Goal: Task Accomplishment & Management: Manage account settings

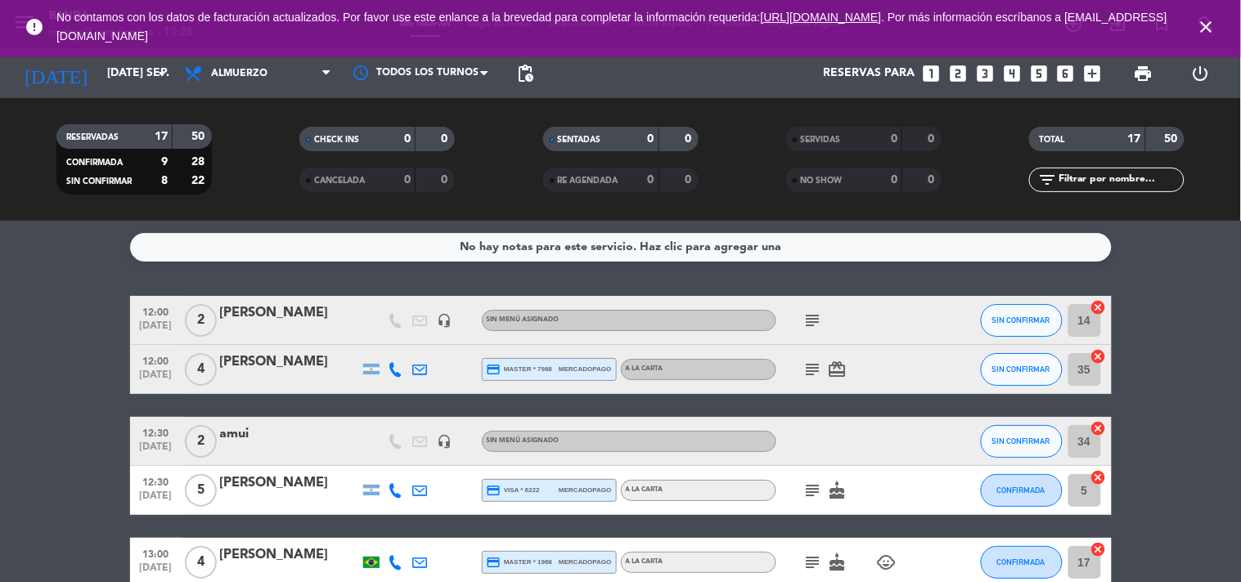
click at [811, 312] on icon "subject" at bounding box center [813, 321] width 20 height 20
click at [811, 374] on icon "subject" at bounding box center [813, 370] width 20 height 20
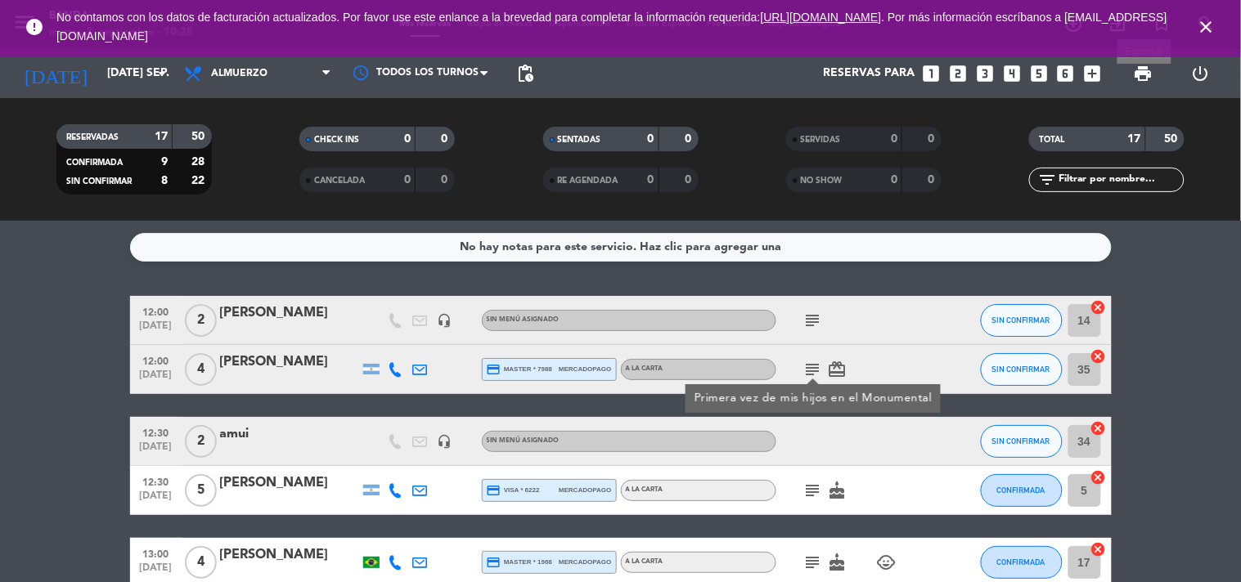
click at [1139, 70] on span "print" at bounding box center [1144, 74] width 20 height 20
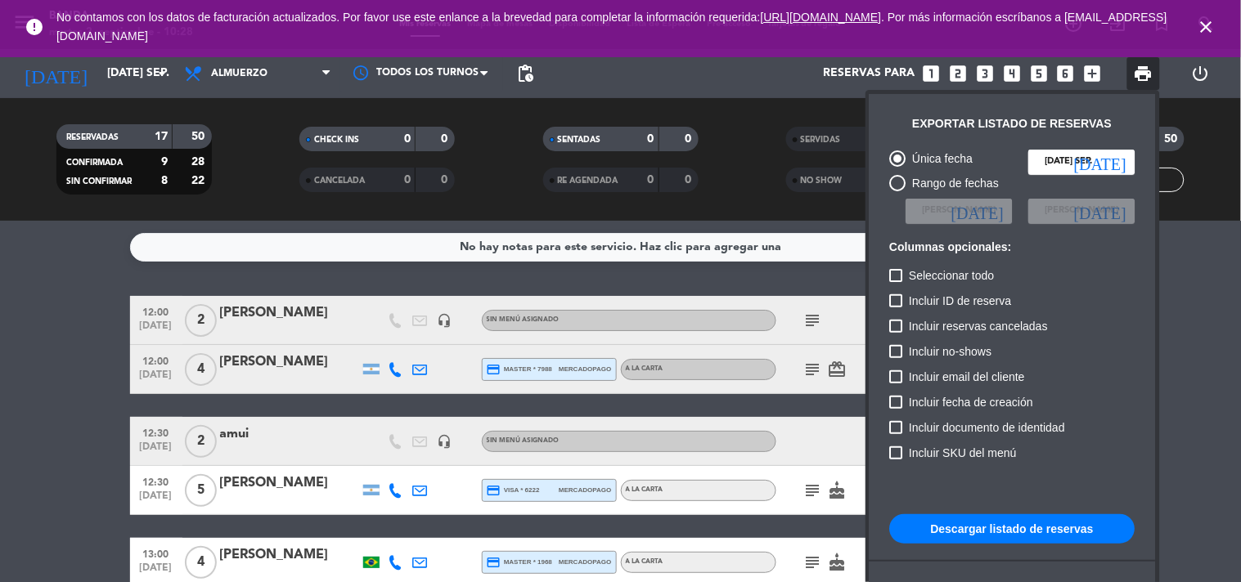
scroll to position [99, 0]
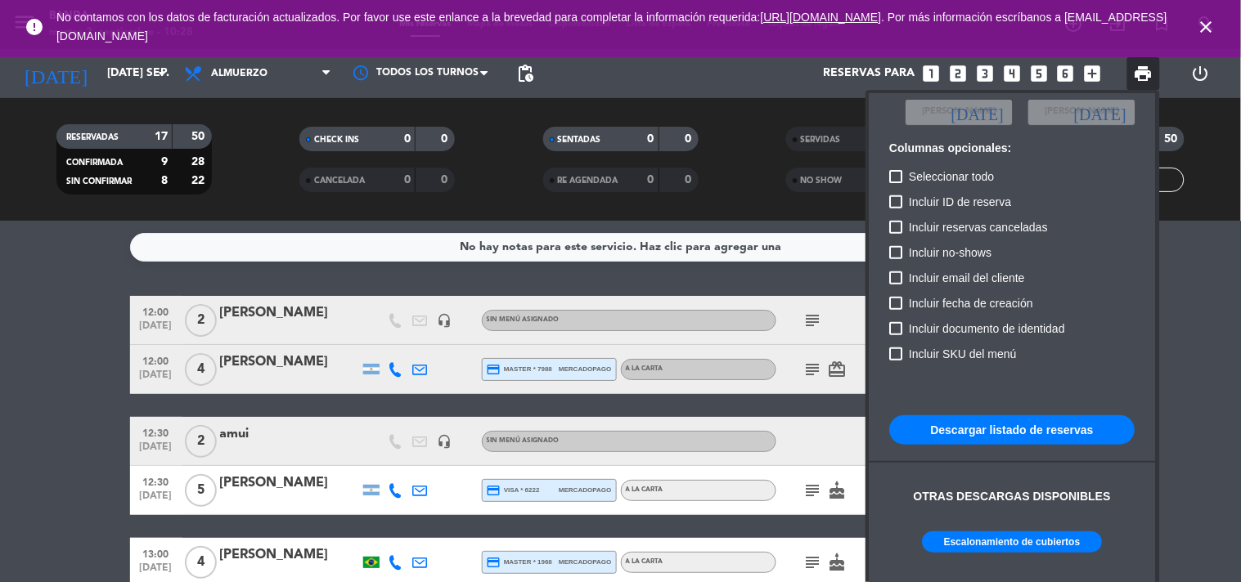
click at [1002, 436] on button "Descargar listado de reservas" at bounding box center [1012, 430] width 245 height 29
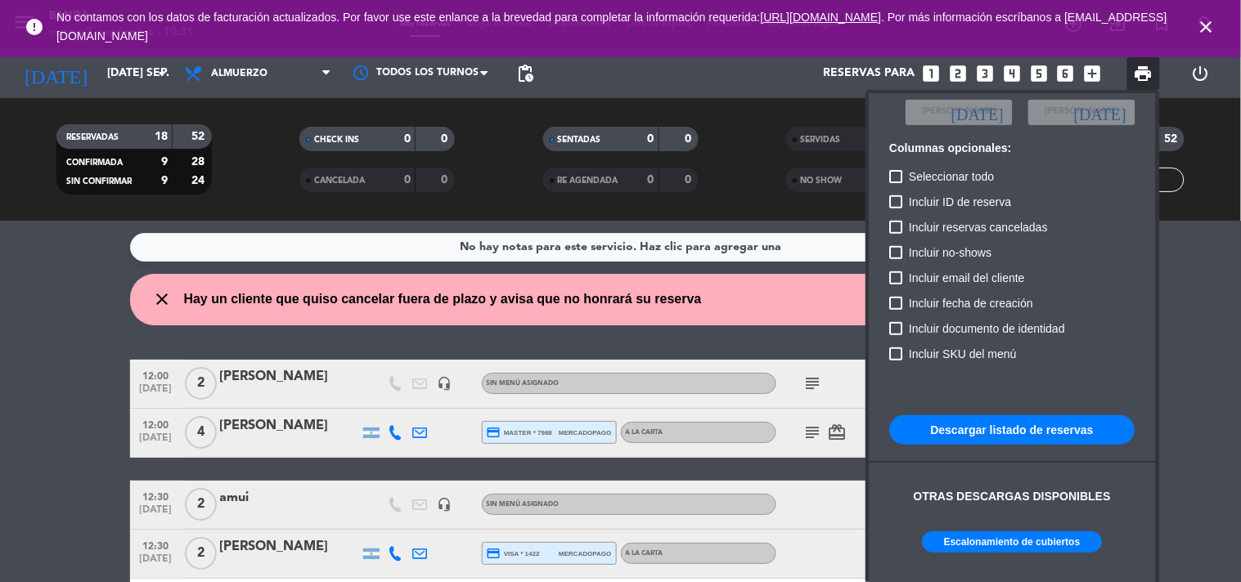
click at [101, 123] on div at bounding box center [620, 291] width 1241 height 582
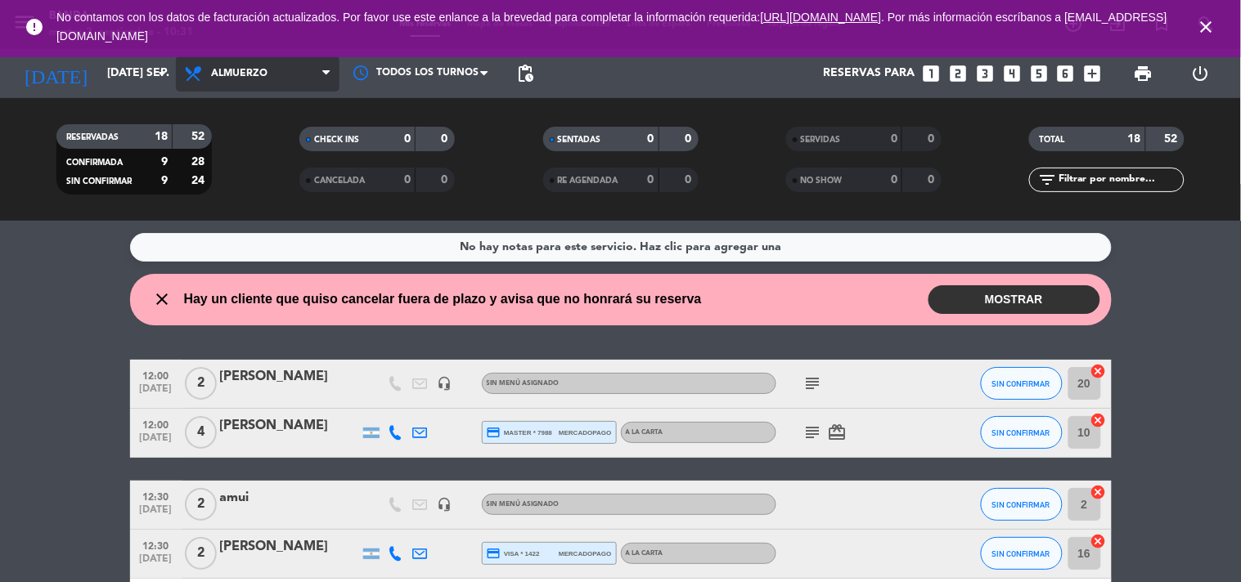
click at [264, 74] on span "Almuerzo" at bounding box center [239, 73] width 56 height 11
click at [244, 193] on div "menu Banda martes 2. septiembre - 10:31 Mis reservas Mapa de mesas Disponibilid…" at bounding box center [620, 110] width 1241 height 221
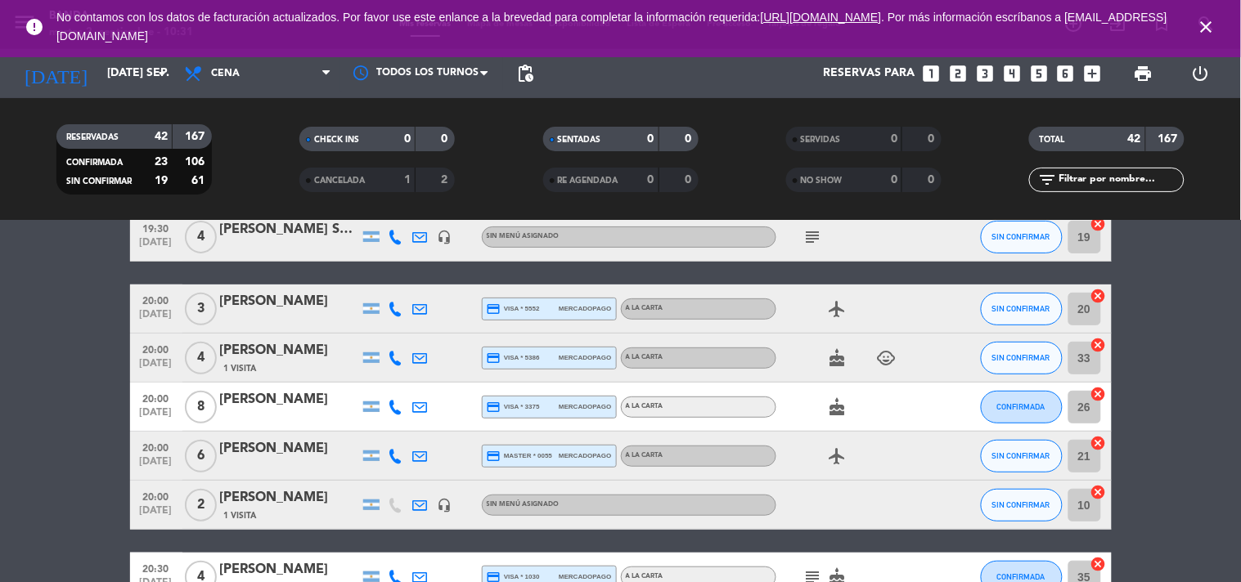
scroll to position [157, 0]
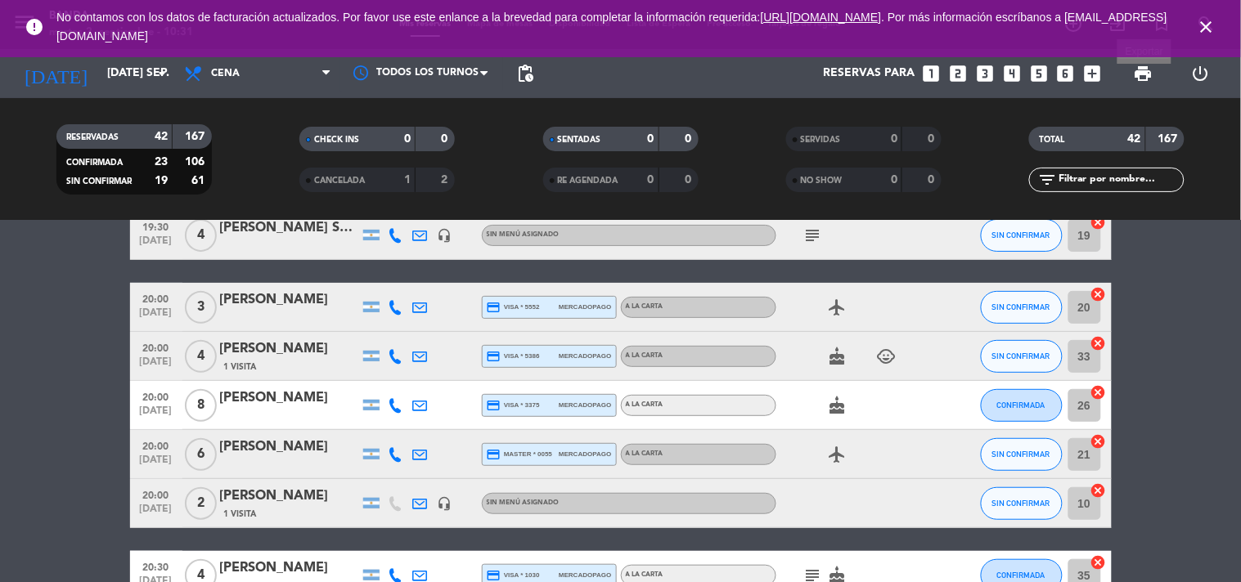
click at [1138, 61] on span "print Exportar" at bounding box center [1143, 73] width 33 height 33
click at [1146, 71] on span "print" at bounding box center [1144, 74] width 20 height 20
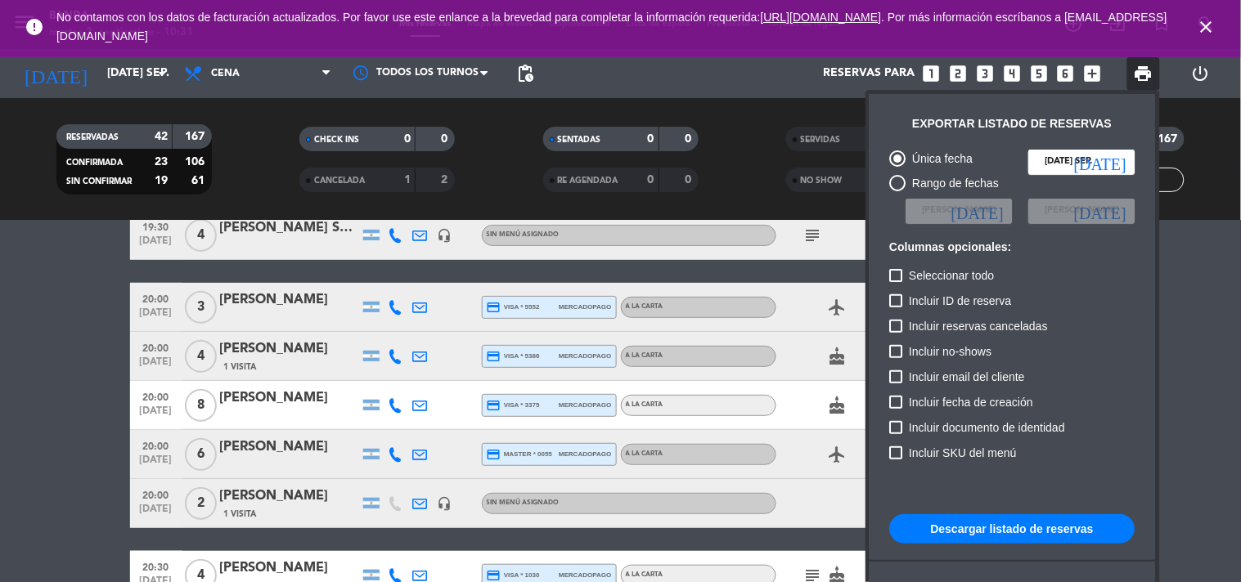
scroll to position [99, 0]
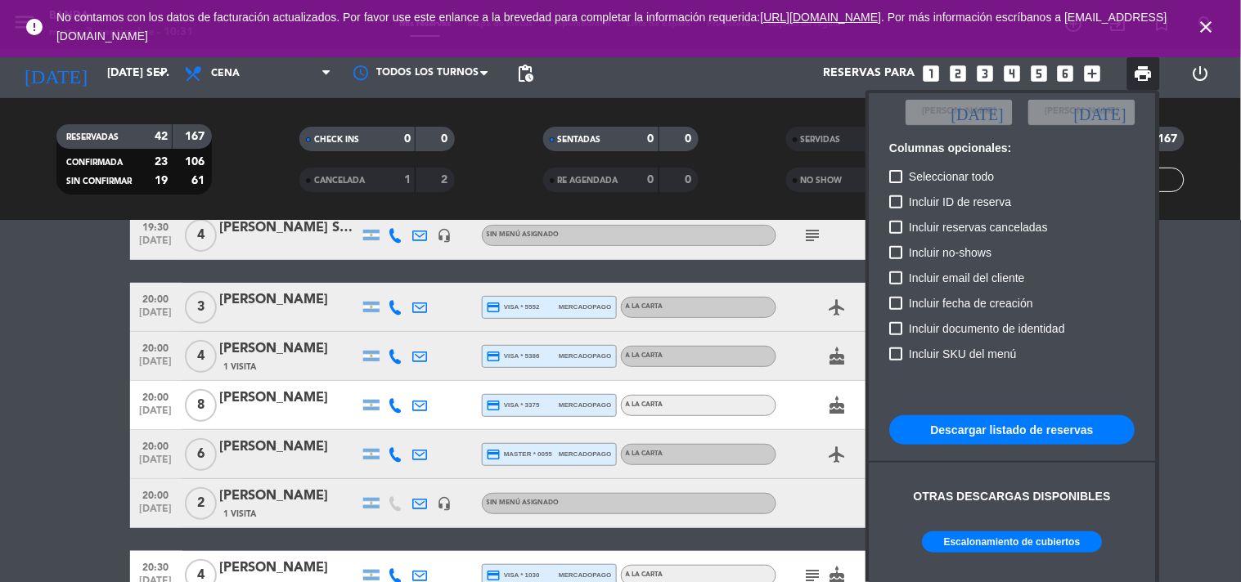
click at [1021, 552] on button "Escalonamiento de cubiertos" at bounding box center [1013, 542] width 180 height 21
click at [210, 70] on div at bounding box center [620, 291] width 1241 height 582
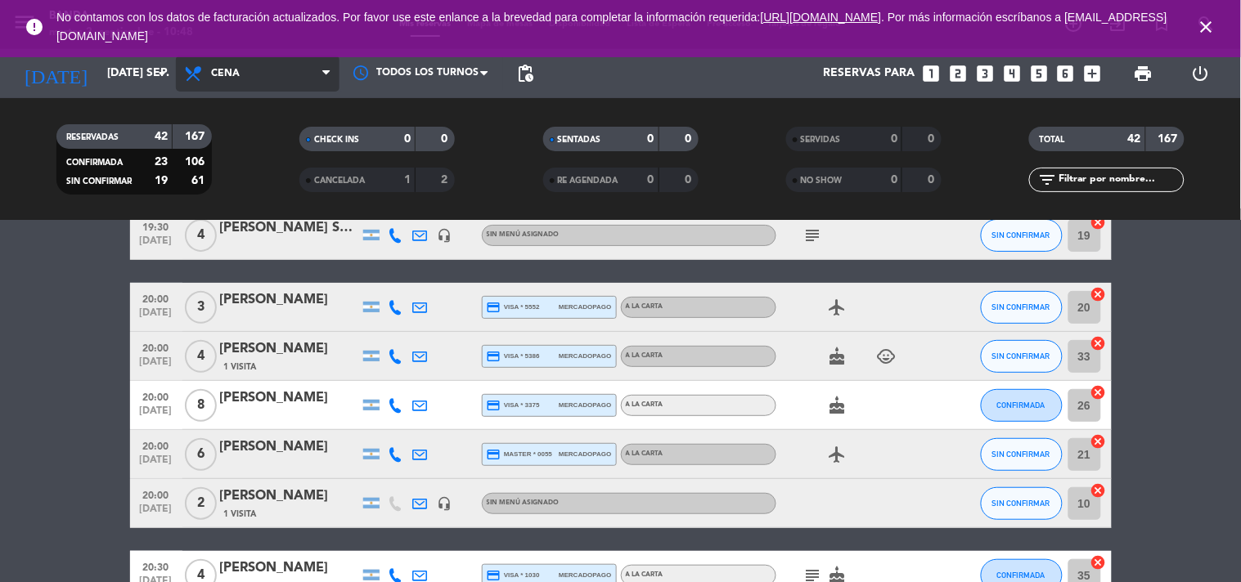
click at [211, 70] on span "Cena" at bounding box center [225, 73] width 29 height 11
click at [225, 152] on div "menu Banda martes 2. septiembre - 10:48 Mis reservas Mapa de mesas Disponibilid…" at bounding box center [620, 110] width 1241 height 221
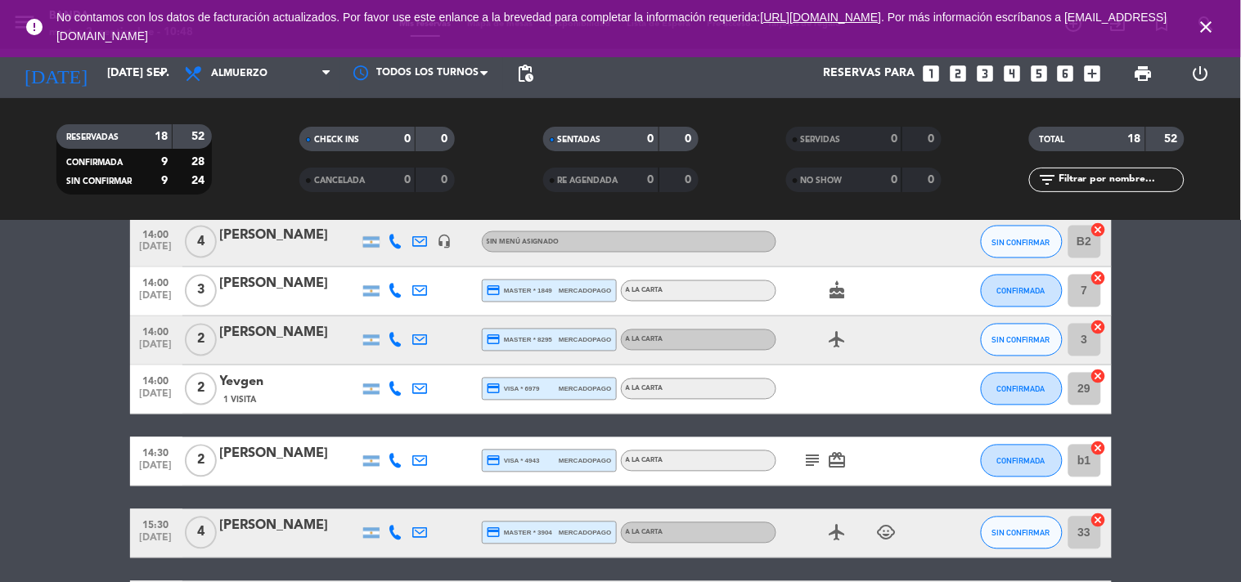
scroll to position [774, 0]
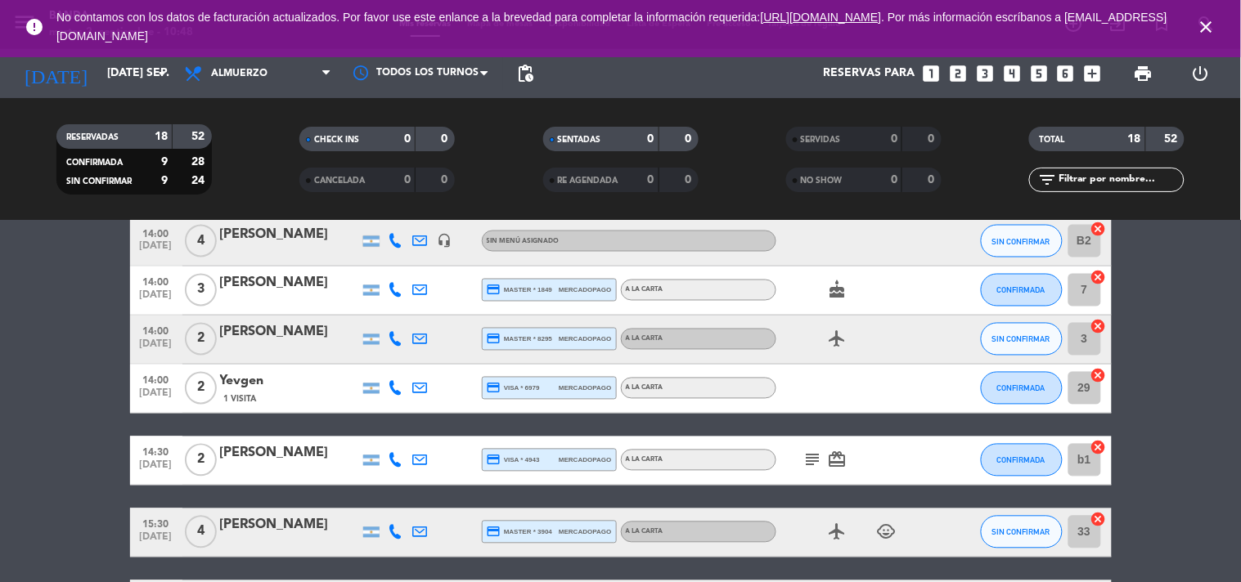
click at [810, 451] on icon "subject" at bounding box center [813, 461] width 20 height 20
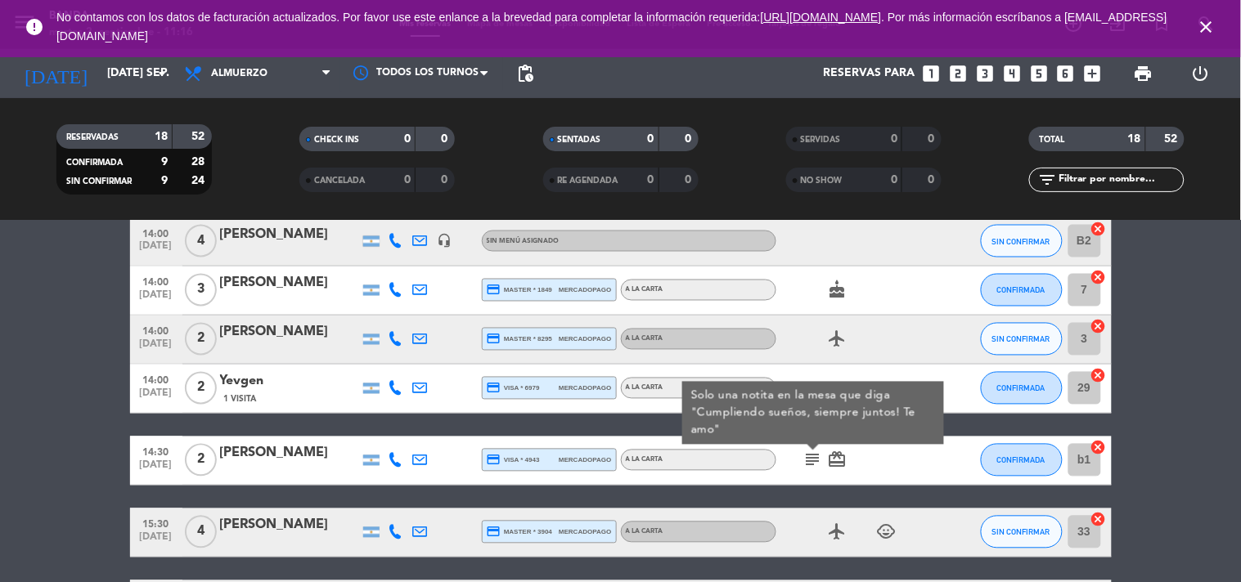
click at [1162, 324] on bookings-row "12:00 [DATE] 2 [PERSON_NAME] headset_mic Sin menú asignado subject SIN CONFIRMA…" at bounding box center [620, 108] width 1241 height 1044
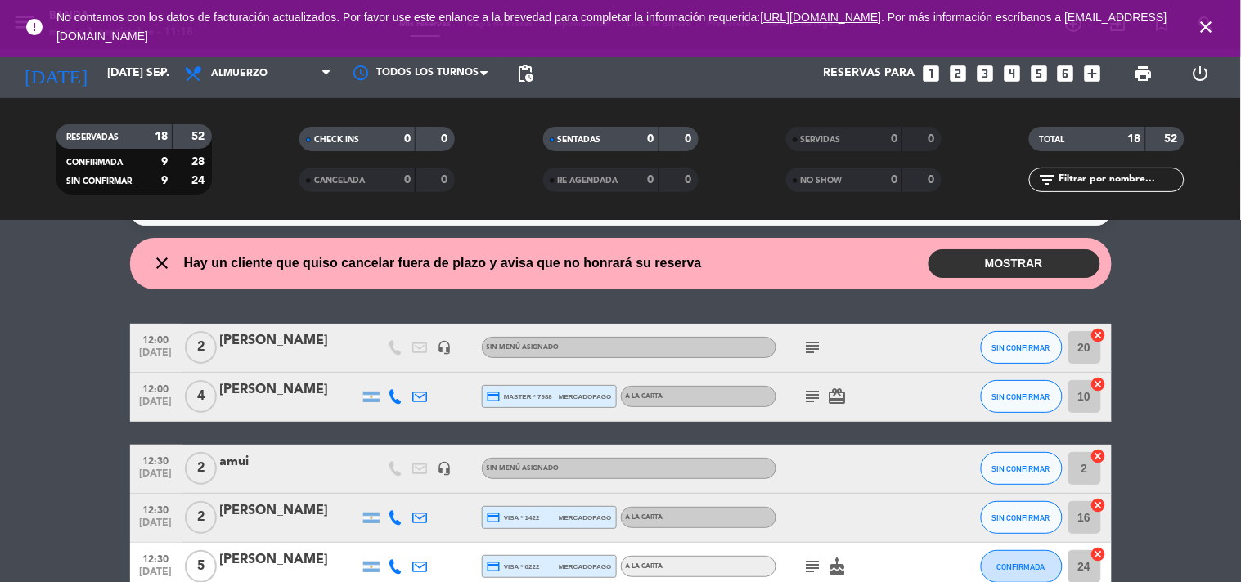
scroll to position [0, 0]
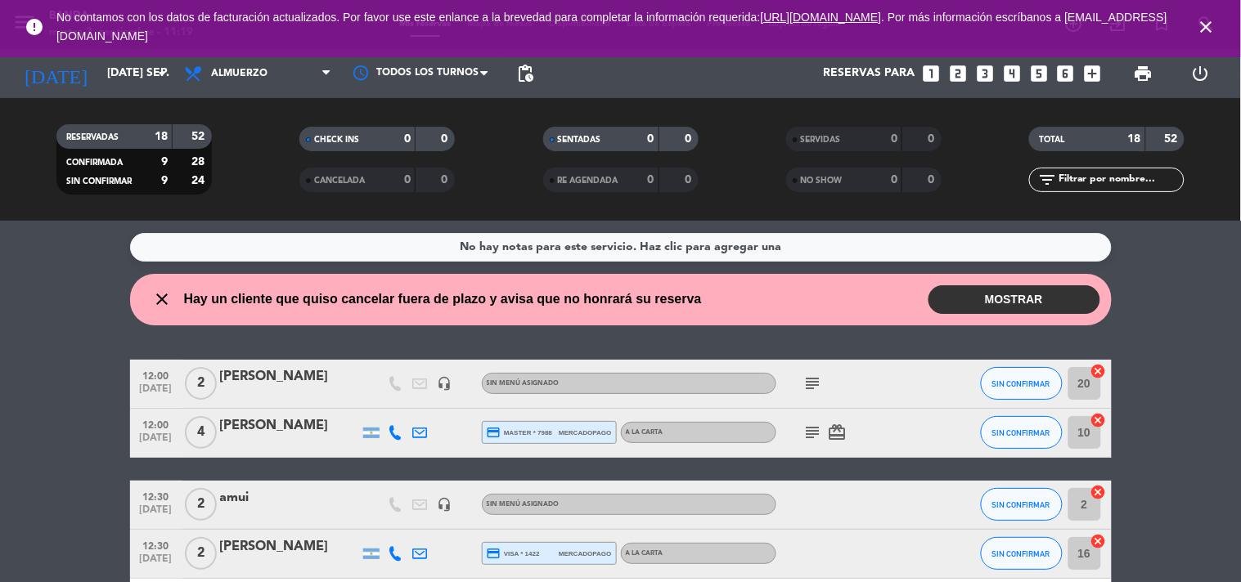
click at [930, 70] on icon "looks_one" at bounding box center [930, 73] width 21 height 21
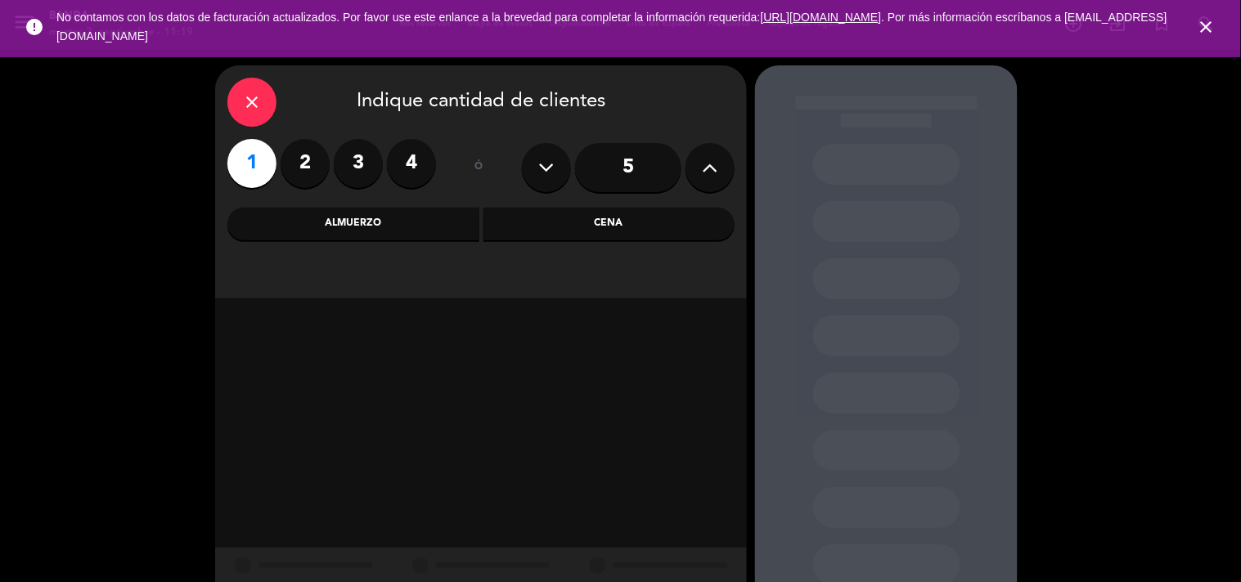
click at [346, 209] on div "Almuerzo" at bounding box center [353, 224] width 252 height 33
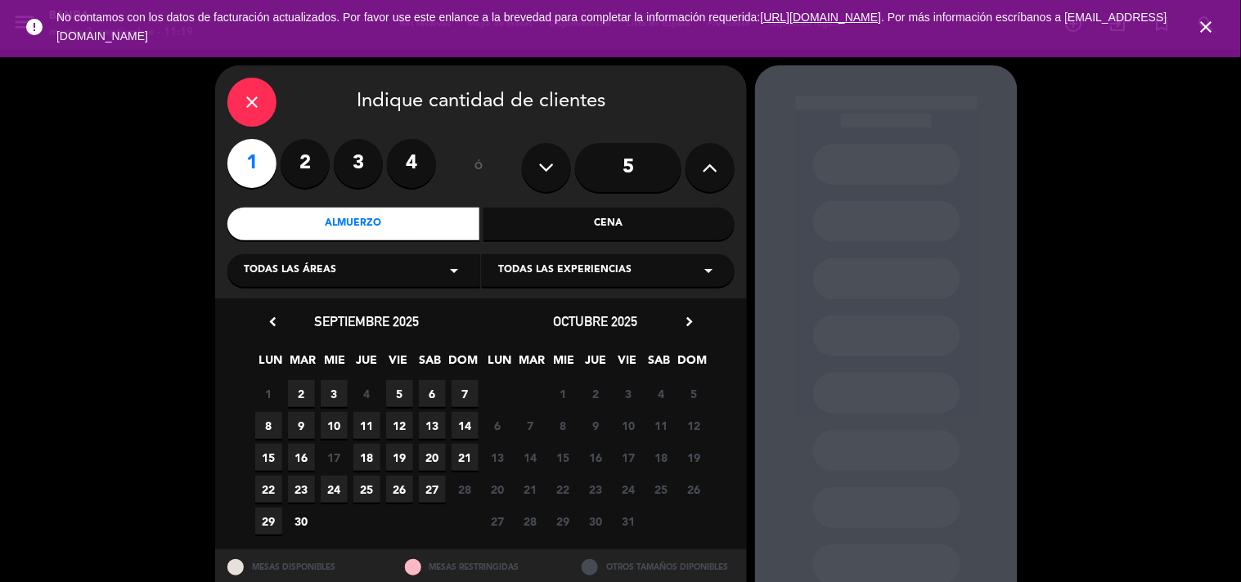
click at [327, 221] on div "Almuerzo" at bounding box center [353, 224] width 252 height 33
click at [296, 159] on label "2" at bounding box center [305, 163] width 49 height 49
click at [300, 383] on span "2" at bounding box center [301, 393] width 27 height 27
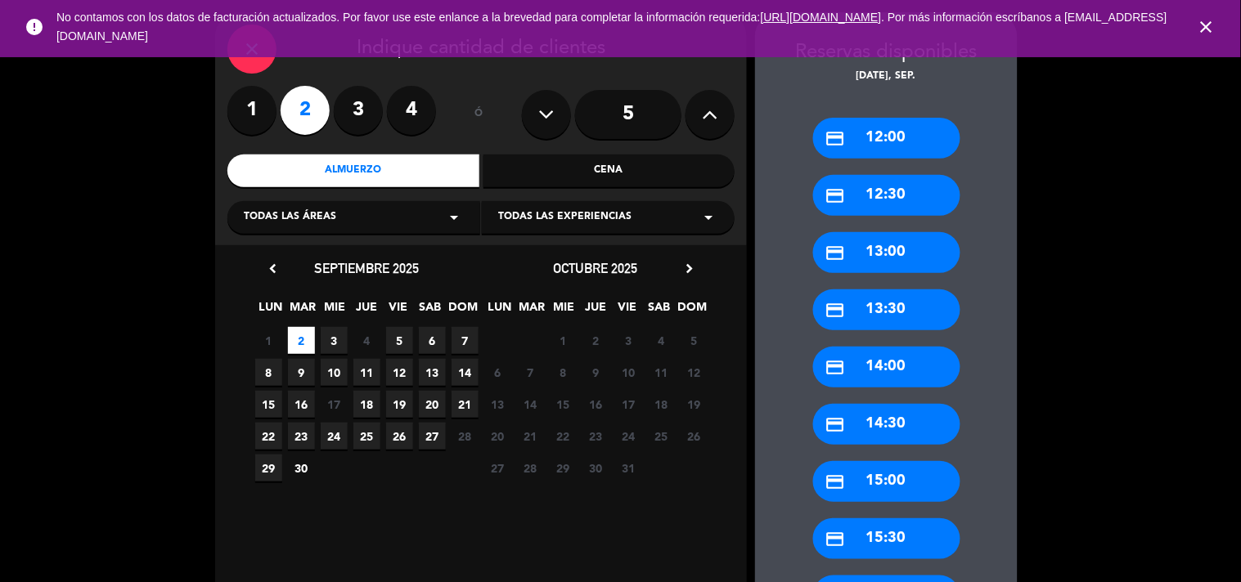
click at [918, 125] on div "credit_card 12:00" at bounding box center [886, 138] width 147 height 41
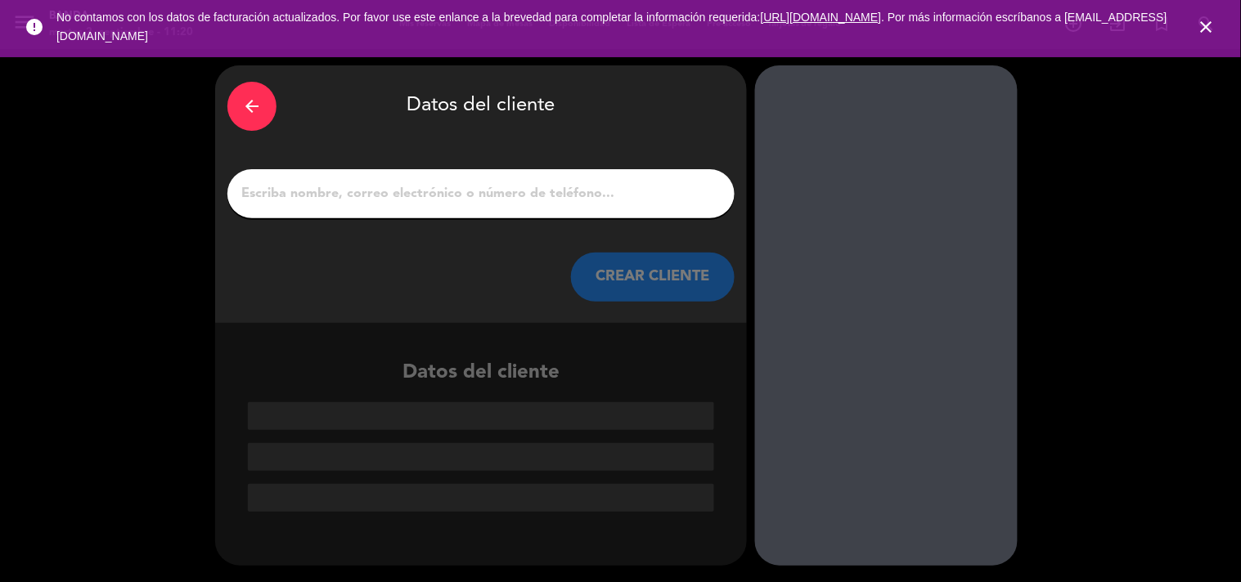
scroll to position [0, 0]
click at [239, 93] on div "arrow_back" at bounding box center [251, 106] width 49 height 49
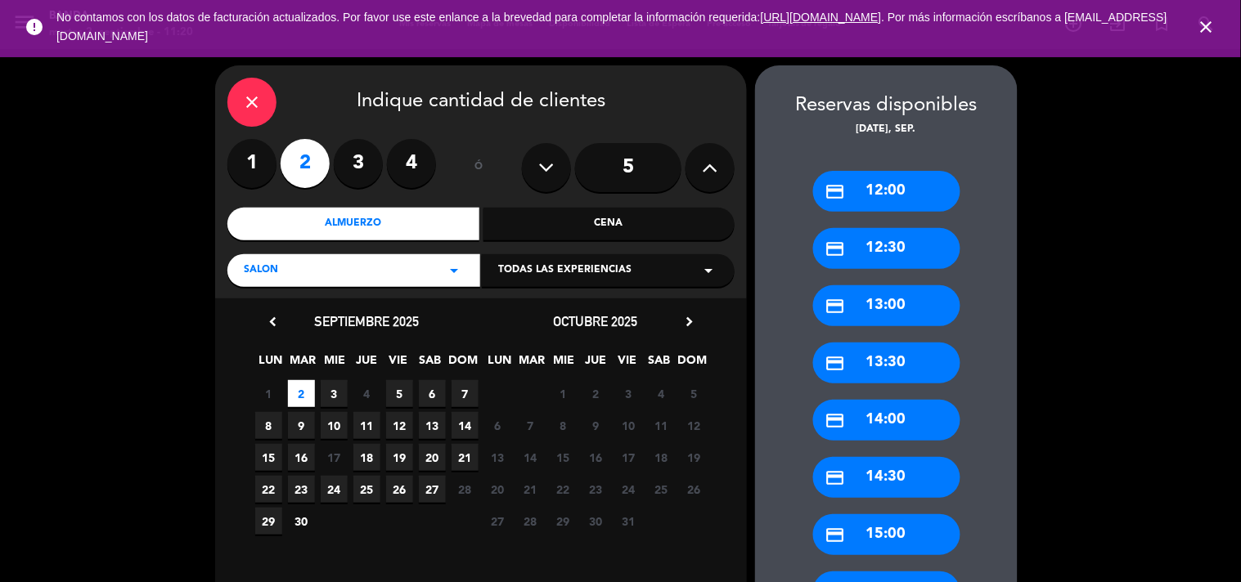
click at [239, 93] on div "close" at bounding box center [251, 102] width 49 height 49
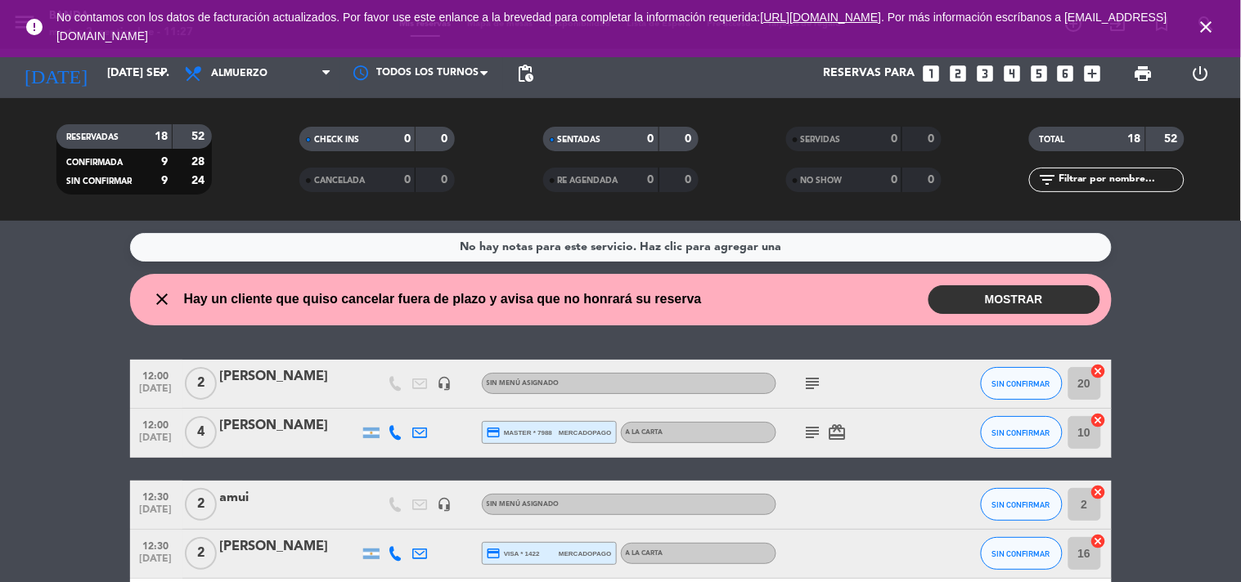
click at [955, 68] on icon "looks_two" at bounding box center [957, 73] width 21 height 21
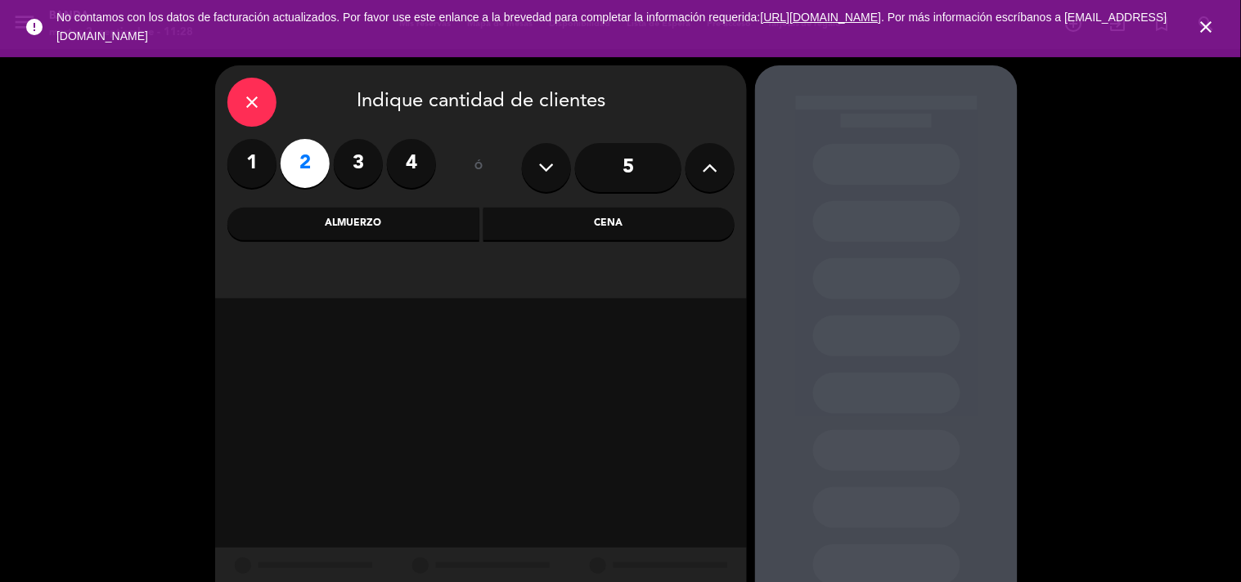
click at [299, 160] on label "2" at bounding box center [305, 163] width 49 height 49
click at [335, 227] on div "Almuerzo" at bounding box center [353, 224] width 252 height 33
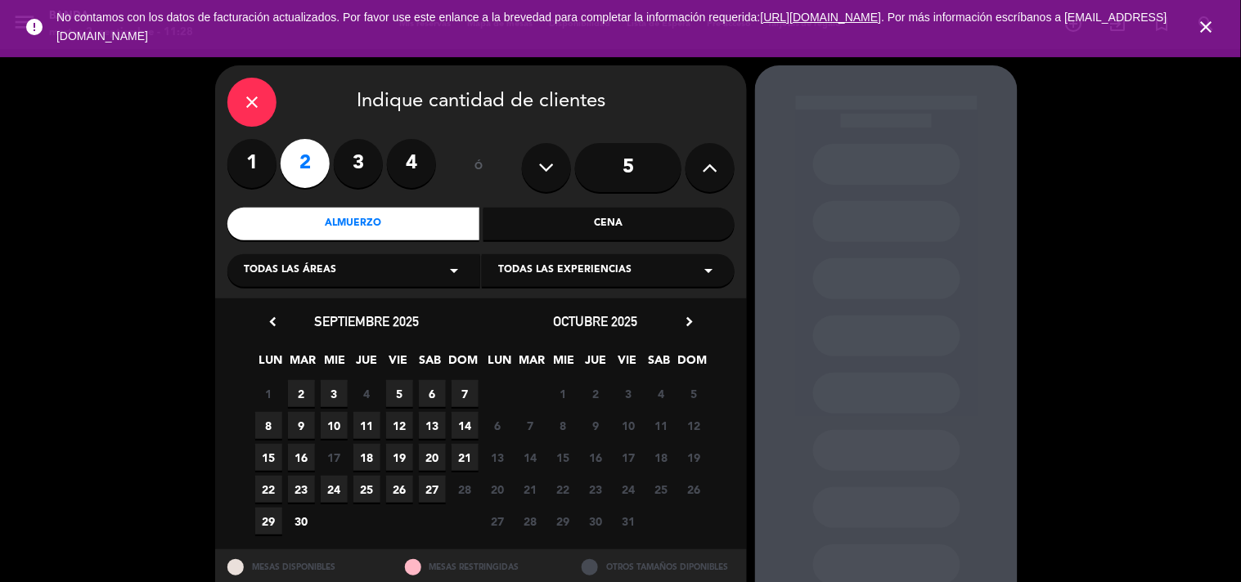
click at [299, 389] on span "2" at bounding box center [301, 393] width 27 height 27
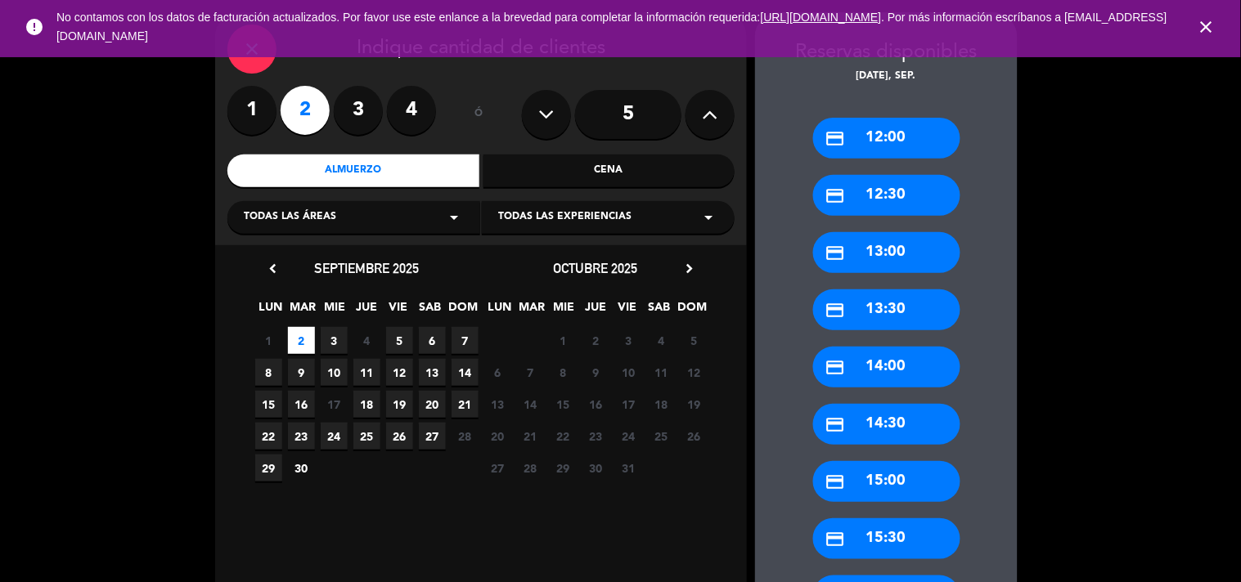
click at [848, 133] on div "credit_card 12:00" at bounding box center [886, 138] width 147 height 41
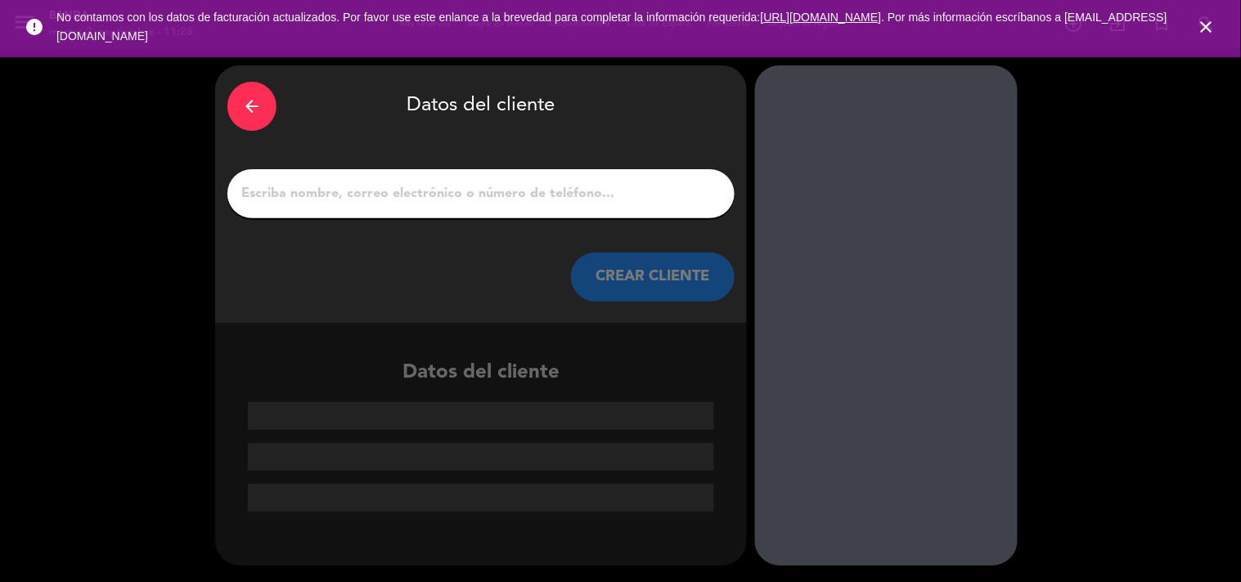
scroll to position [0, 0]
click at [372, 192] on input "1" at bounding box center [481, 193] width 483 height 23
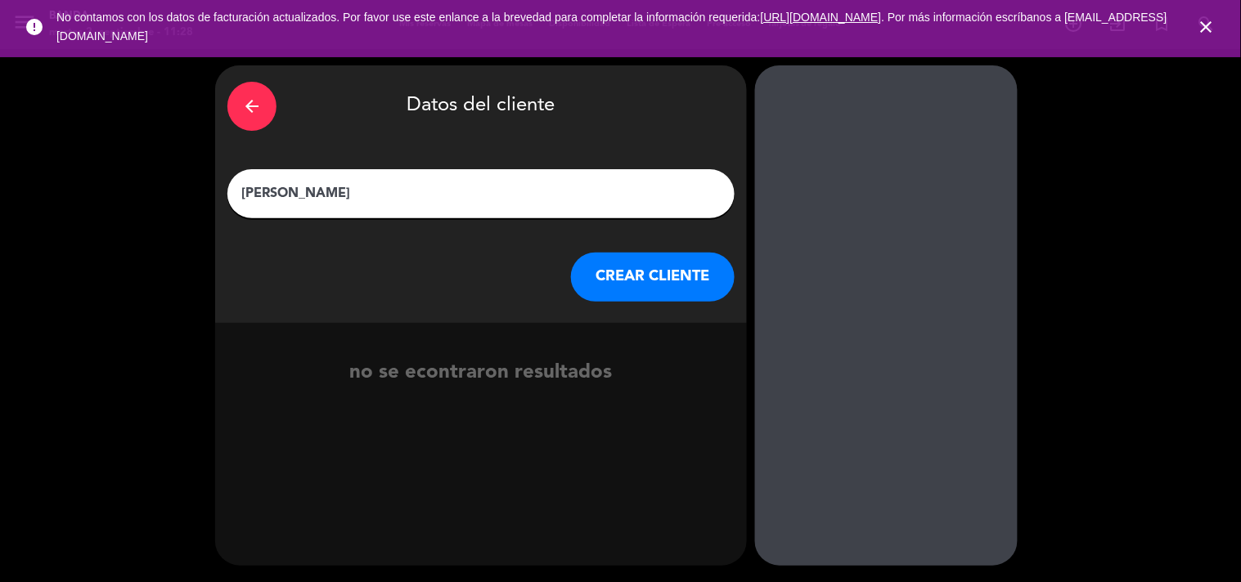
click at [398, 188] on input "[PERSON_NAME]" at bounding box center [481, 193] width 483 height 23
type input "a"
type input "[PERSON_NAME]"
click at [593, 279] on button "CREAR CLIENTE" at bounding box center [653, 277] width 164 height 49
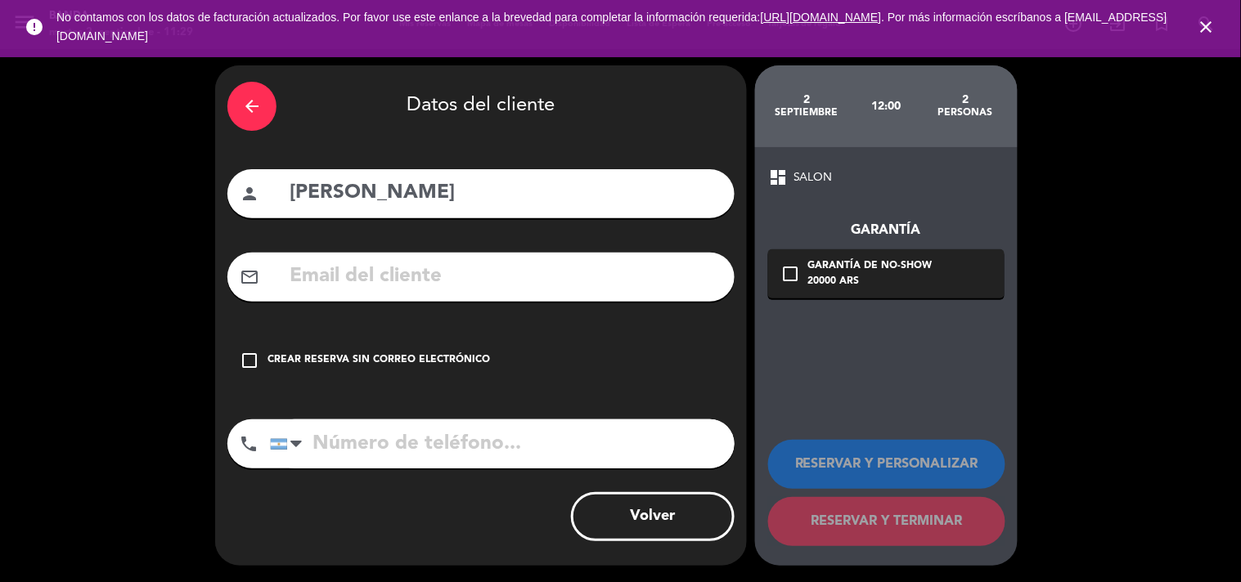
click at [358, 271] on input "text" at bounding box center [505, 277] width 434 height 34
type input "agostina.[PERSON_NAME]"
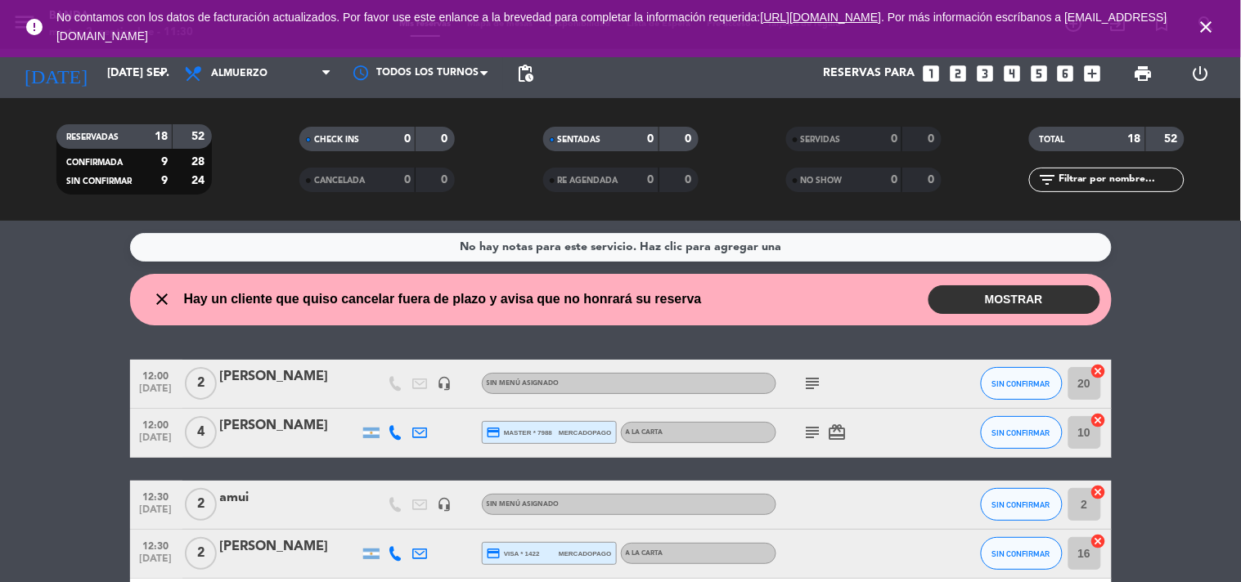
click at [952, 63] on icon "looks_two" at bounding box center [957, 73] width 21 height 21
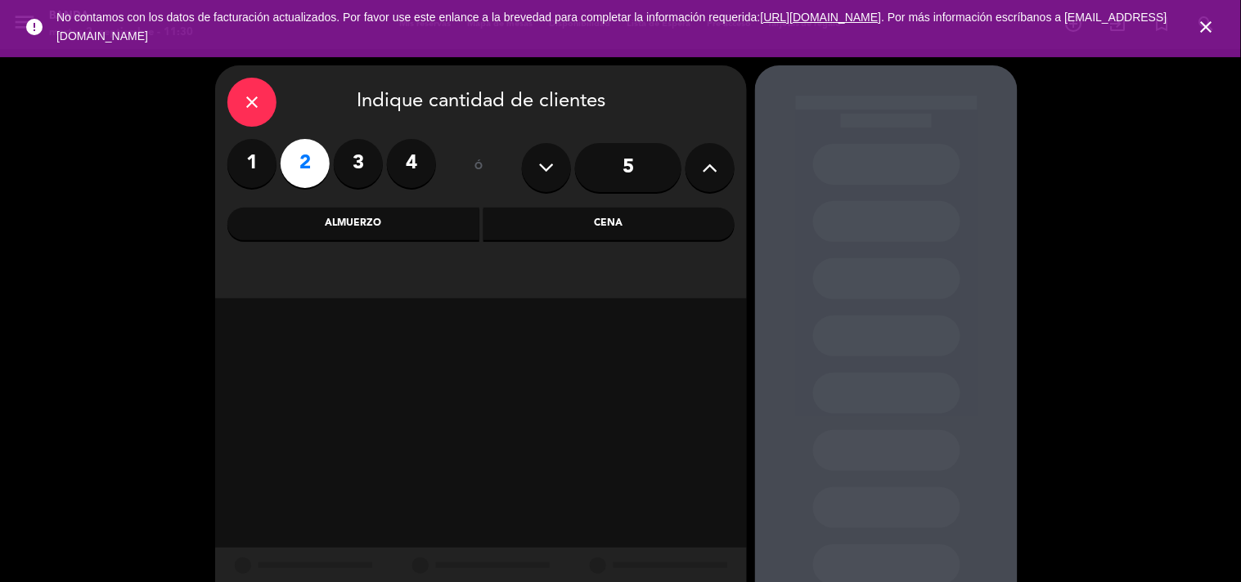
click at [312, 166] on label "2" at bounding box center [305, 163] width 49 height 49
click at [339, 217] on div "Almuerzo" at bounding box center [353, 224] width 252 height 33
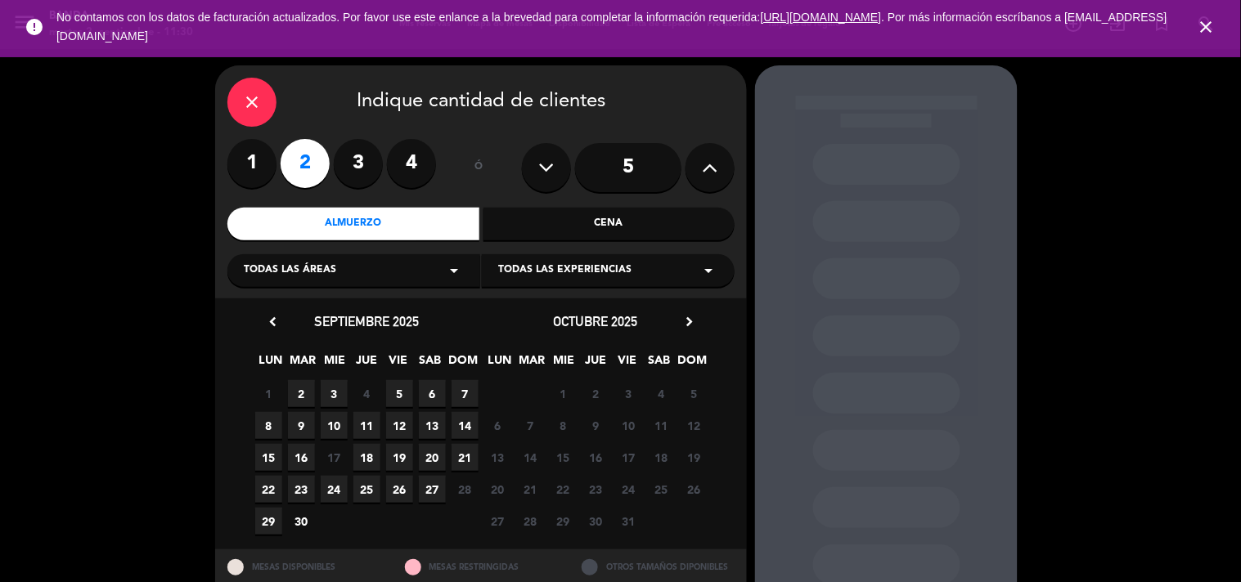
click at [303, 387] on span "2" at bounding box center [301, 393] width 27 height 27
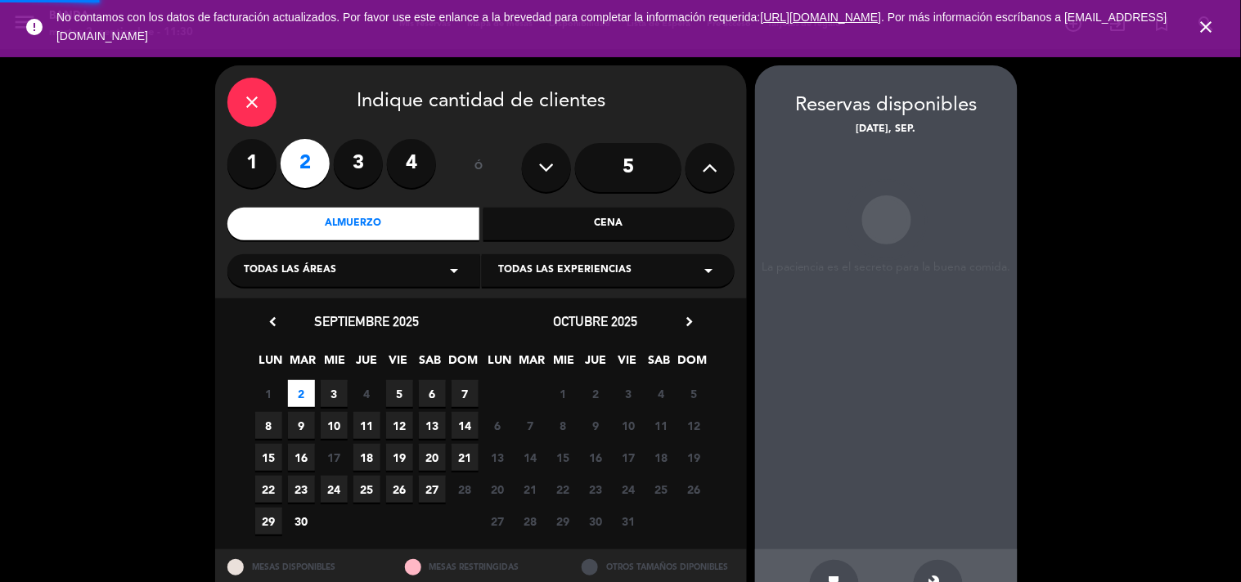
scroll to position [53, 0]
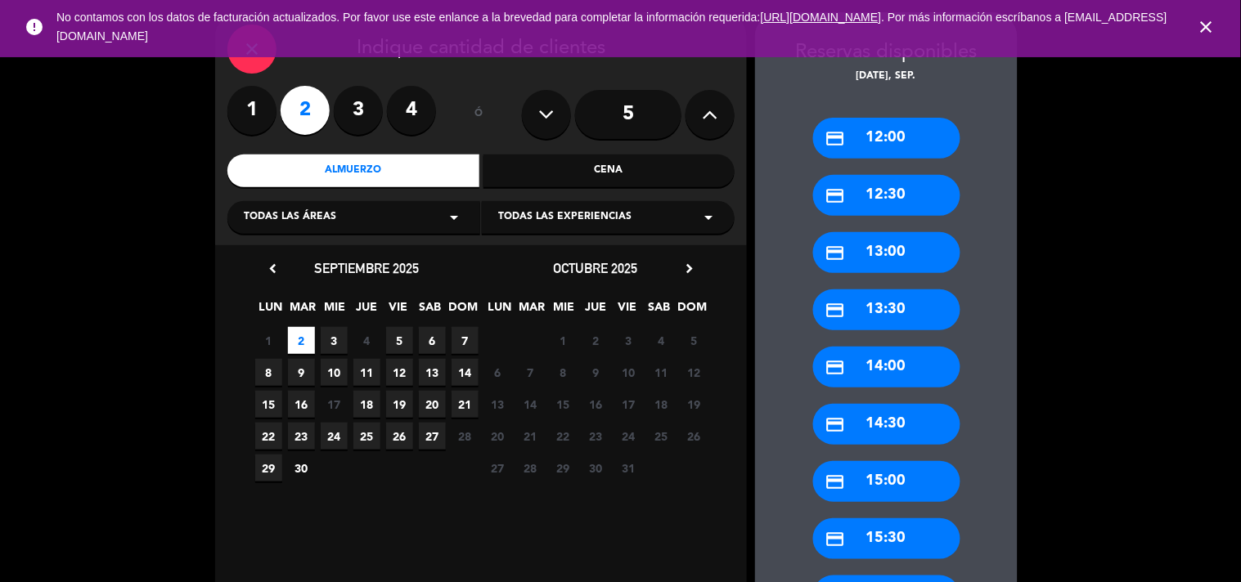
click at [150, 398] on div "close Indique cantidad de clientes 1 2 3 4 ó 5 Almuerzo Cena Todas las áreas ar…" at bounding box center [620, 472] width 1241 height 953
click at [1132, 383] on div "close Indique cantidad de clientes 1 2 3 4 ó 5 Almuerzo Cena Todas las áreas ar…" at bounding box center [620, 472] width 1241 height 953
click at [888, 121] on div "credit_card 12:00" at bounding box center [886, 138] width 147 height 41
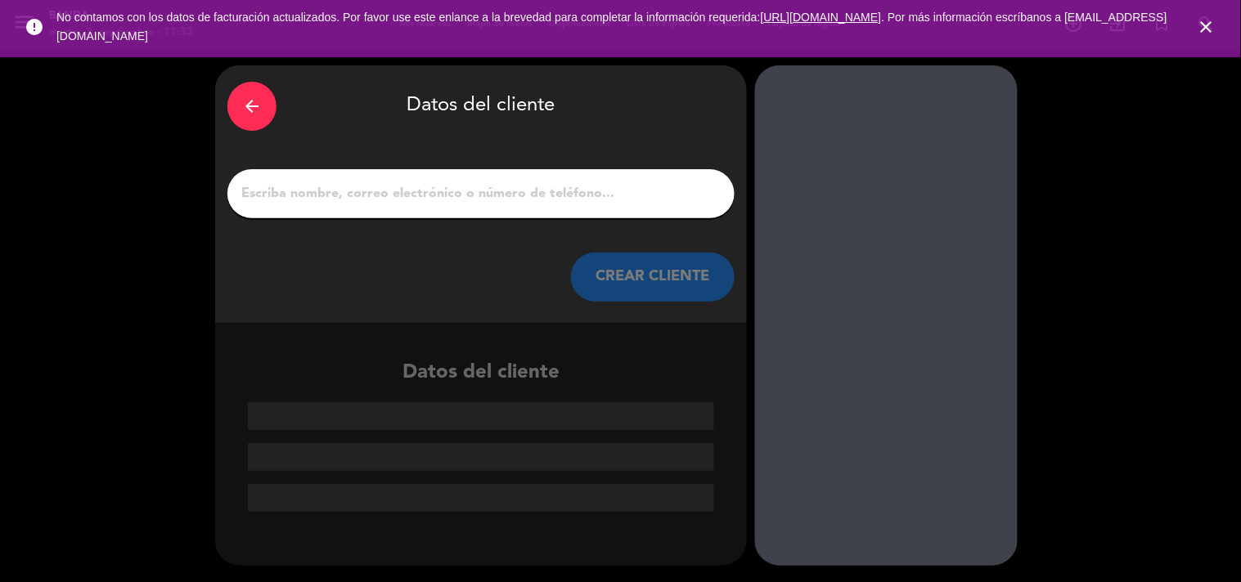
scroll to position [0, 0]
click at [476, 181] on div at bounding box center [480, 193] width 507 height 49
click at [476, 189] on input "1" at bounding box center [481, 193] width 483 height 23
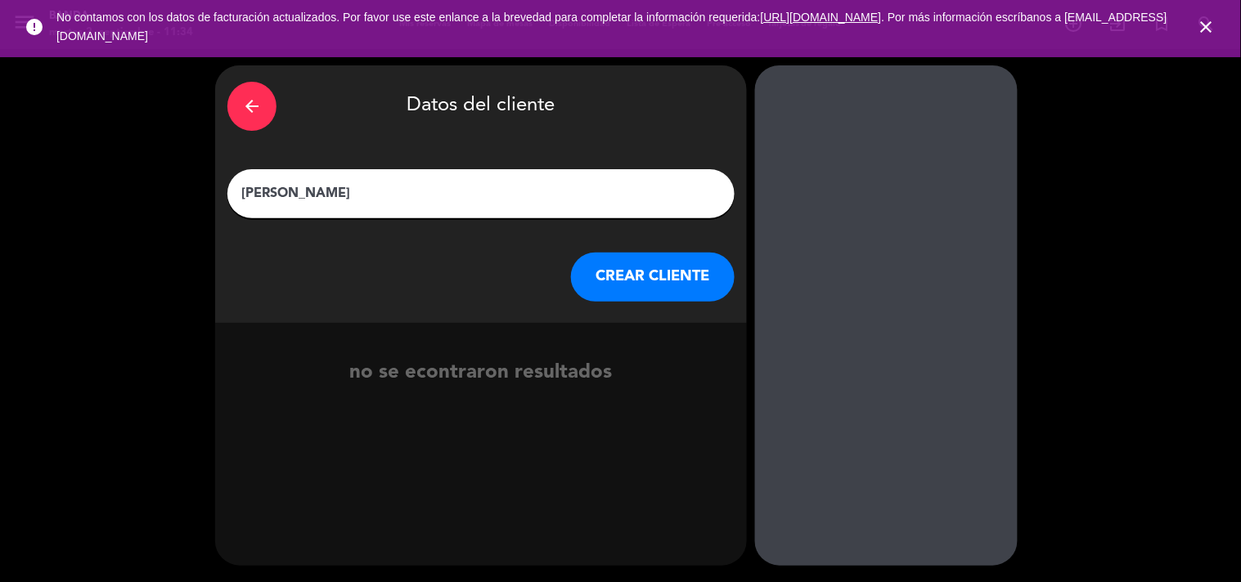
type input "[PERSON_NAME]"
click at [624, 273] on button "CREAR CLIENTE" at bounding box center [653, 277] width 164 height 49
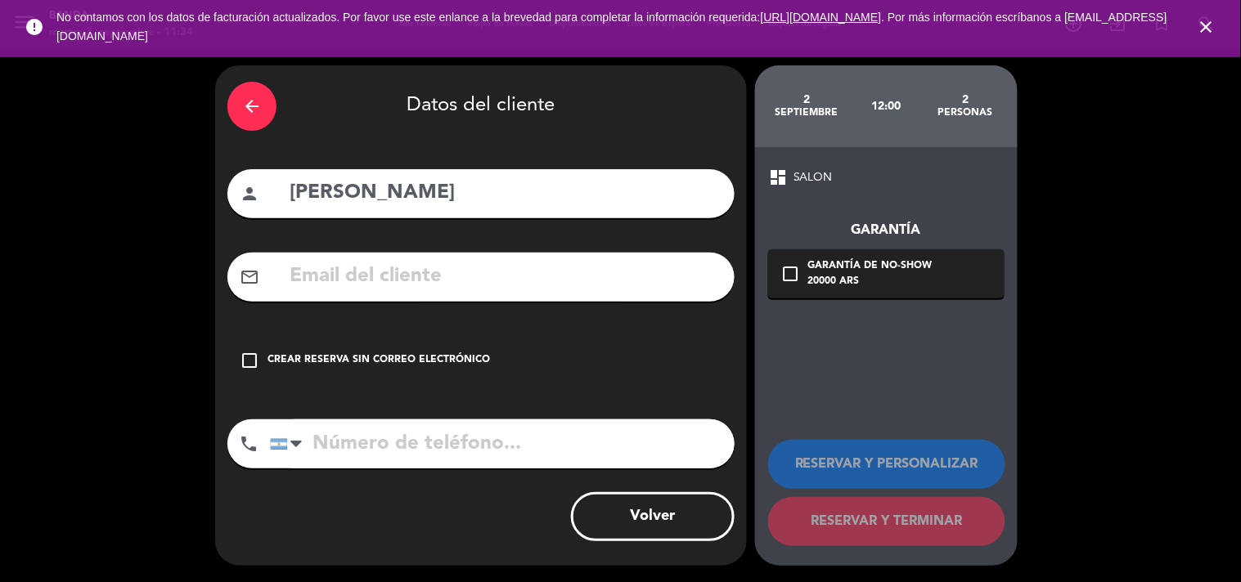
click at [411, 272] on input "text" at bounding box center [505, 277] width 434 height 34
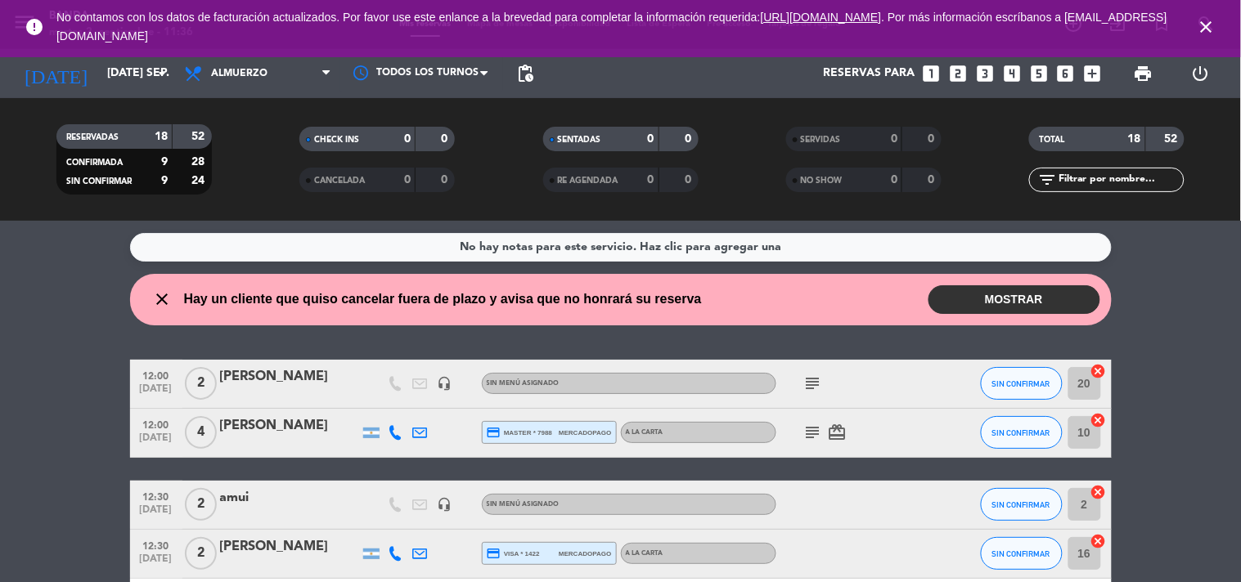
click at [1130, 345] on div "No hay notas para este servicio. Haz clic para agregar una close Hay un cliente…" at bounding box center [620, 402] width 1241 height 362
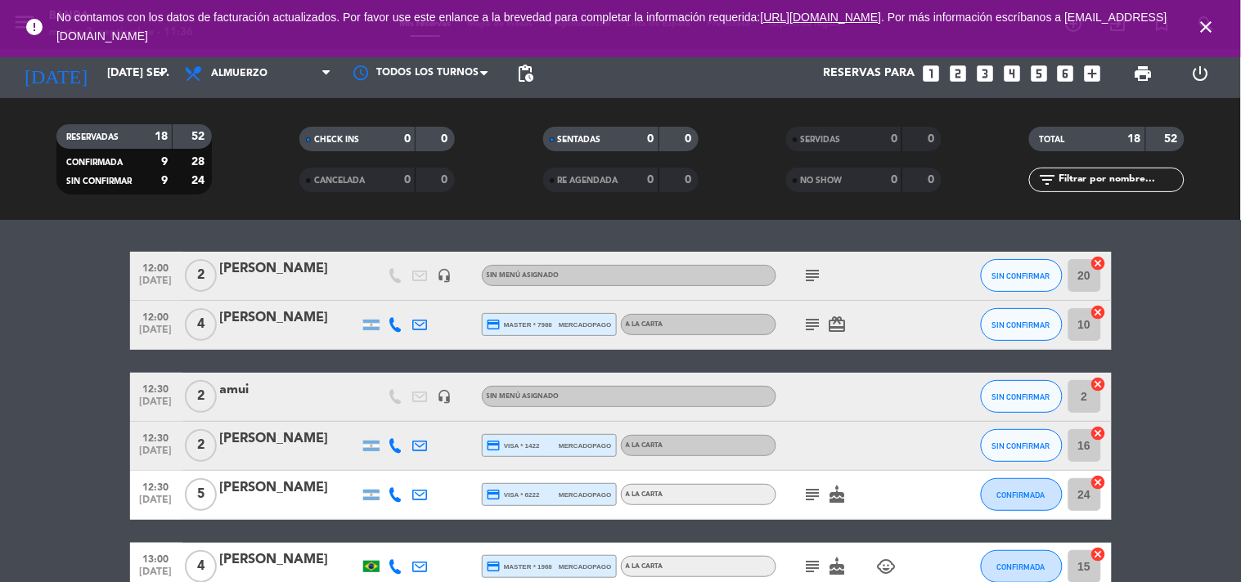
scroll to position [109, 0]
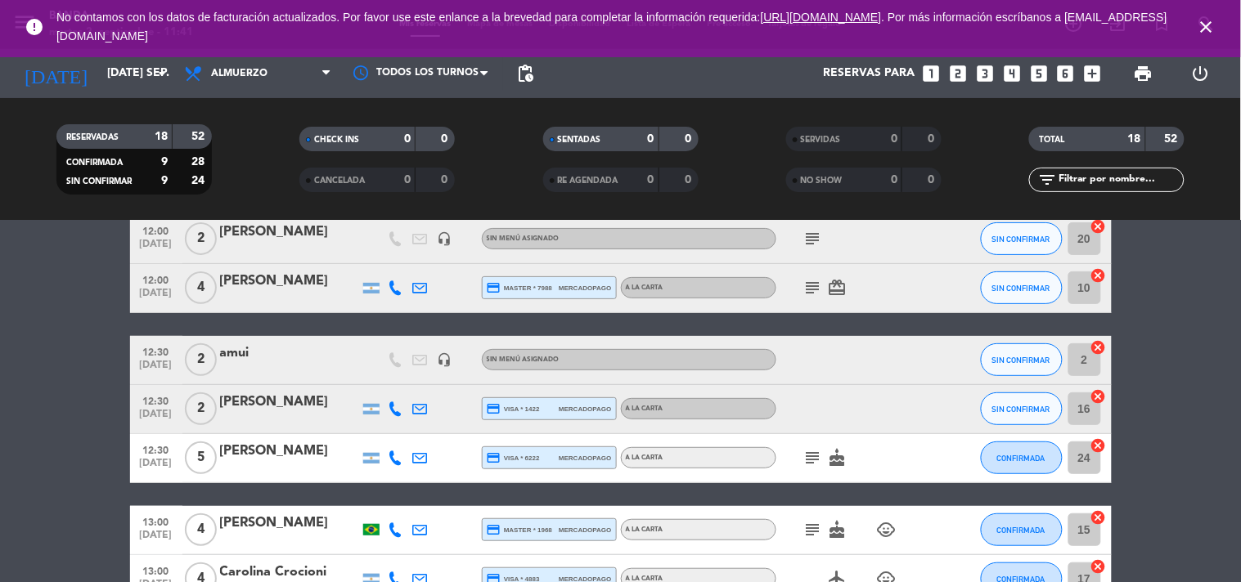
scroll to position [218, 0]
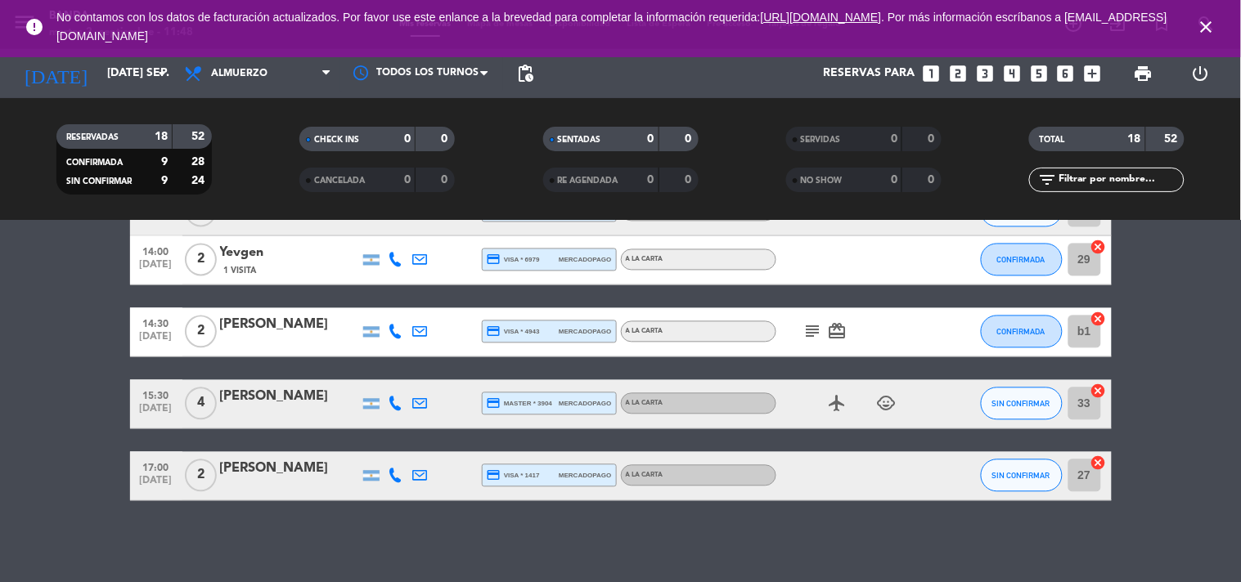
scroll to position [0, 0]
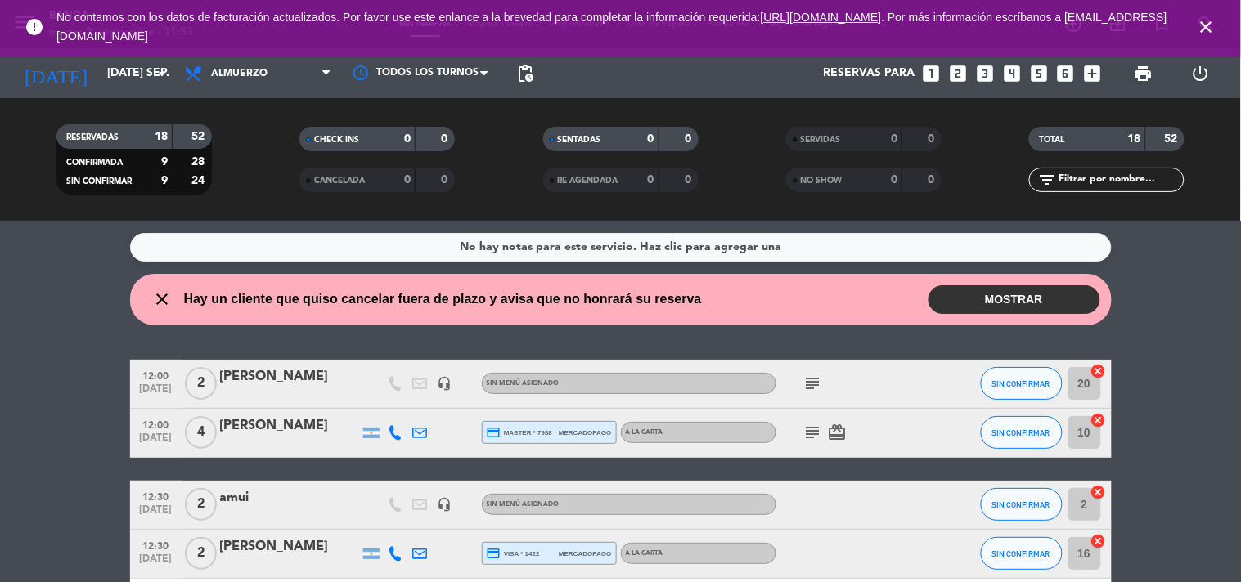
click at [143, 337] on div "No hay notas para este servicio. Haz clic para agregar una close Hay un cliente…" at bounding box center [620, 402] width 1241 height 362
click at [954, 69] on icon "looks_two" at bounding box center [957, 73] width 21 height 21
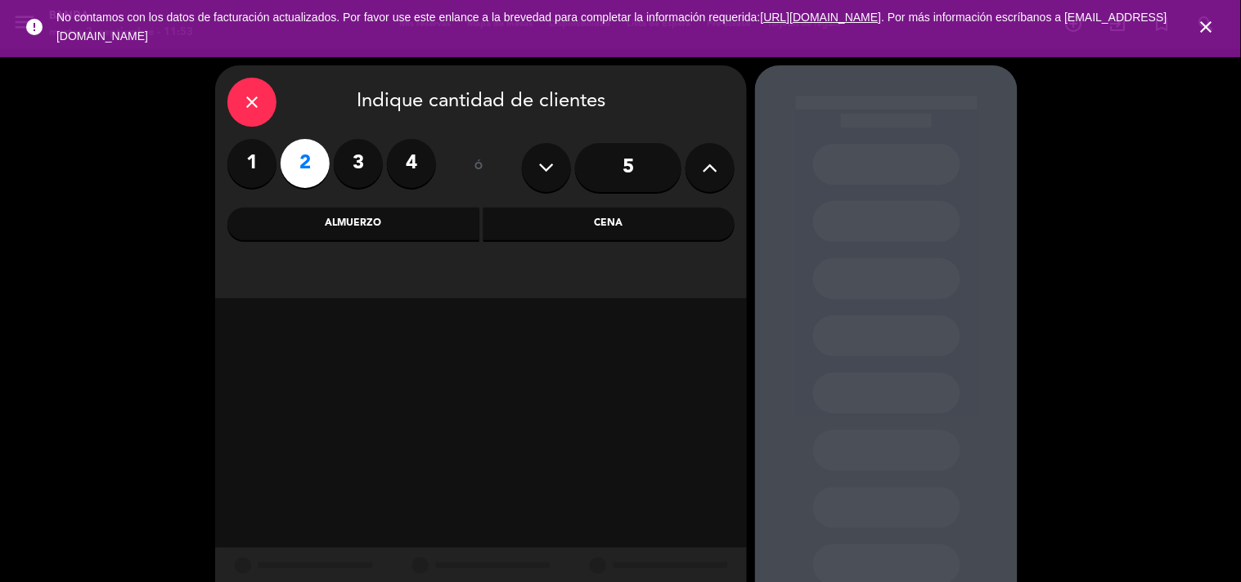
click at [390, 225] on div "Almuerzo" at bounding box center [353, 224] width 252 height 33
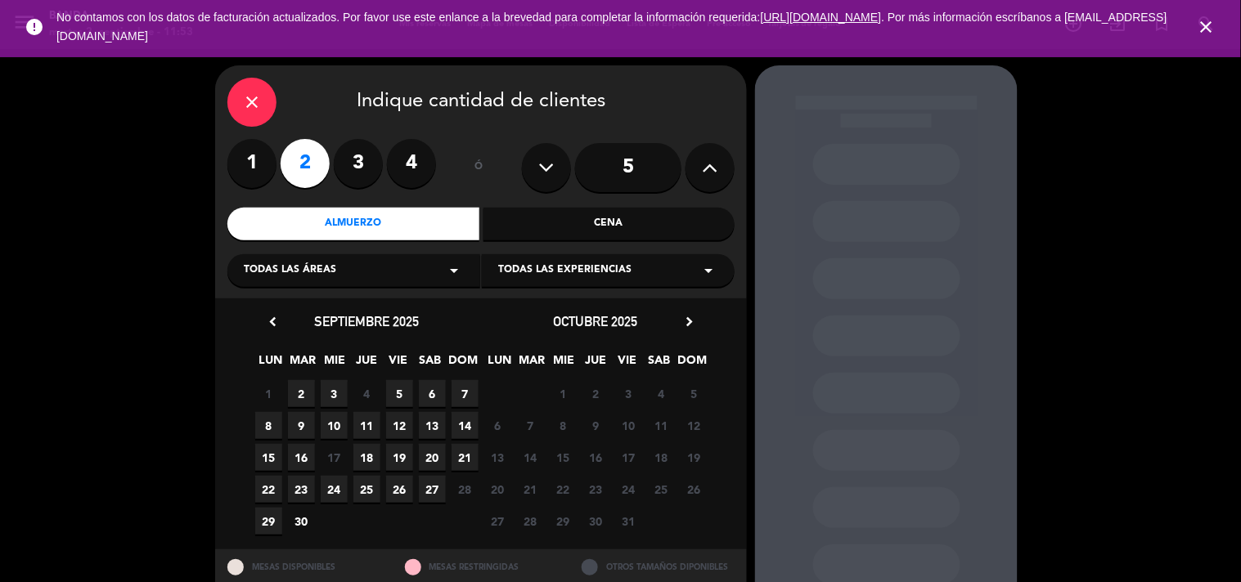
click at [299, 398] on span "2" at bounding box center [301, 393] width 27 height 27
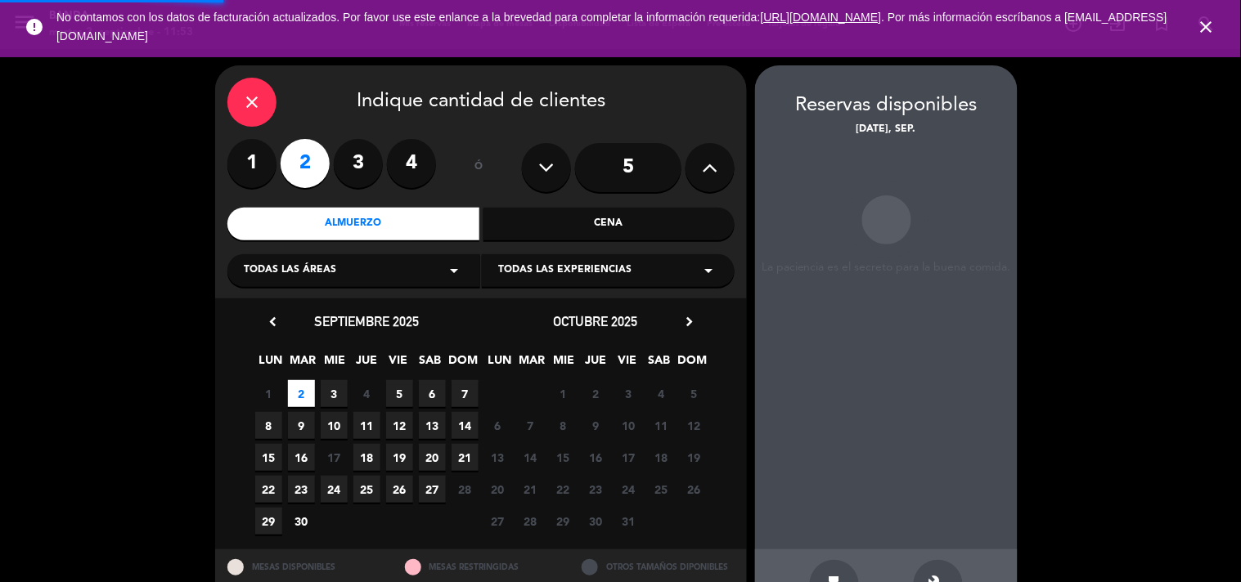
scroll to position [53, 0]
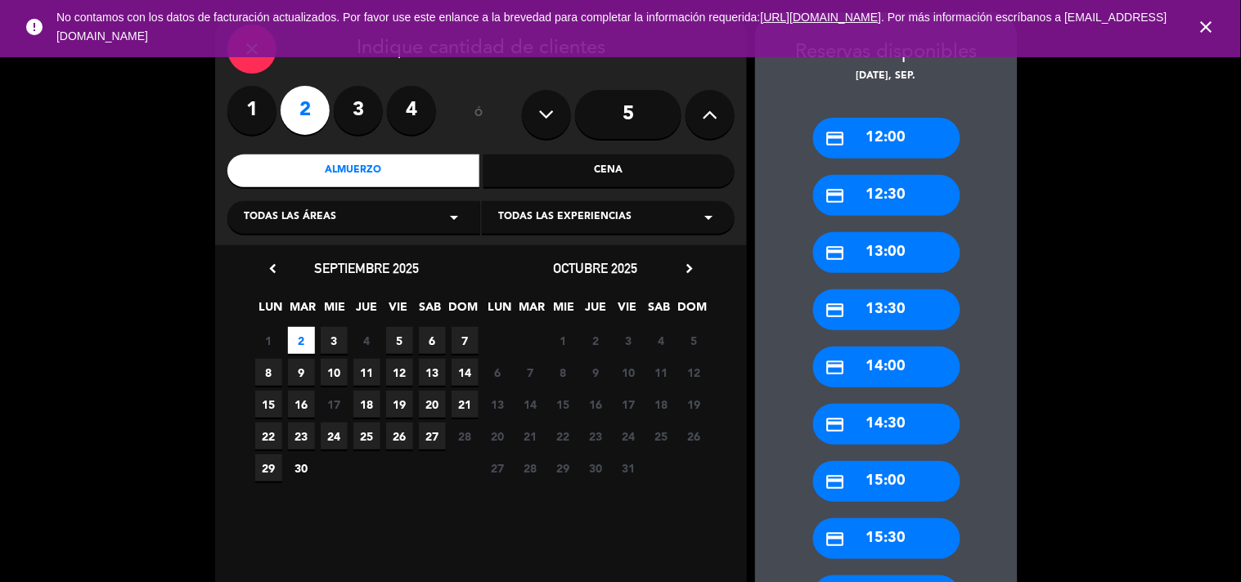
click at [892, 143] on div "credit_card 12:00" at bounding box center [886, 138] width 147 height 41
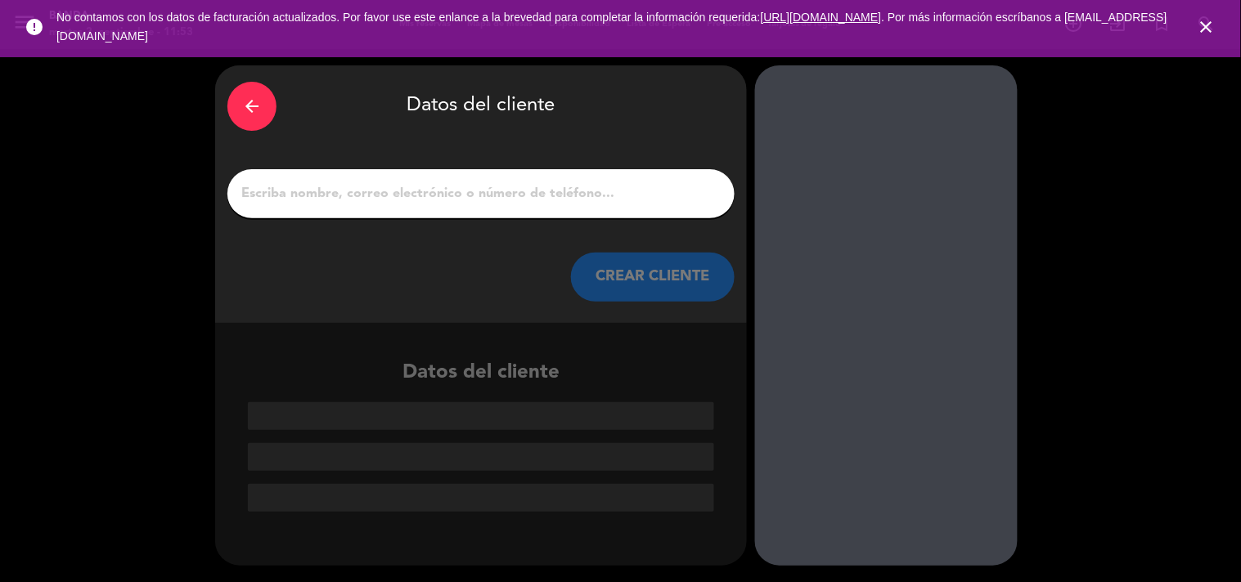
scroll to position [0, 0]
click at [579, 189] on input "1" at bounding box center [481, 193] width 483 height 23
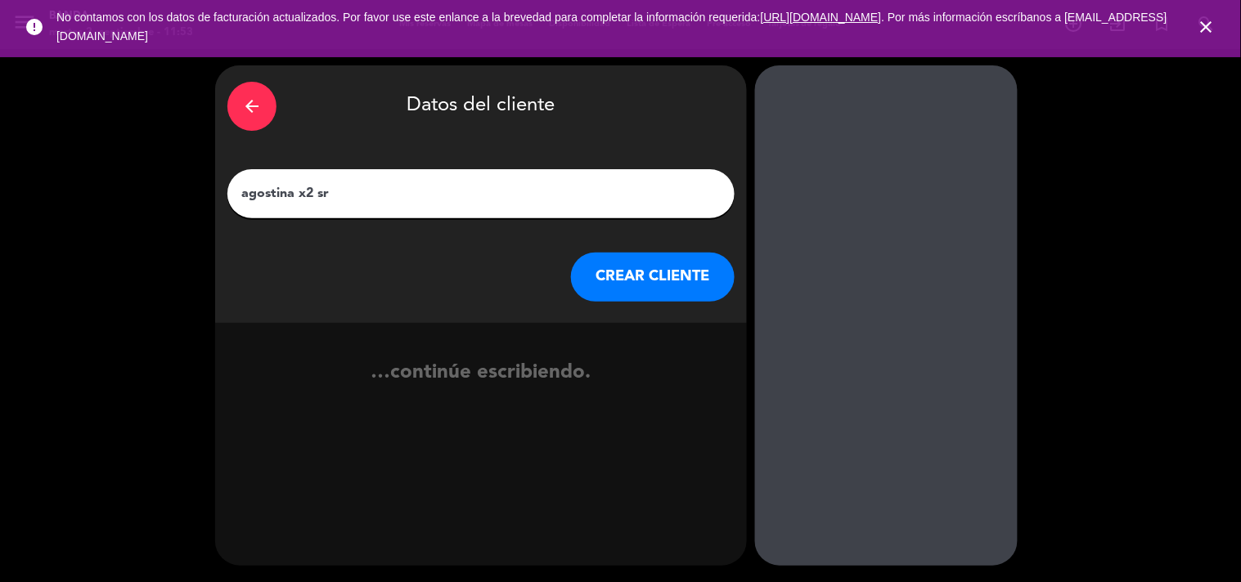
click at [312, 185] on input "agostina x2 sr" at bounding box center [481, 193] width 483 height 23
type input "[PERSON_NAME]"
click at [687, 273] on button "CREAR CLIENTE" at bounding box center [653, 277] width 164 height 49
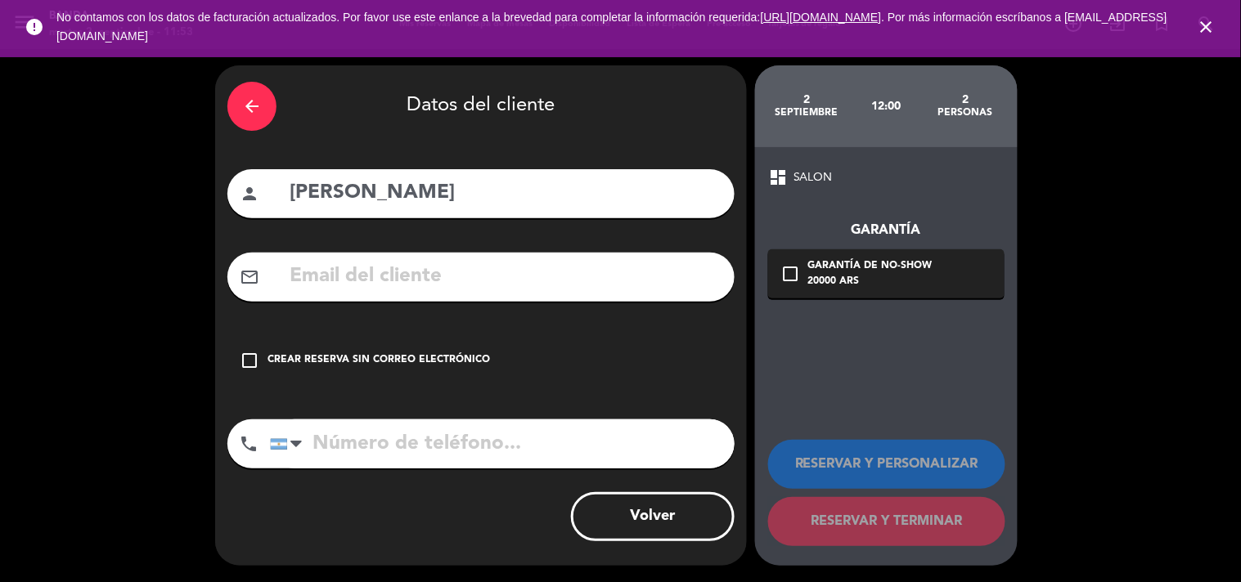
click at [371, 444] on input "tel" at bounding box center [502, 444] width 465 height 49
type input "2804625561"
click at [566, 380] on div "check_box_outline_blank Crear reserva sin correo electrónico" at bounding box center [480, 360] width 507 height 49
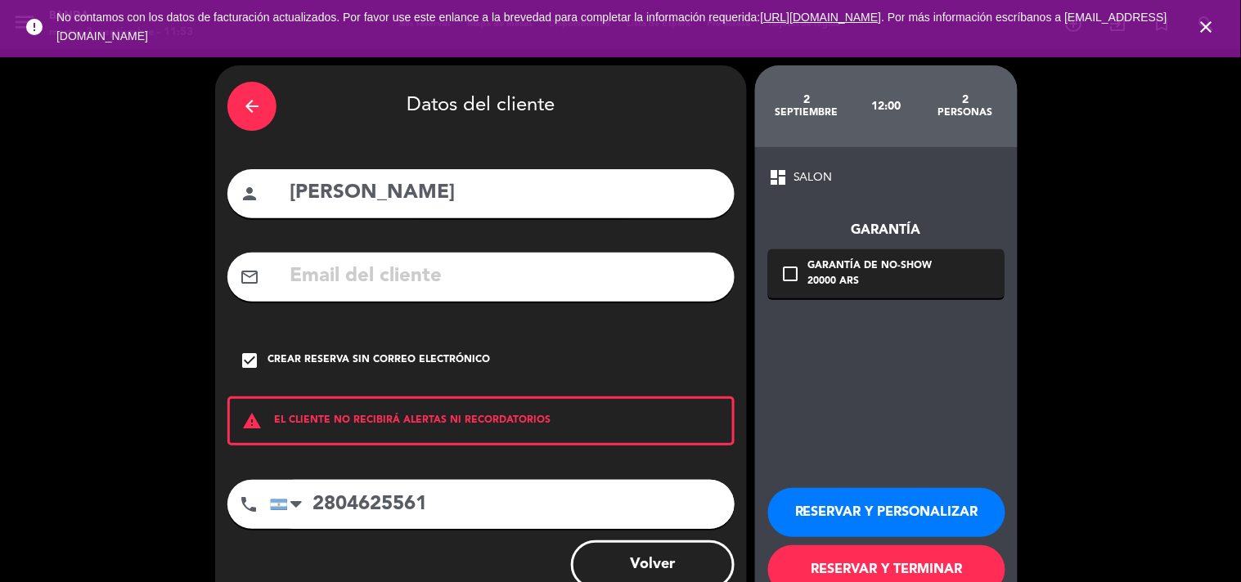
scroll to position [47, 0]
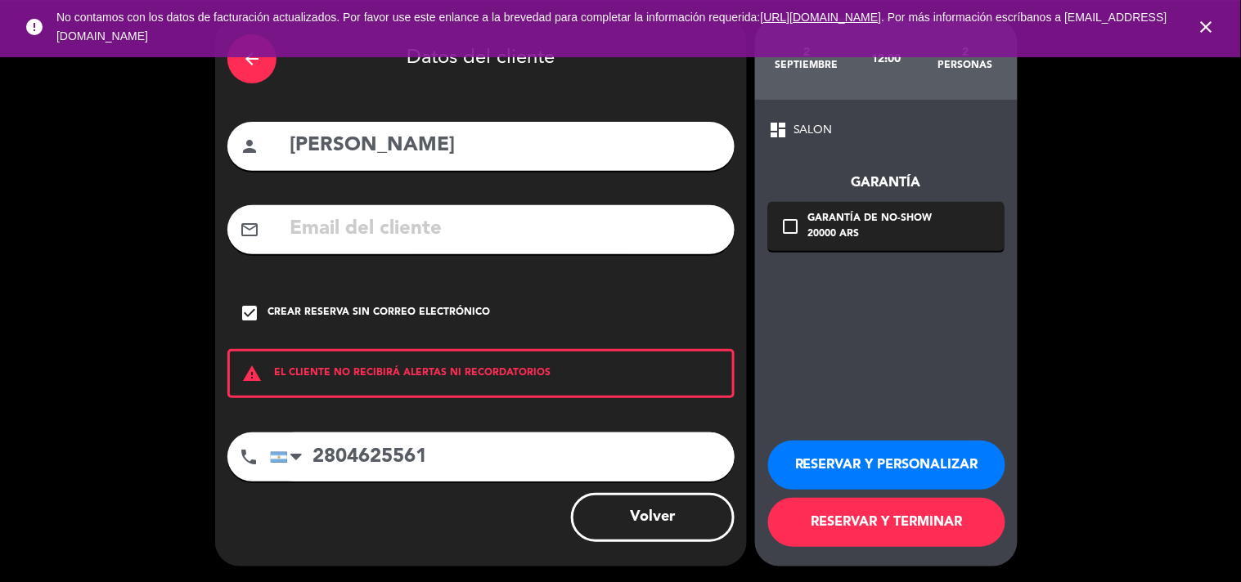
click at [880, 528] on button "RESERVAR Y TERMINAR" at bounding box center [886, 522] width 237 height 49
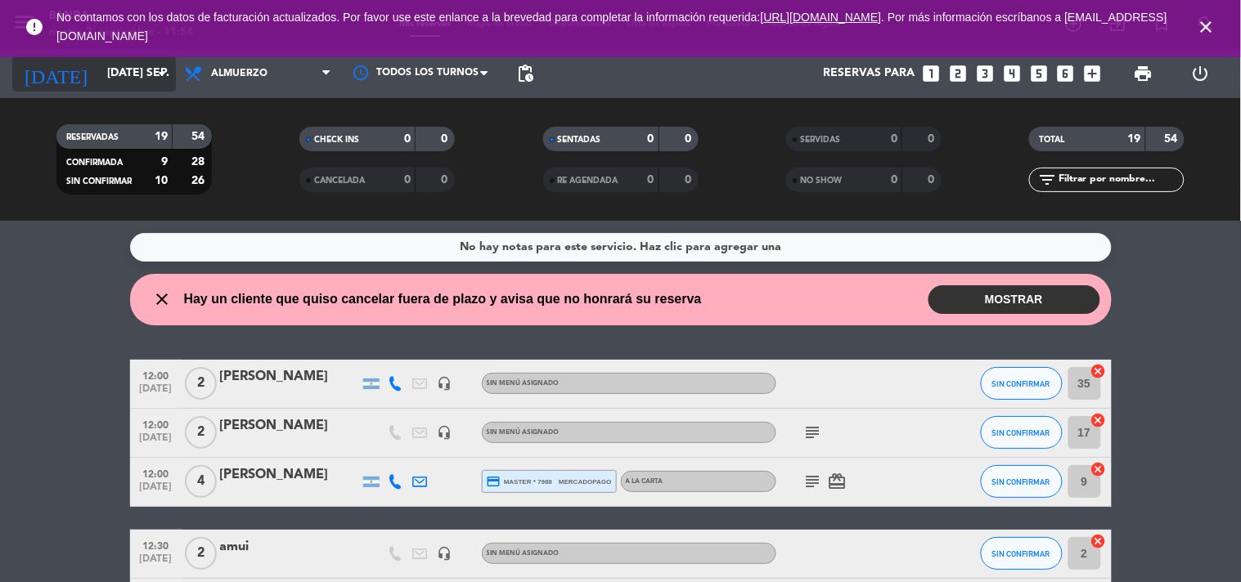
click at [153, 75] on icon "arrow_drop_down" at bounding box center [162, 74] width 20 height 20
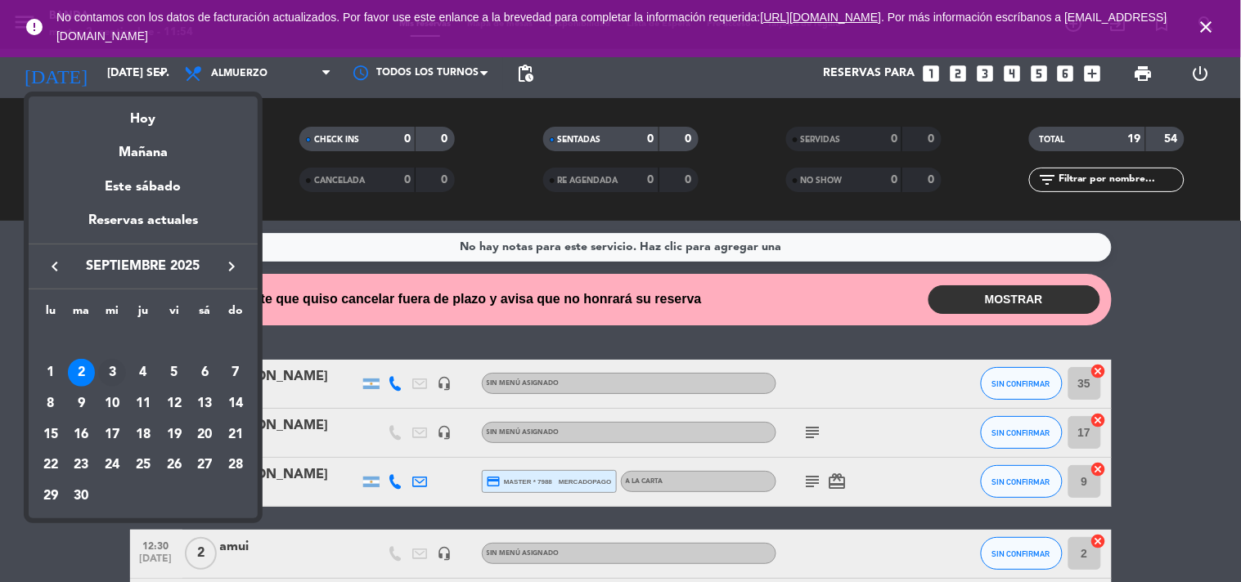
click at [104, 377] on div "3" at bounding box center [112, 373] width 28 height 28
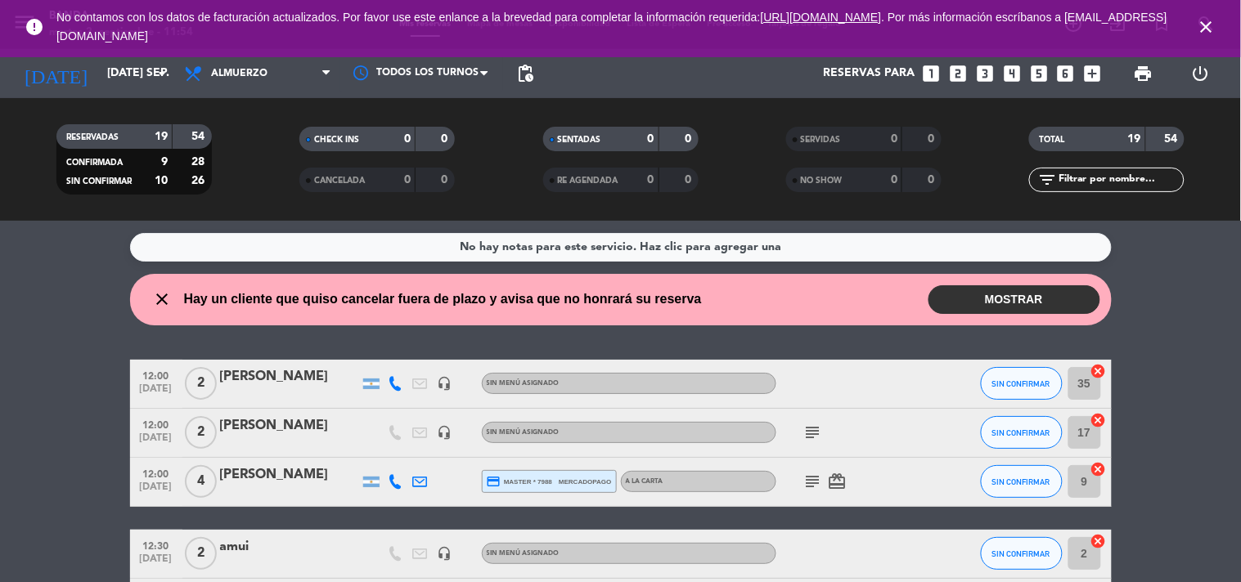
type input "[DATE]"
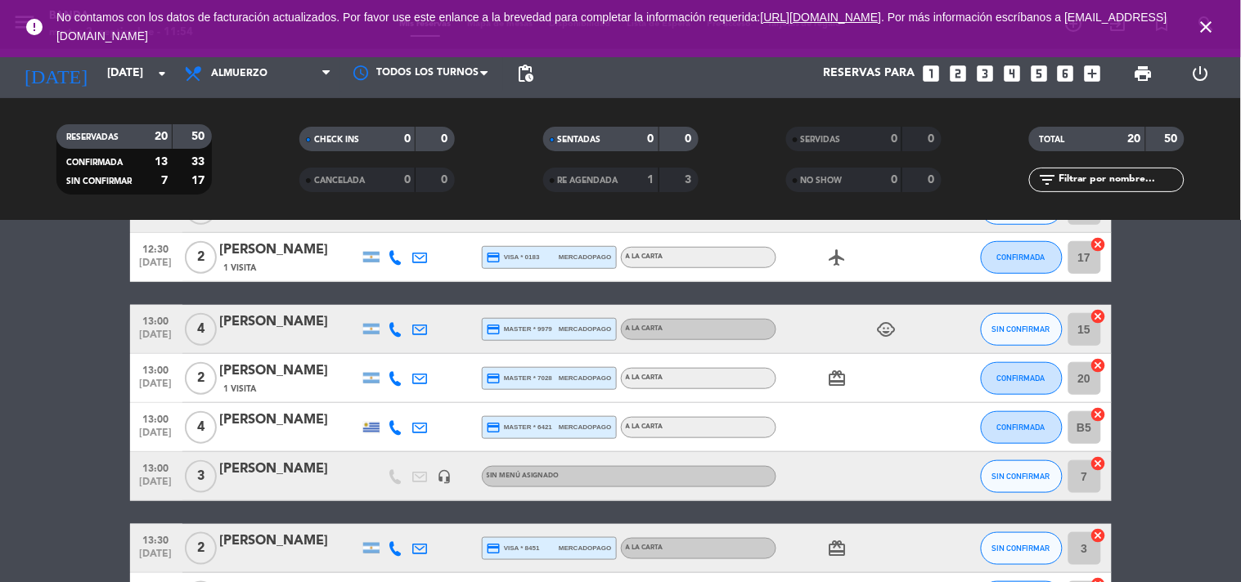
scroll to position [357, 0]
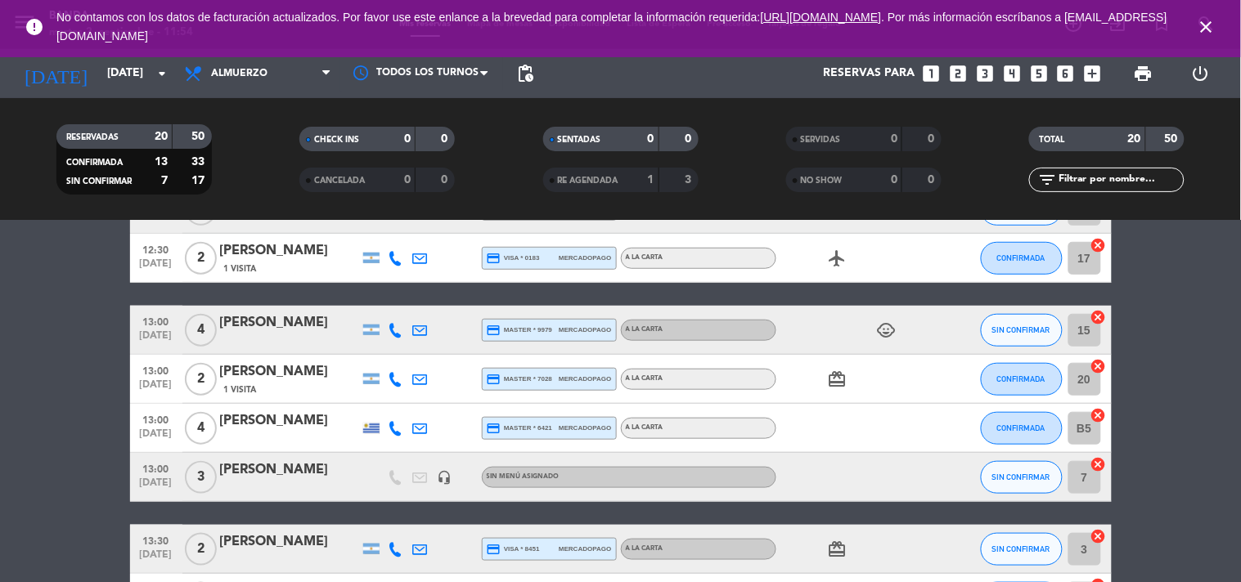
click at [1015, 71] on icon "looks_4" at bounding box center [1011, 73] width 21 height 21
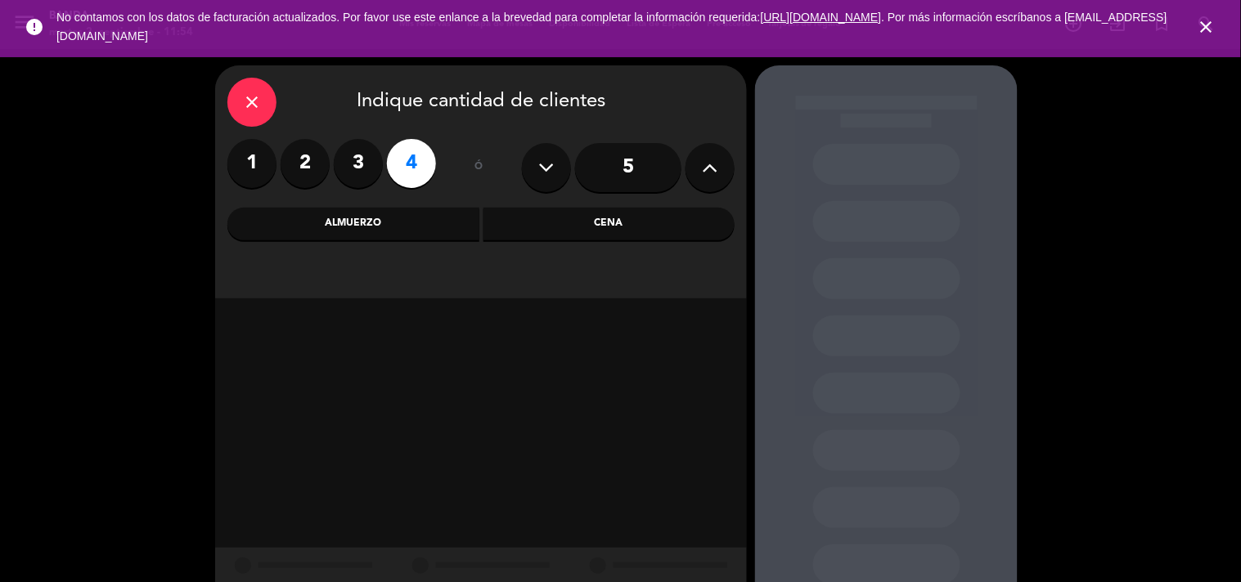
click at [443, 222] on div "Almuerzo" at bounding box center [353, 224] width 252 height 33
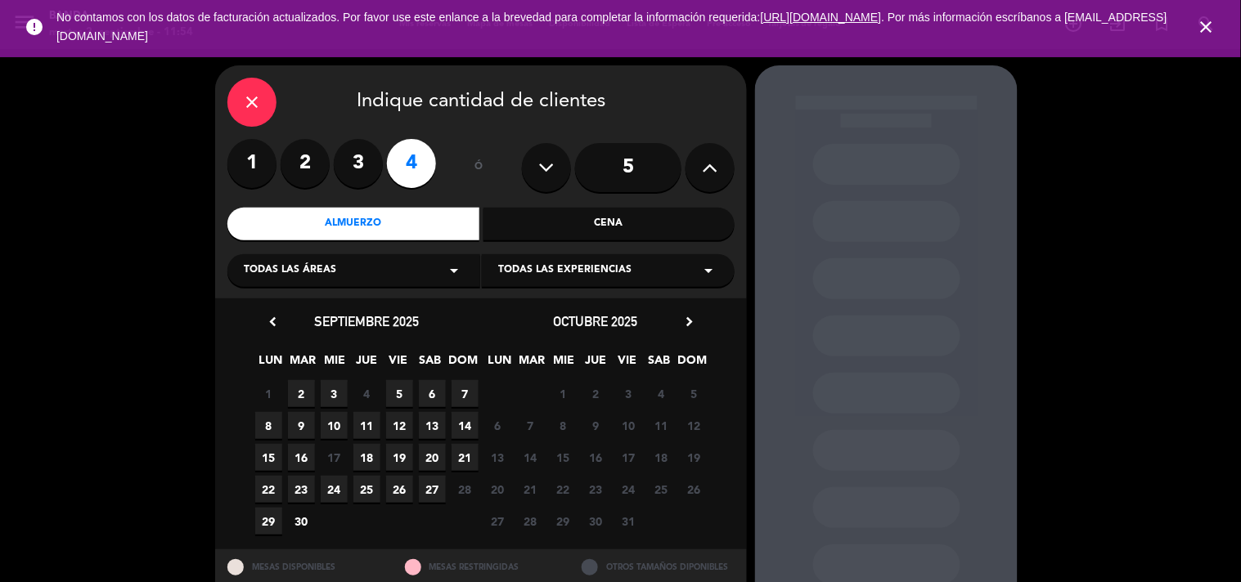
click at [321, 385] on span "3" at bounding box center [334, 393] width 27 height 27
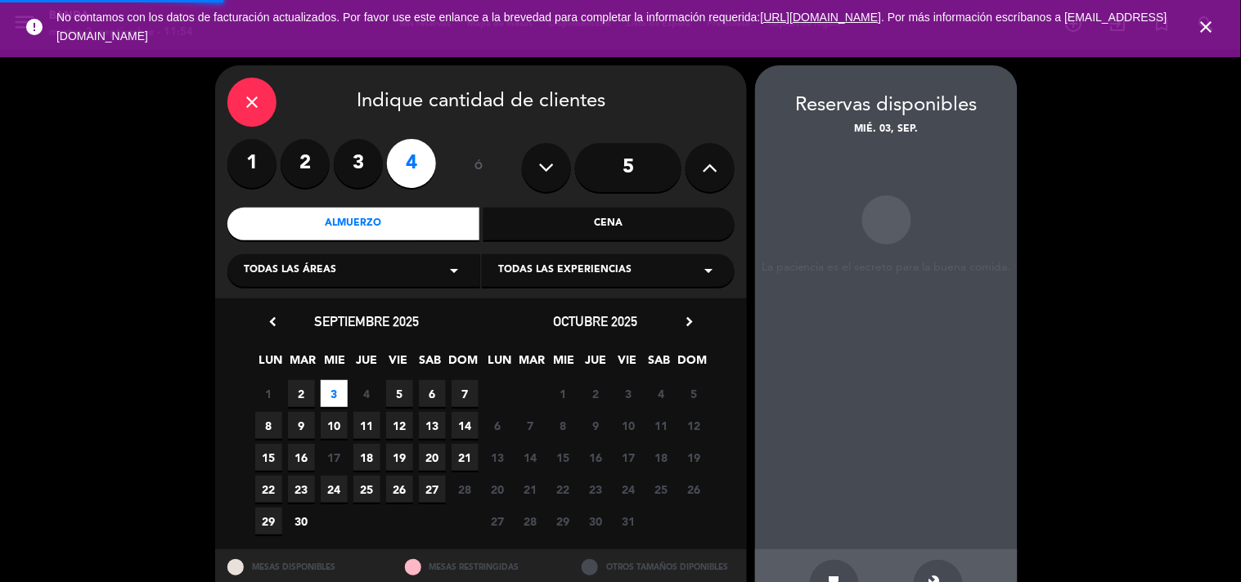
scroll to position [53, 0]
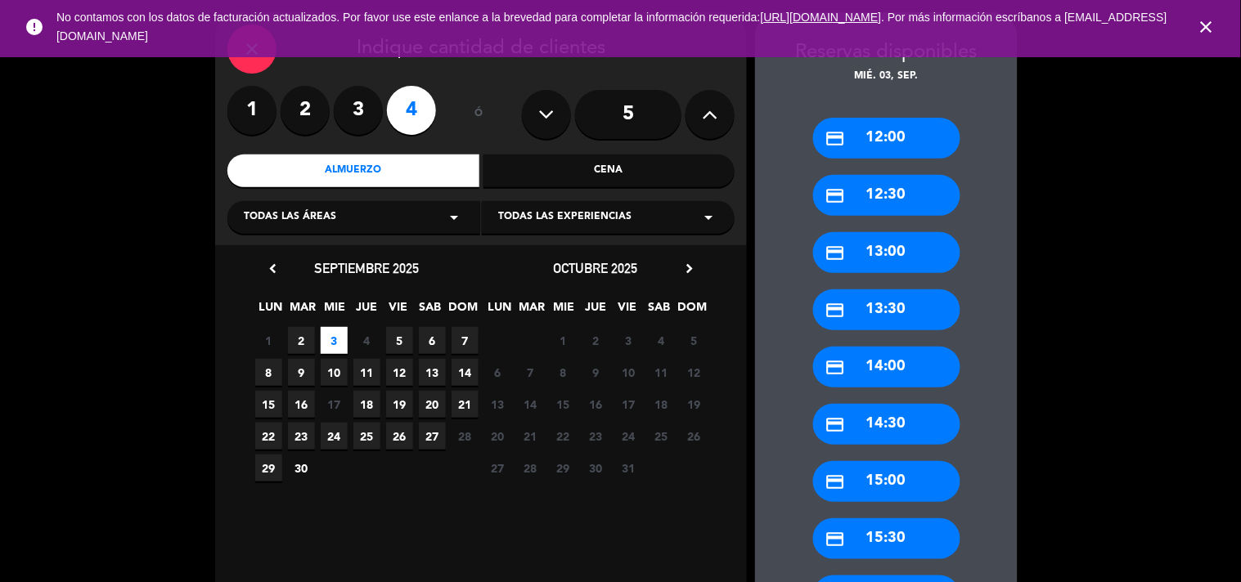
click at [875, 252] on div "credit_card 13:00" at bounding box center [886, 252] width 147 height 41
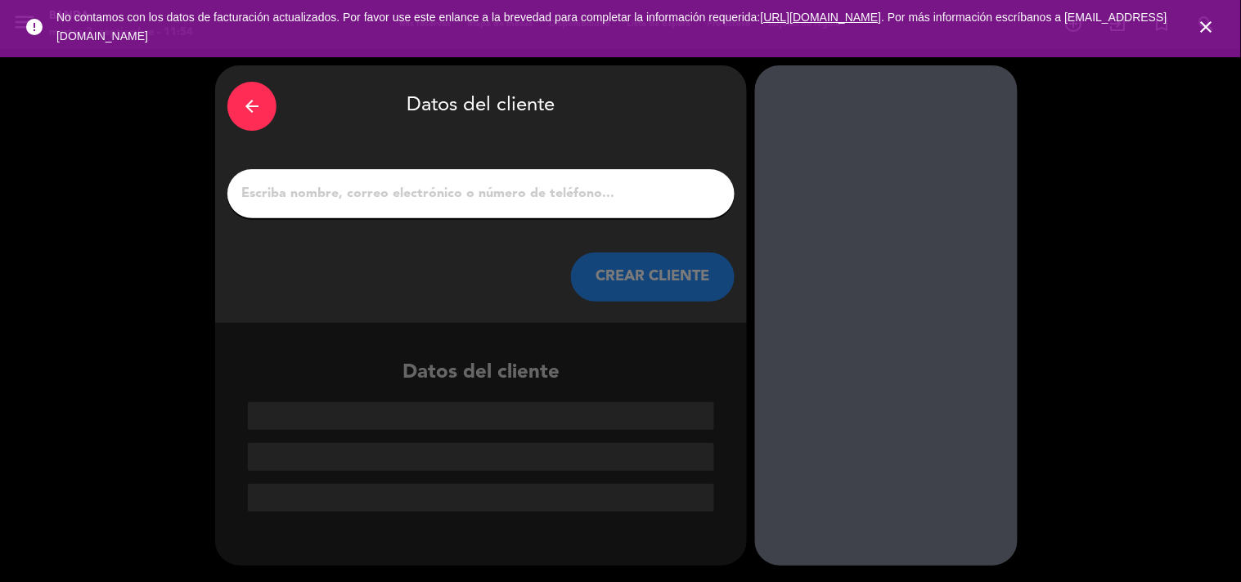
click at [528, 194] on input "1" at bounding box center [481, 193] width 483 height 23
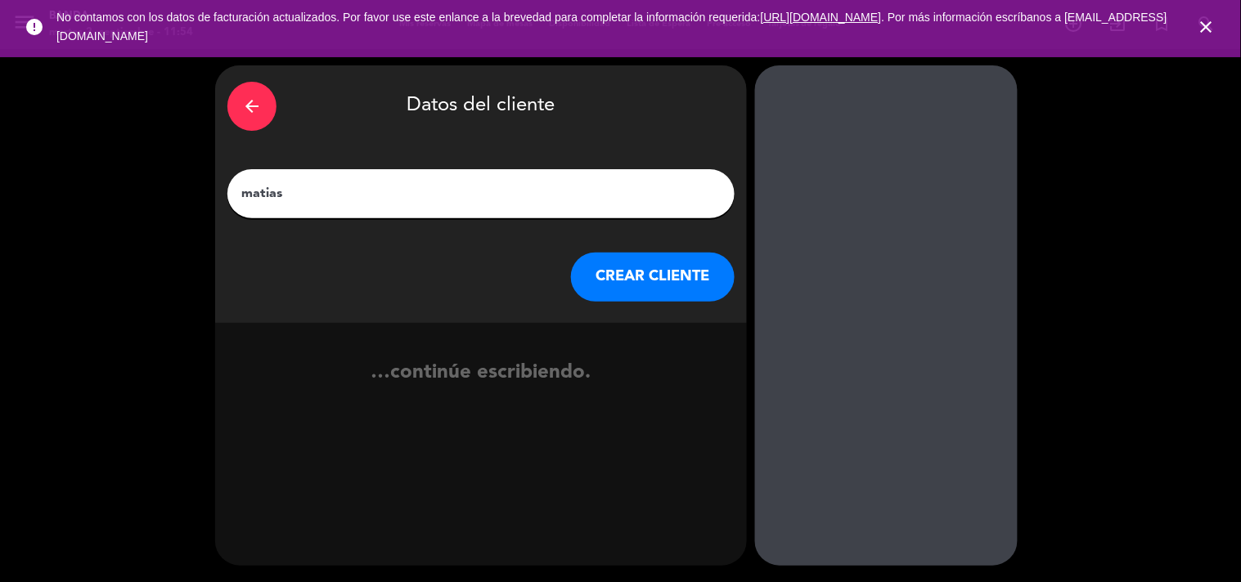
paste input "Noetinger"
type input "[PERSON_NAME]"
click at [615, 272] on button "CREAR CLIENTE" at bounding box center [653, 277] width 164 height 49
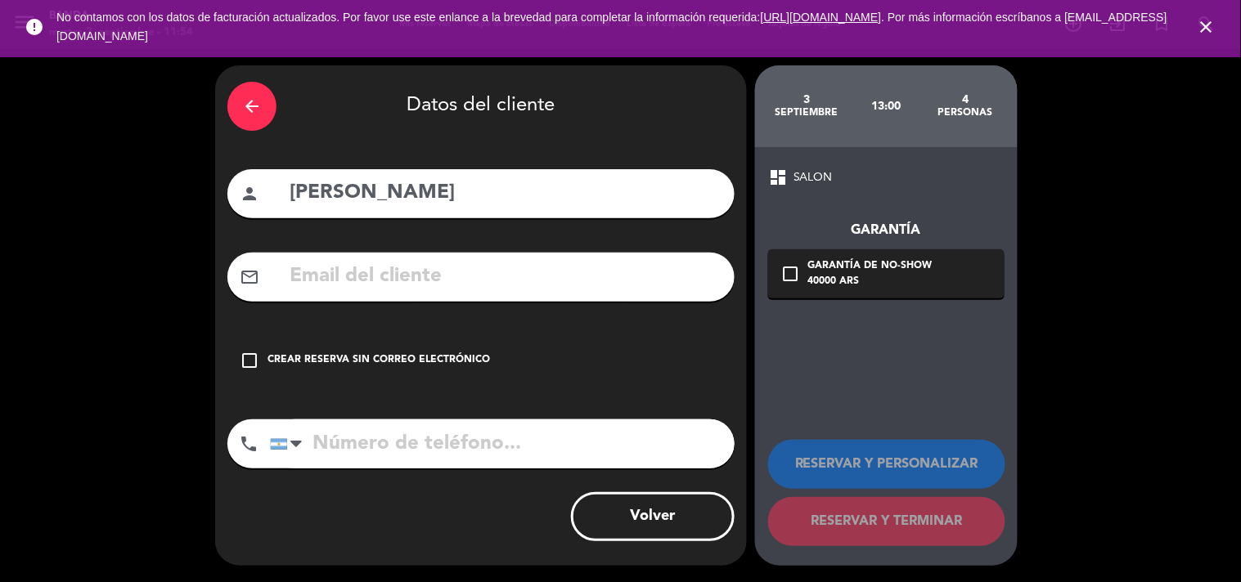
click at [299, 198] on input "[PERSON_NAME]" at bounding box center [505, 194] width 434 height 34
type input "[PERSON_NAME]"
click at [345, 349] on div "check_box_outline_blank Crear reserva sin correo electrónico" at bounding box center [480, 360] width 507 height 49
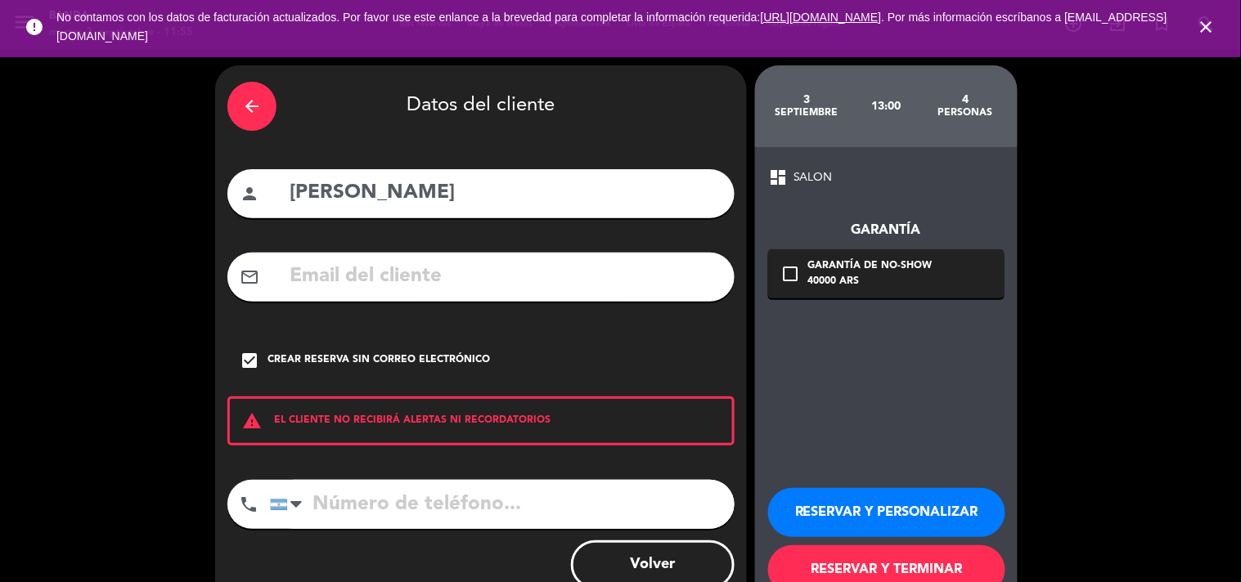
click at [859, 526] on button "RESERVAR Y PERSONALIZAR" at bounding box center [886, 512] width 237 height 49
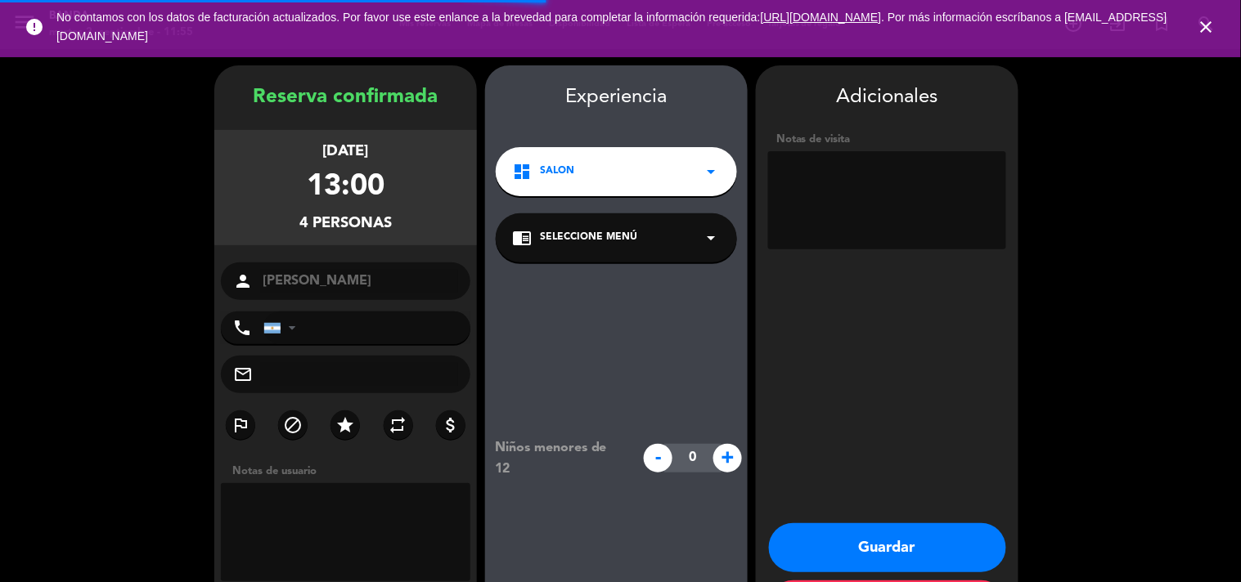
scroll to position [65, 0]
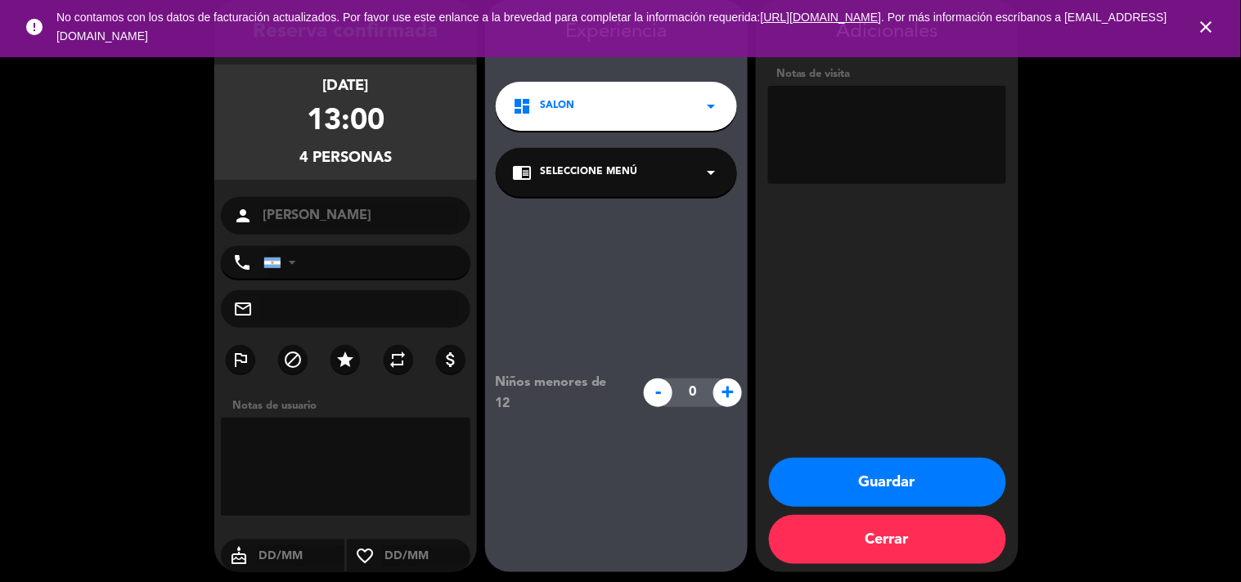
click at [857, 488] on button "Guardar" at bounding box center [887, 482] width 237 height 49
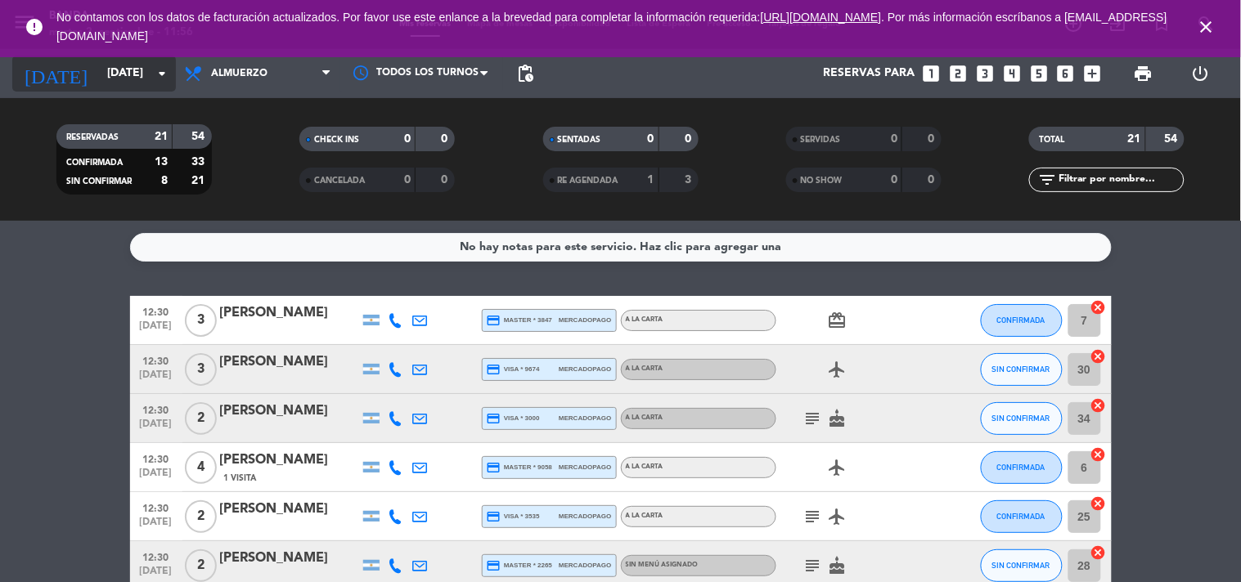
click at [142, 83] on input "[DATE]" at bounding box center [176, 73] width 155 height 29
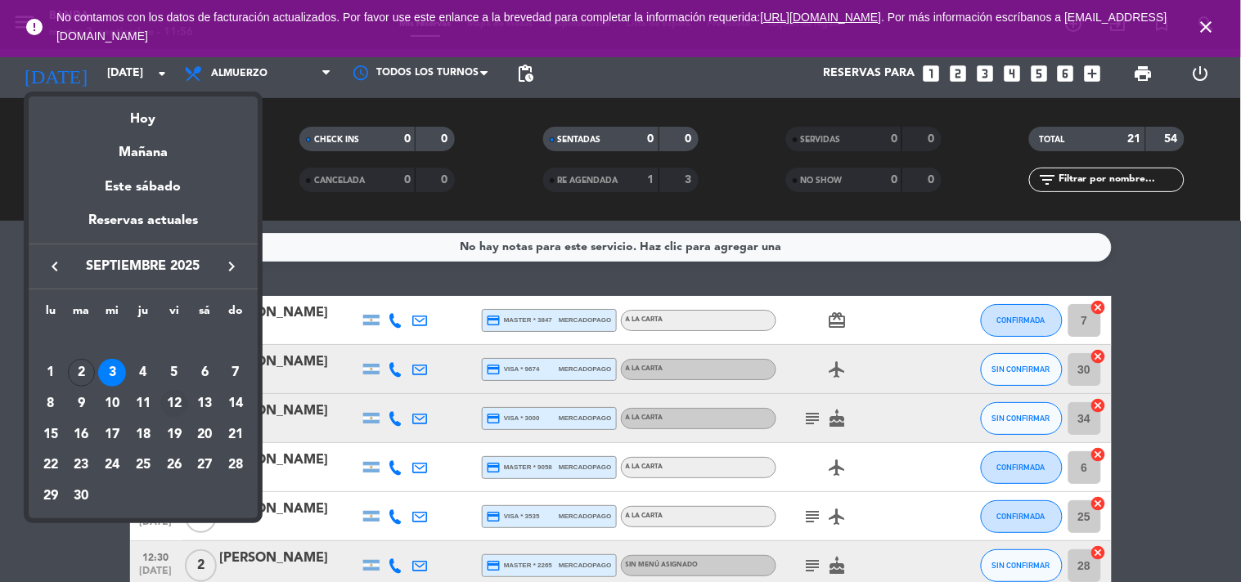
click at [175, 398] on div "12" at bounding box center [174, 404] width 28 height 28
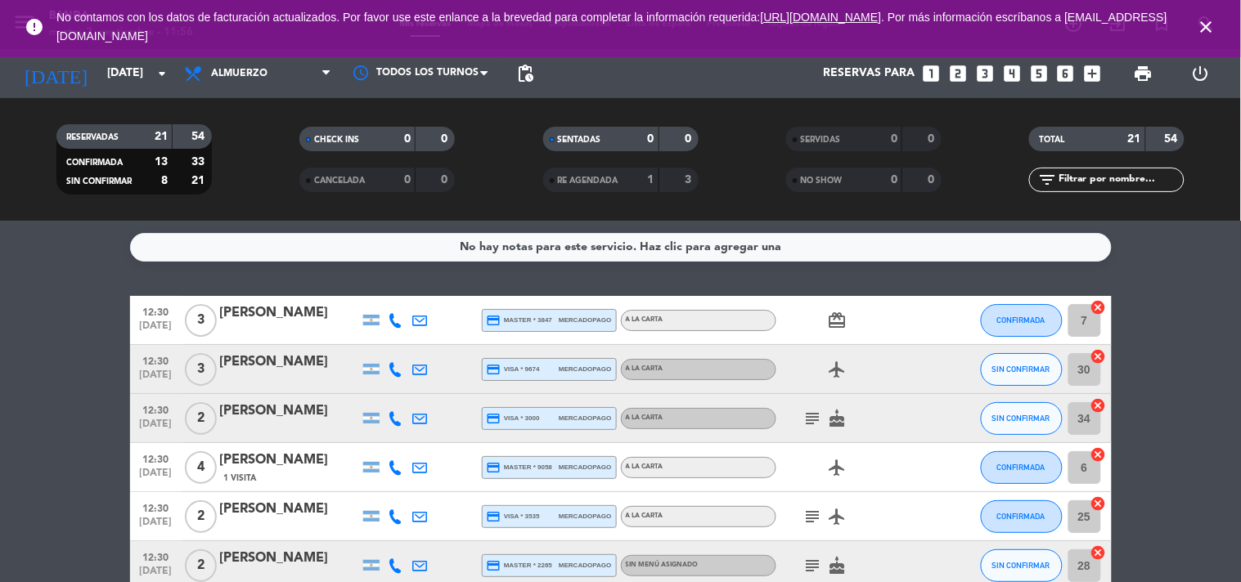
type input "vie. [DATE]"
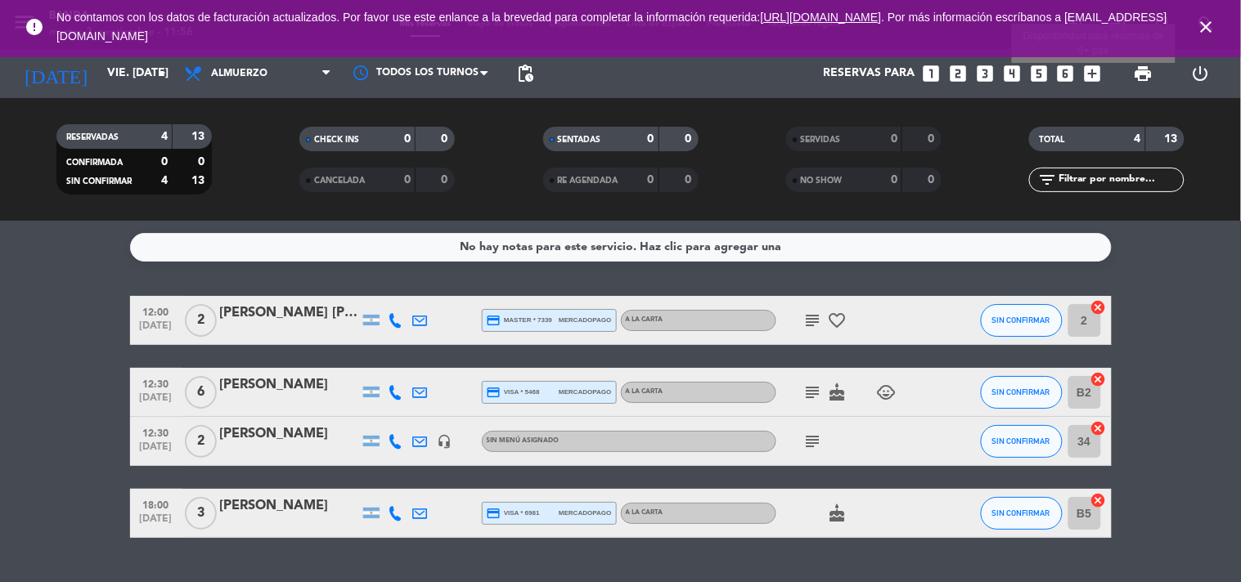
click at [1090, 71] on icon "add_box" at bounding box center [1092, 73] width 21 height 21
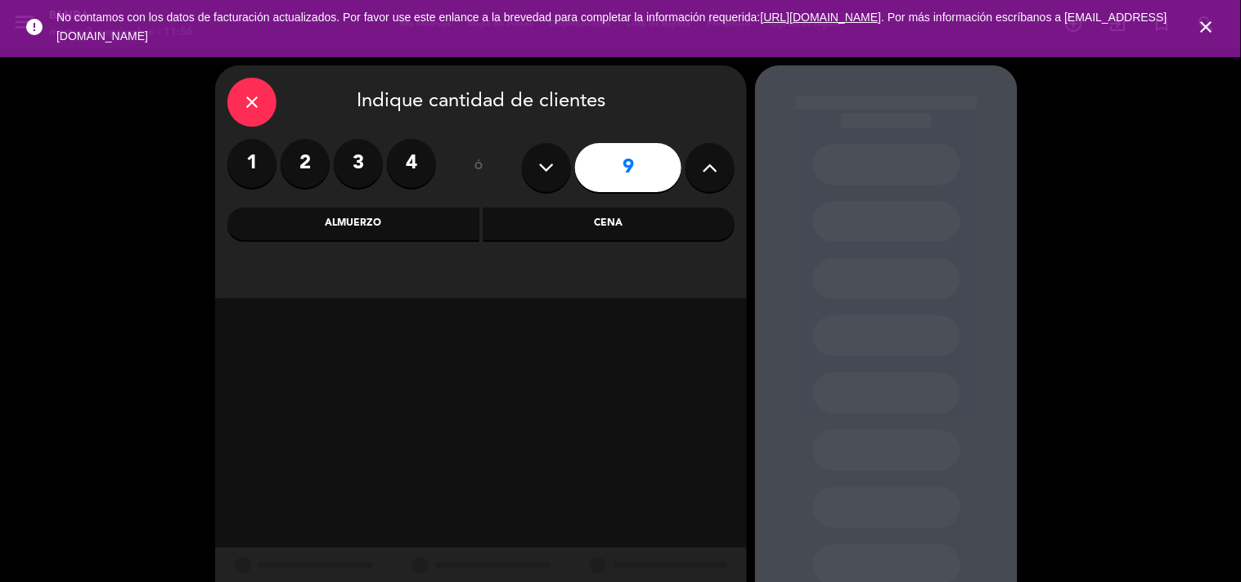
click at [709, 166] on icon at bounding box center [711, 167] width 16 height 25
type input "10"
click at [429, 227] on div "Almuerzo" at bounding box center [353, 224] width 252 height 33
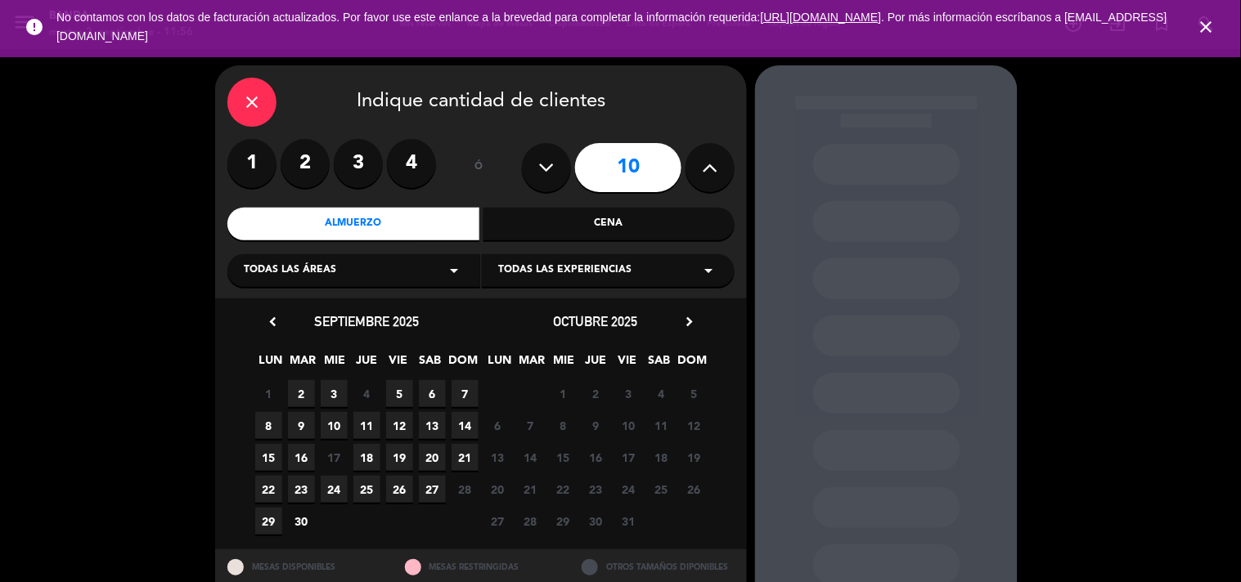
click at [399, 430] on span "12" at bounding box center [399, 425] width 27 height 27
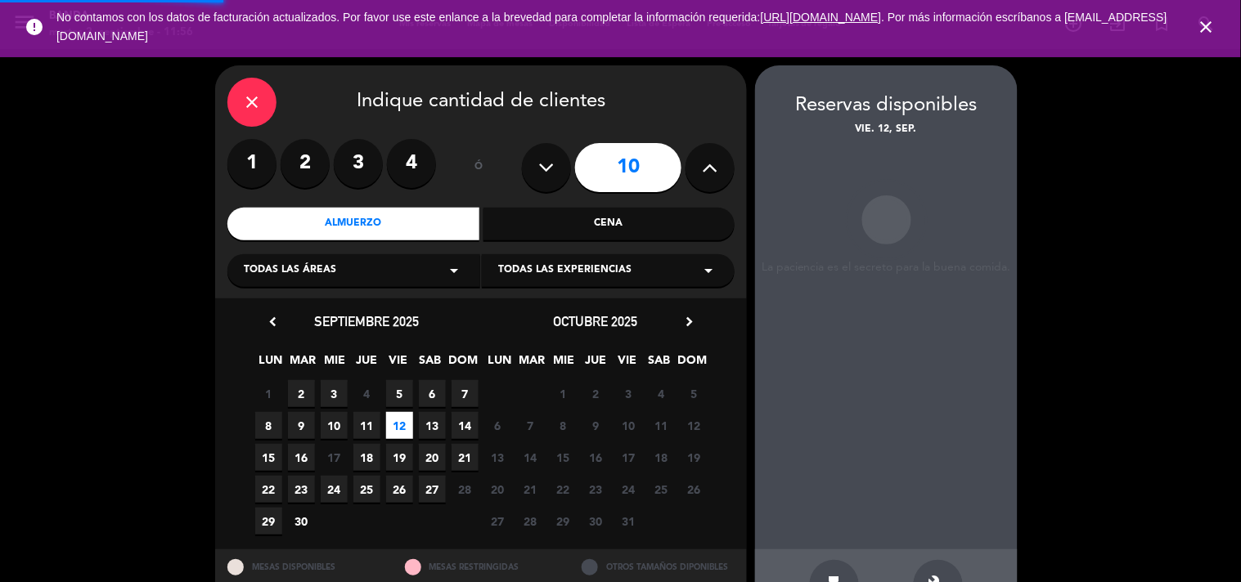
scroll to position [53, 0]
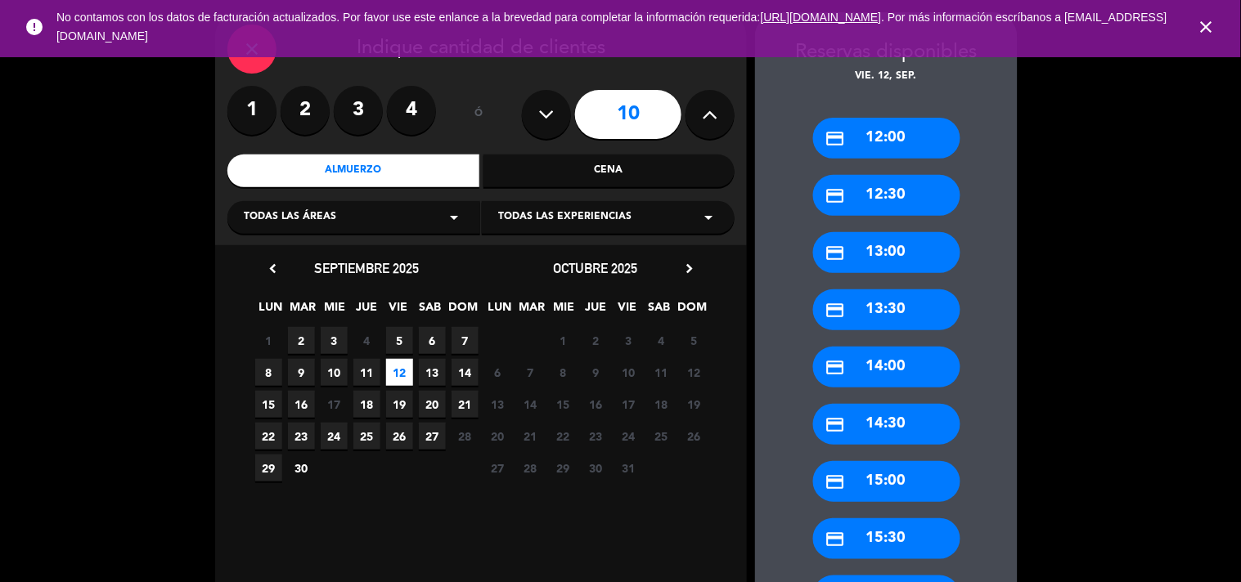
click at [931, 262] on div "credit_card 13:00" at bounding box center [886, 252] width 147 height 41
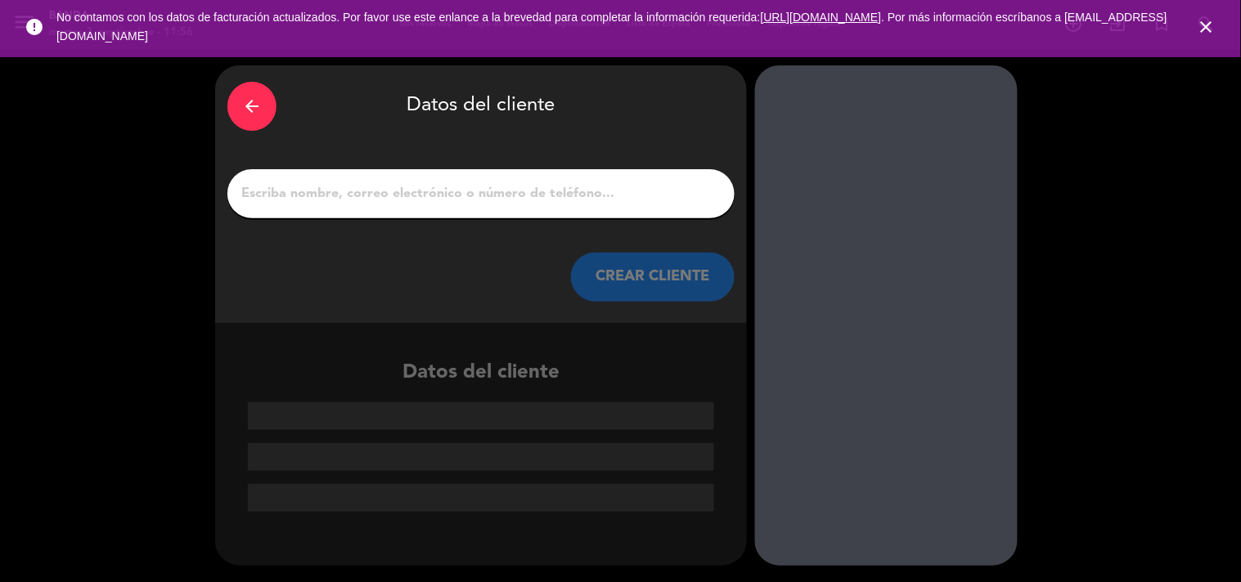
click at [598, 197] on input "1" at bounding box center [481, 193] width 483 height 23
click at [519, 194] on input "1" at bounding box center [481, 193] width 483 height 23
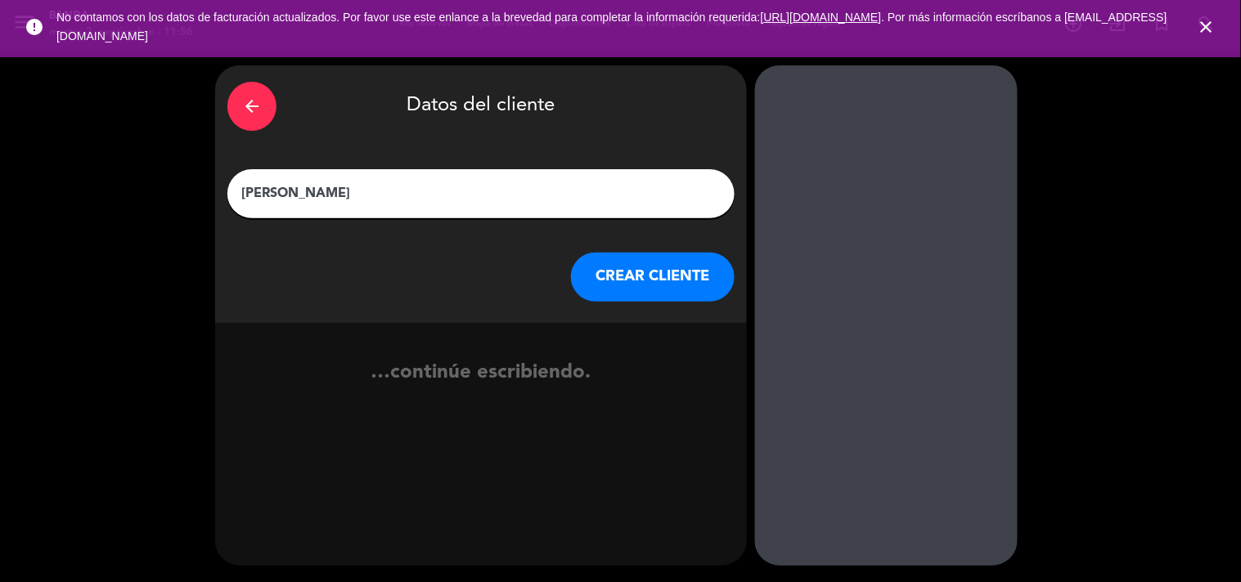
type input "[PERSON_NAME]"
click at [653, 282] on button "CREAR CLIENTE" at bounding box center [653, 277] width 164 height 49
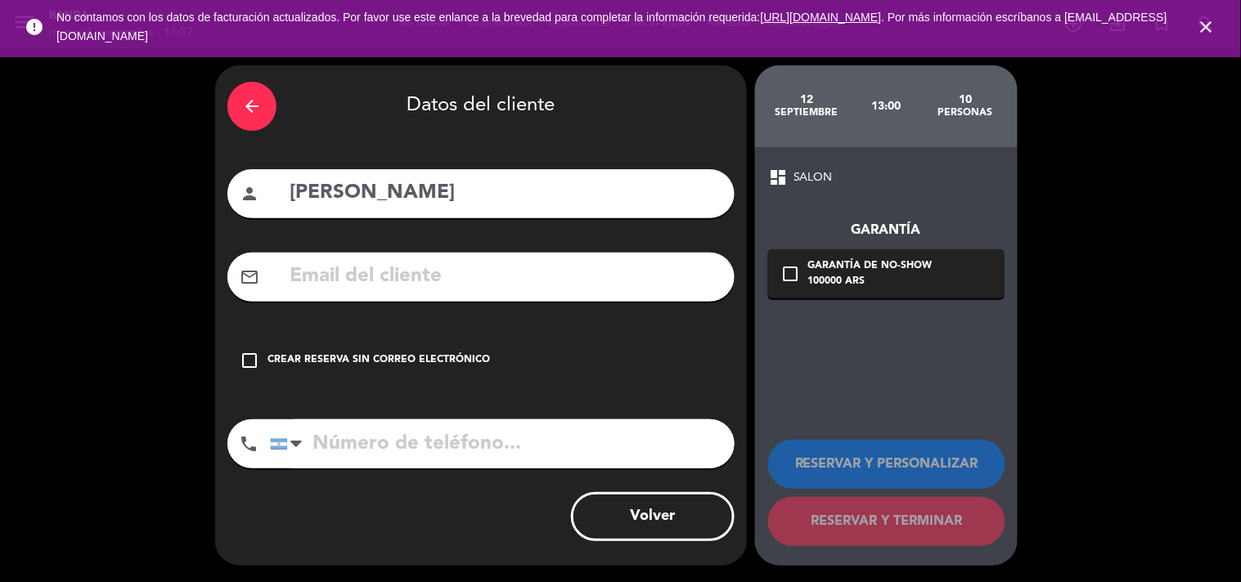
paste input "[PERSON_NAME][EMAIL_ADDRESS][PERSON_NAME][DOMAIN_NAME]"
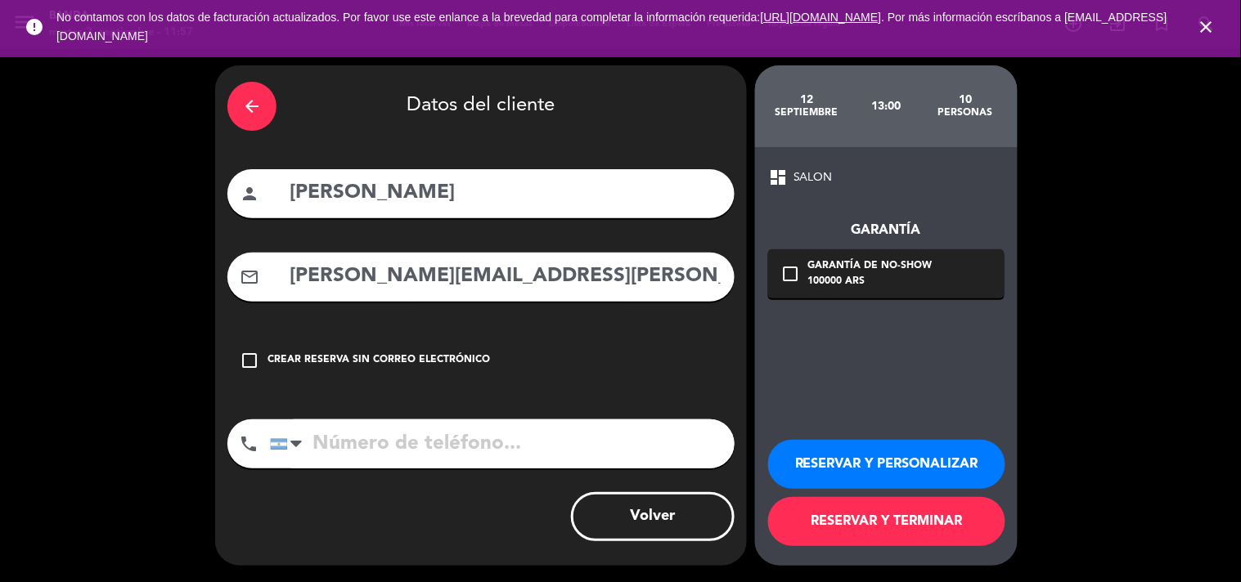
type input "[PERSON_NAME][EMAIL_ADDRESS][PERSON_NAME][DOMAIN_NAME]"
click at [528, 222] on div "arrow_back Datos del cliente person [PERSON_NAME] mail_outline [PERSON_NAME][EM…" at bounding box center [481, 315] width 532 height 501
click at [528, 191] on input "[PERSON_NAME]" at bounding box center [505, 194] width 434 height 34
paste input "HUAWEI"
type input "[PERSON_NAME]"
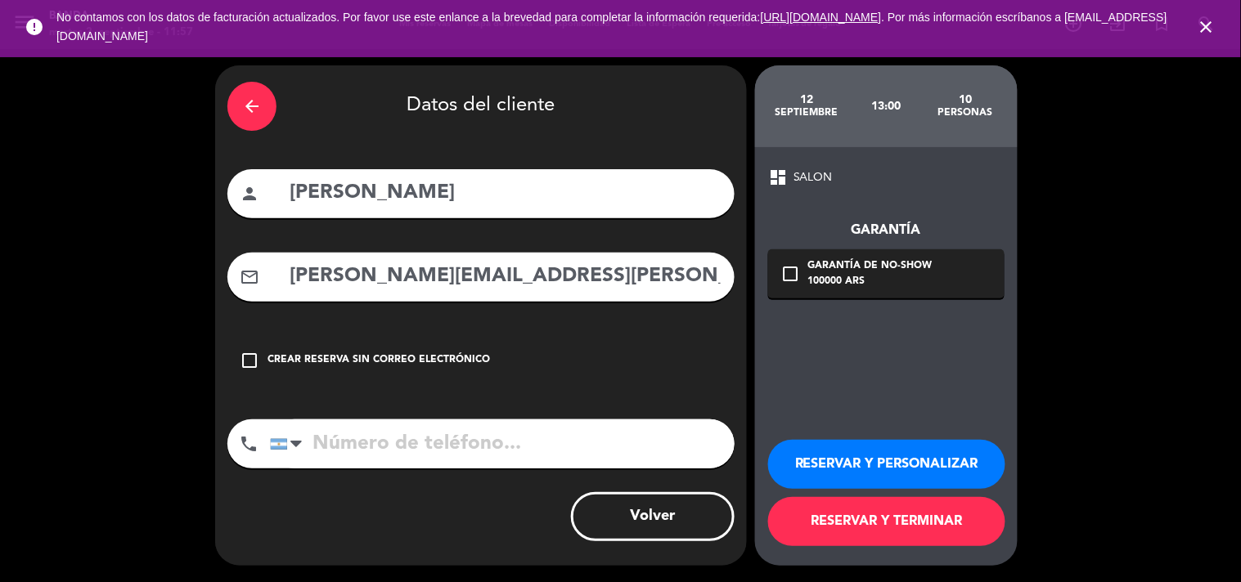
paste input "[PHONE_NUMBER]"
type input "[PHONE_NUMBER]"
click at [820, 515] on button "RESERVAR Y TERMINAR" at bounding box center [886, 521] width 237 height 49
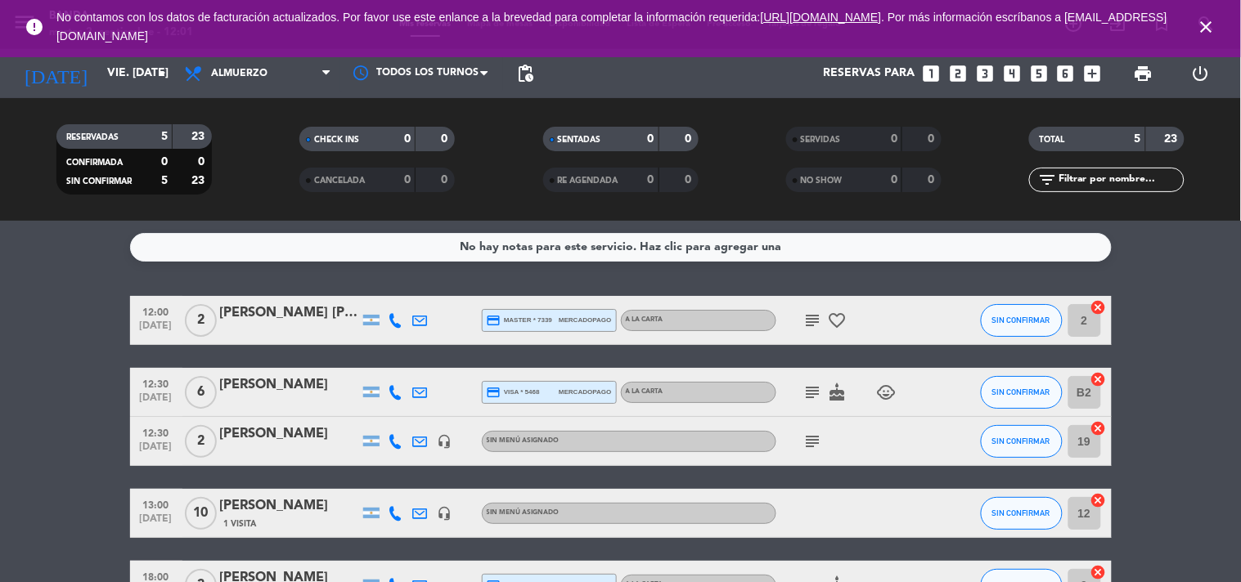
click at [1197, 30] on icon "close" at bounding box center [1207, 27] width 20 height 20
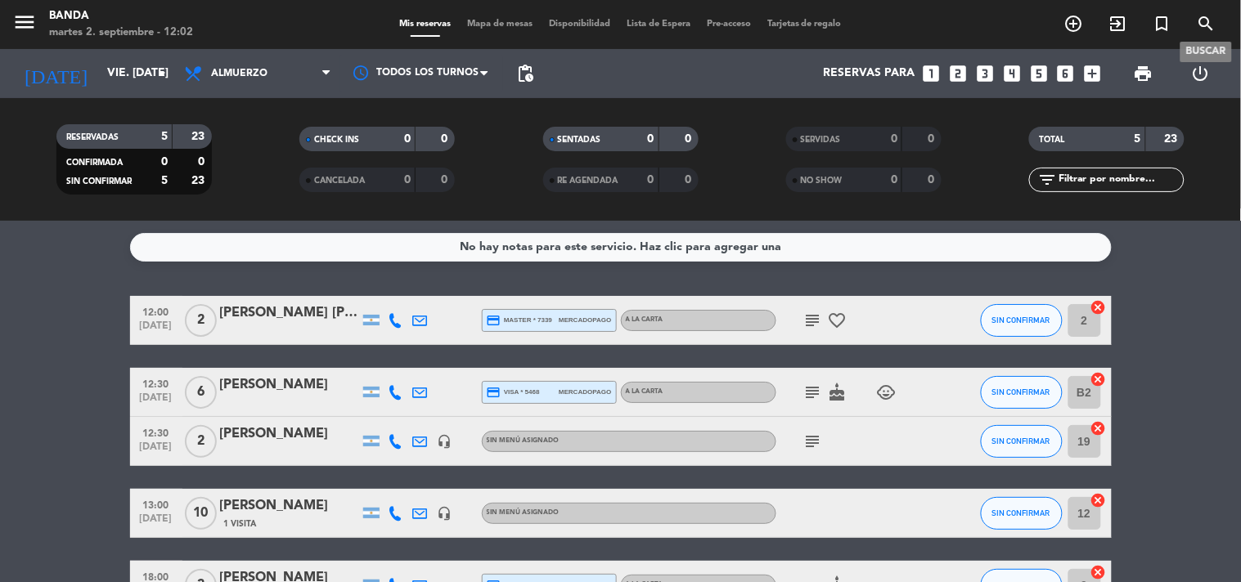
click at [1211, 18] on icon "search" at bounding box center [1207, 24] width 20 height 20
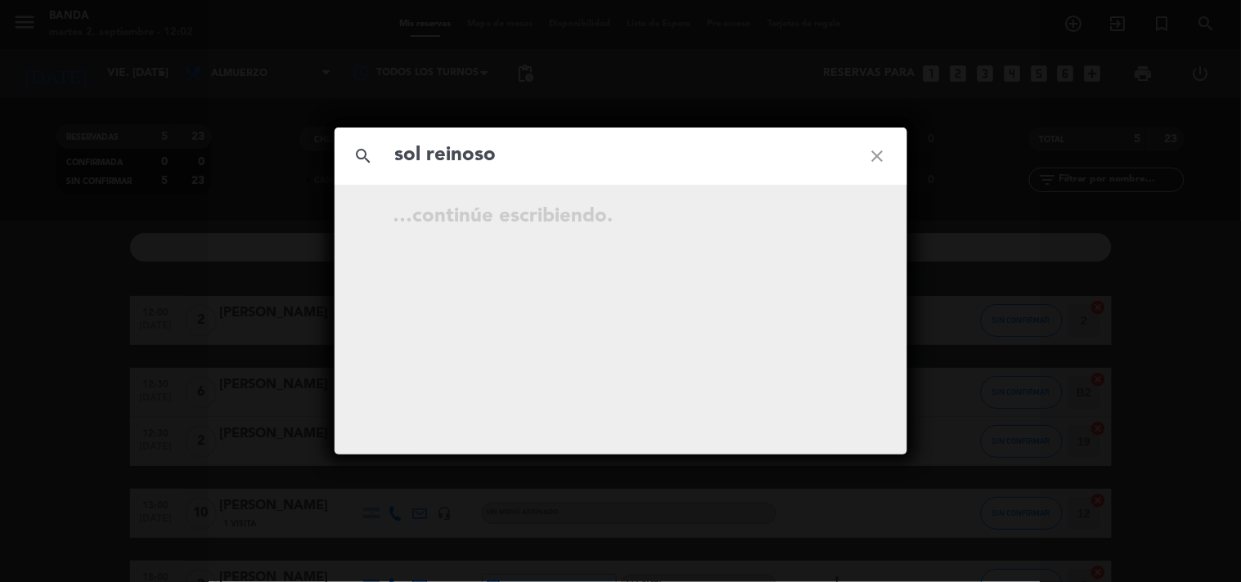
type input "sol reinoso"
click at [821, 221] on div "[DATE] 20:30 2 [PERSON_NAME] Servida open_in_new" at bounding box center [621, 219] width 458 height 28
click at [835, 222] on icon "open_in_new" at bounding box center [837, 219] width 20 height 20
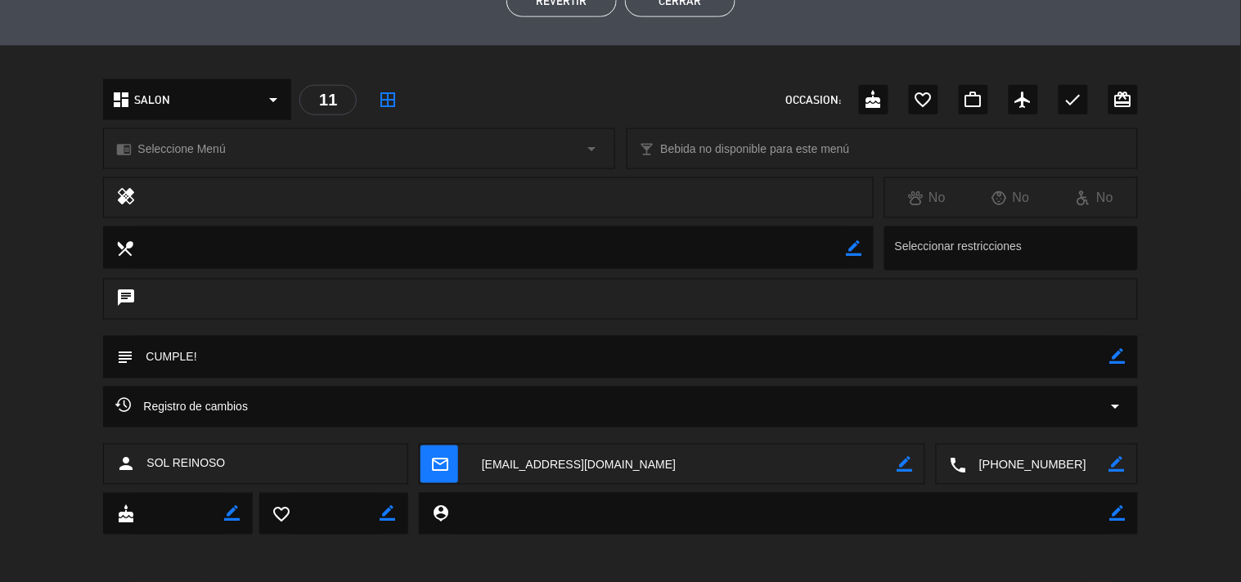
scroll to position [436, 0]
click at [1057, 468] on textarea at bounding box center [1038, 466] width 142 height 41
click at [1054, 420] on span "Click para copiar" at bounding box center [1017, 425] width 86 height 17
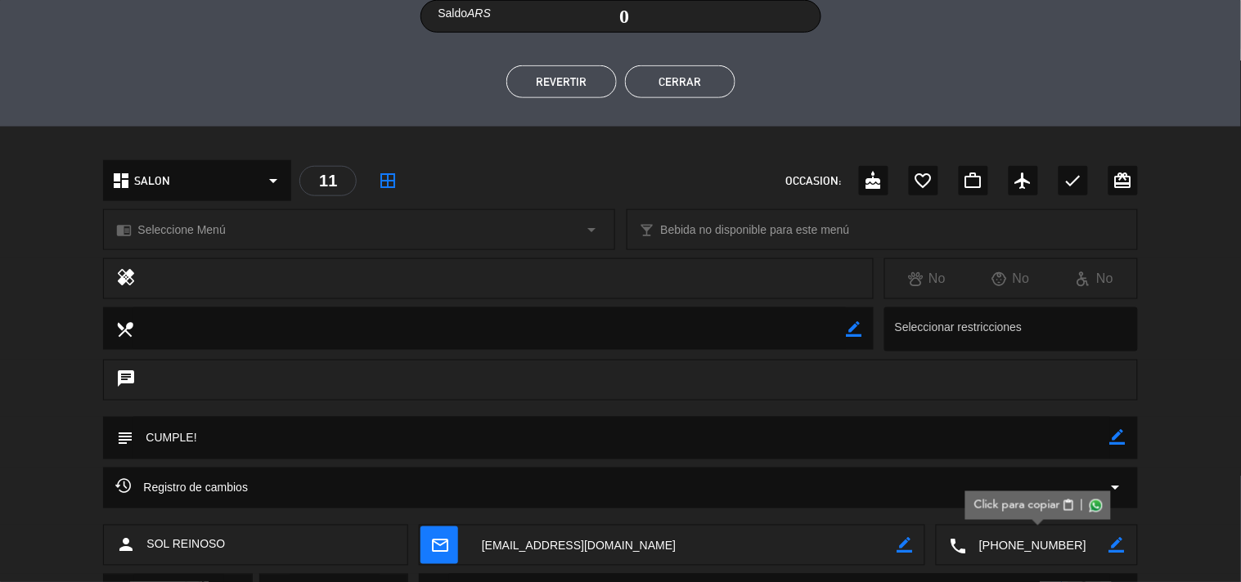
scroll to position [354, 0]
click at [689, 83] on button "Cerrar" at bounding box center [680, 83] width 110 height 33
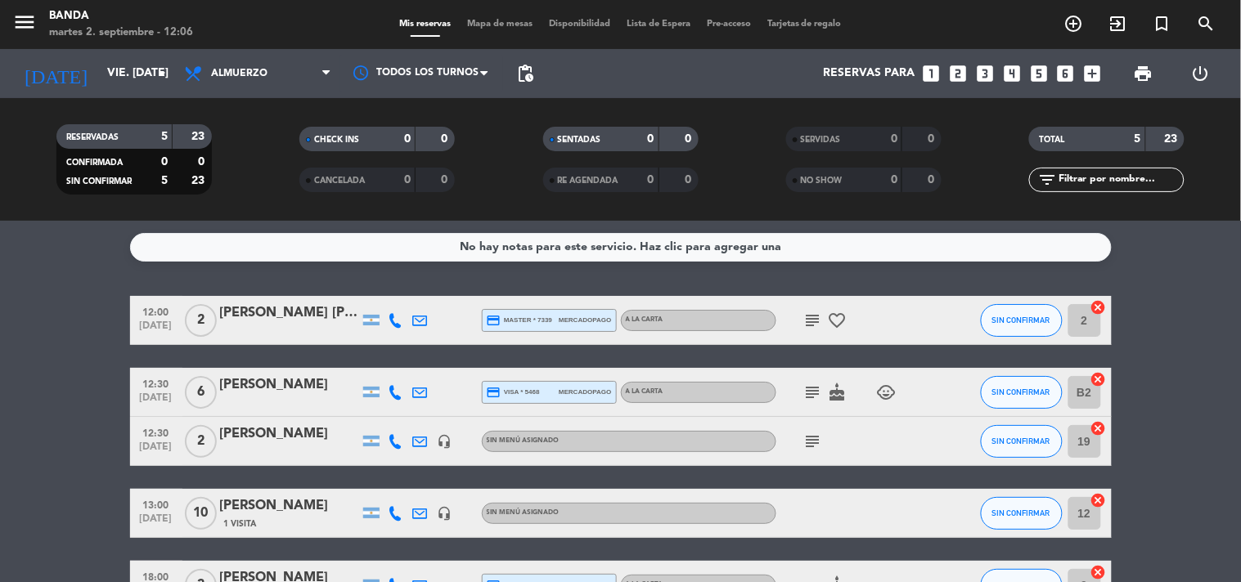
click at [168, 99] on div "RESERVADAS 5 23 CONFIRMADA 0 0 SIN CONFIRMAR 5 23 CHECK INS 0 0 CANCELADA 0 0 S…" at bounding box center [620, 159] width 1241 height 123
click at [143, 60] on input "vie. [DATE]" at bounding box center [176, 73] width 155 height 29
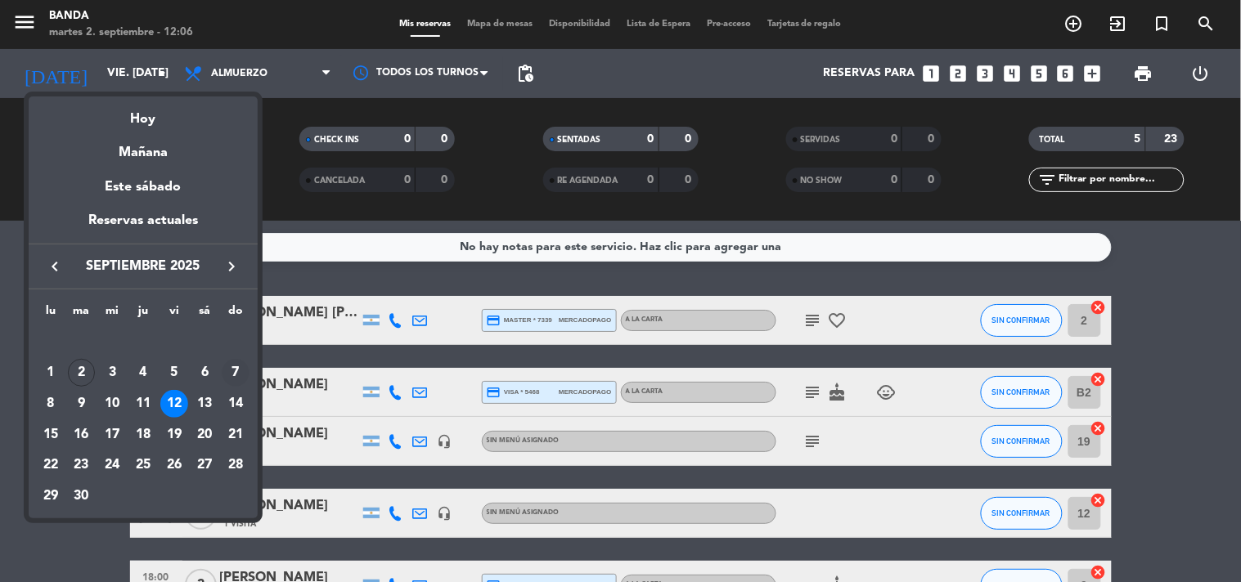
click at [237, 378] on div "7" at bounding box center [236, 373] width 28 height 28
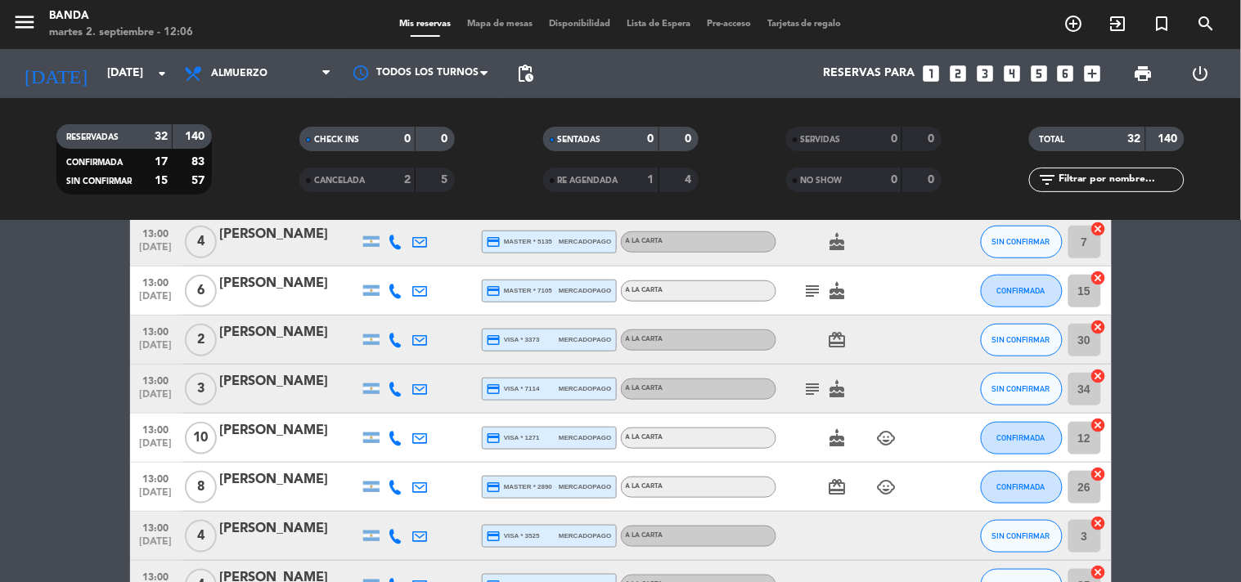
scroll to position [352, 0]
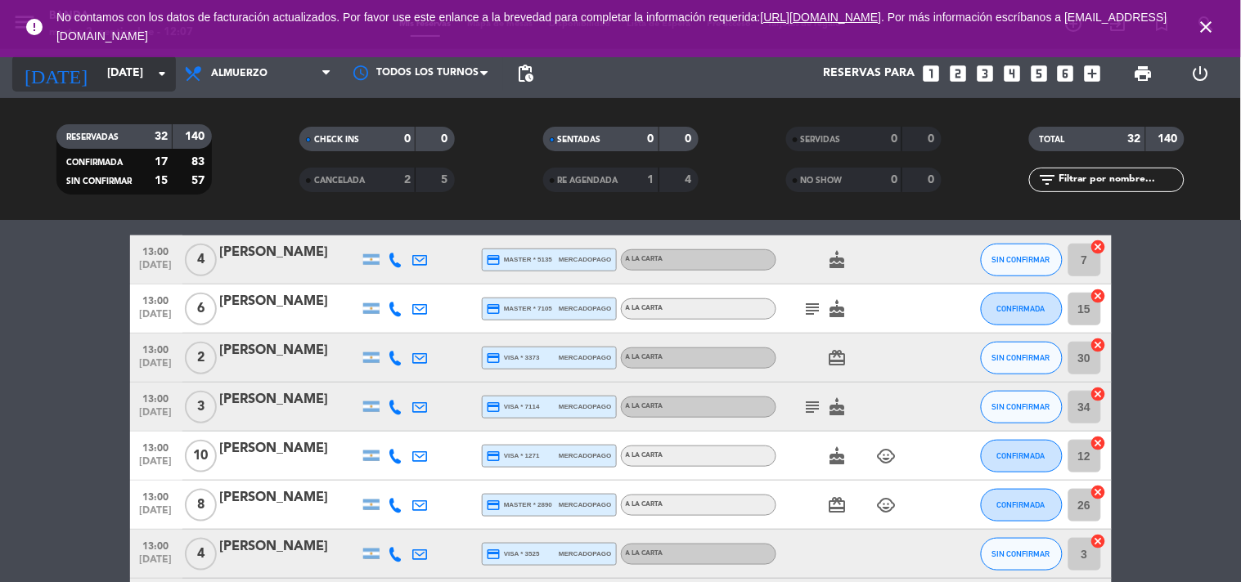
click at [162, 87] on input "[DATE]" at bounding box center [176, 73] width 155 height 29
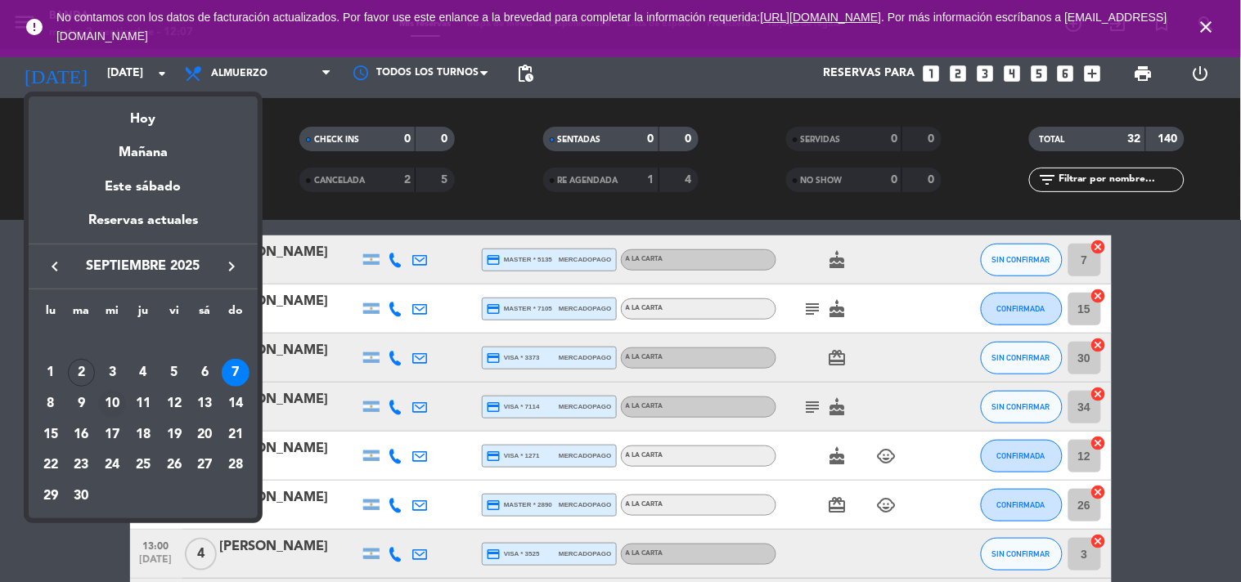
click at [111, 406] on div "10" at bounding box center [112, 404] width 28 height 28
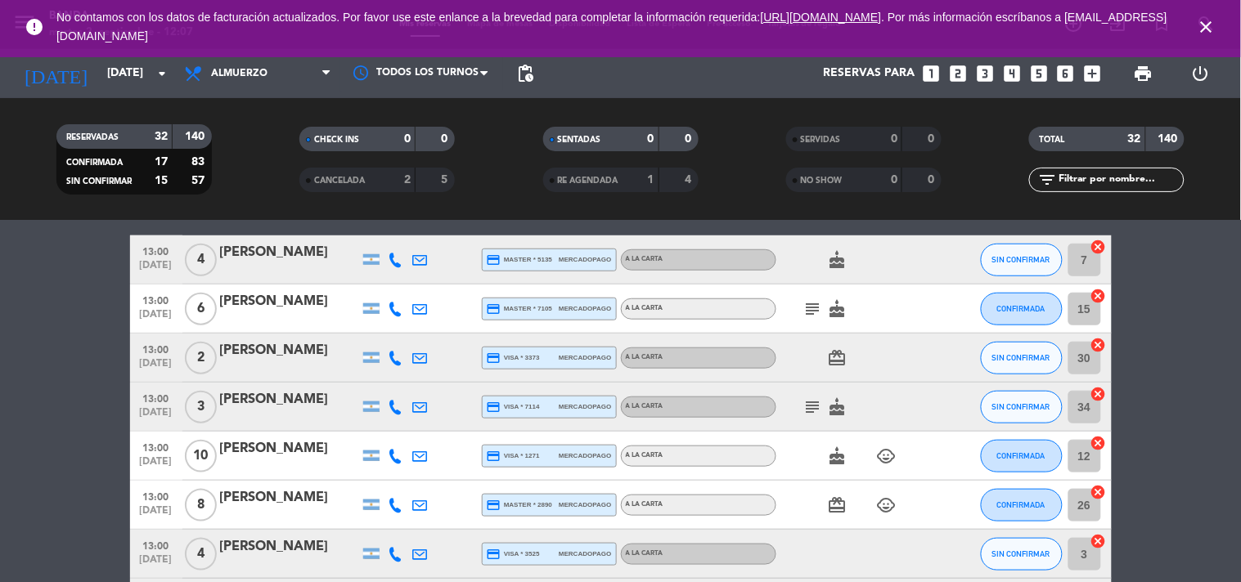
type input "[DATE]"
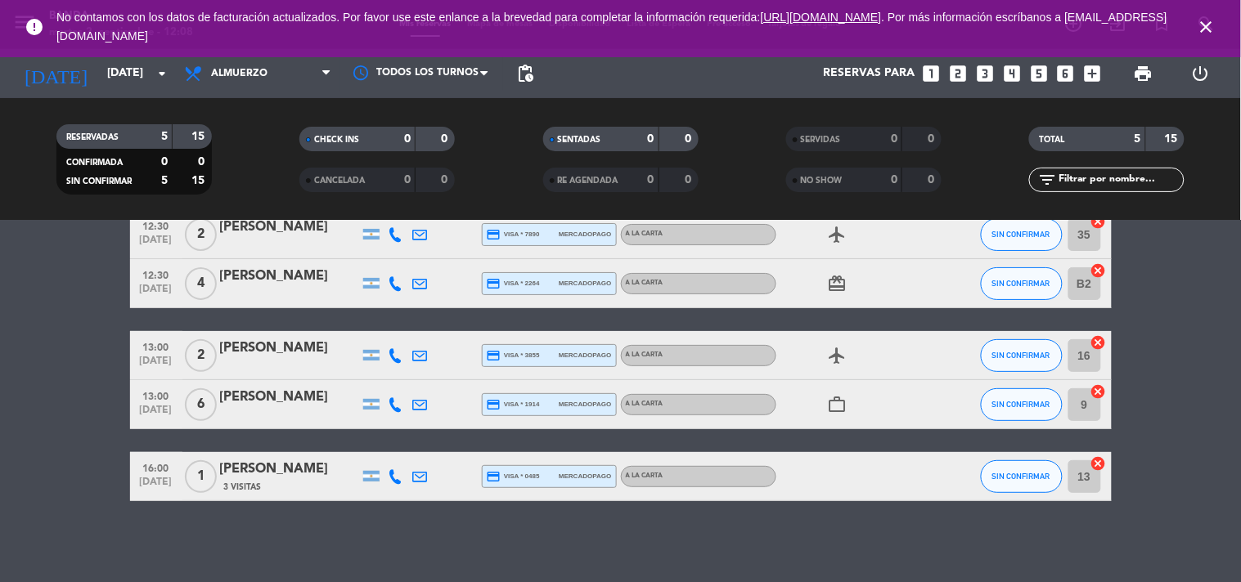
scroll to position [0, 0]
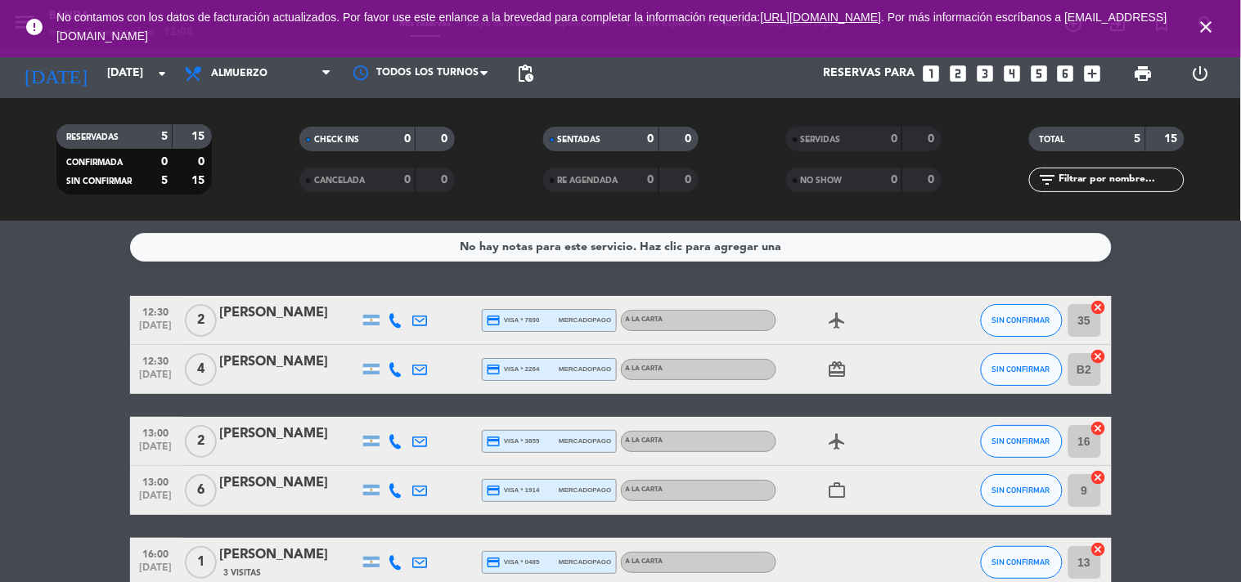
click at [930, 72] on icon "looks_one" at bounding box center [930, 73] width 21 height 21
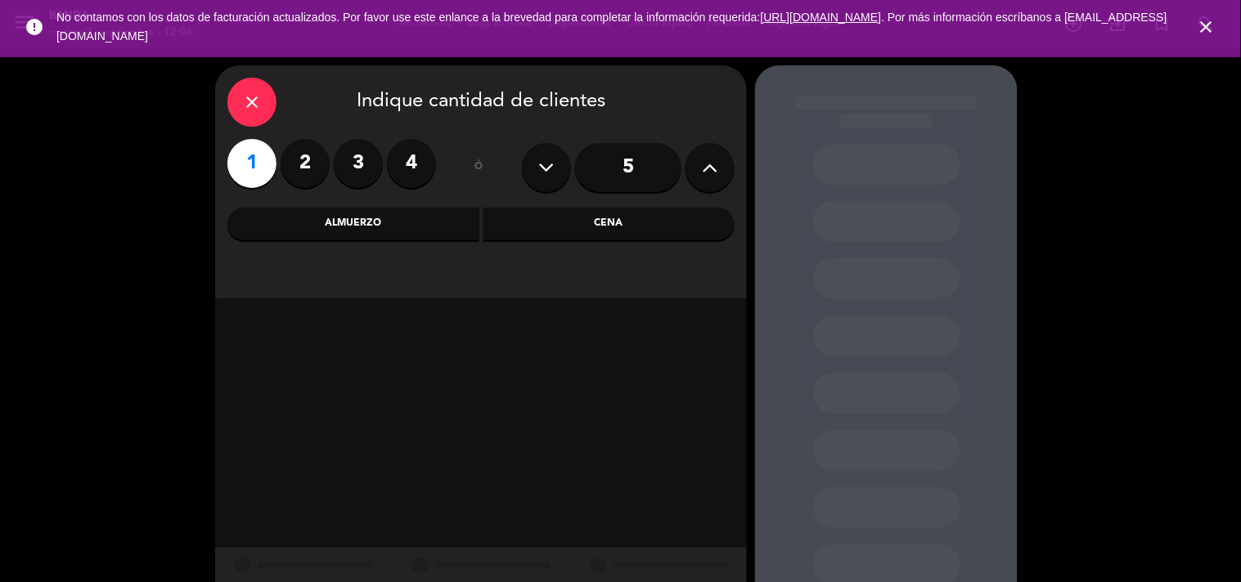
click at [379, 222] on div "Almuerzo" at bounding box center [353, 224] width 252 height 33
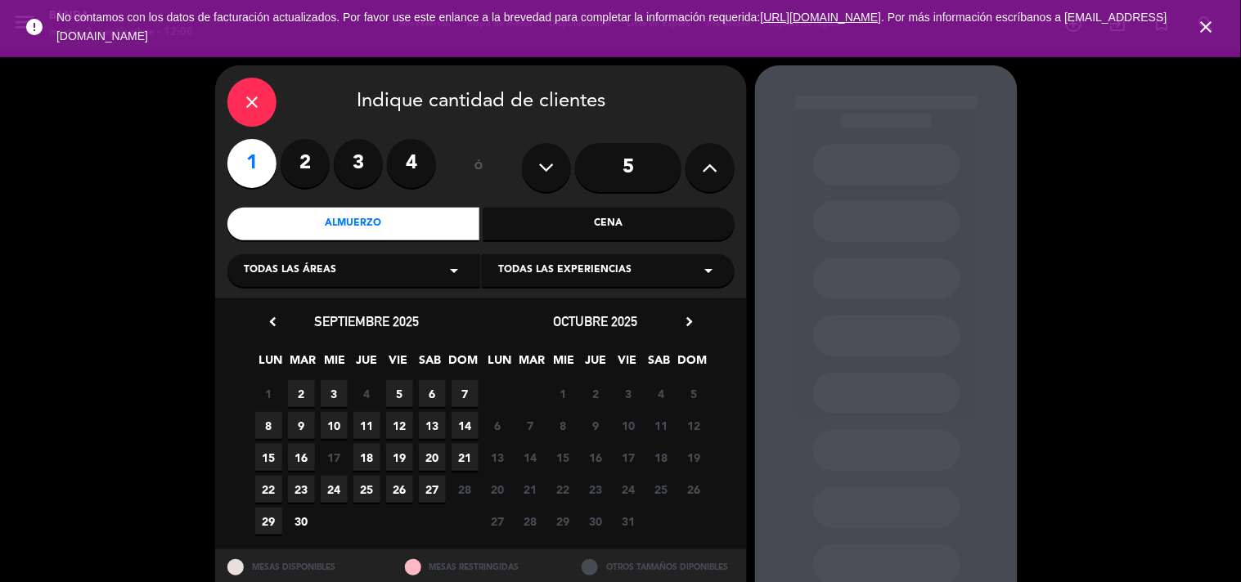
click at [324, 434] on span "10" at bounding box center [334, 425] width 27 height 27
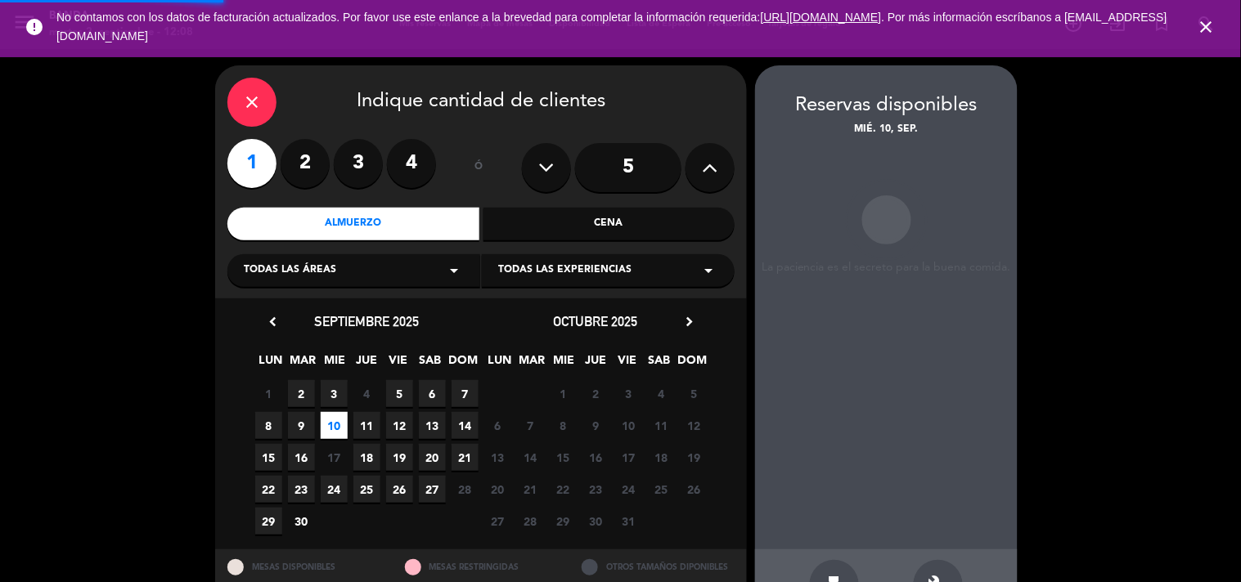
scroll to position [53, 0]
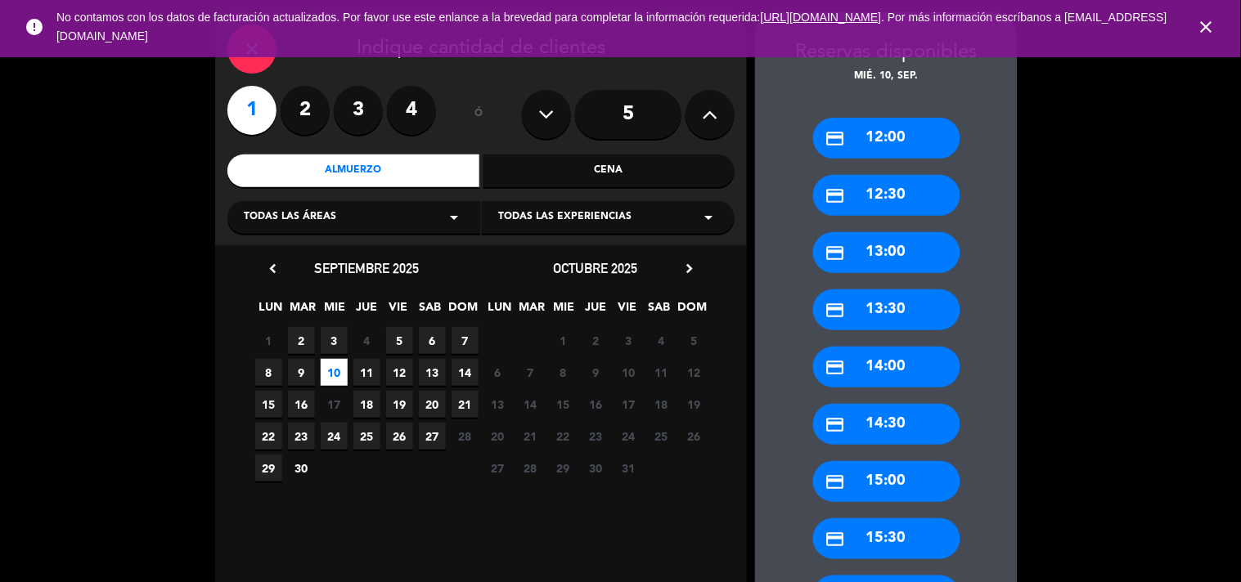
click at [885, 152] on div "credit_card 12:00" at bounding box center [886, 138] width 147 height 41
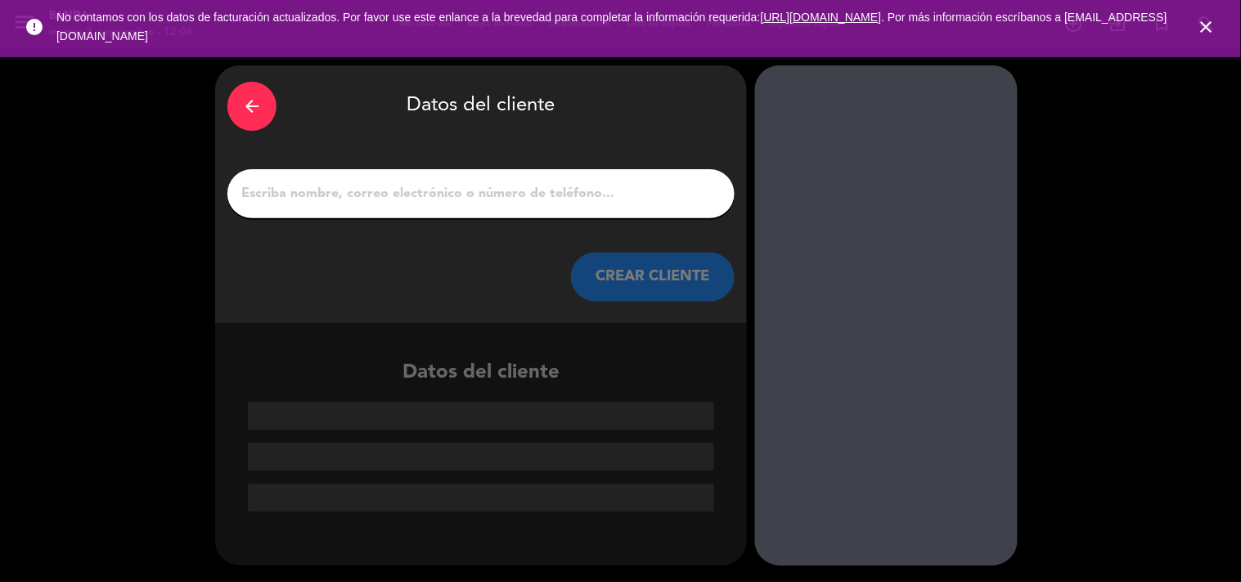
click at [467, 199] on input "1" at bounding box center [481, 193] width 483 height 23
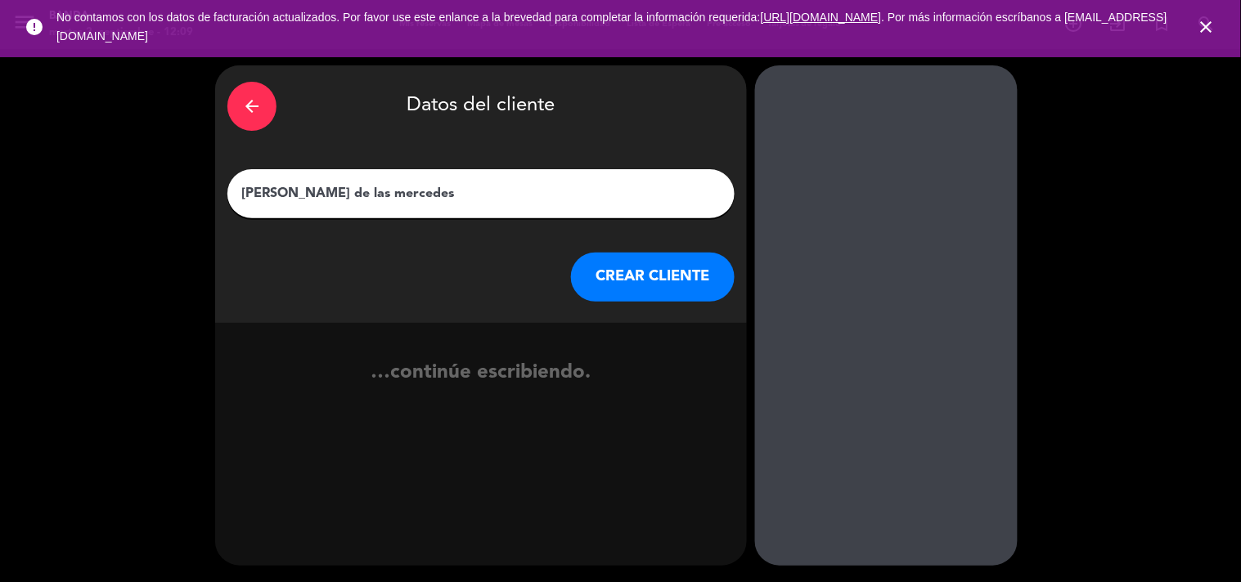
type input "[PERSON_NAME] de las mercedes"
click at [665, 272] on button "CREAR CLIENTE" at bounding box center [653, 277] width 164 height 49
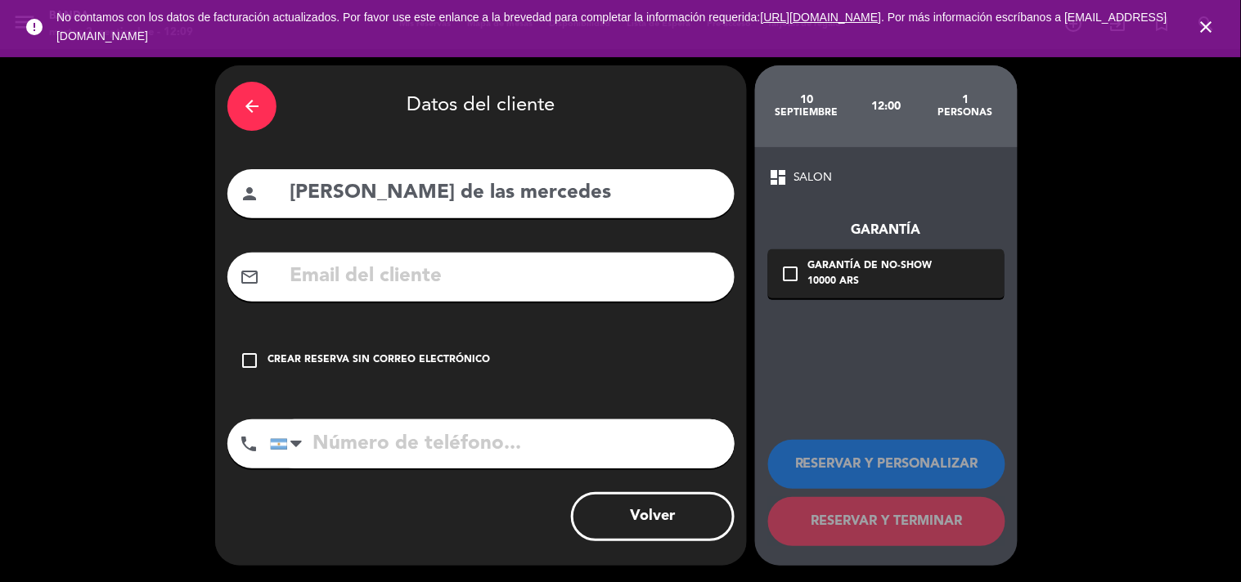
paste input "[EMAIL_ADDRESS][DOMAIN_NAME]"
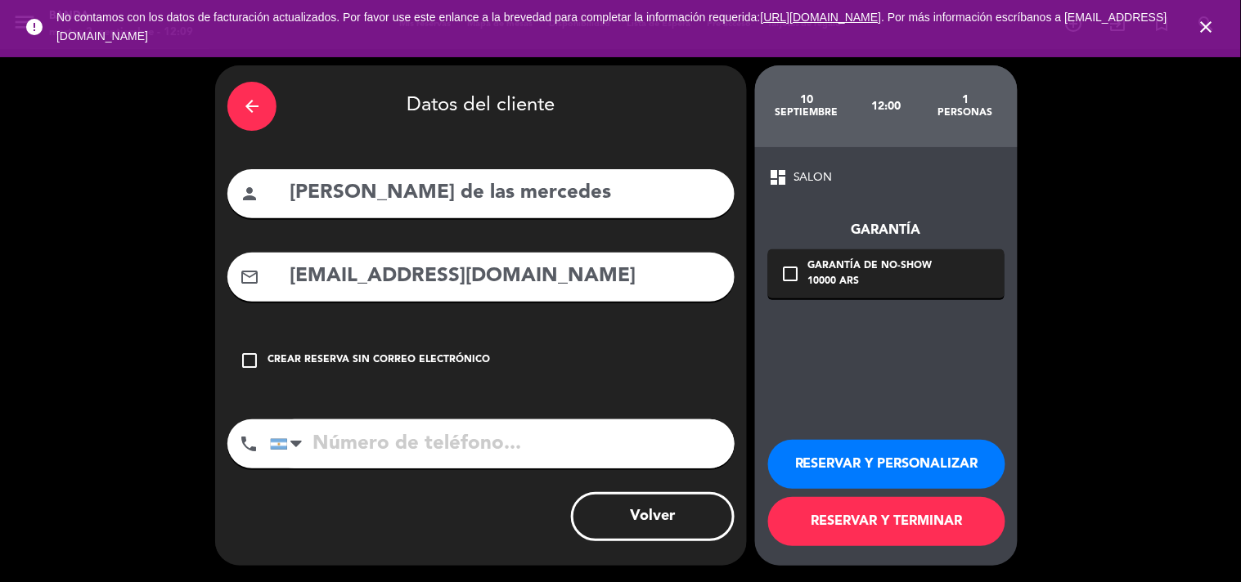
type input "[EMAIL_ADDRESS][DOMAIN_NAME]"
drag, startPoint x: 543, startPoint y: 192, endPoint x: 281, endPoint y: 226, distance: 264.7
click at [281, 226] on div "arrow_back Datos del cliente person Maria de las mercedes mail_outline [EMAIL_A…" at bounding box center [481, 315] width 532 height 501
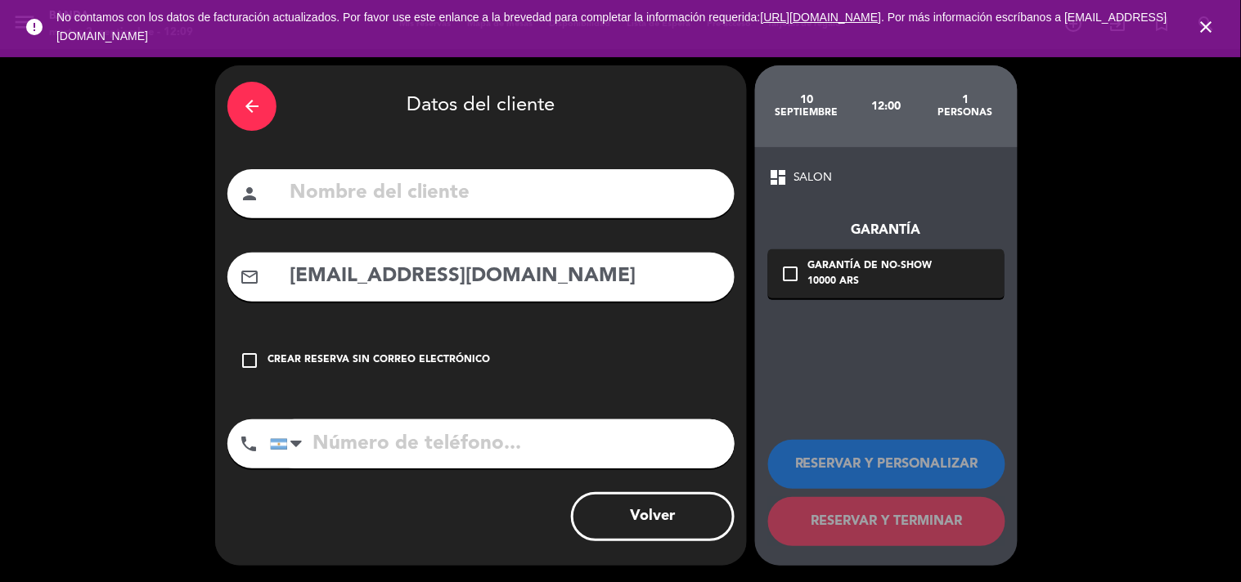
paste input "Nombre y apellido :[PERSON_NAME] [PERSON_NAME]"
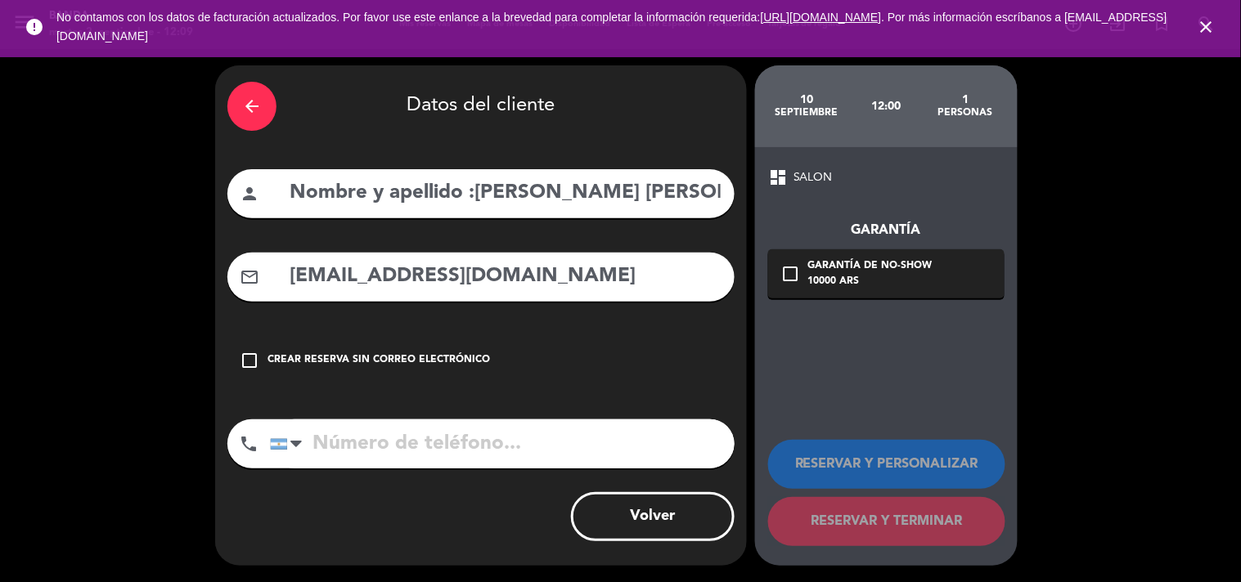
scroll to position [0, 140]
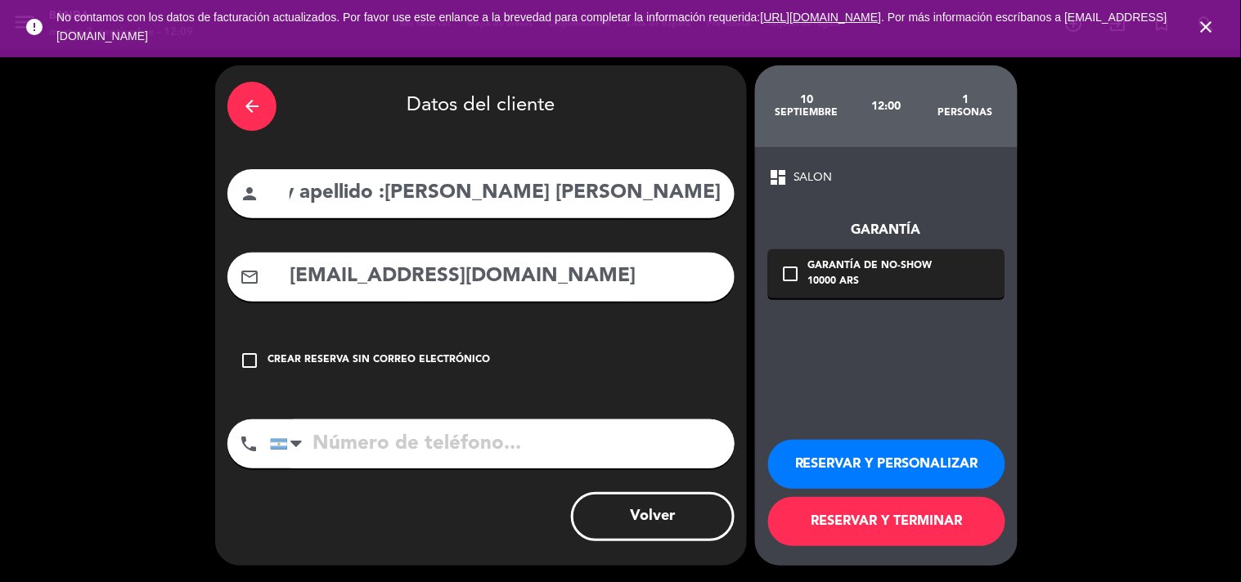
click at [329, 191] on input "Nombre y apellido :[PERSON_NAME] [PERSON_NAME]" at bounding box center [505, 194] width 434 height 34
type input "[PERSON_NAME] [PERSON_NAME]"
click at [446, 447] on input "tel" at bounding box center [502, 444] width 465 height 49
paste input "[PHONE_NUMBER]"
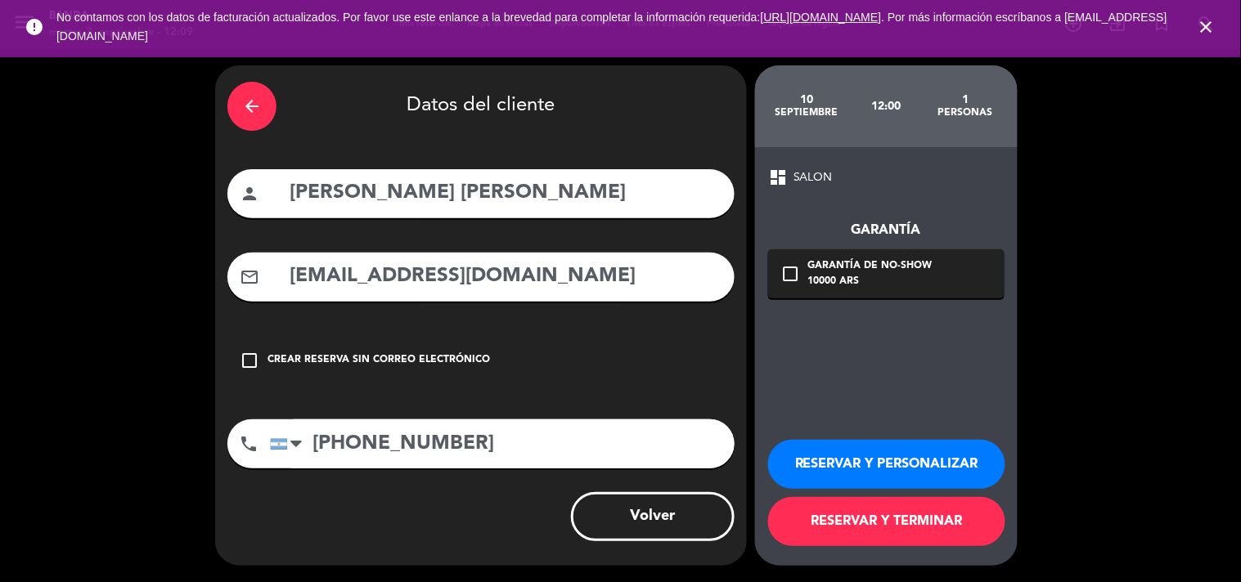
type input "[PHONE_NUMBER]"
click at [888, 520] on button "RESERVAR Y TERMINAR" at bounding box center [886, 521] width 237 height 49
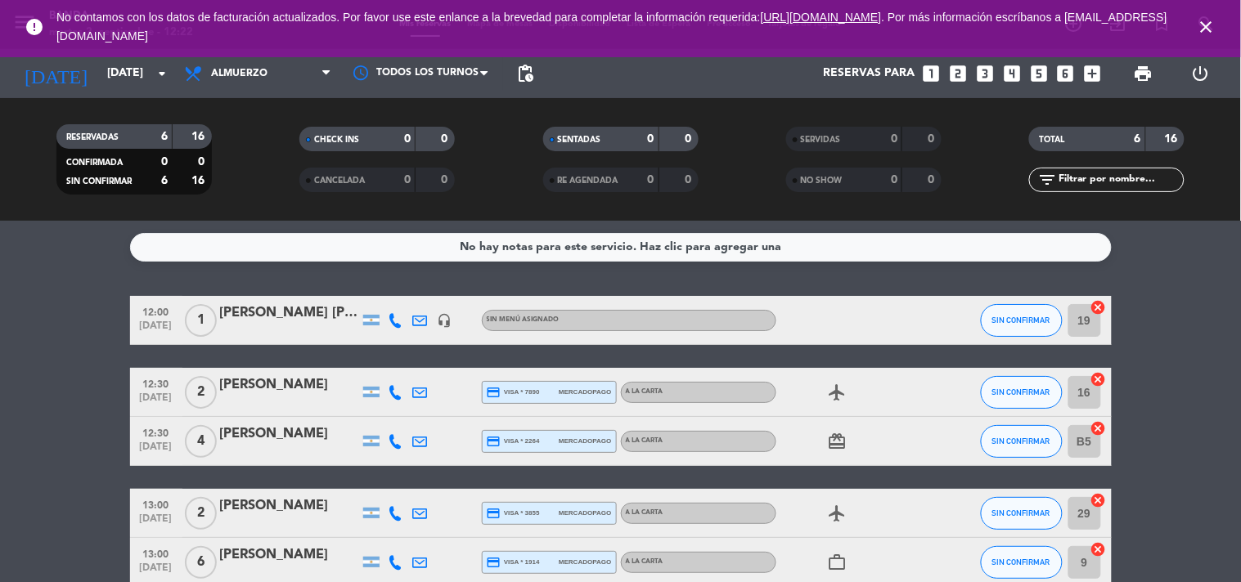
click at [951, 71] on icon "looks_two" at bounding box center [957, 73] width 21 height 21
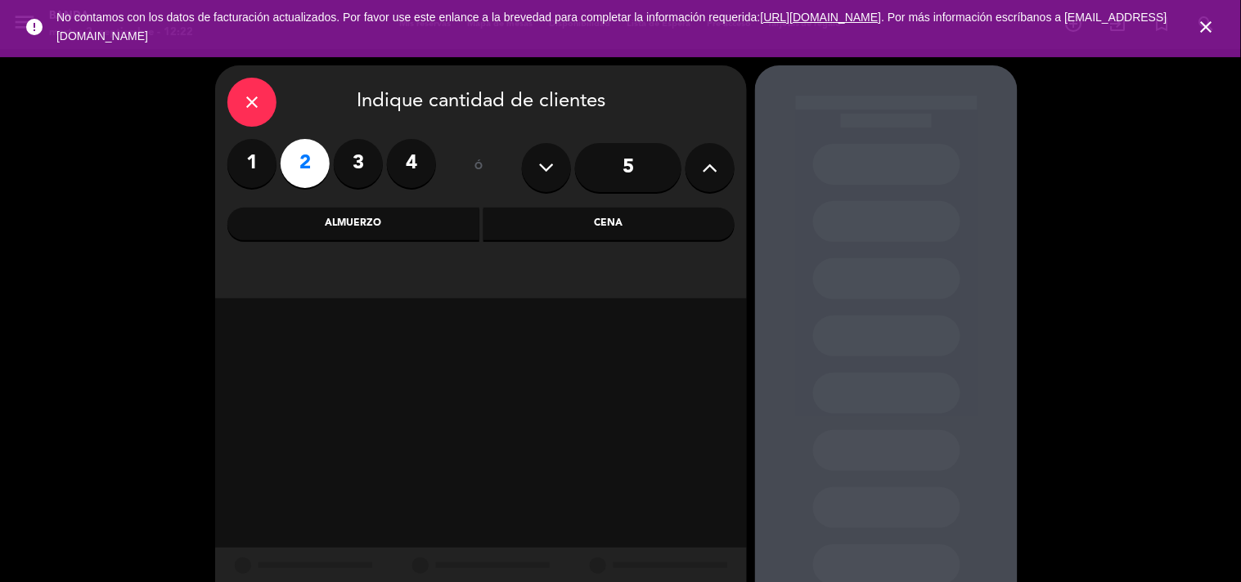
click at [373, 219] on div "Almuerzo" at bounding box center [353, 224] width 252 height 33
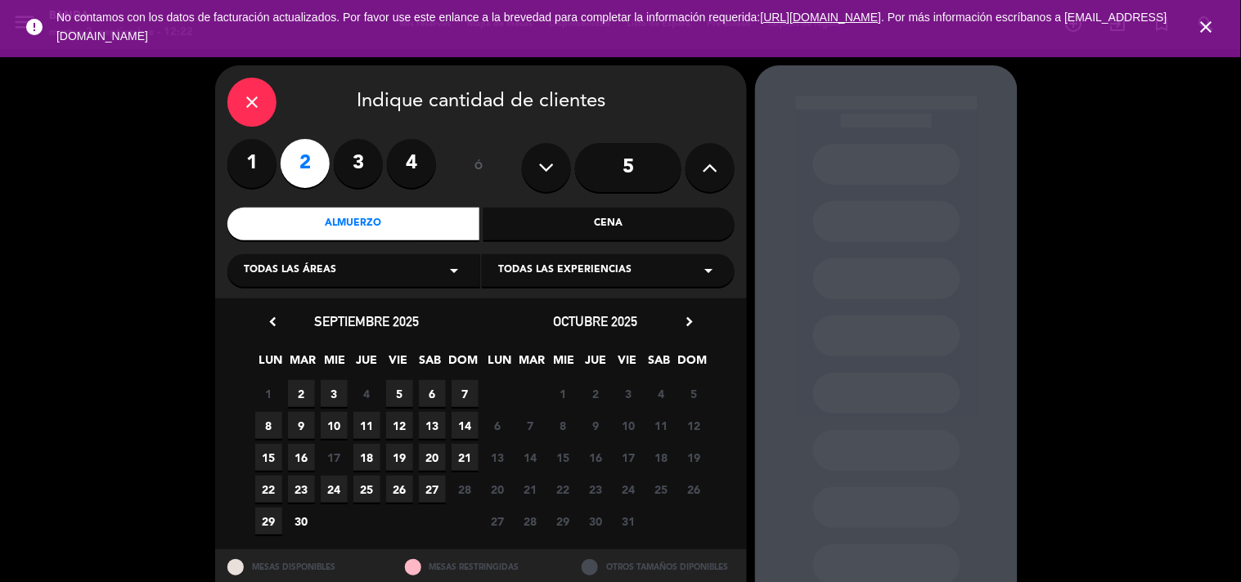
click at [304, 403] on span "2" at bounding box center [301, 393] width 27 height 27
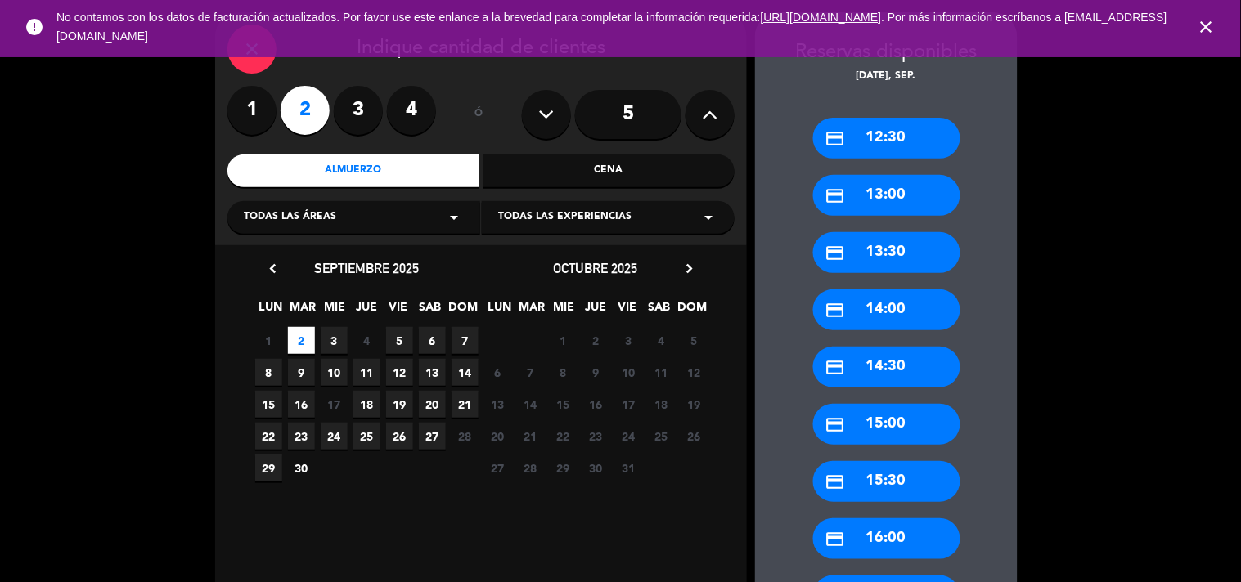
click at [921, 140] on div "credit_card 12:30" at bounding box center [886, 138] width 147 height 41
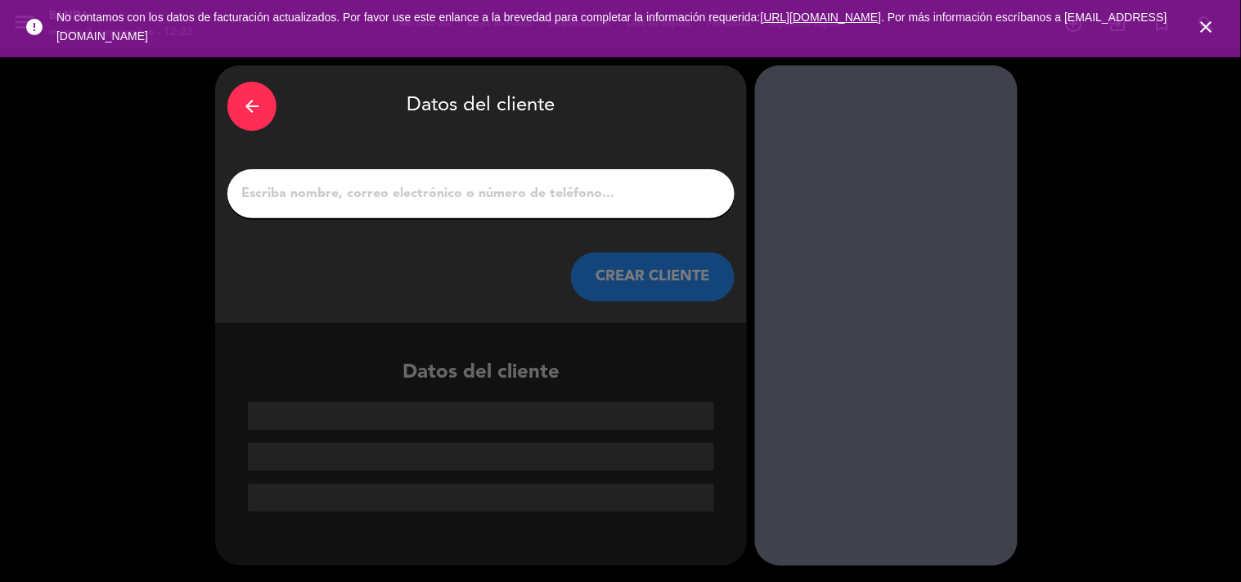
scroll to position [0, 0]
click at [552, 194] on input "1" at bounding box center [481, 193] width 483 height 23
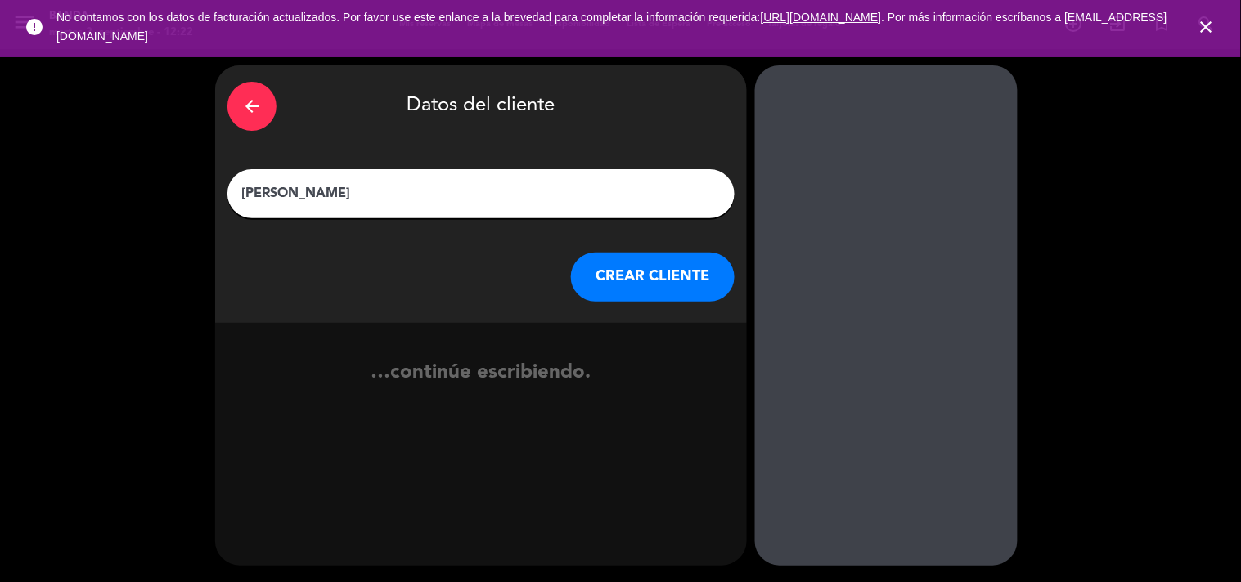
type input "[PERSON_NAME]"
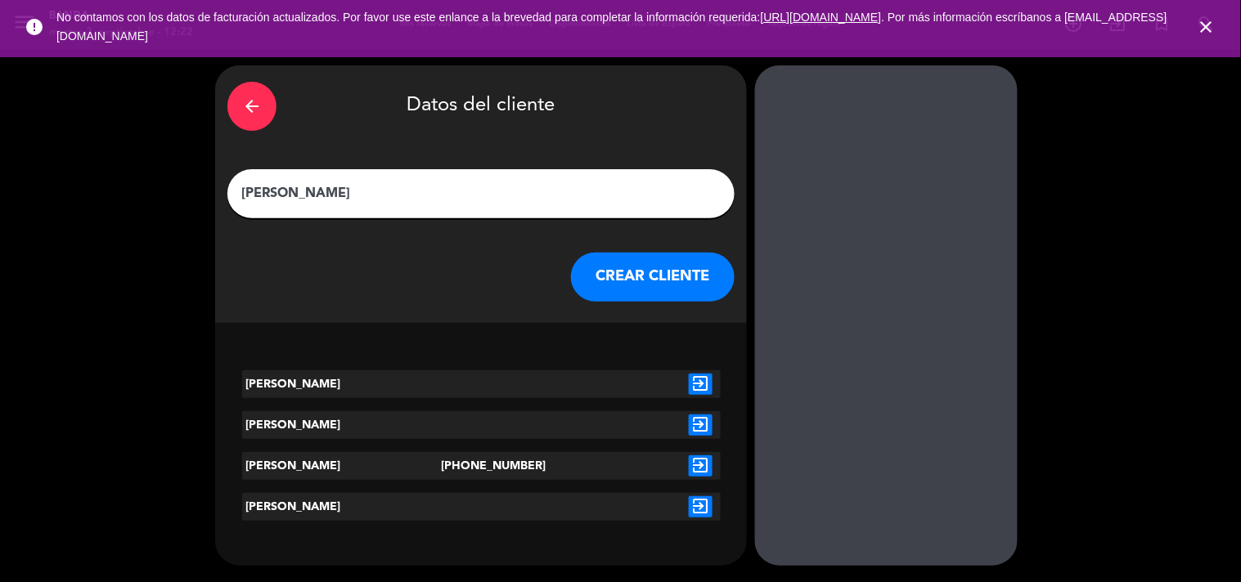
click at [672, 272] on button "CREAR CLIENTE" at bounding box center [653, 277] width 164 height 49
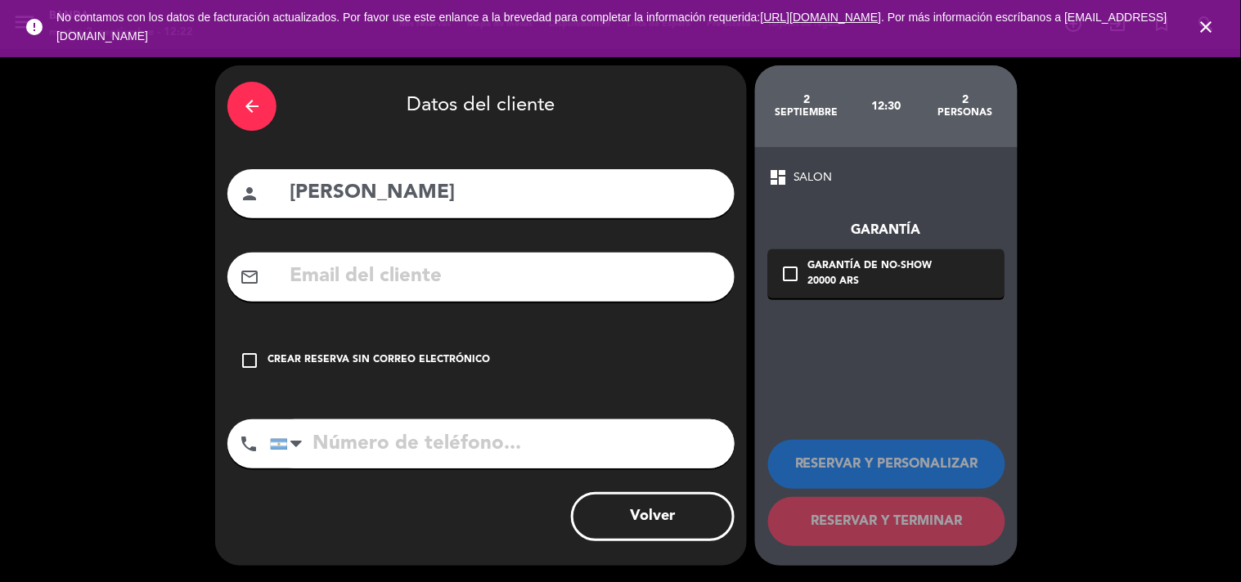
click at [672, 272] on input "text" at bounding box center [505, 277] width 434 height 34
click at [371, 342] on div "check_box_outline_blank Crear reserva sin correo electrónico" at bounding box center [480, 360] width 507 height 49
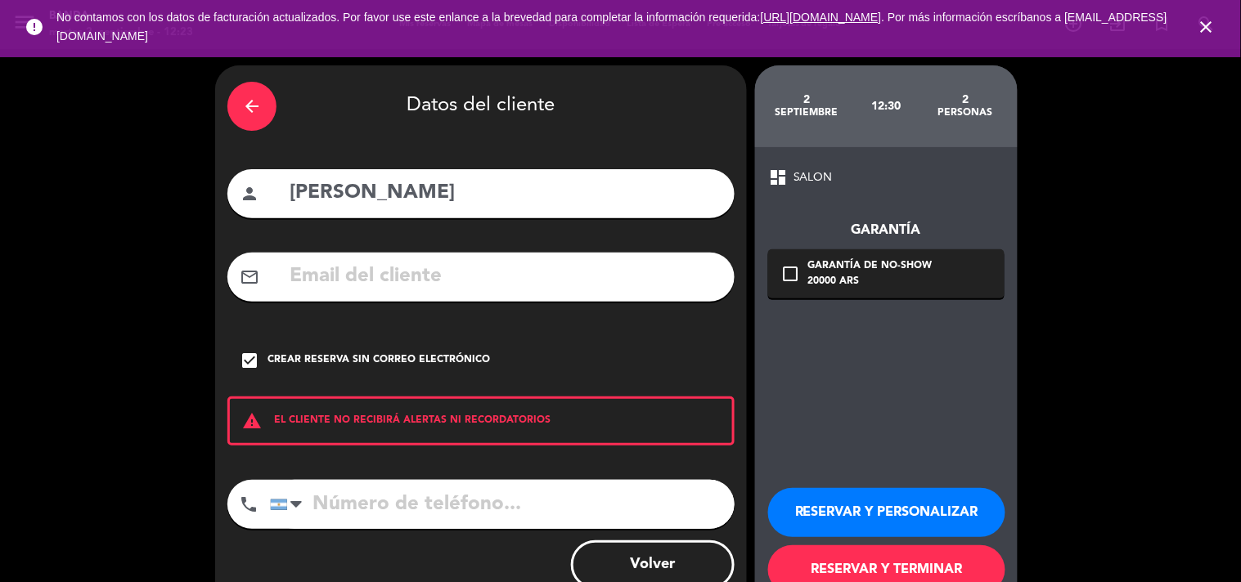
click at [393, 500] on input "tel" at bounding box center [502, 504] width 465 height 49
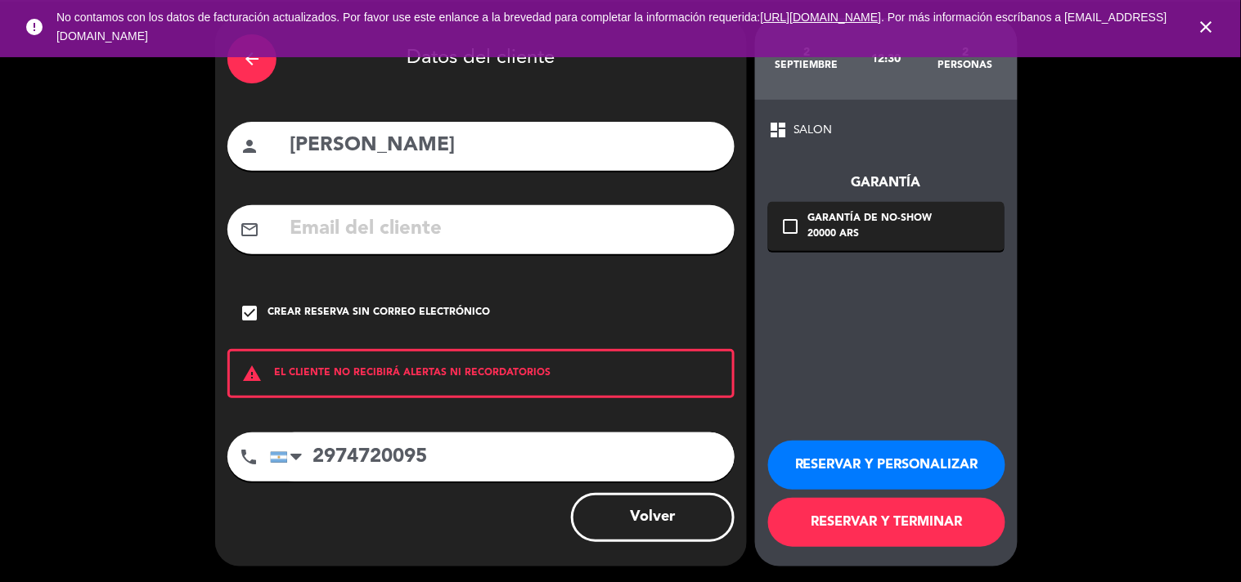
type input "2974720095"
click at [856, 528] on button "RESERVAR Y TERMINAR" at bounding box center [886, 522] width 237 height 49
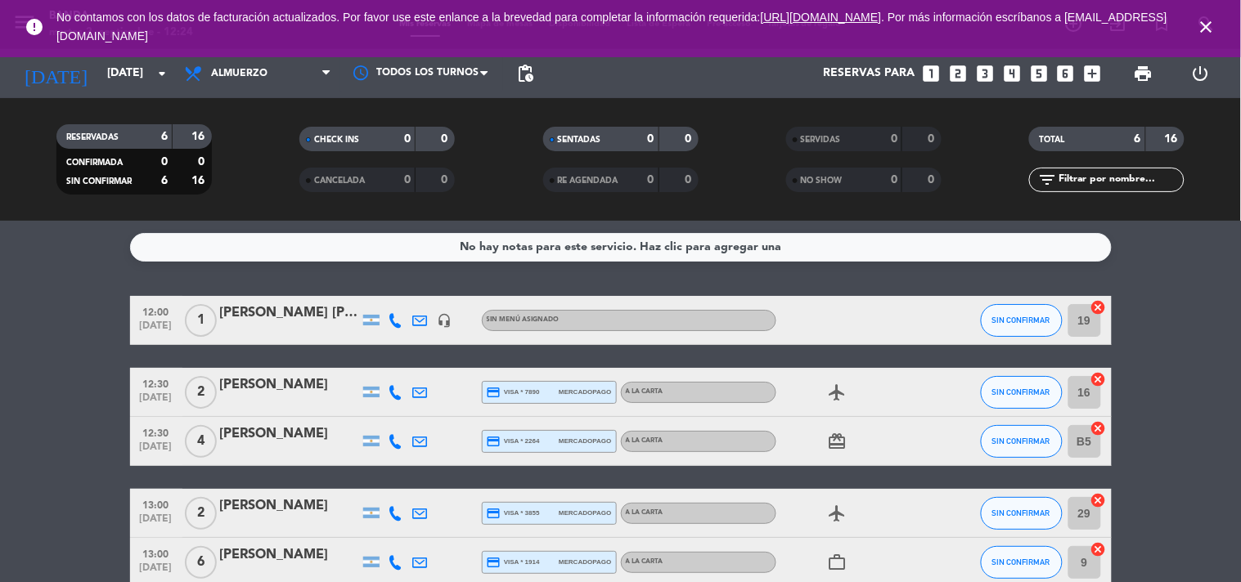
click at [1208, 23] on icon "close" at bounding box center [1207, 27] width 20 height 20
click at [1084, 23] on icon "search" at bounding box center [1074, 24] width 20 height 20
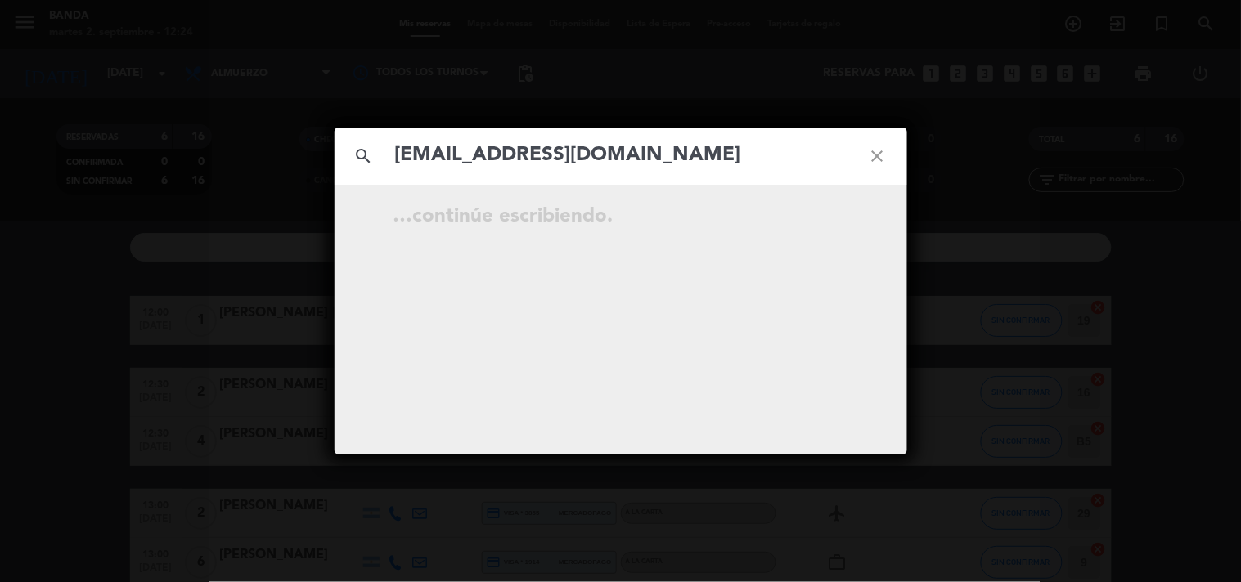
type input "[EMAIL_ADDRESS][DOMAIN_NAME]"
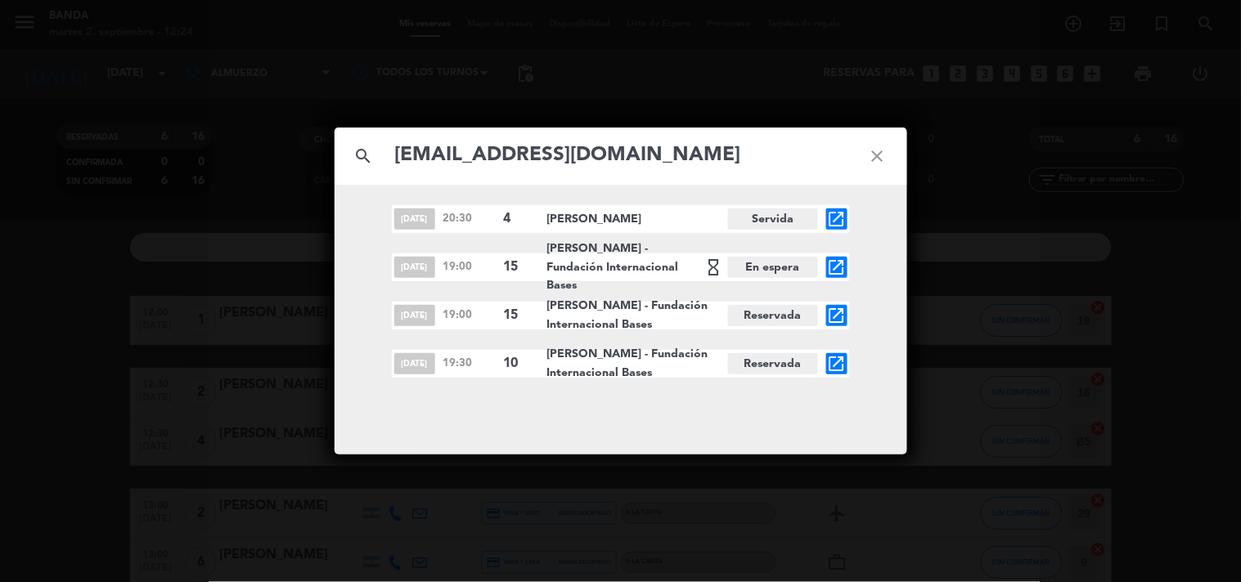
click at [838, 321] on icon "open_in_new" at bounding box center [837, 316] width 20 height 20
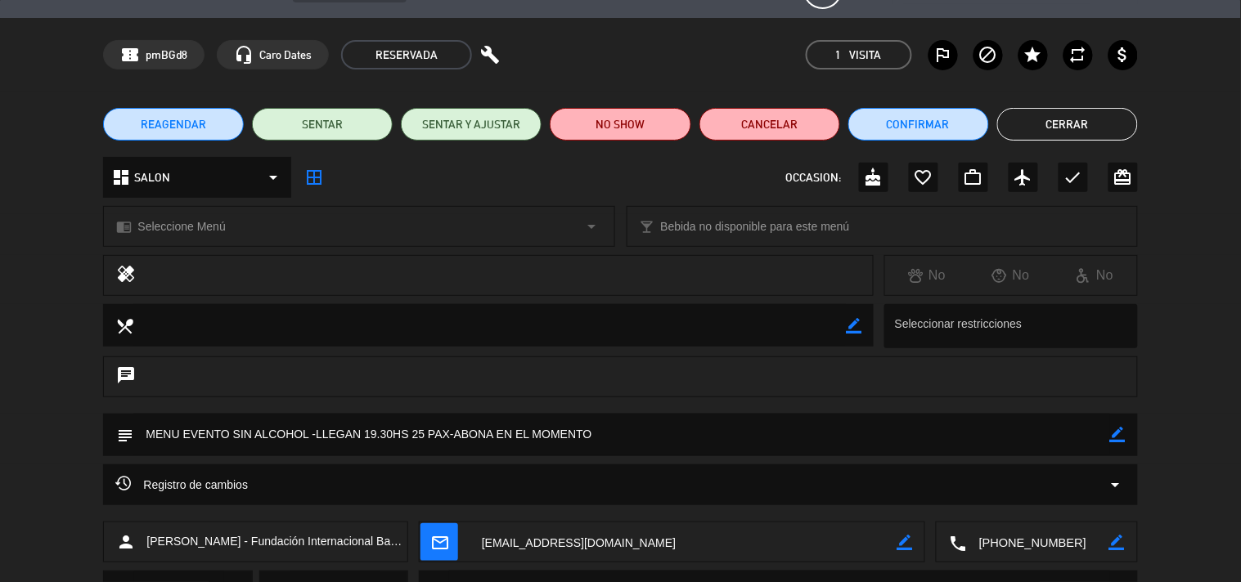
scroll to position [42, 0]
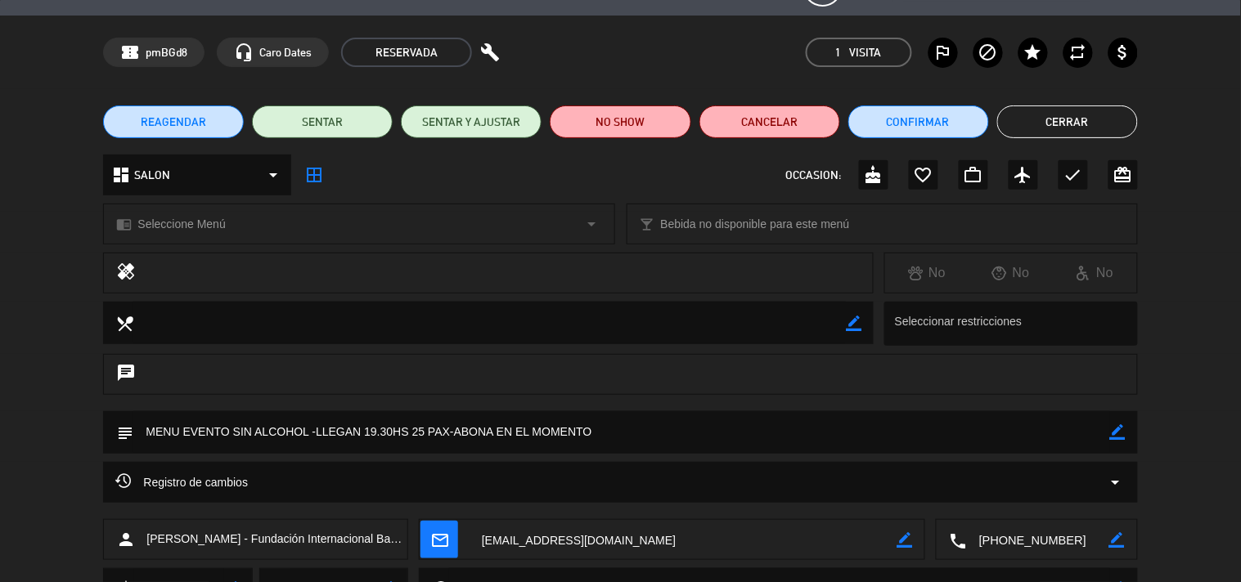
click at [1117, 438] on icon "border_color" at bounding box center [1118, 433] width 16 height 16
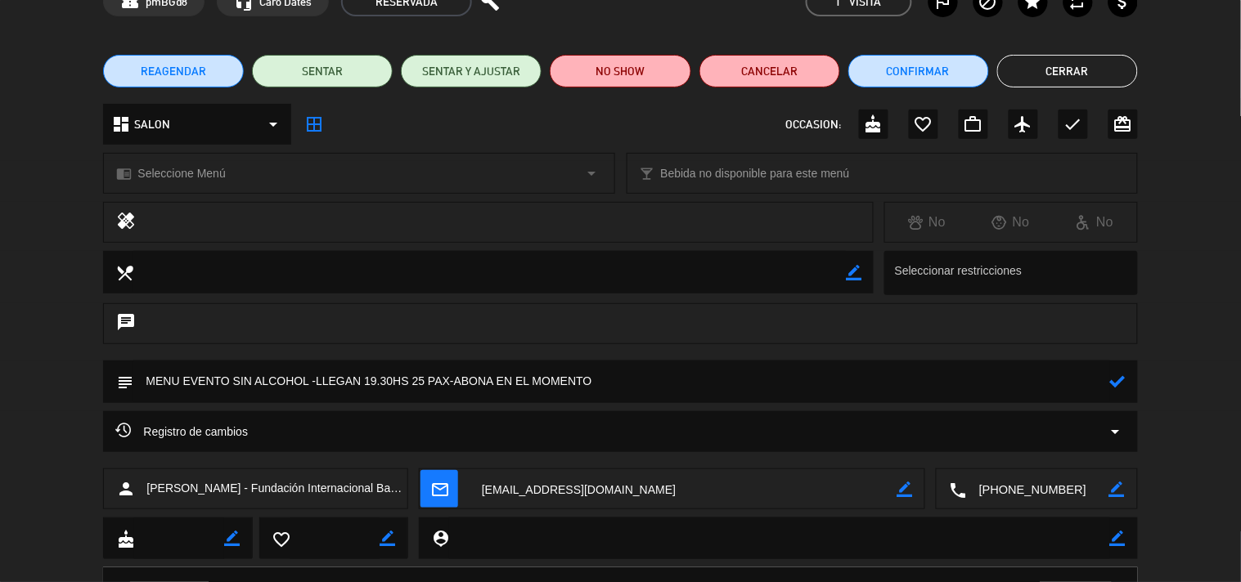
scroll to position [93, 0]
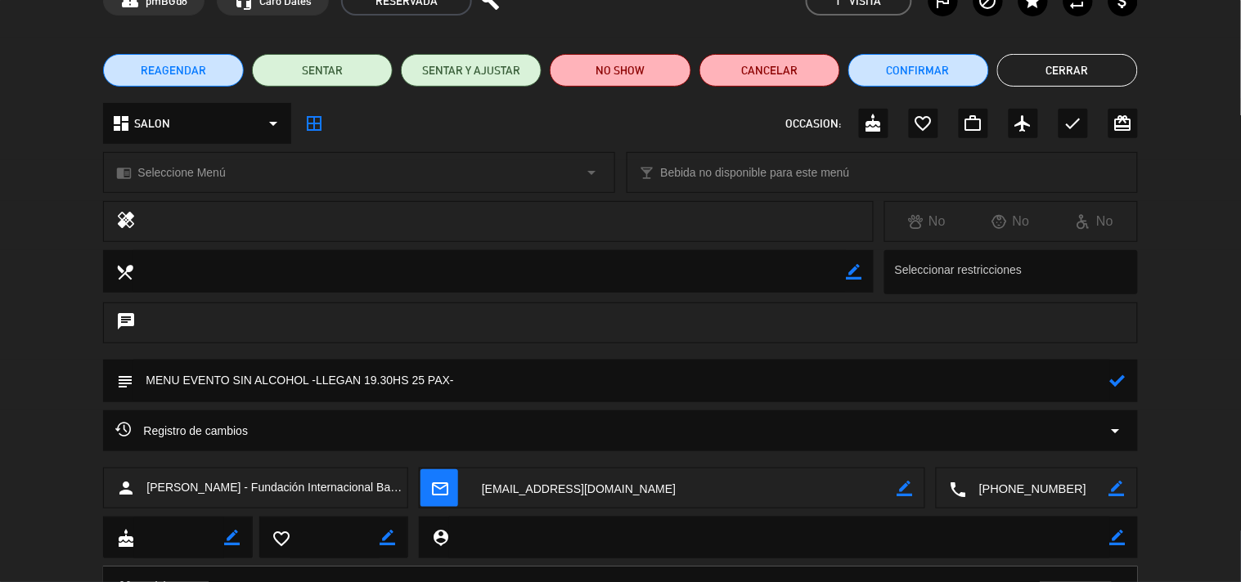
type textarea "MENU EVENTO SIN ALCOHOL -LLEGAN 19.30HS 25 PAX-"
click at [1077, 78] on button "Cerrar" at bounding box center [1067, 70] width 141 height 33
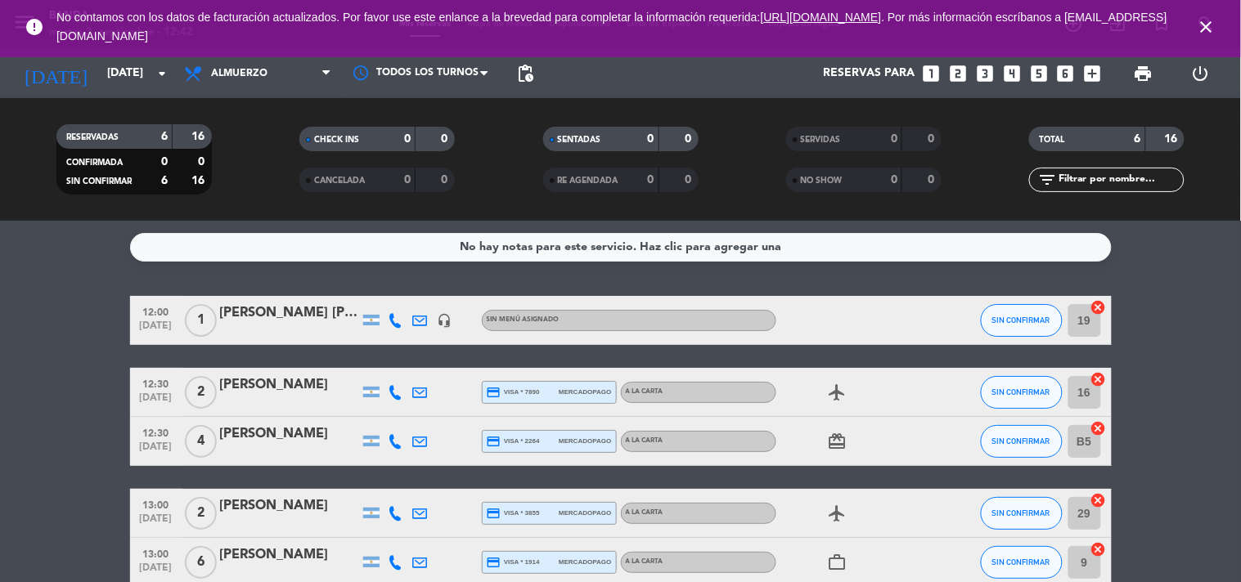
click at [958, 83] on icon "looks_two" at bounding box center [957, 73] width 21 height 21
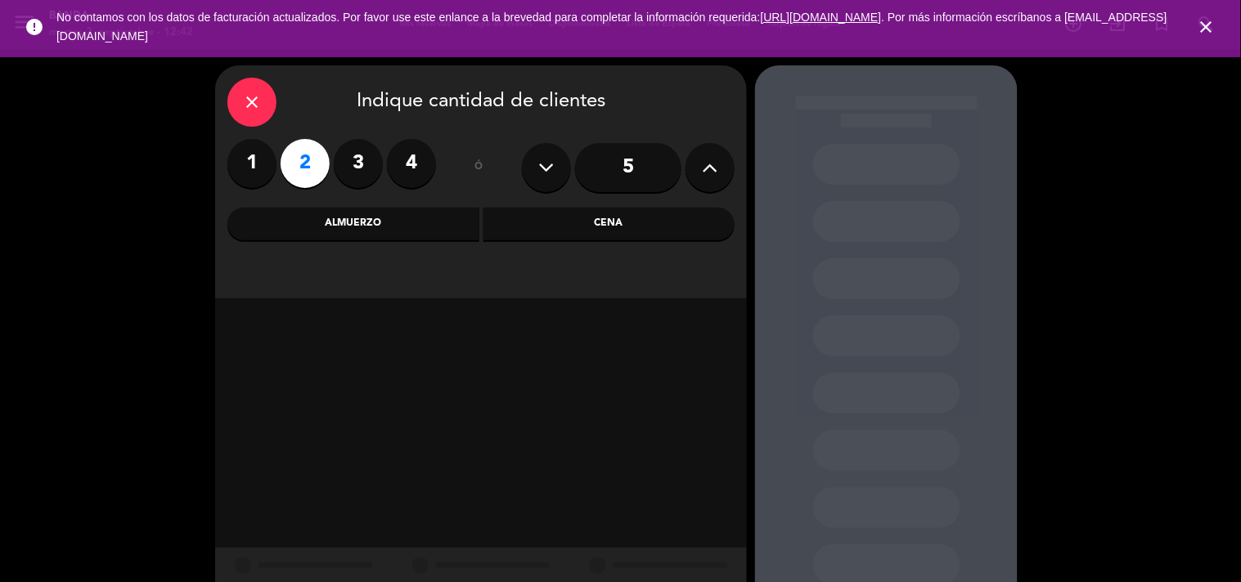
click at [381, 238] on div "Almuerzo" at bounding box center [353, 224] width 252 height 33
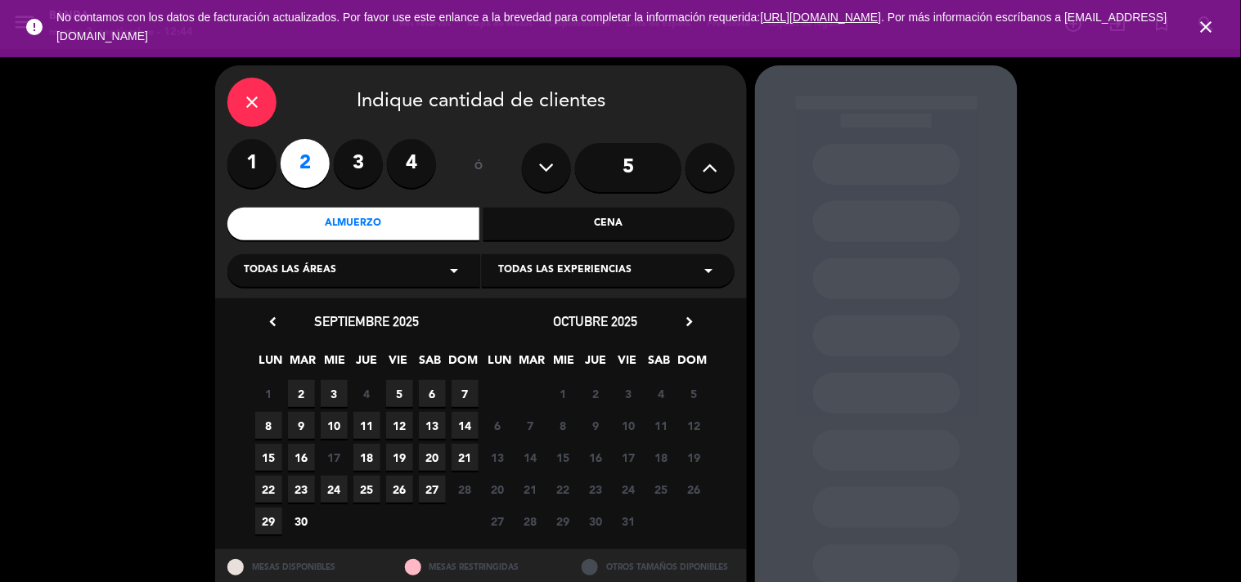
click at [293, 387] on span "2" at bounding box center [301, 393] width 27 height 27
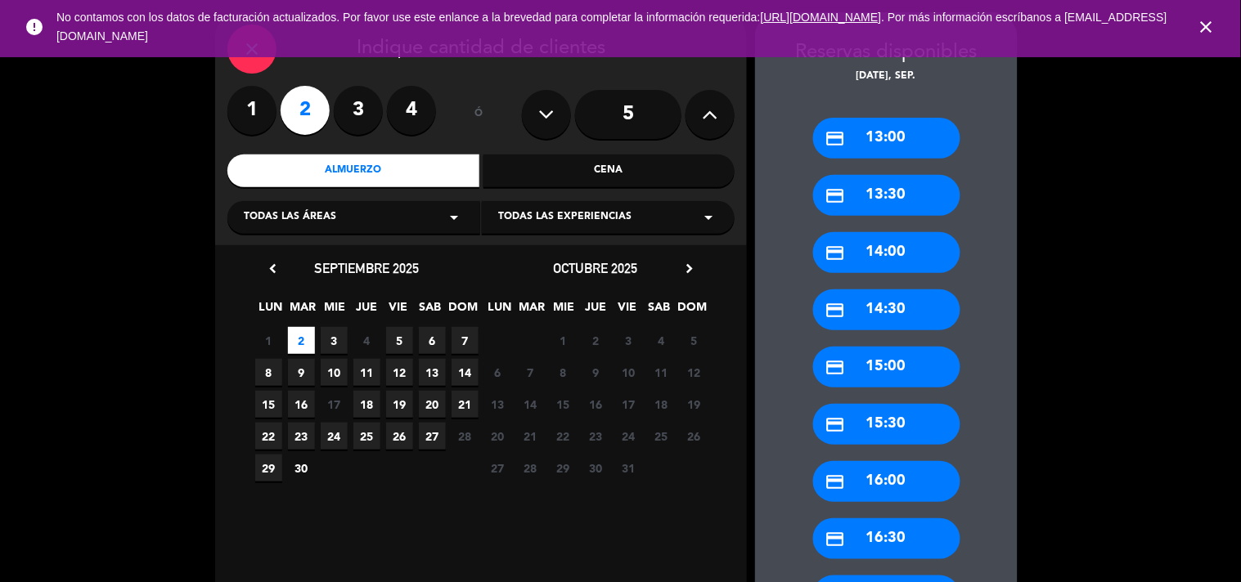
click at [341, 344] on span "3" at bounding box center [334, 340] width 27 height 27
click at [901, 309] on div "credit_card 13:30" at bounding box center [886, 310] width 147 height 41
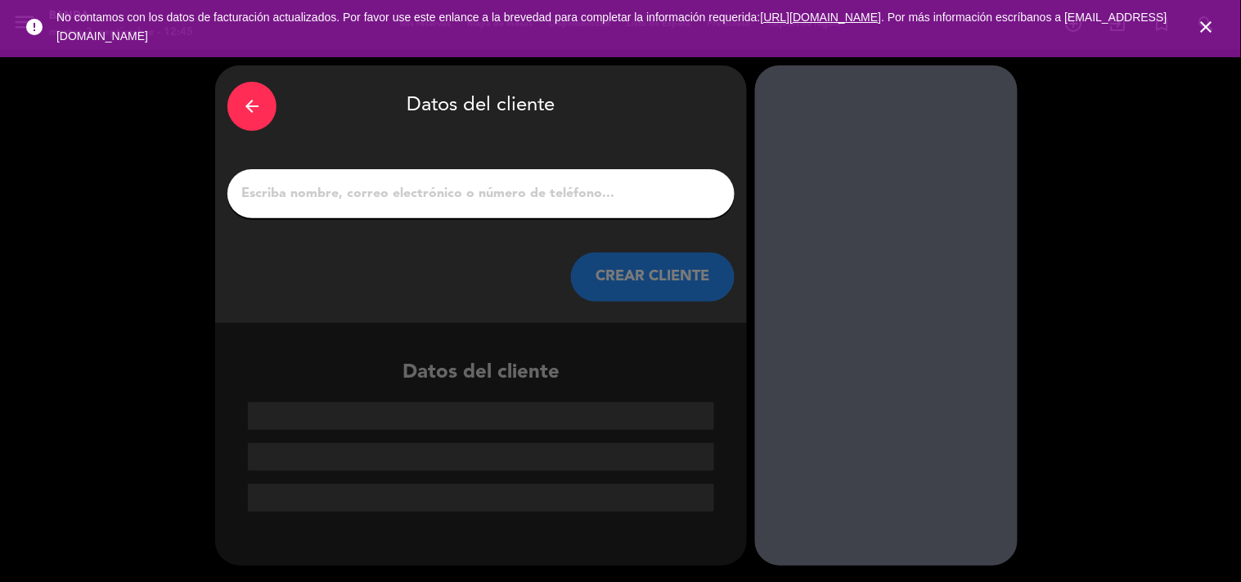
scroll to position [0, 0]
click at [454, 200] on input "1" at bounding box center [481, 193] width 483 height 23
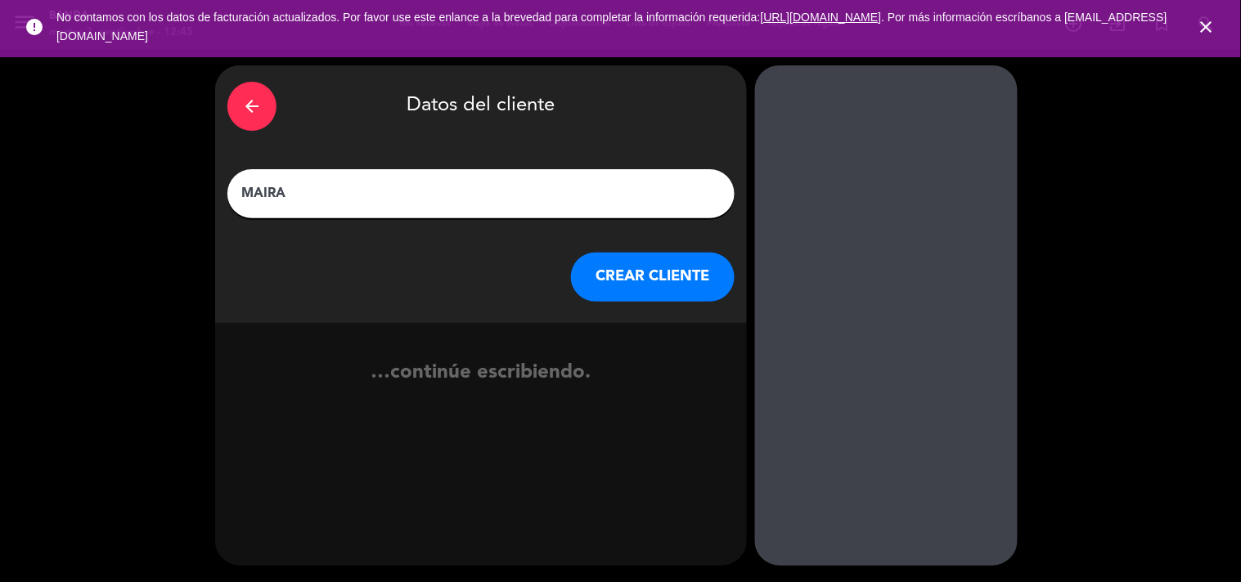
type input "MAIRA"
click at [633, 275] on button "CREAR CLIENTE" at bounding box center [653, 277] width 164 height 49
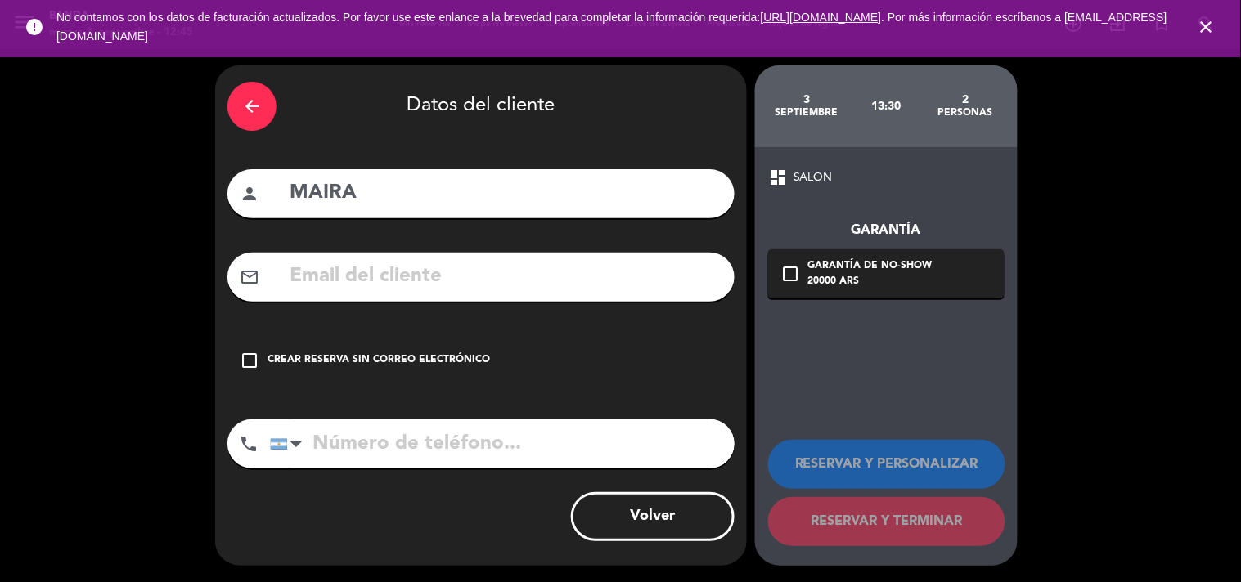
paste input "[EMAIL_ADDRESS][DOMAIN_NAME]"
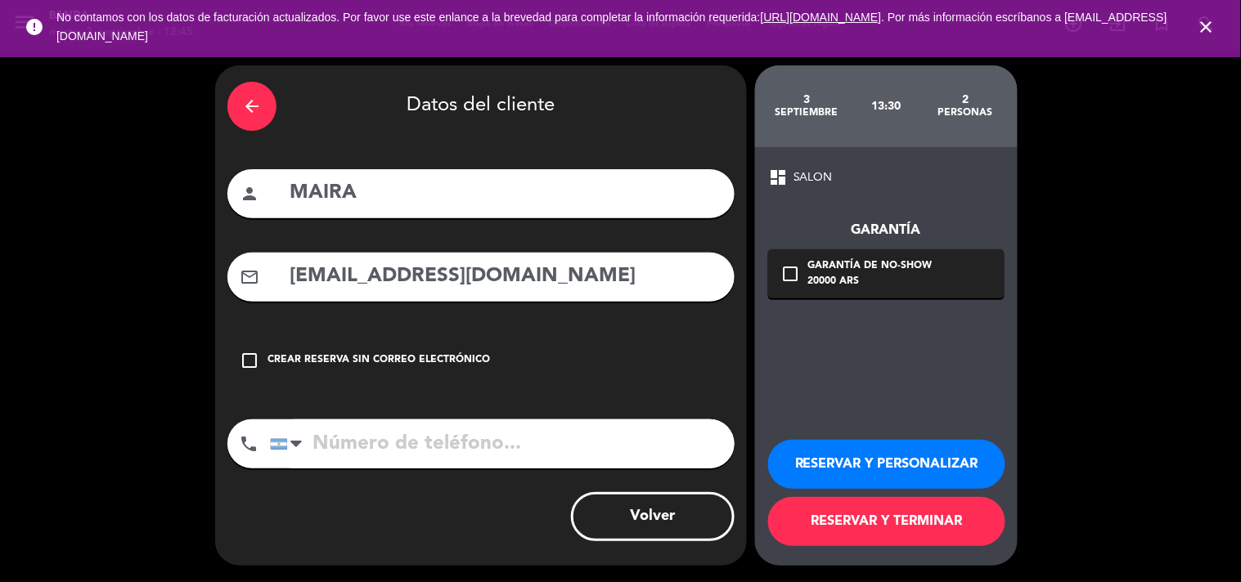
type input "[EMAIL_ADDRESS][DOMAIN_NAME]"
click at [488, 452] on input "tel" at bounding box center [502, 444] width 465 height 49
paste input "[PHONE_NUMBER]"
type input "[PHONE_NUMBER]"
click at [859, 534] on button "RESERVAR Y TERMINAR" at bounding box center [886, 521] width 237 height 49
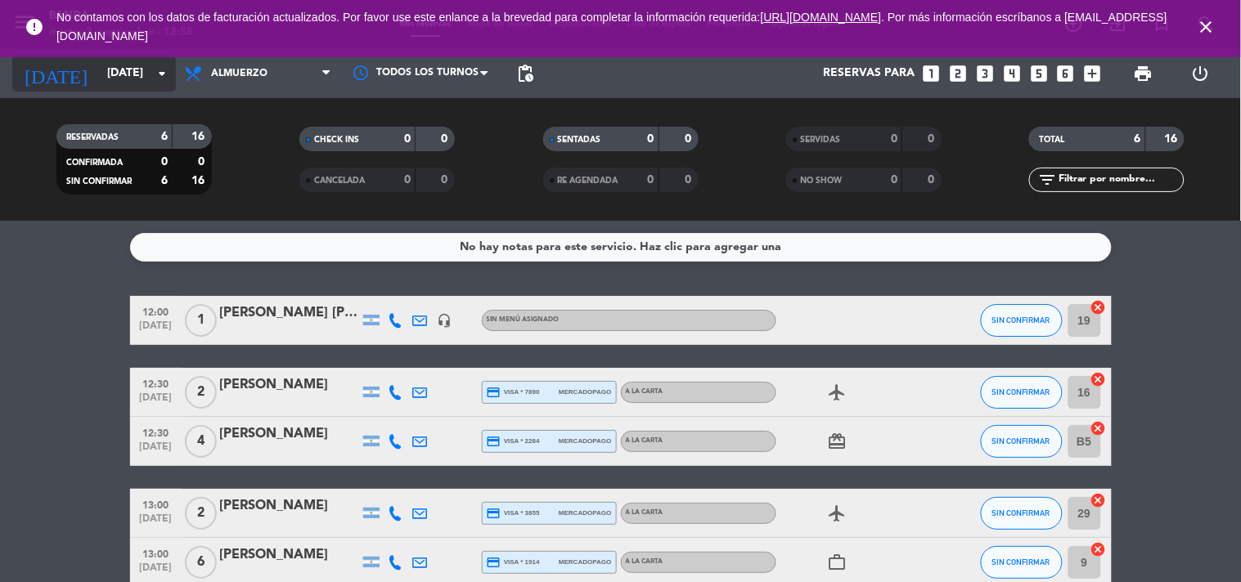
click at [150, 65] on input "[DATE]" at bounding box center [176, 73] width 155 height 29
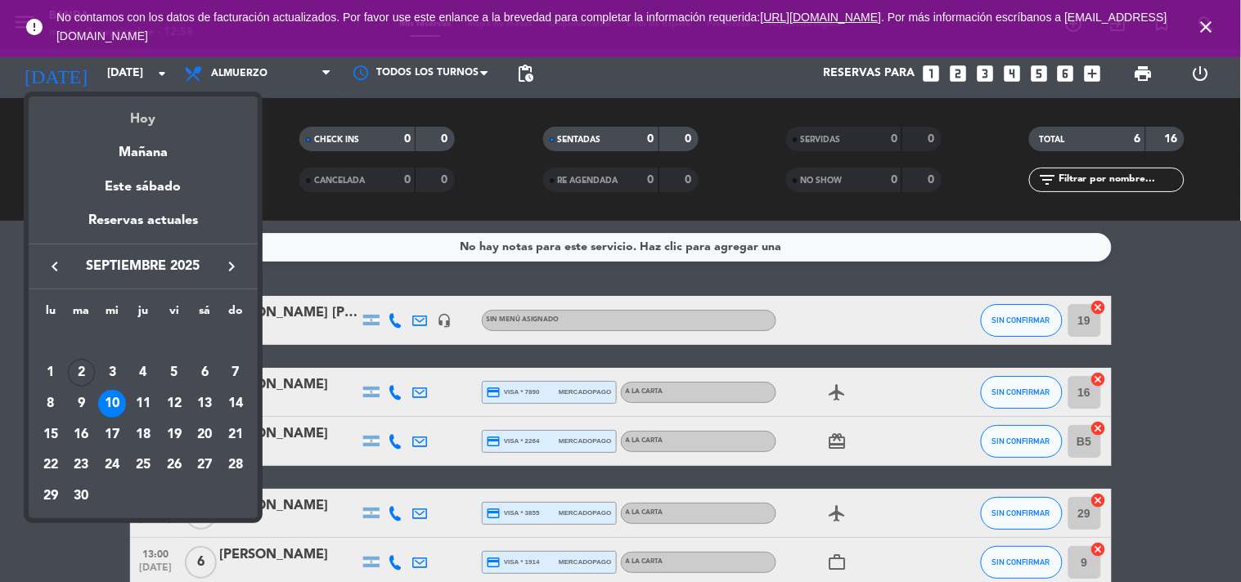
click at [160, 110] on div "Hoy" at bounding box center [143, 114] width 229 height 34
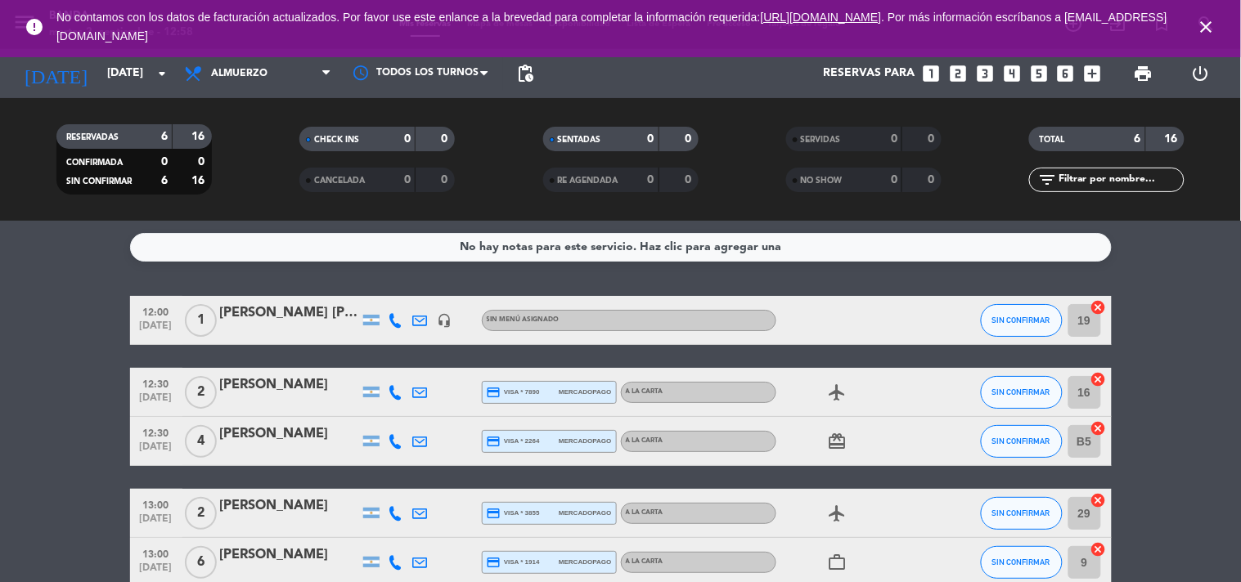
type input "[DATE] sep."
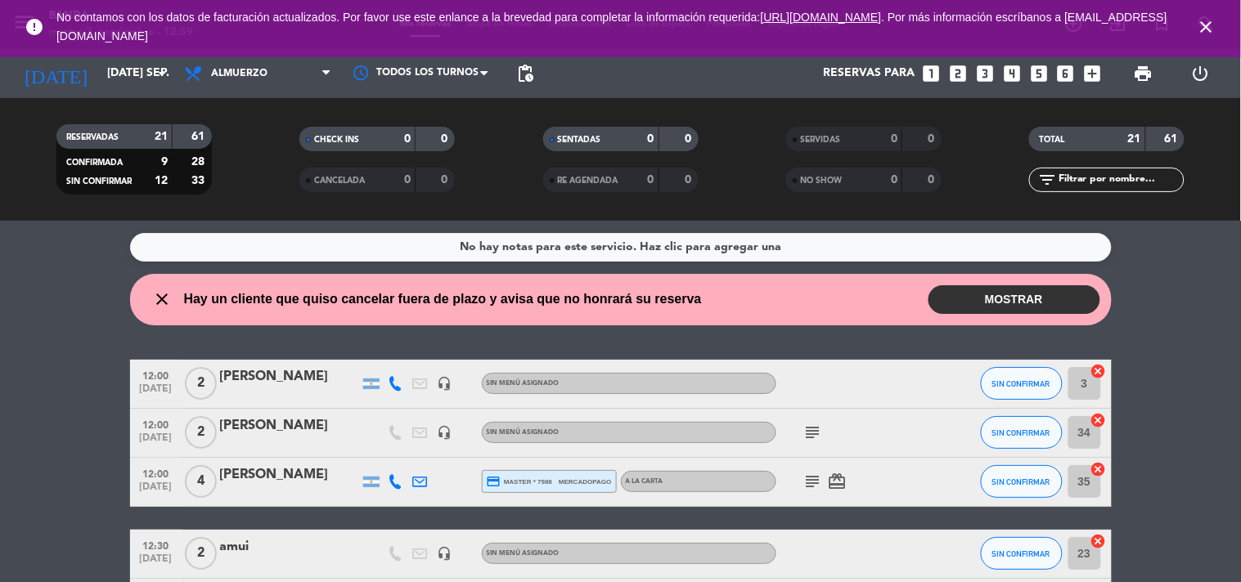
click at [442, 346] on div "No hay notas para este servicio. Haz clic para agregar una close Hay un cliente…" at bounding box center [620, 402] width 1241 height 362
click at [349, 339] on div "No hay notas para este servicio. Haz clic para agregar una close Hay un cliente…" at bounding box center [620, 402] width 1241 height 362
click at [18, 222] on div "No hay notas para este servicio. Haz clic para agregar una close Hay un cliente…" at bounding box center [620, 402] width 1241 height 362
click at [955, 76] on icon "looks_two" at bounding box center [957, 73] width 21 height 21
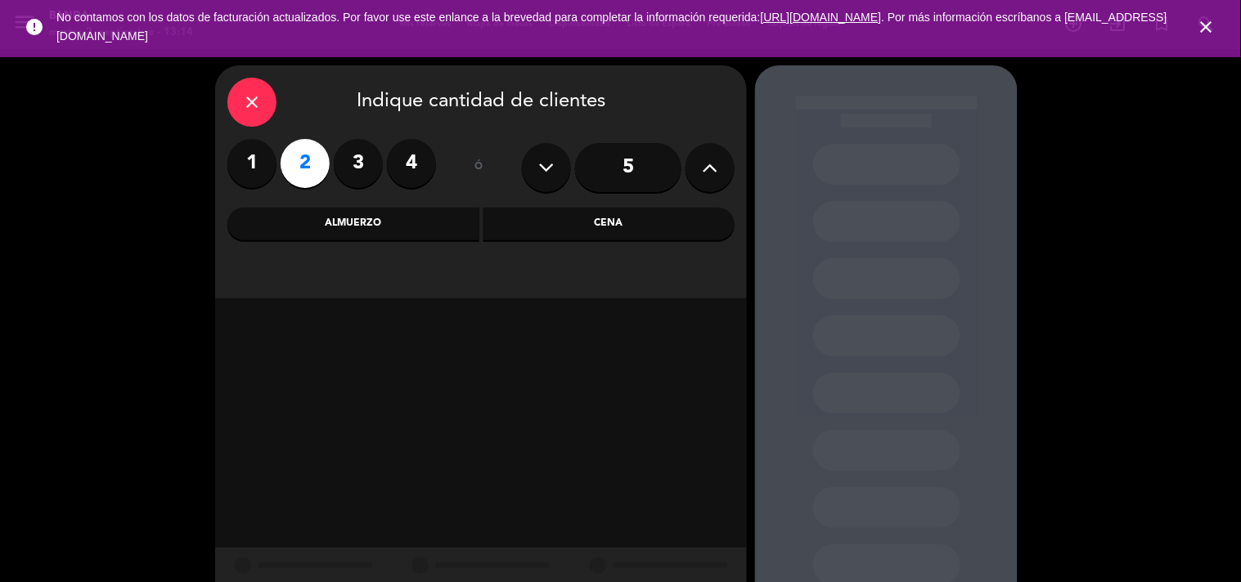
scroll to position [52, 0]
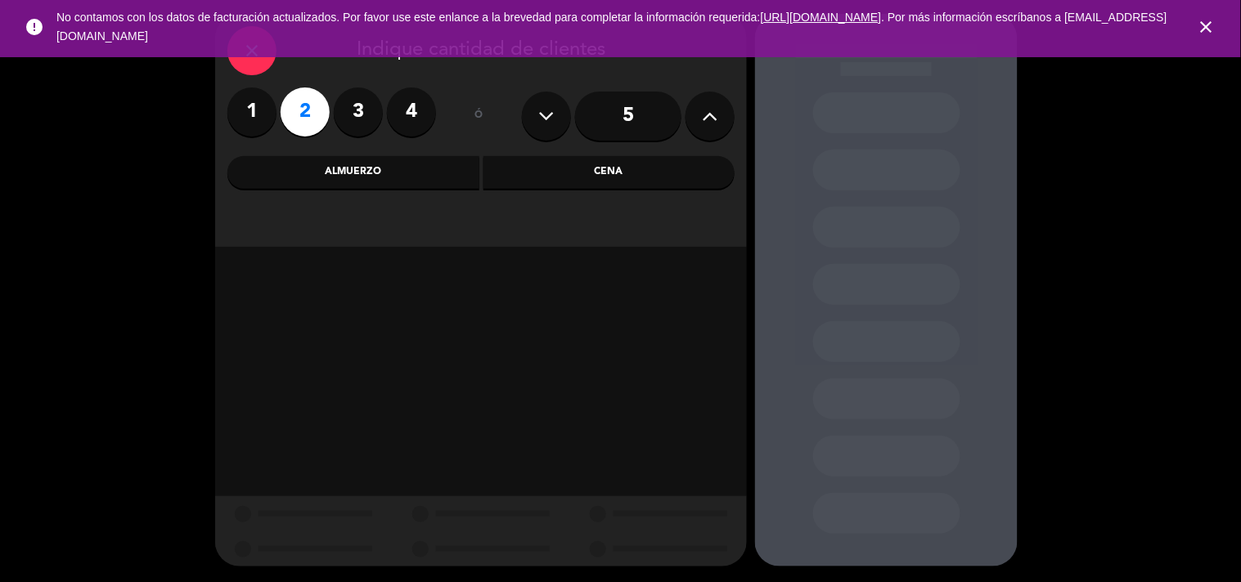
click at [373, 177] on div "Almuerzo" at bounding box center [353, 172] width 252 height 33
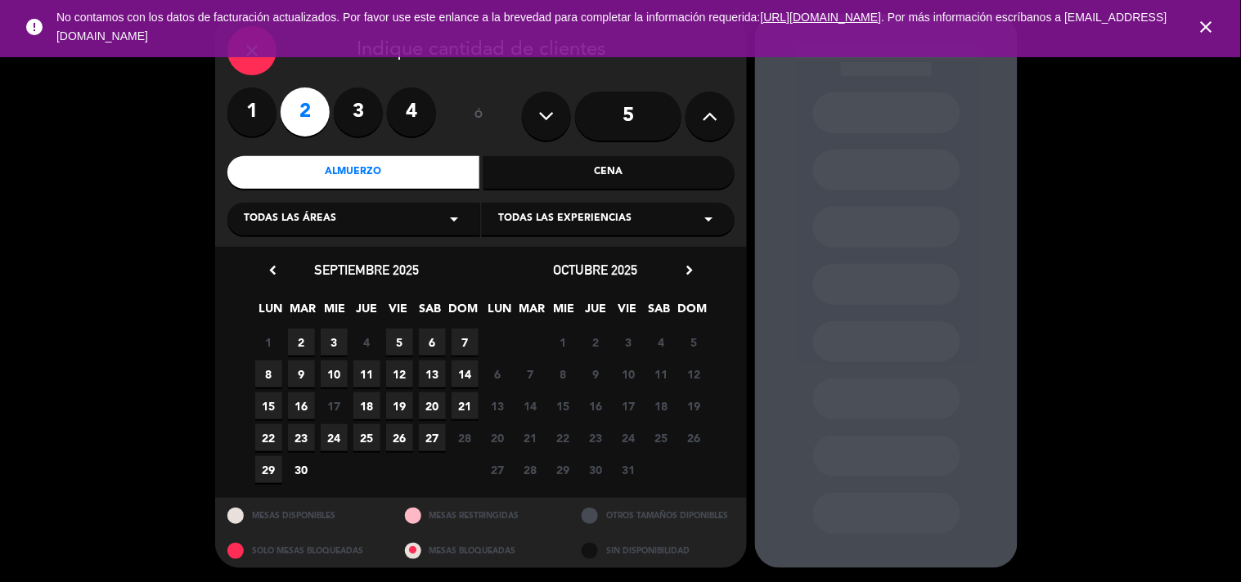
click at [296, 338] on span "2" at bounding box center [301, 342] width 27 height 27
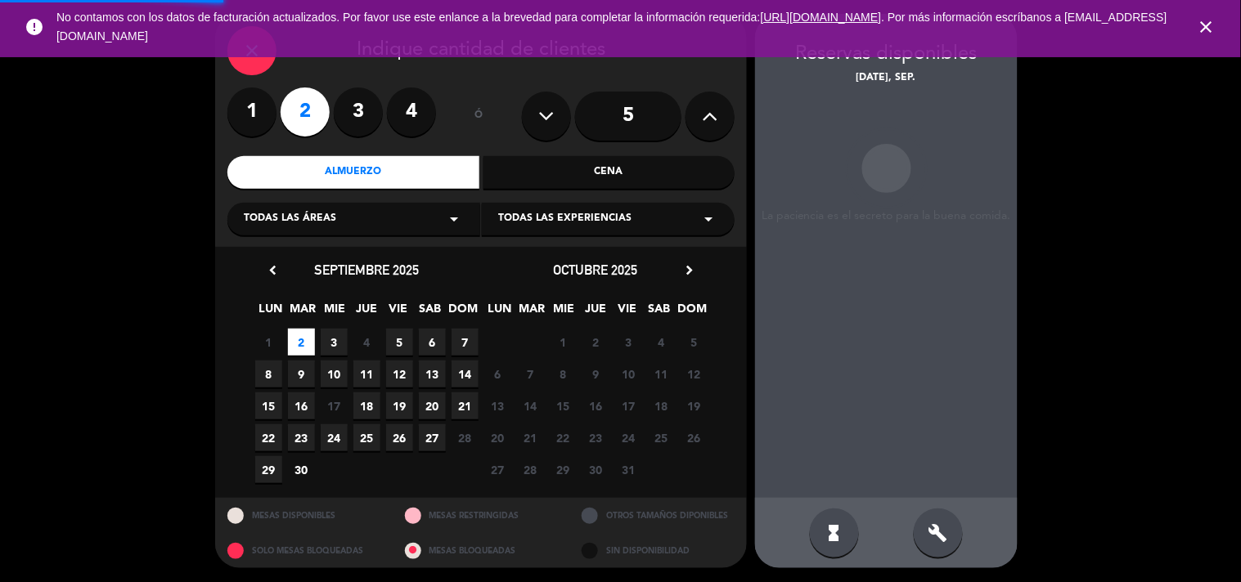
scroll to position [53, 0]
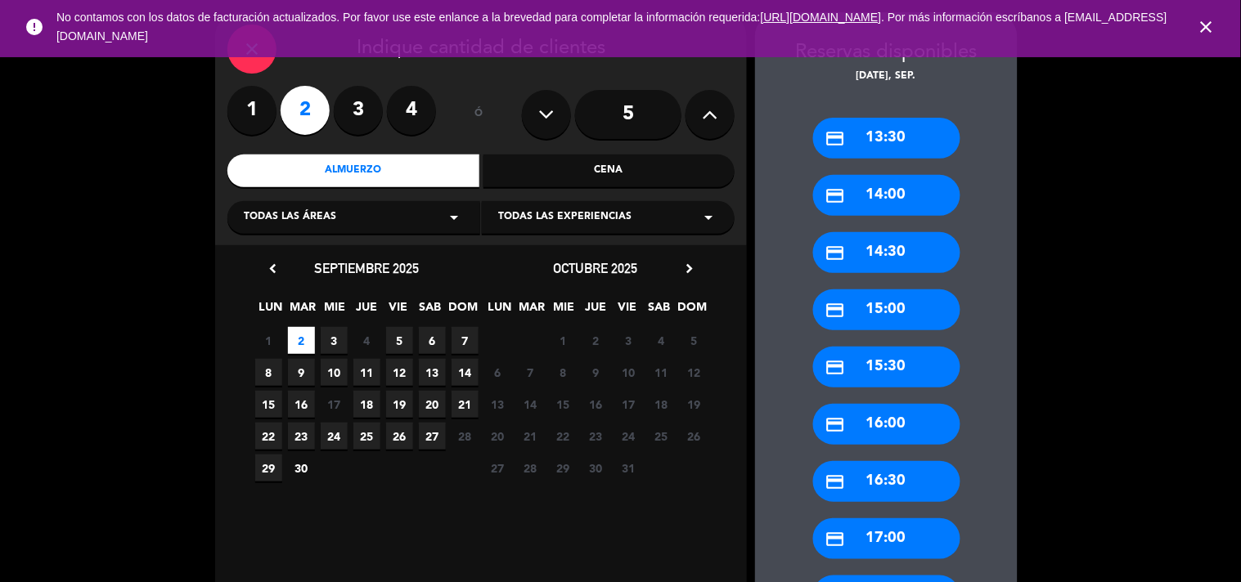
click at [878, 151] on div "credit_card 13:30" at bounding box center [886, 138] width 147 height 41
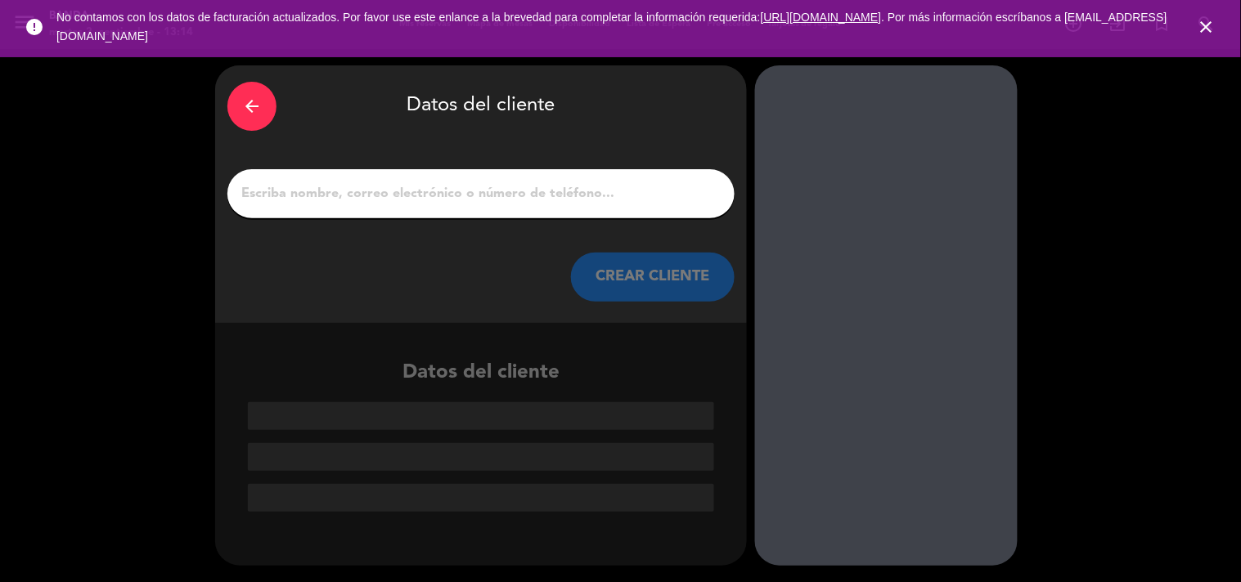
click at [638, 188] on input "1" at bounding box center [481, 193] width 483 height 23
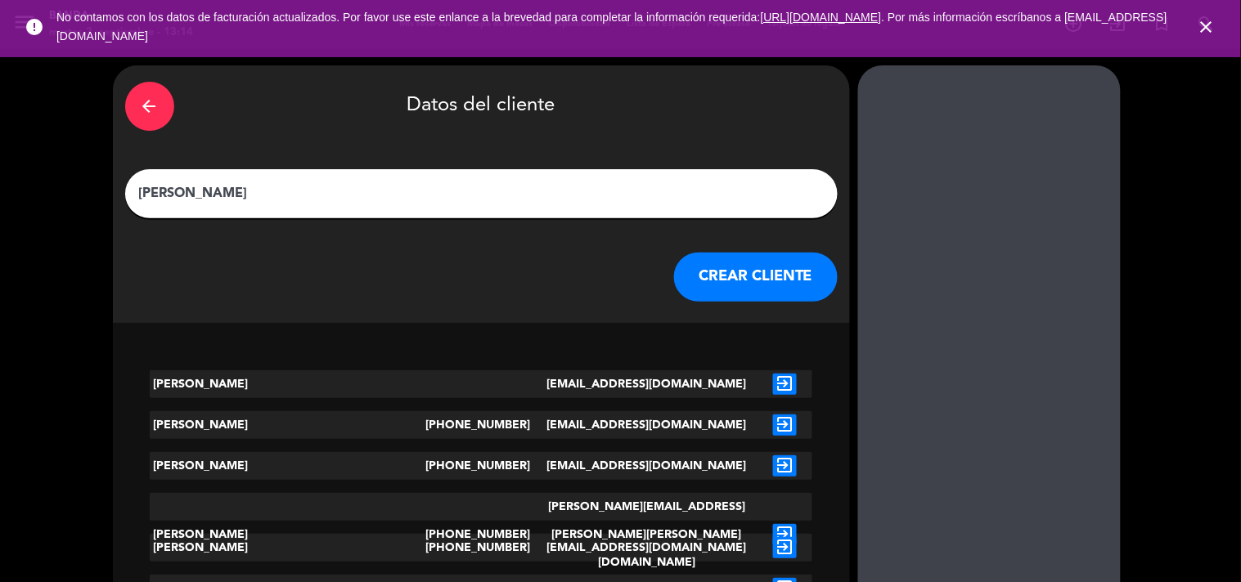
type input "[PERSON_NAME]"
click at [674, 281] on button "CREAR CLIENTE" at bounding box center [756, 277] width 164 height 49
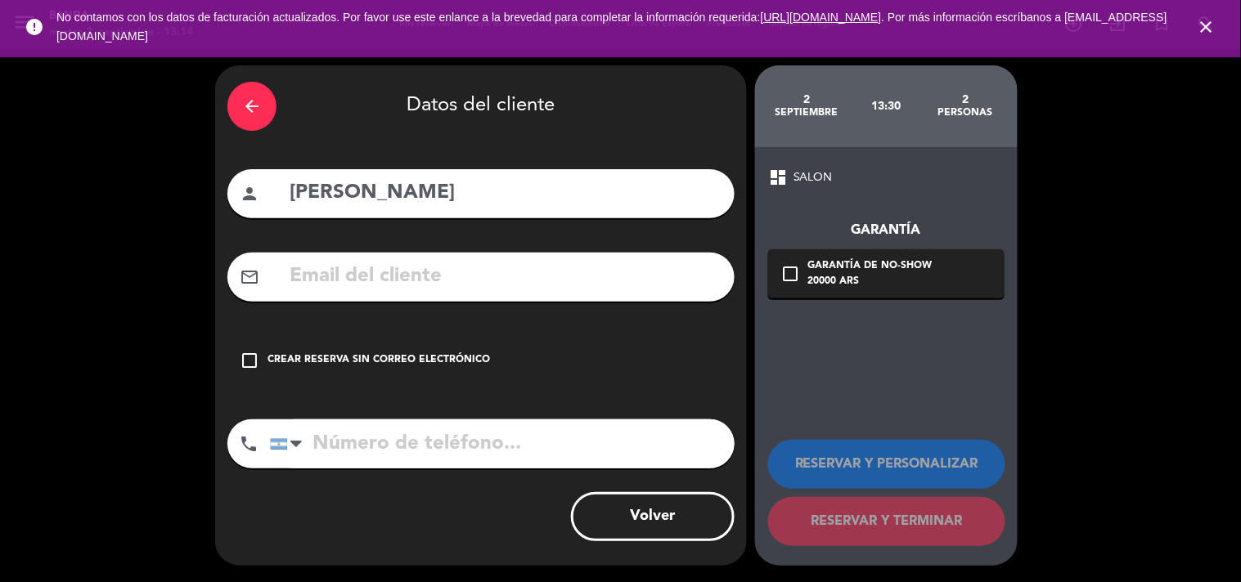
click at [353, 446] on input "tel" at bounding box center [502, 444] width 465 height 49
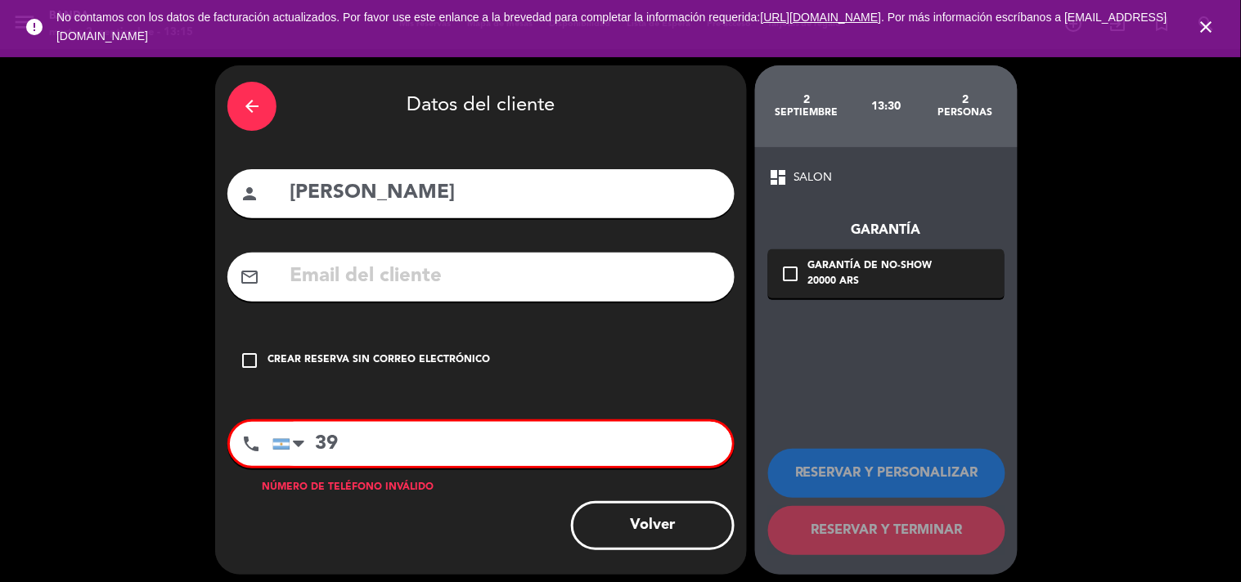
type input "3"
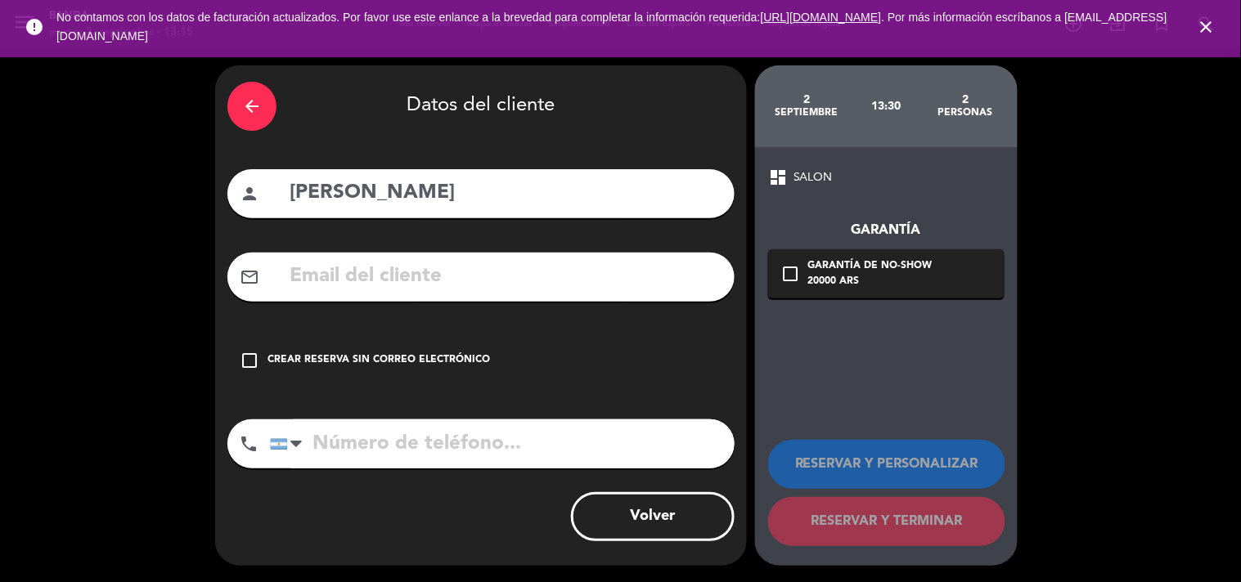
click at [289, 356] on div "Crear reserva sin correo electrónico" at bounding box center [378, 361] width 222 height 16
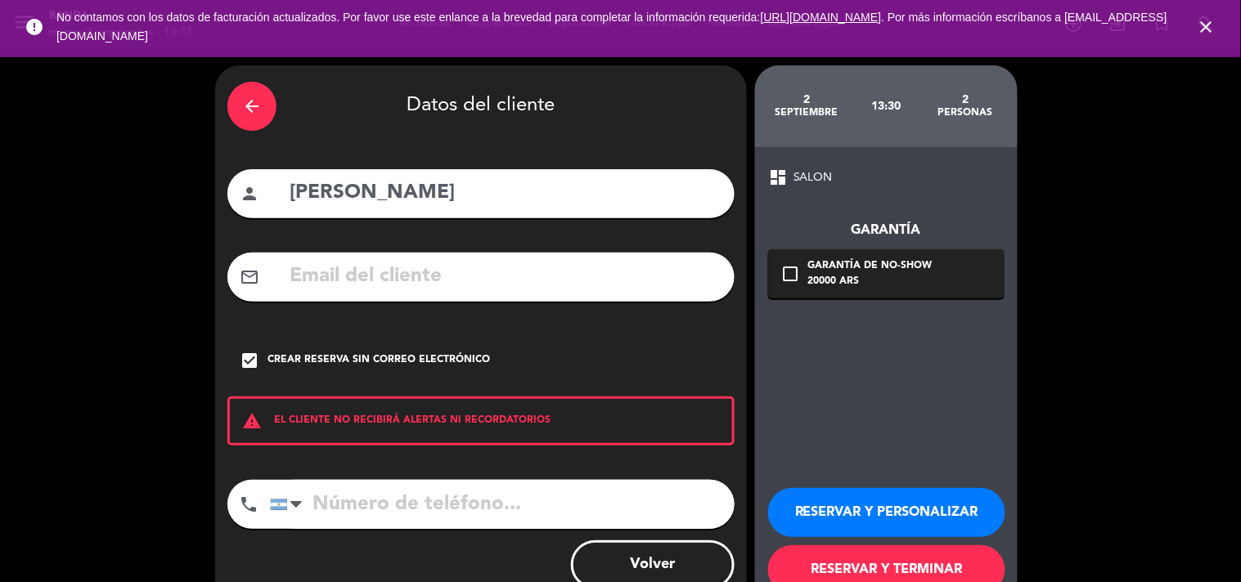
scroll to position [47, 0]
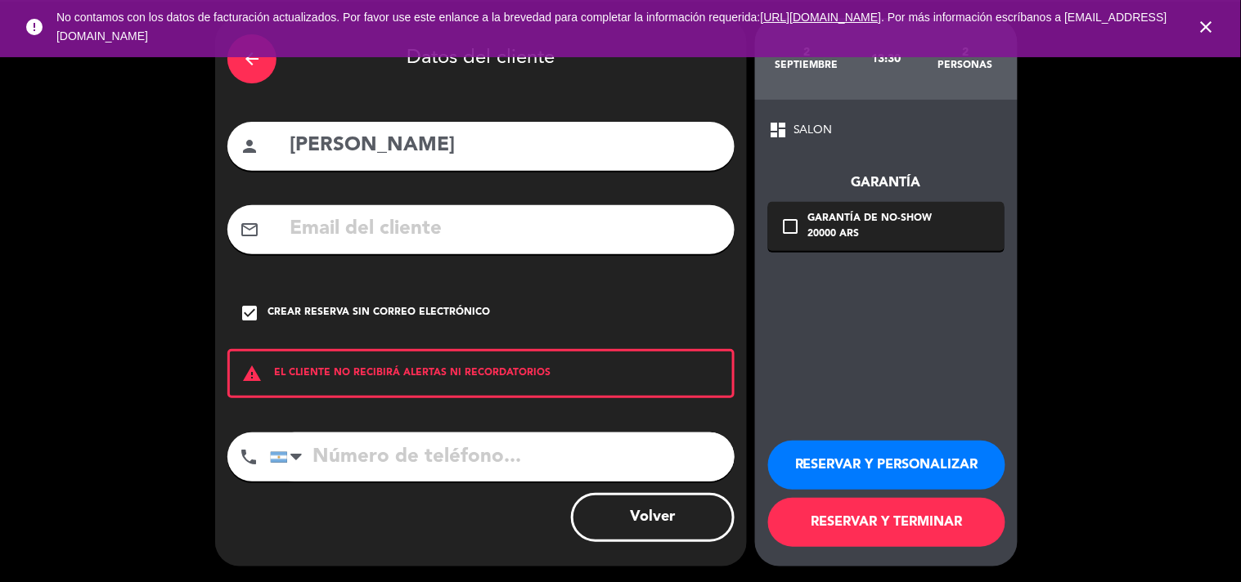
click at [848, 525] on button "RESERVAR Y TERMINAR" at bounding box center [886, 522] width 237 height 49
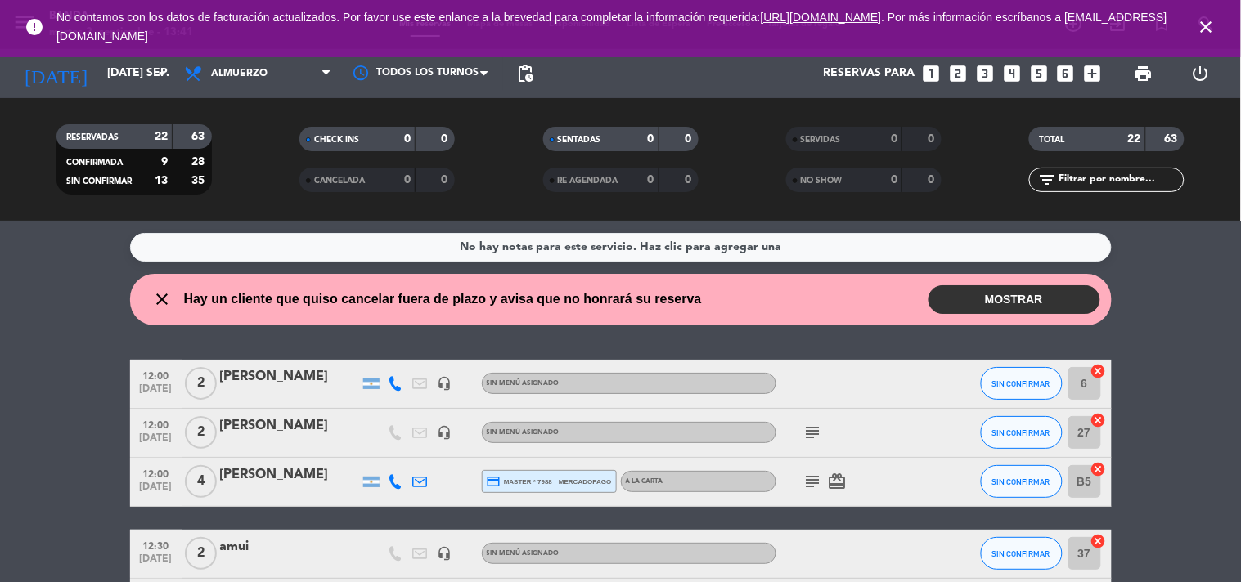
click at [921, 70] on icon "looks_one" at bounding box center [930, 73] width 21 height 21
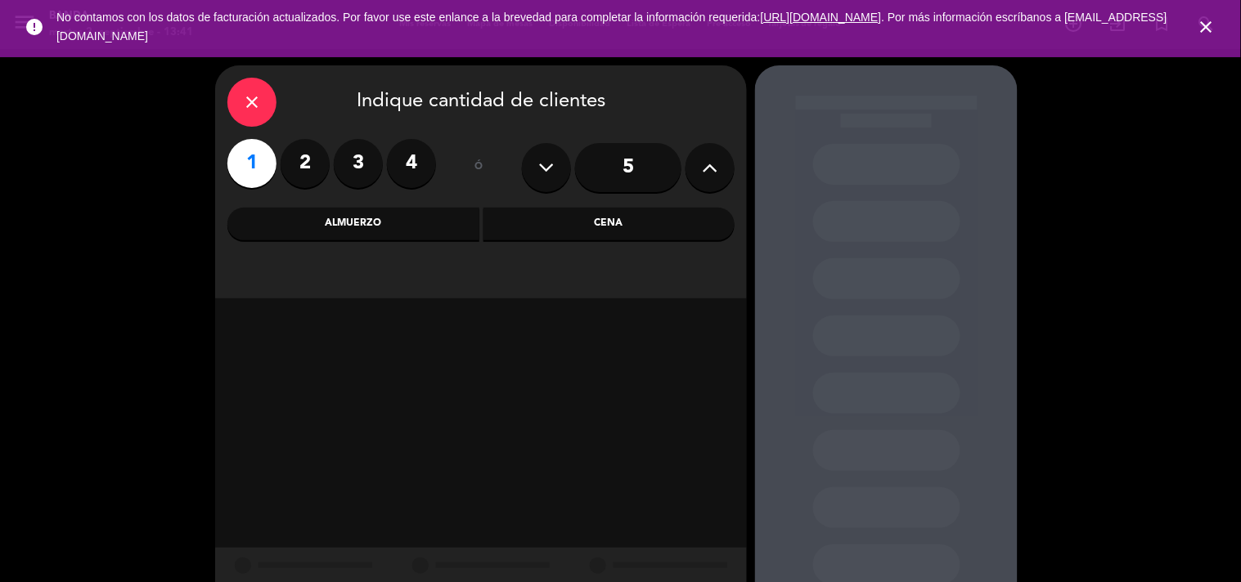
click at [340, 233] on div "Almuerzo" at bounding box center [353, 224] width 252 height 33
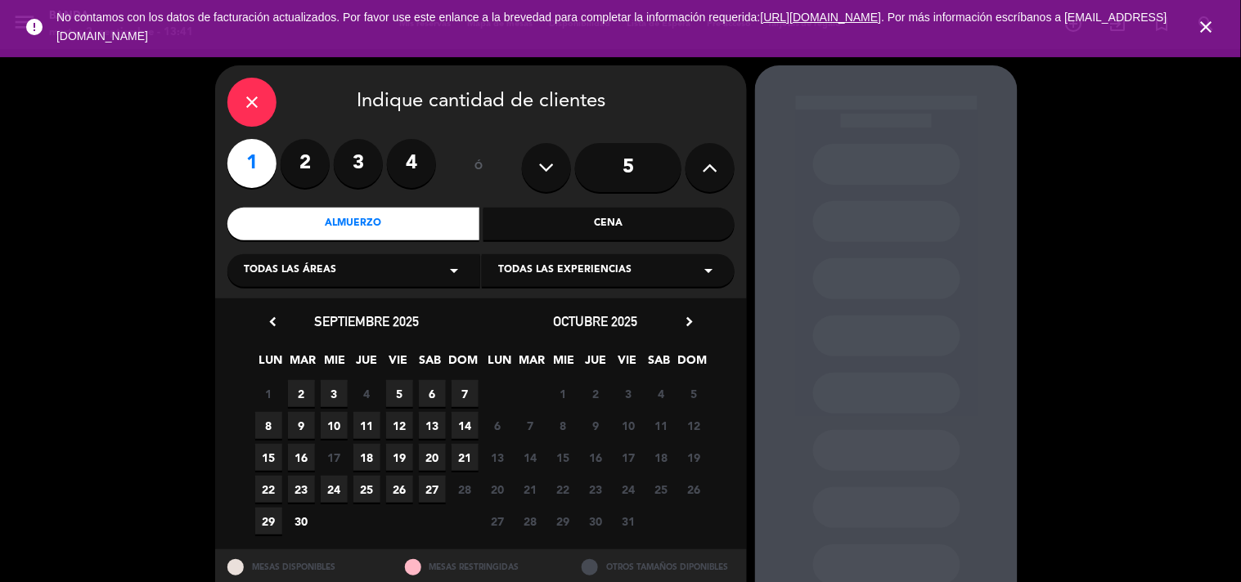
click at [311, 389] on span "2" at bounding box center [301, 393] width 27 height 27
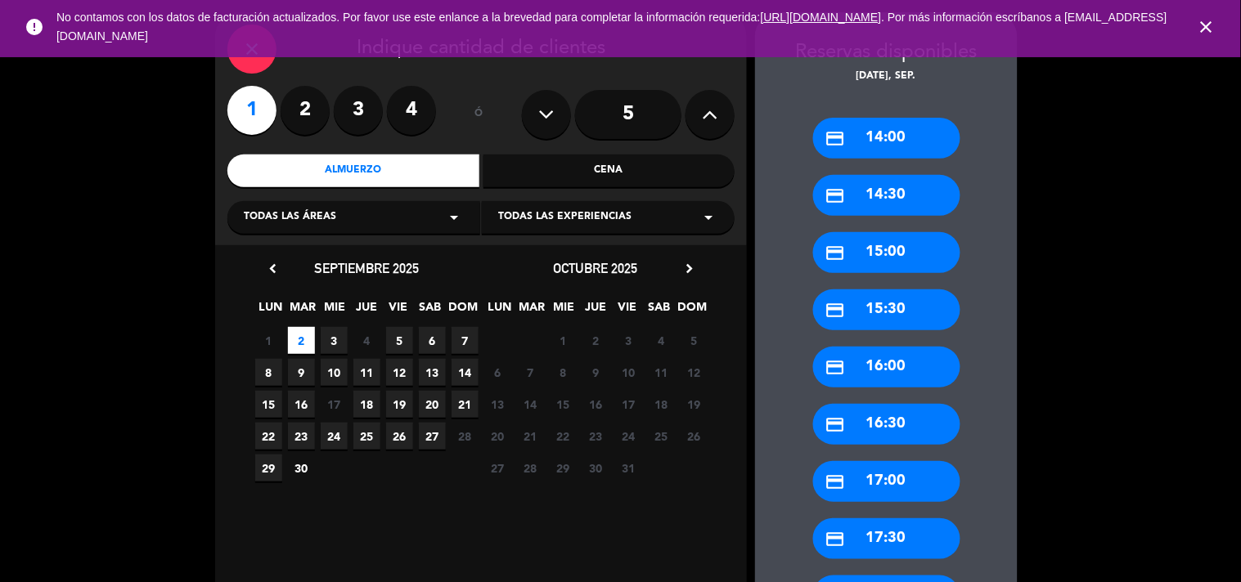
click at [897, 136] on div "credit_card 14:00" at bounding box center [886, 138] width 147 height 41
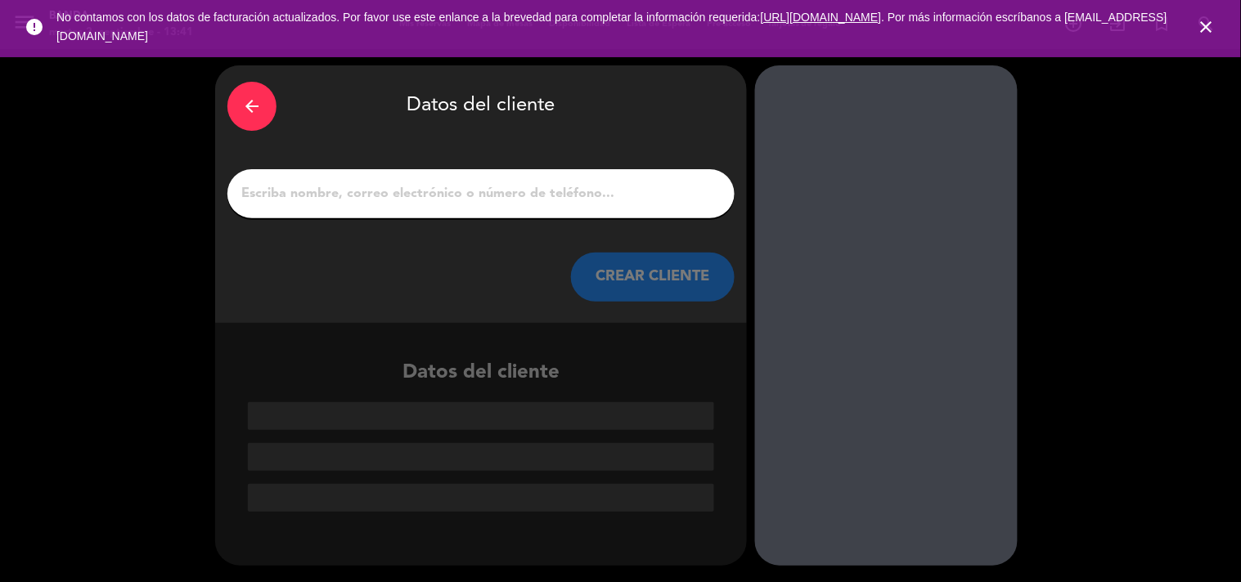
click at [562, 182] on input "1" at bounding box center [481, 193] width 483 height 23
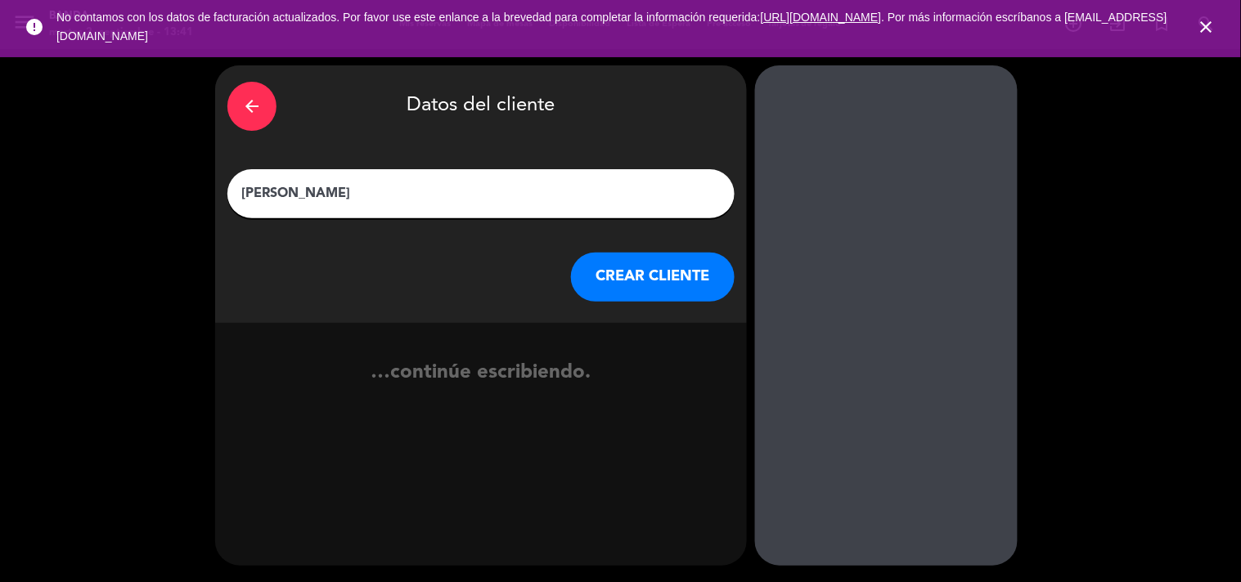
type input "[PERSON_NAME]"
click at [623, 313] on div "arrow_back Datos del cliente [PERSON_NAME] CREAR CLIENTE" at bounding box center [481, 194] width 532 height 258
click at [619, 281] on button "CREAR CLIENTE" at bounding box center [653, 277] width 164 height 49
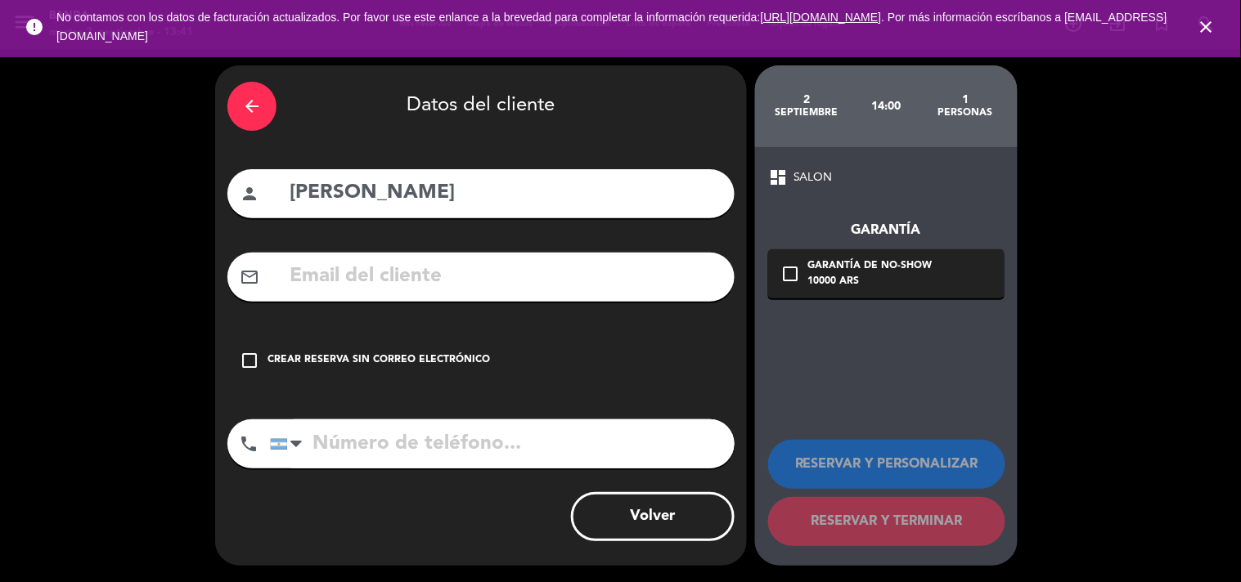
click at [287, 370] on div "check_box_outline_blank Crear reserva sin correo electrónico" at bounding box center [480, 360] width 507 height 49
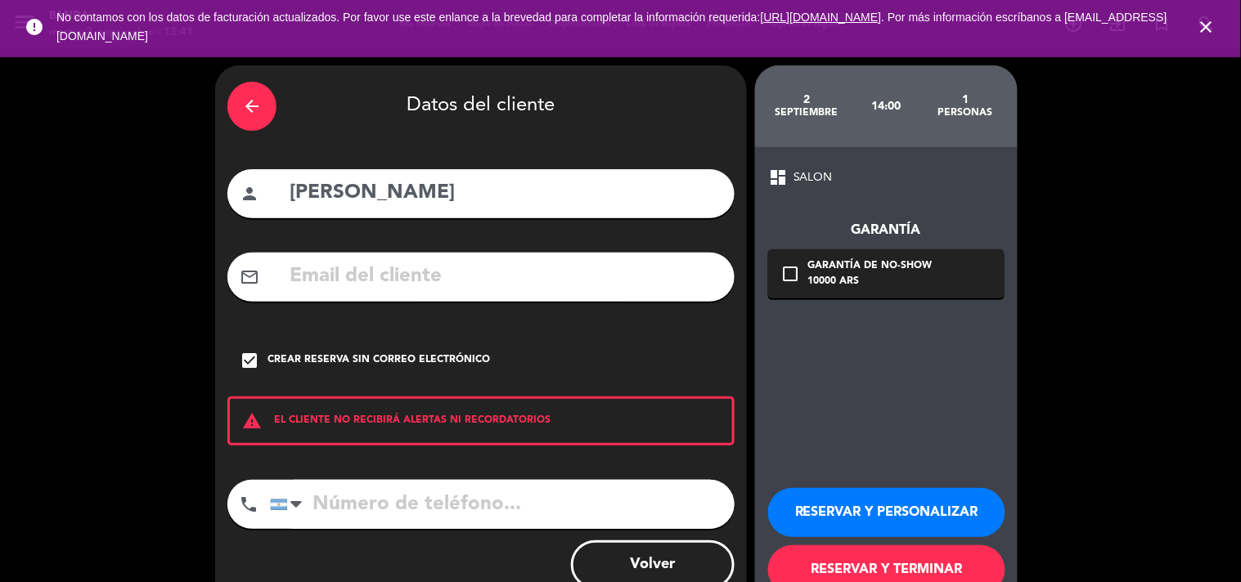
click at [368, 513] on input "tel" at bounding box center [502, 504] width 465 height 49
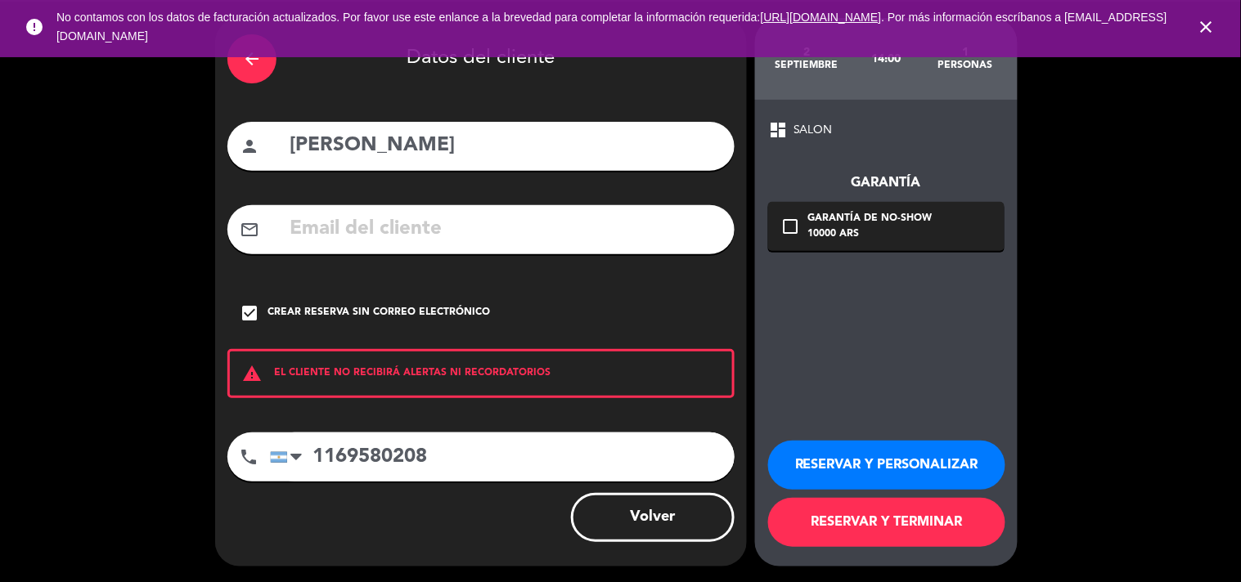
type input "1169580208"
click at [912, 537] on button "RESERVAR Y TERMINAR" at bounding box center [886, 522] width 237 height 49
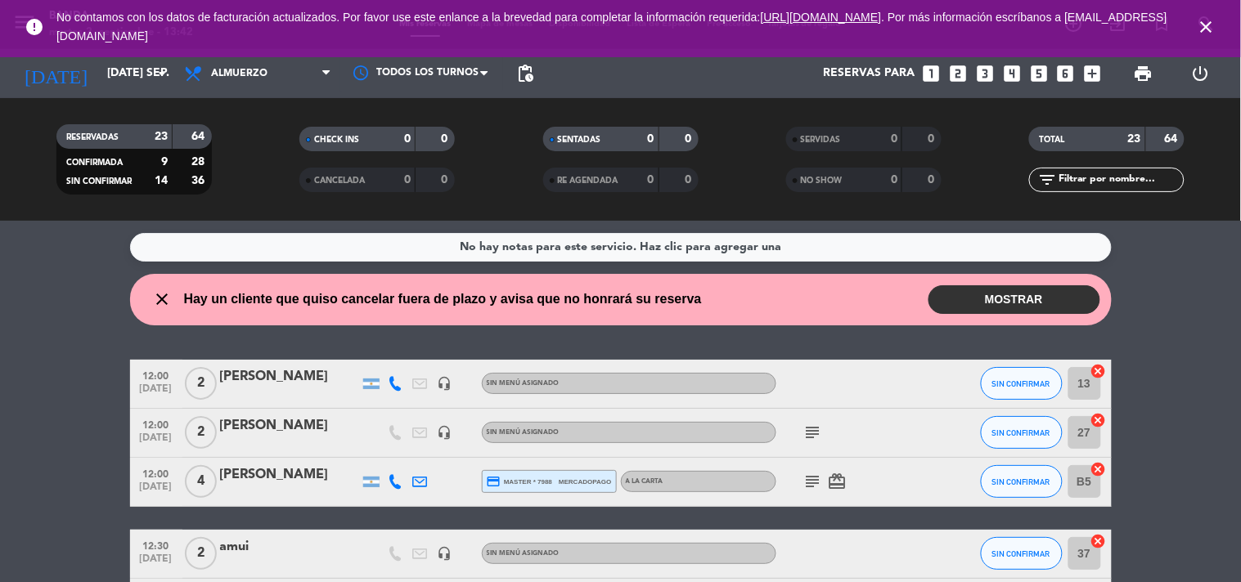
click at [912, 537] on div at bounding box center [849, 554] width 147 height 48
click at [983, 78] on icon "looks_3" at bounding box center [984, 73] width 21 height 21
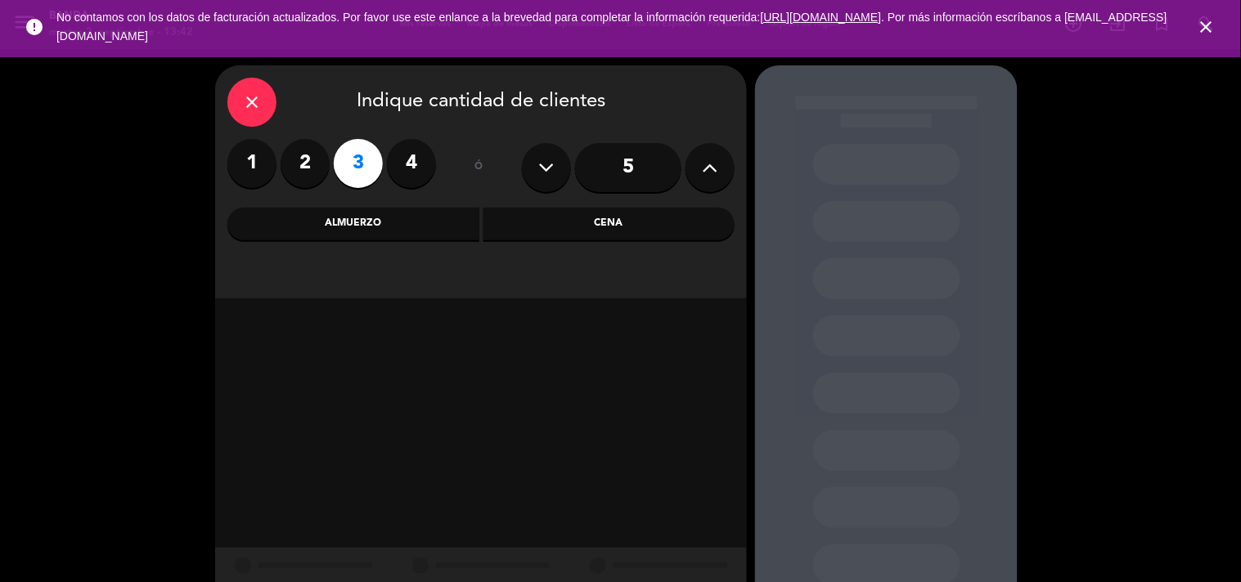
click at [349, 231] on div "Almuerzo" at bounding box center [353, 224] width 252 height 33
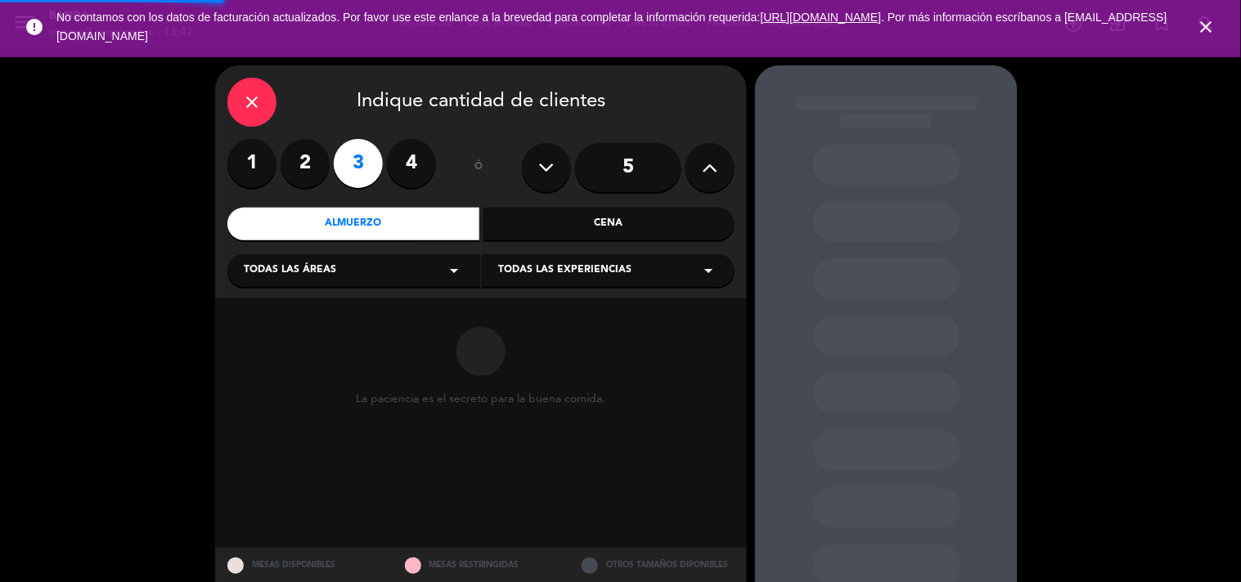
click at [349, 231] on div "Almuerzo" at bounding box center [353, 224] width 252 height 33
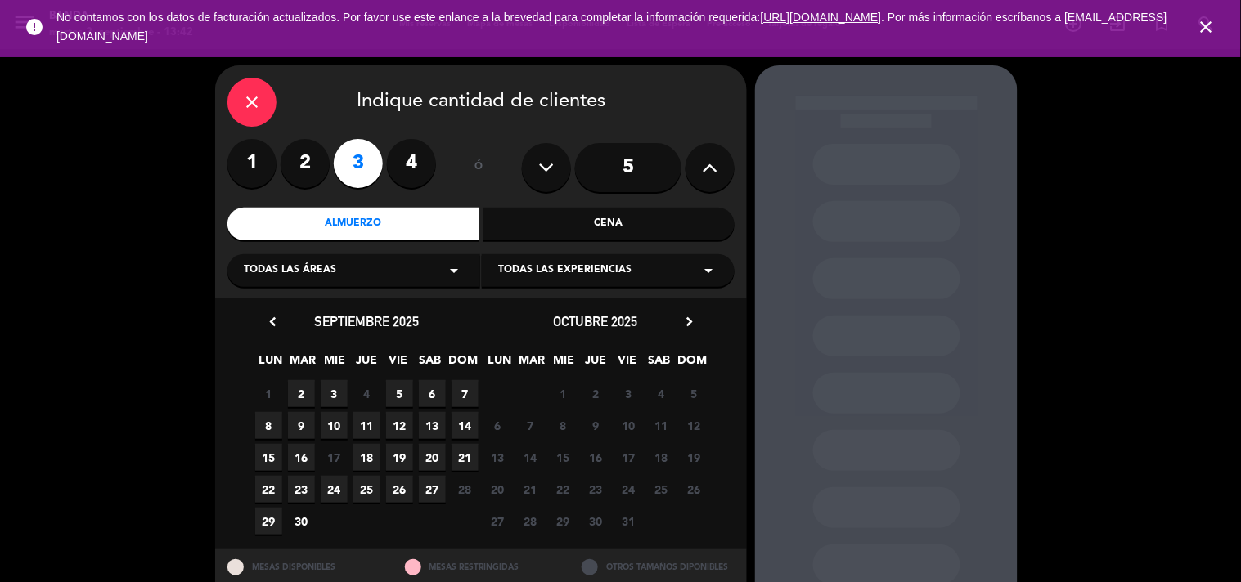
click at [296, 393] on span "2" at bounding box center [301, 393] width 27 height 27
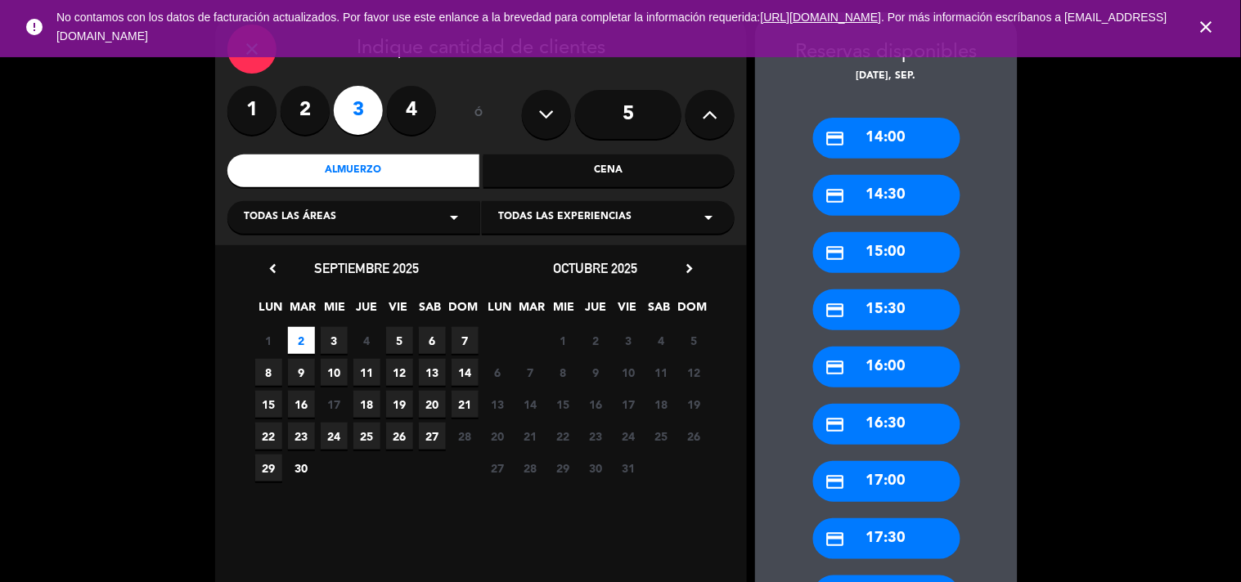
click at [883, 224] on div "credit_card 14:00 credit_card 14:30 credit_card 15:00 credit_card 15:30 credit_…" at bounding box center [886, 359] width 263 height 548
click at [873, 151] on div "credit_card 14:00" at bounding box center [886, 138] width 147 height 41
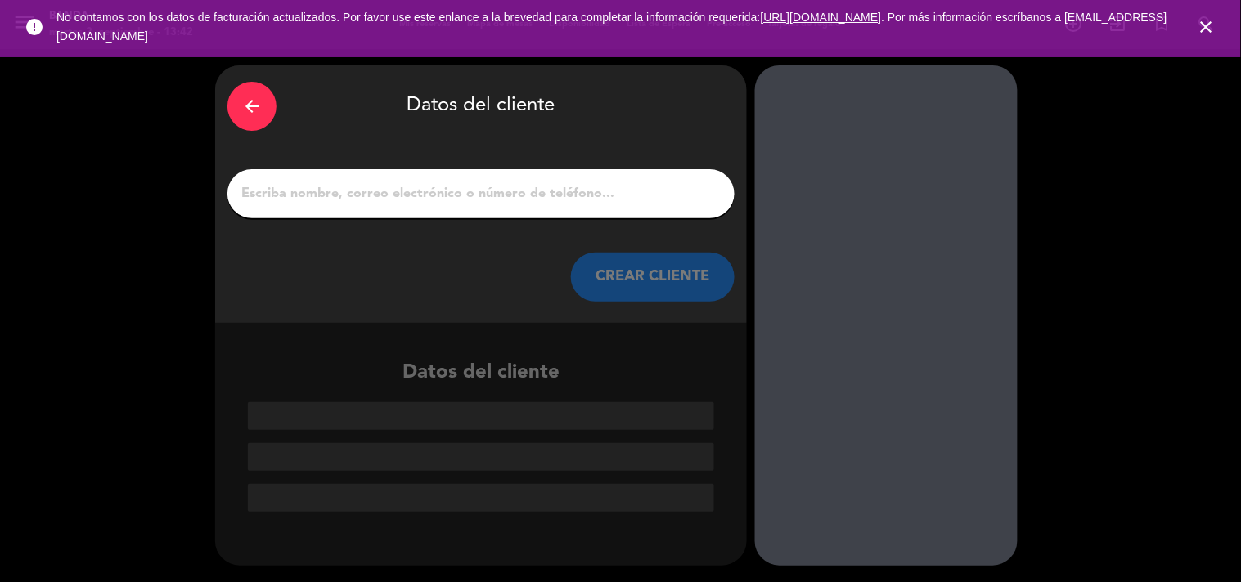
click at [467, 202] on input "1" at bounding box center [481, 193] width 483 height 23
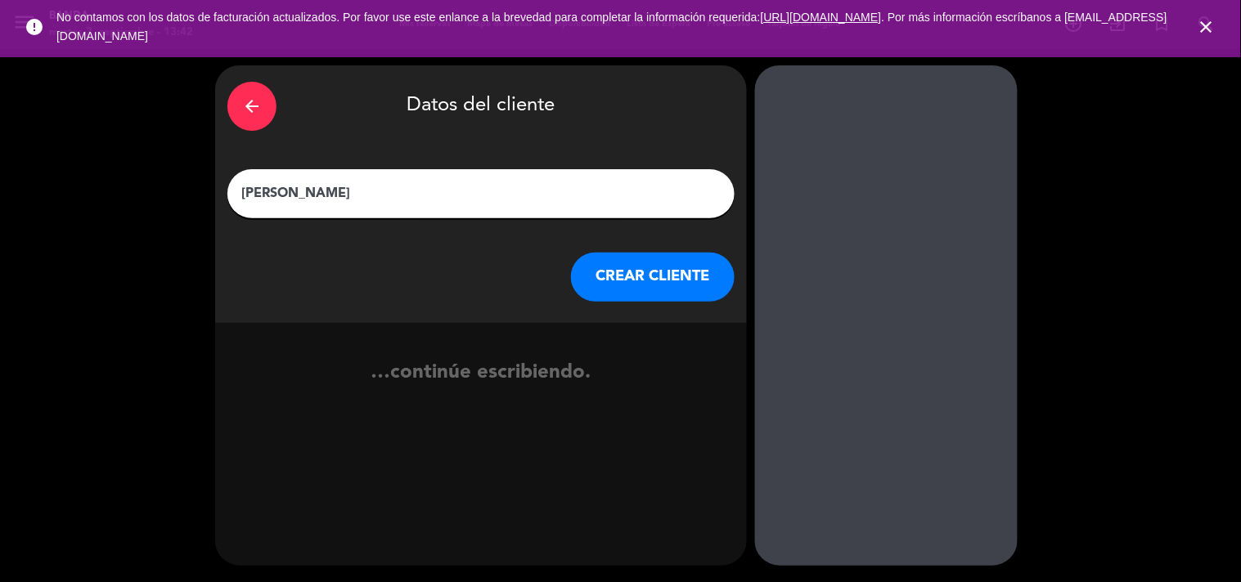
type input "[PERSON_NAME]"
click at [641, 281] on button "CREAR CLIENTE" at bounding box center [653, 277] width 164 height 49
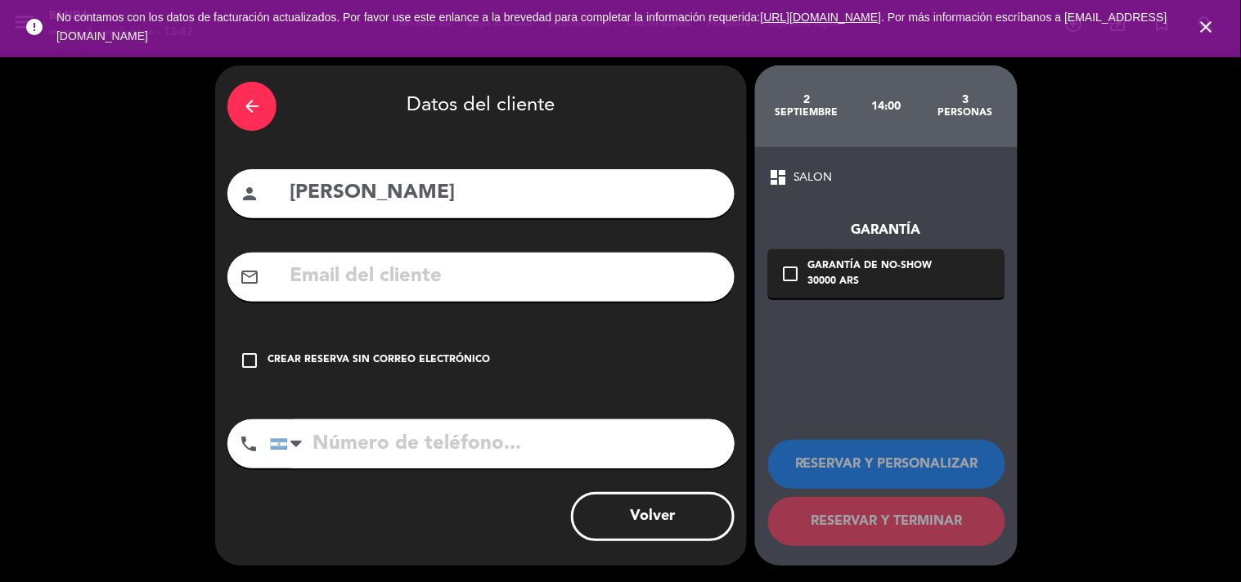
click at [402, 443] on input "tel" at bounding box center [502, 444] width 465 height 49
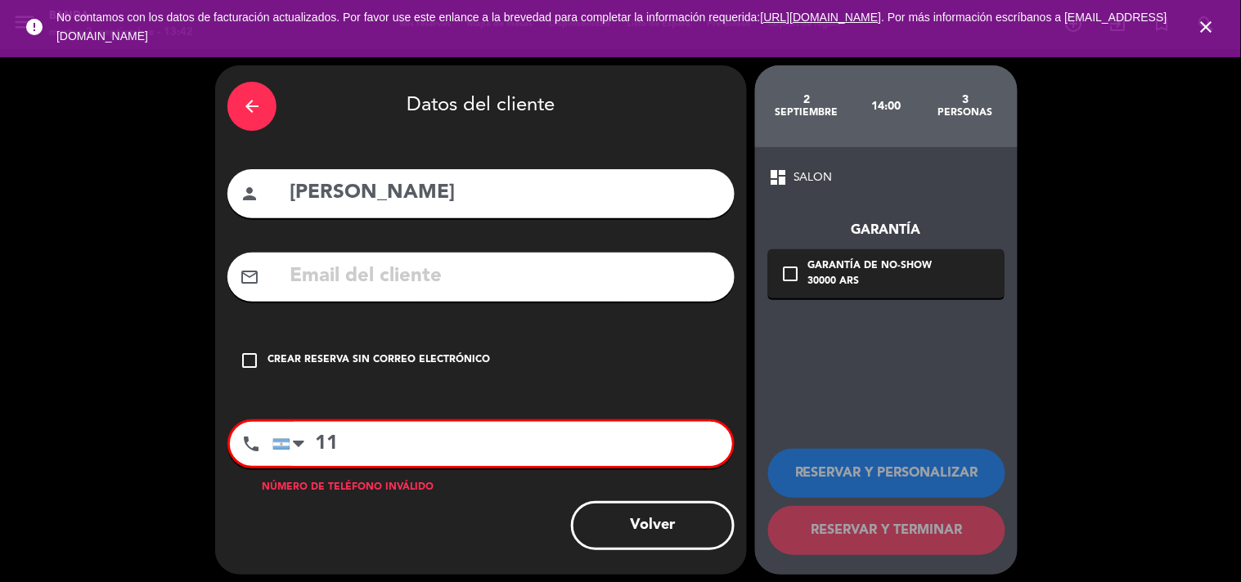
type input "1"
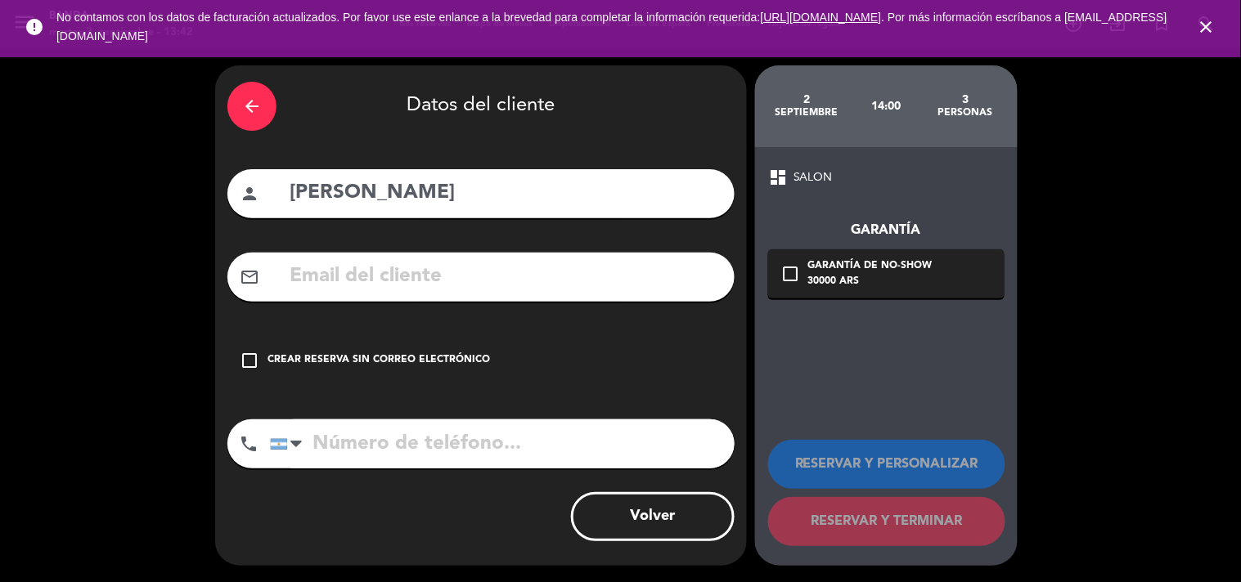
click at [861, 370] on div "dashboard SALON Garantía check_box_outline_blank Garantía de no-show 30000 ARS …" at bounding box center [886, 356] width 263 height 419
click at [329, 438] on input "tel" at bounding box center [502, 444] width 465 height 49
type input "2920584875"
click at [323, 352] on div "check_box_outline_blank Crear reserva sin correo electrónico" at bounding box center [480, 360] width 507 height 49
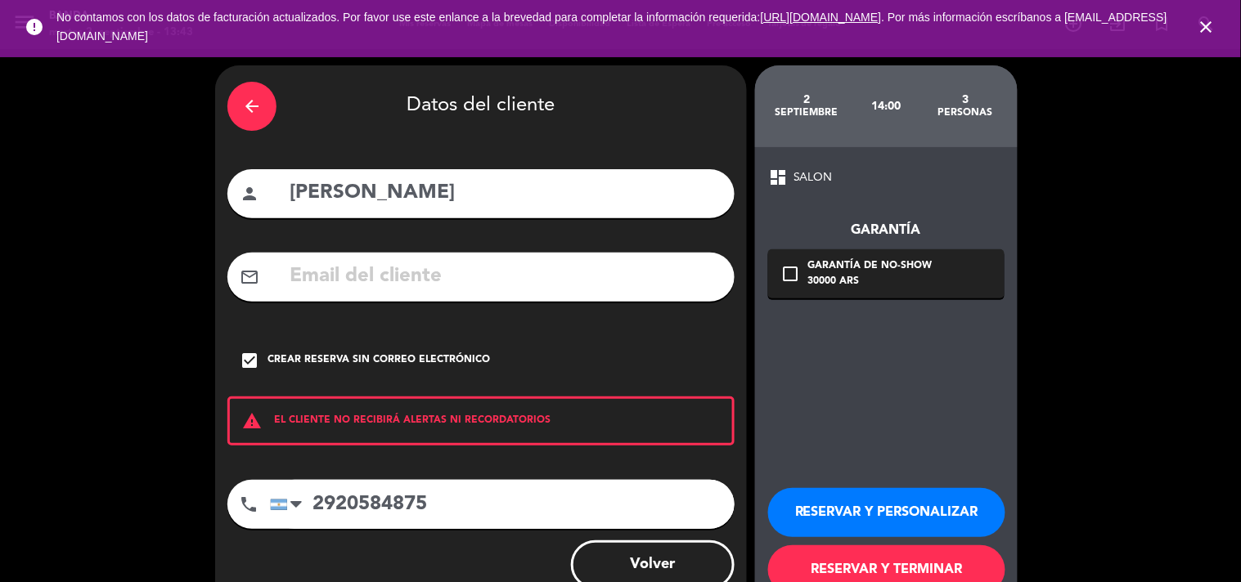
scroll to position [47, 0]
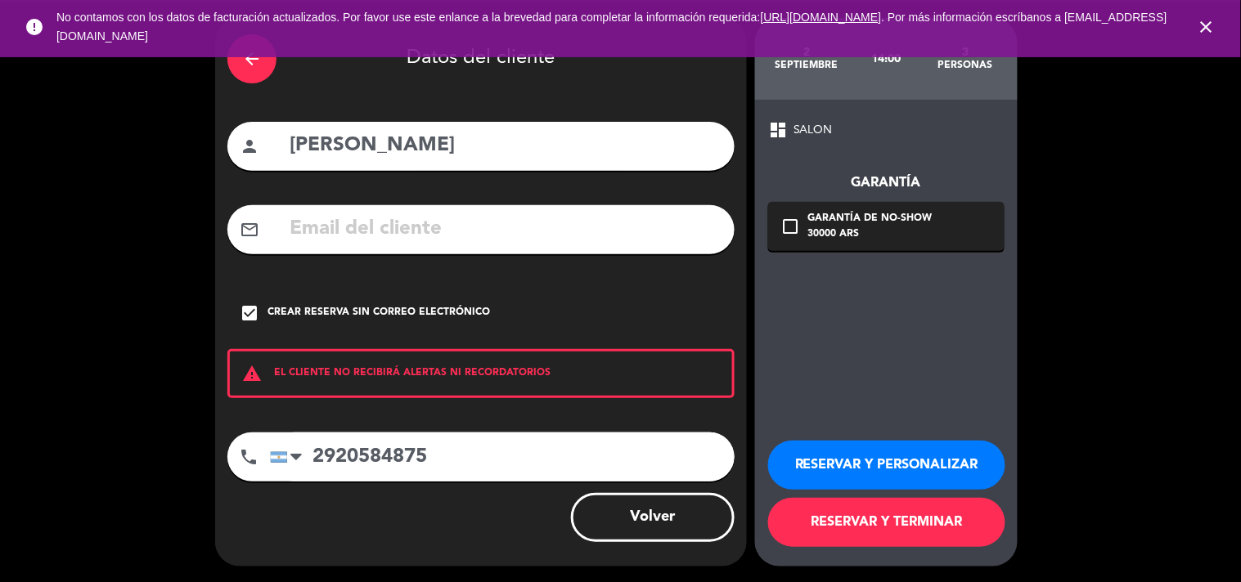
click at [897, 520] on button "RESERVAR Y TERMINAR" at bounding box center [886, 522] width 237 height 49
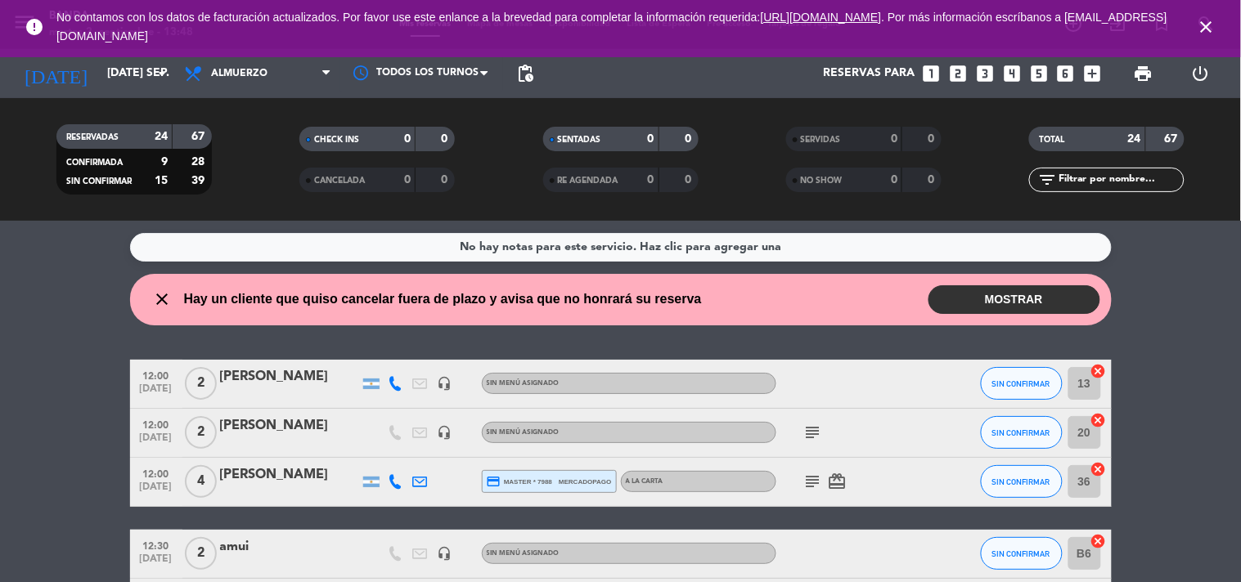
click at [933, 63] on icon "looks_one" at bounding box center [930, 73] width 21 height 21
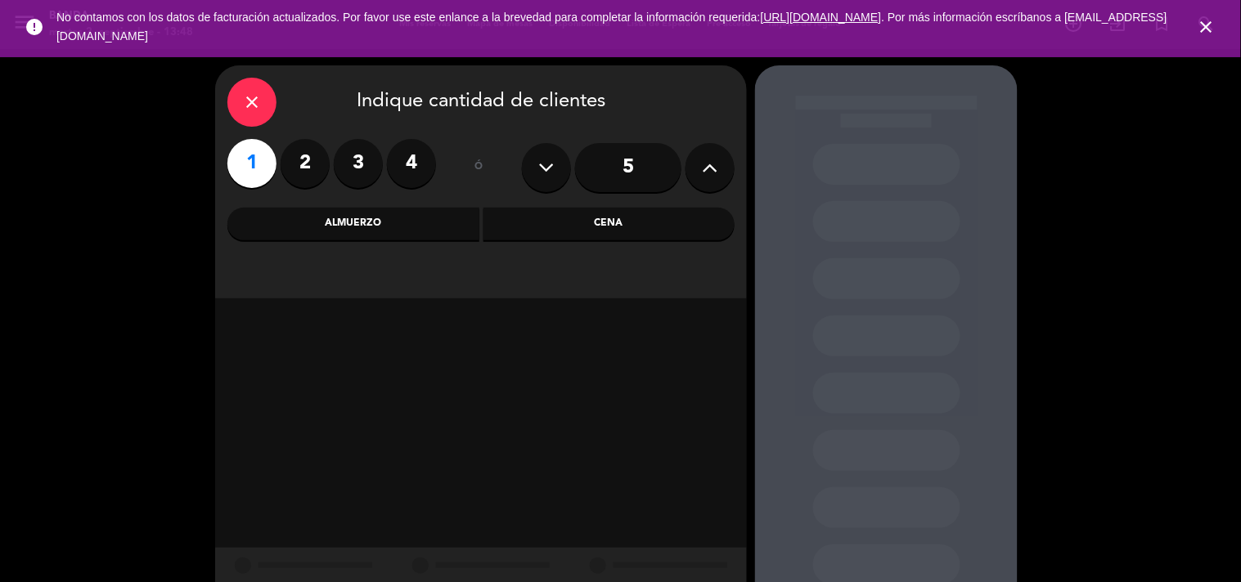
click at [450, 222] on div "Almuerzo" at bounding box center [353, 224] width 252 height 33
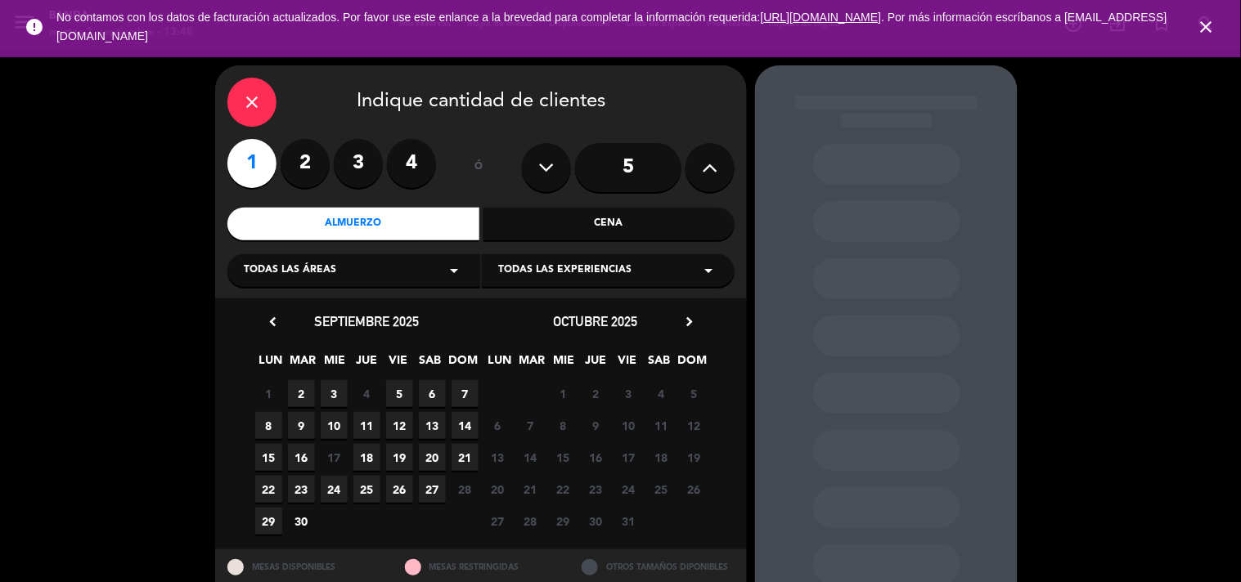
scroll to position [53, 0]
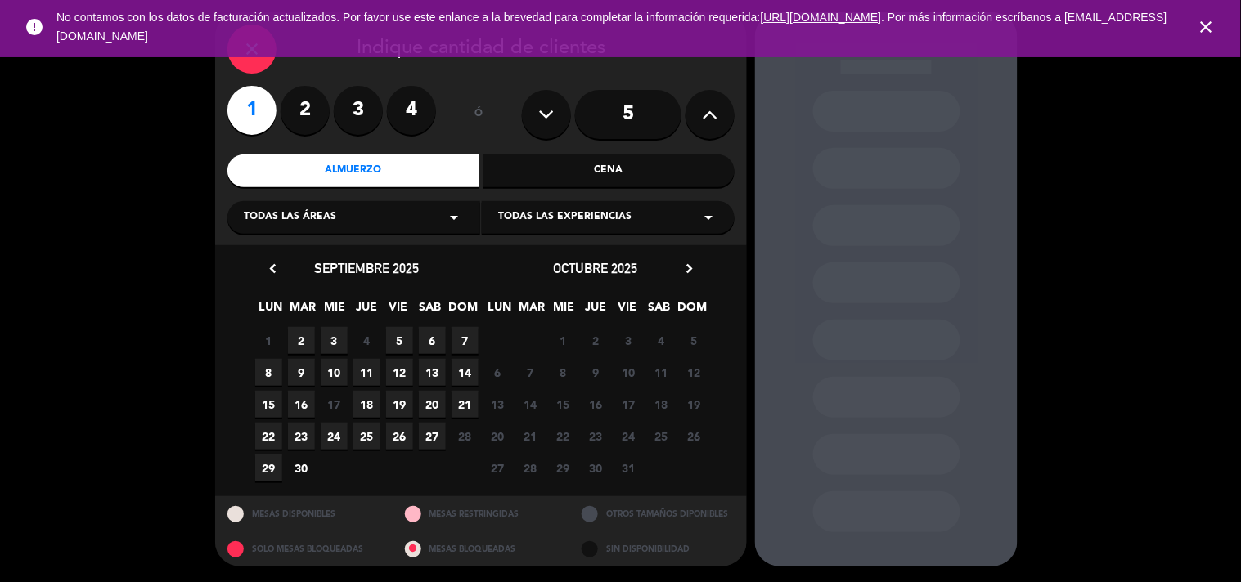
click at [296, 350] on span "2" at bounding box center [301, 340] width 27 height 27
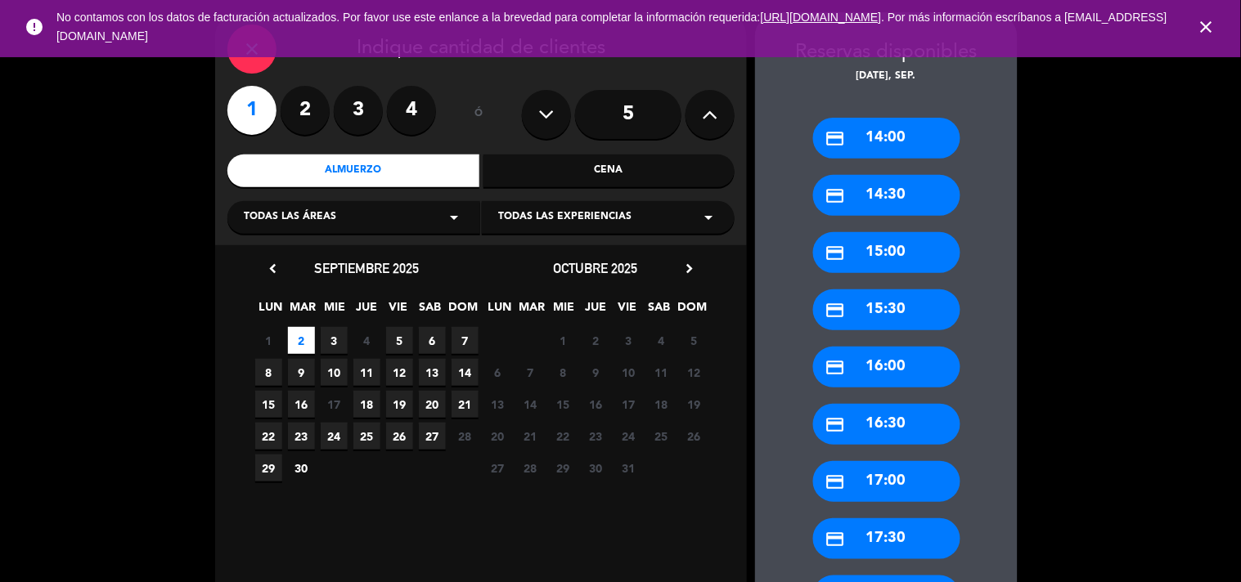
click at [878, 144] on div "credit_card 14:00" at bounding box center [886, 138] width 147 height 41
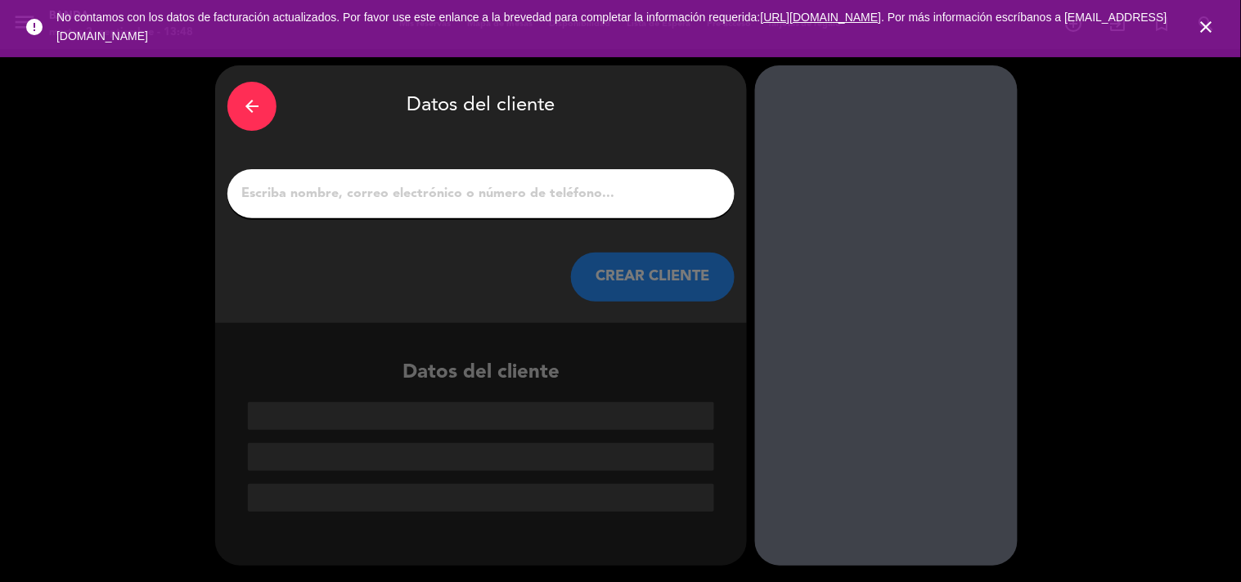
click at [493, 194] on input "1" at bounding box center [481, 193] width 483 height 23
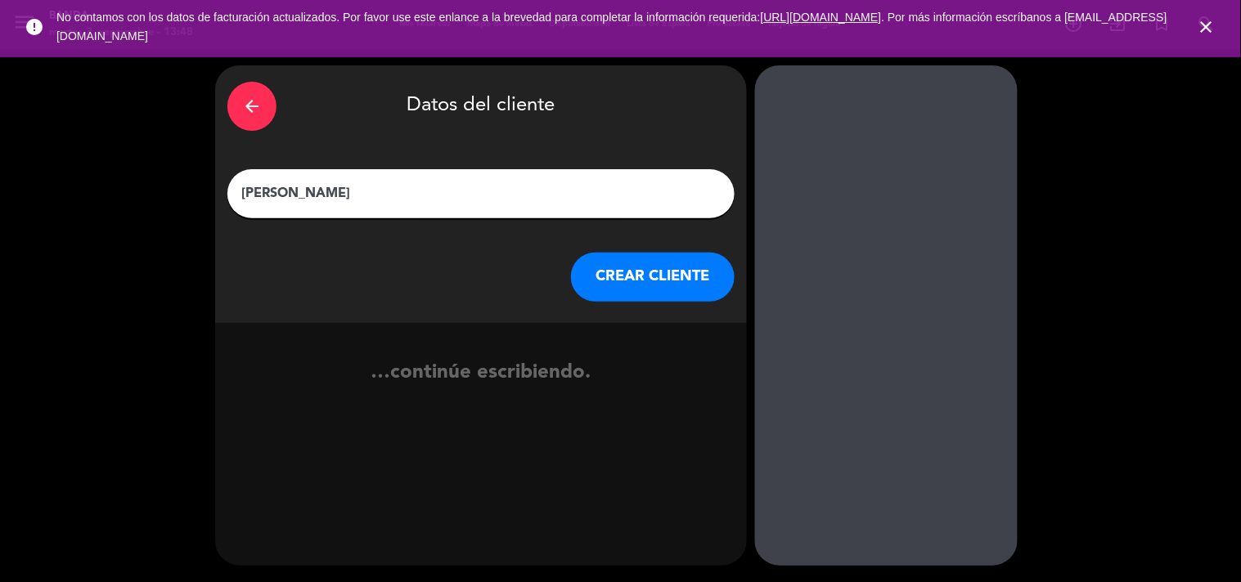
type input "[PERSON_NAME]"
click at [614, 288] on button "CREAR CLIENTE" at bounding box center [653, 277] width 164 height 49
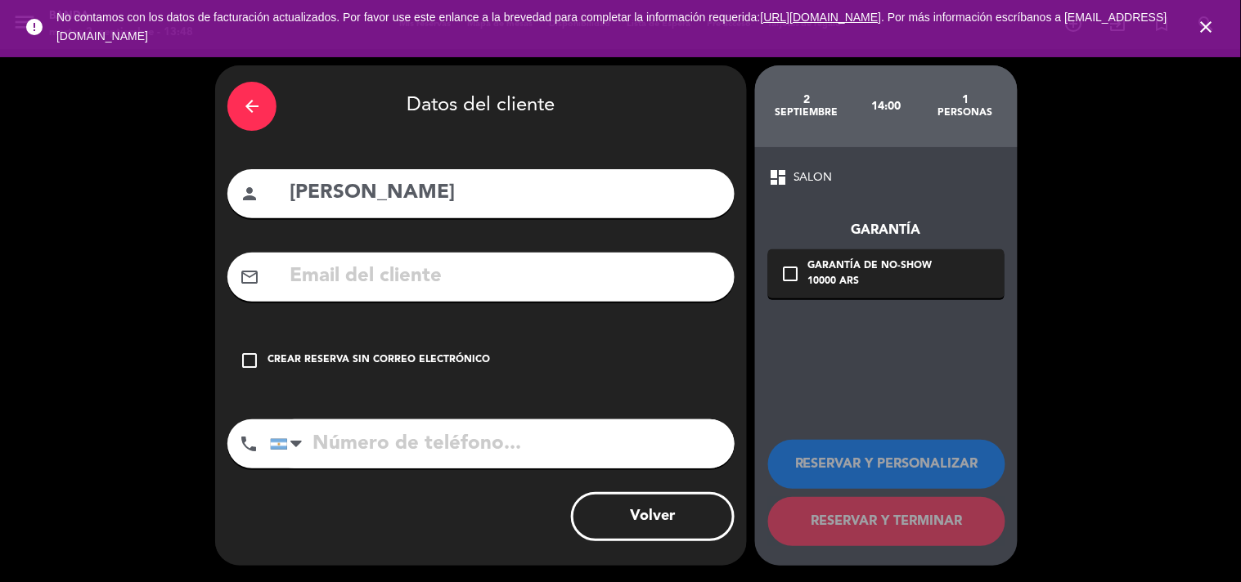
click at [312, 393] on div "arrow_back Datos del cliente person [PERSON_NAME] mail_outline check_box_outlin…" at bounding box center [481, 315] width 532 height 501
click at [292, 360] on div "Crear reserva sin correo electrónico" at bounding box center [378, 361] width 222 height 16
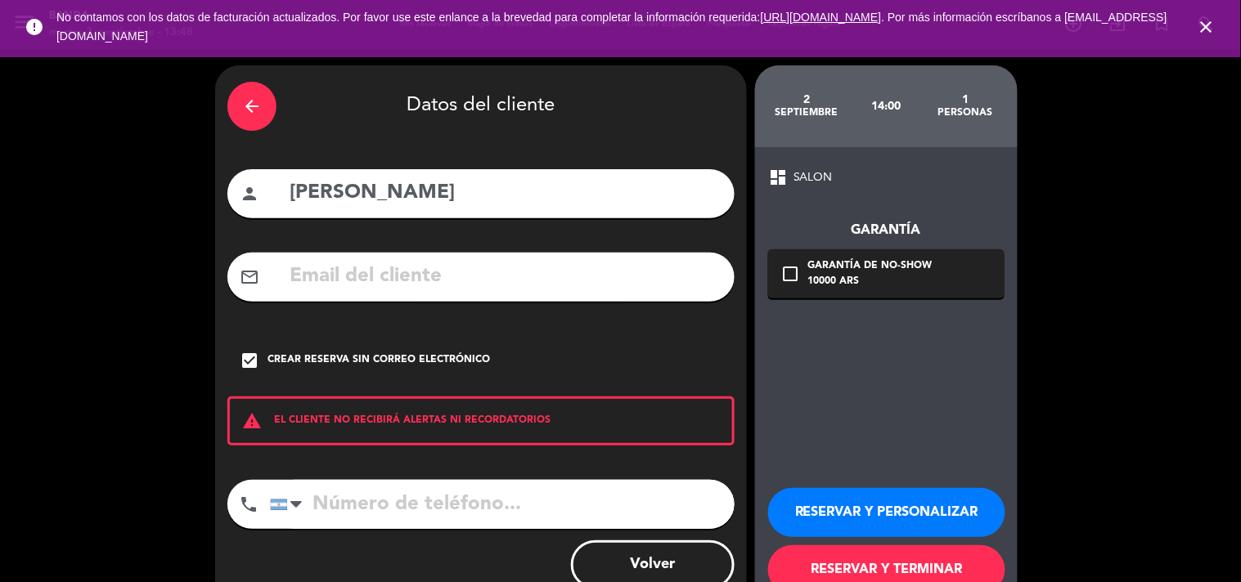
click at [362, 512] on input "tel" at bounding box center [502, 504] width 465 height 49
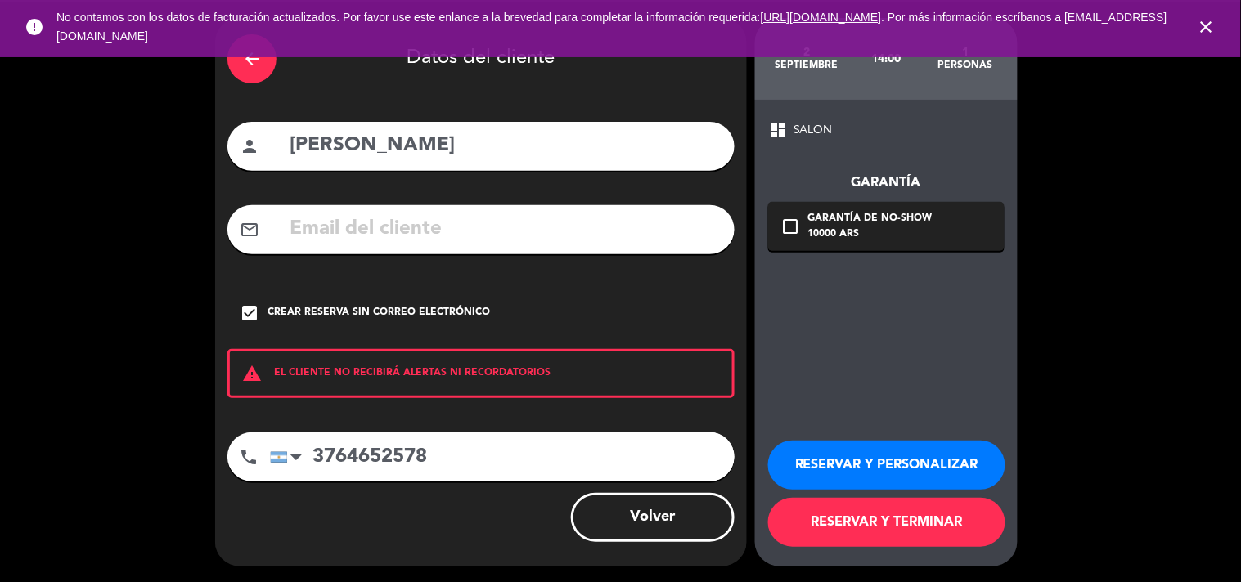
type input "3764652578"
click at [875, 521] on button "RESERVAR Y TERMINAR" at bounding box center [886, 522] width 237 height 49
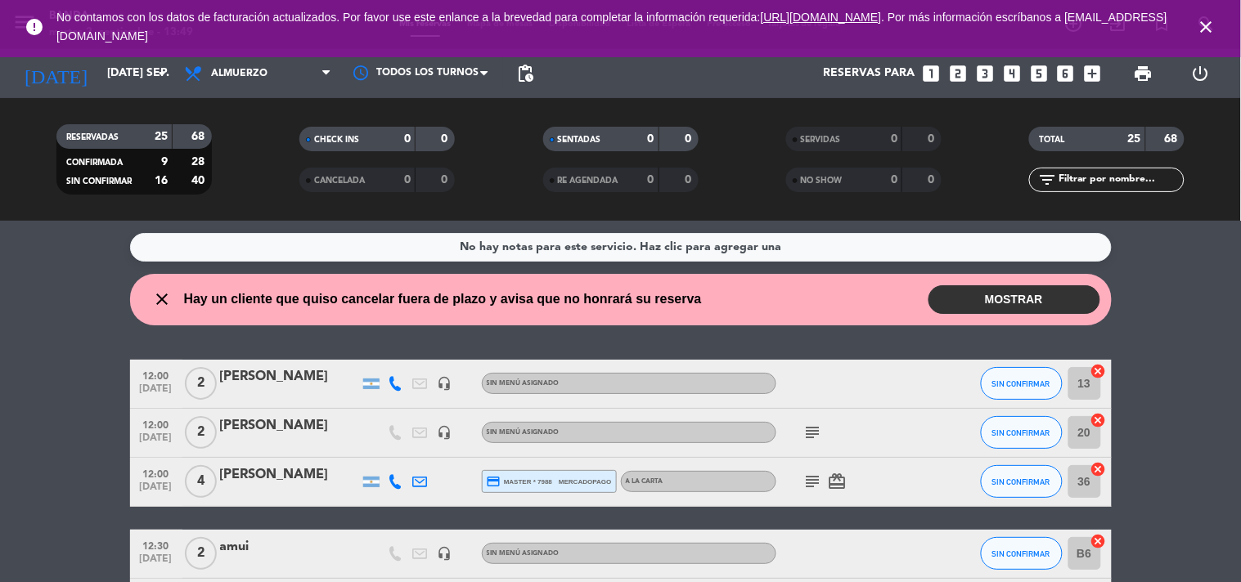
click at [818, 432] on icon "subject" at bounding box center [813, 433] width 20 height 20
click at [1215, 27] on icon "close" at bounding box center [1207, 27] width 20 height 20
click at [959, 66] on icon "looks_two" at bounding box center [957, 73] width 21 height 21
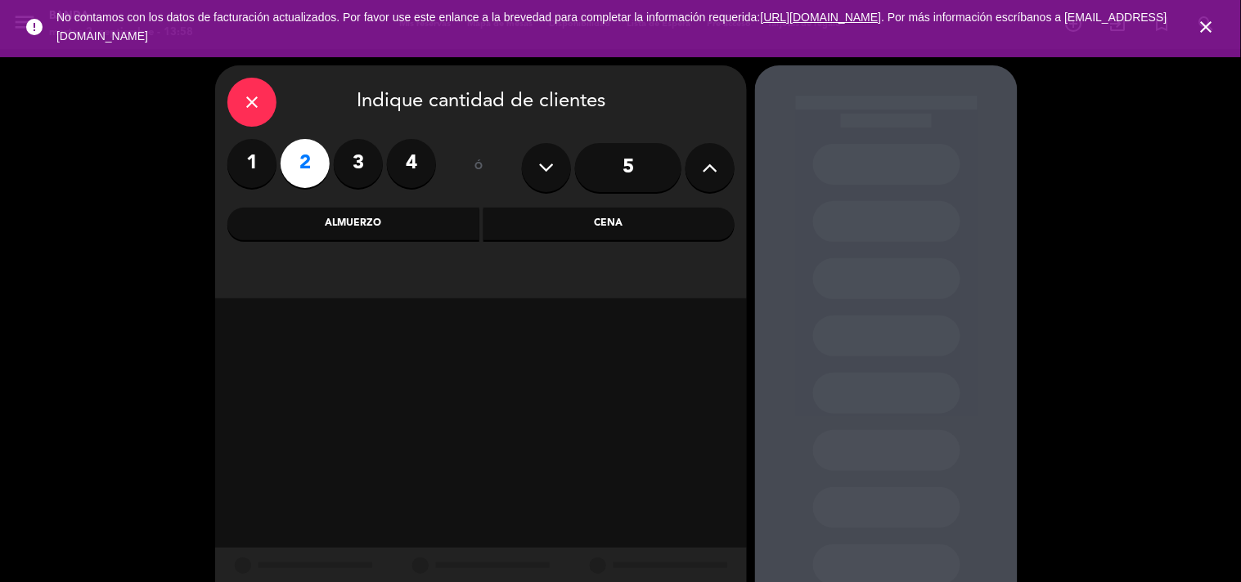
click at [348, 239] on div "Almuerzo" at bounding box center [353, 224] width 252 height 33
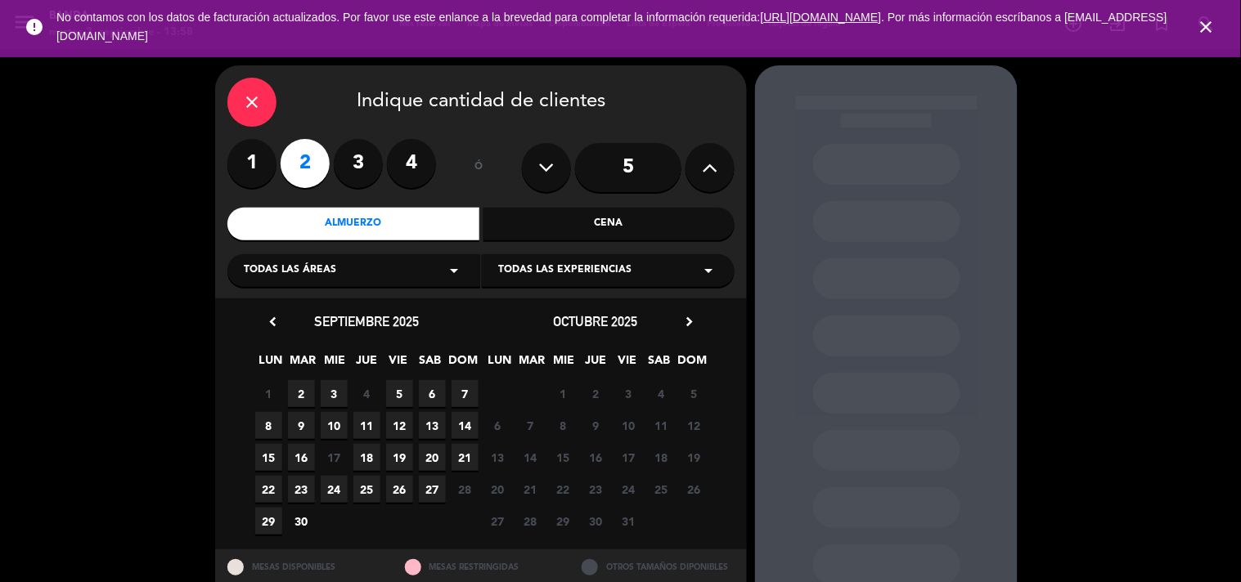
click at [298, 375] on span "MAR" at bounding box center [303, 364] width 27 height 27
click at [305, 389] on span "2" at bounding box center [301, 393] width 27 height 27
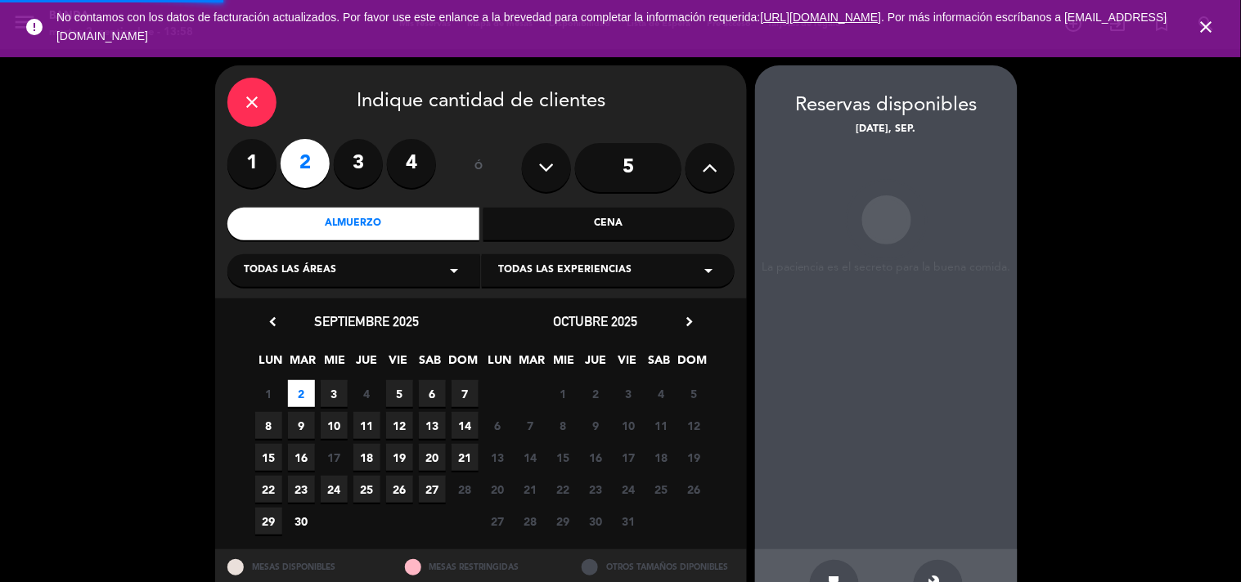
scroll to position [53, 0]
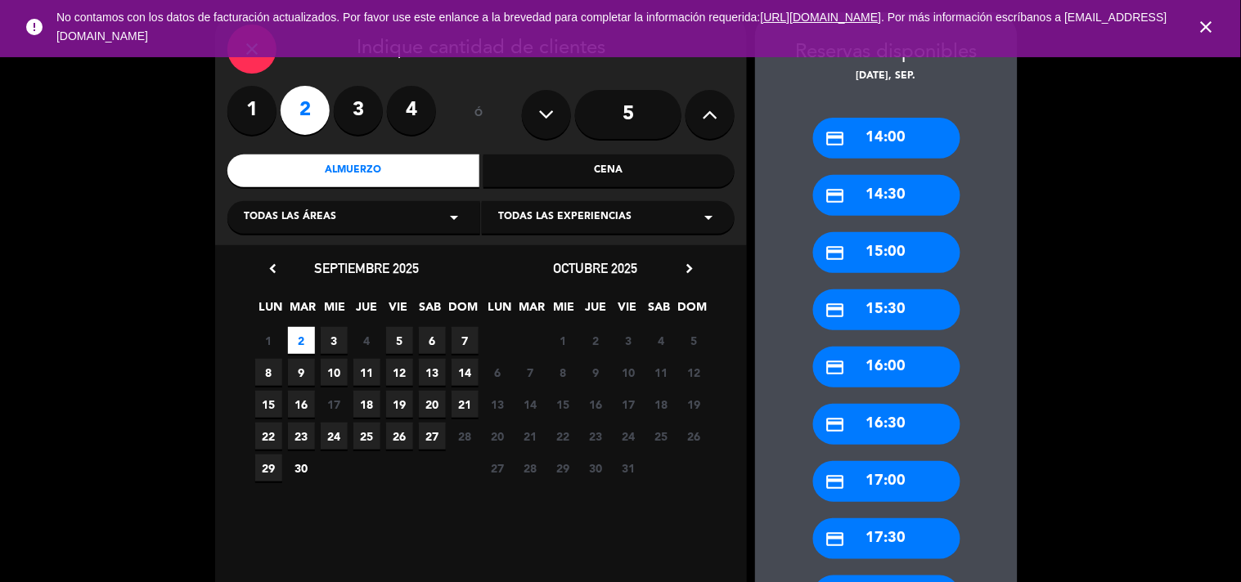
click at [864, 132] on div "credit_card 14:00" at bounding box center [886, 138] width 147 height 41
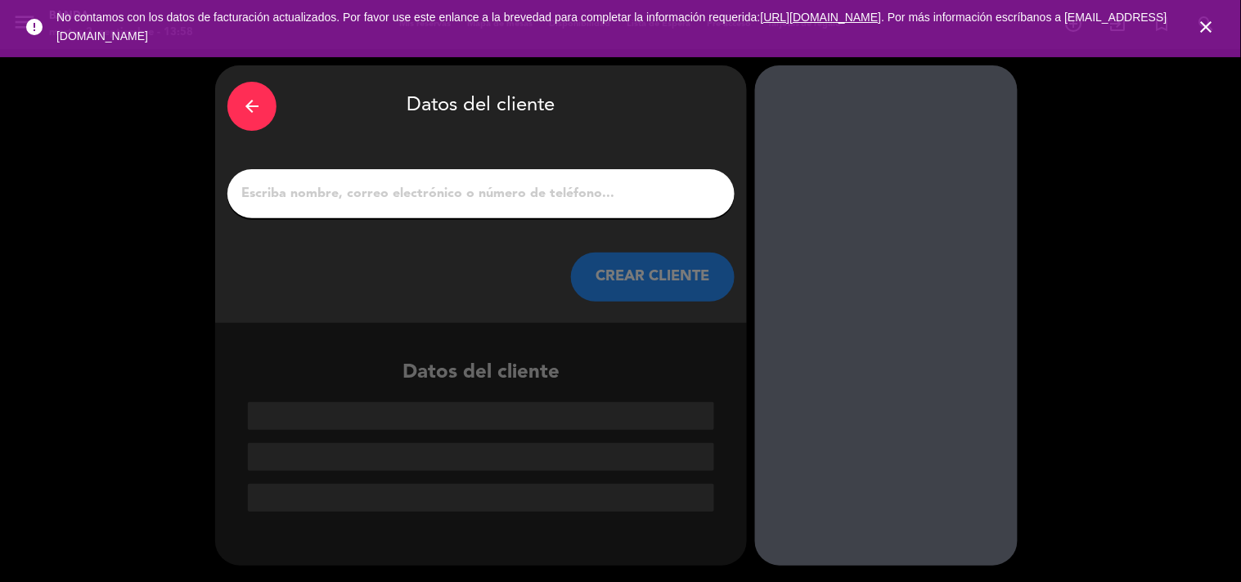
scroll to position [0, 0]
click at [575, 186] on input "1" at bounding box center [481, 193] width 483 height 23
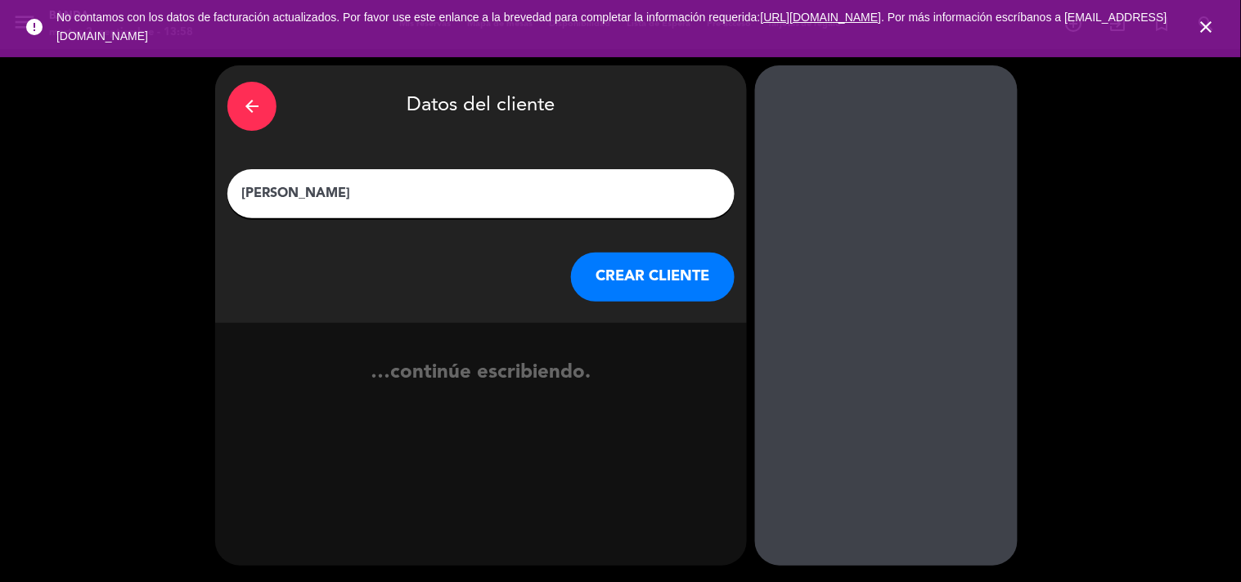
type input "[PERSON_NAME]"
click at [614, 272] on button "CREAR CLIENTE" at bounding box center [653, 277] width 164 height 49
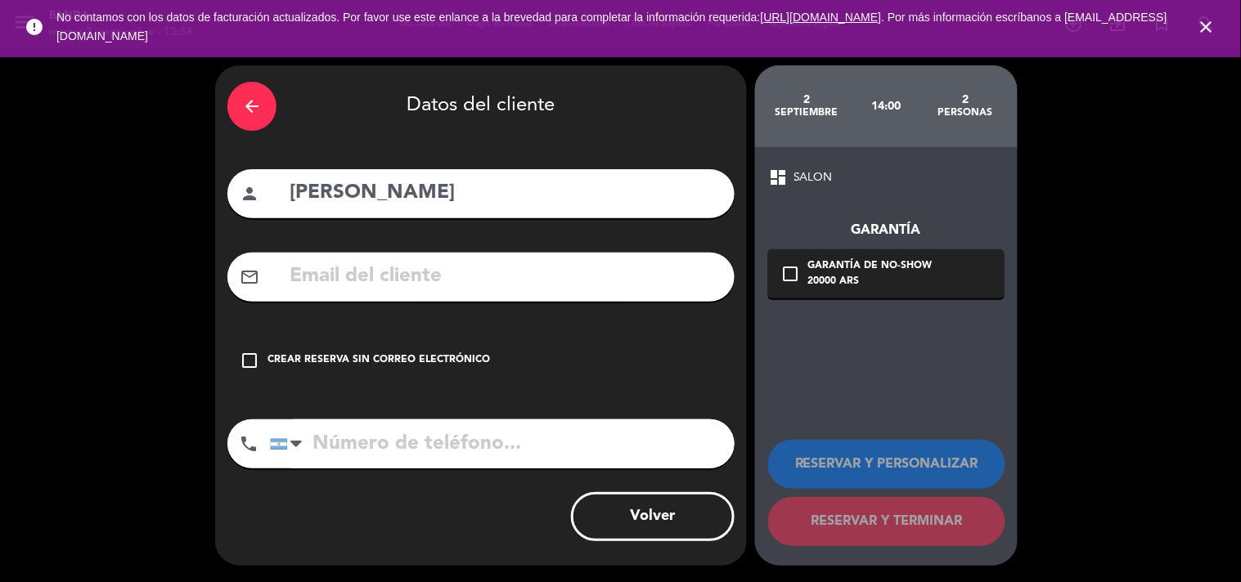
click at [427, 447] on input "tel" at bounding box center [502, 444] width 465 height 49
type input "1159151061"
click at [443, 361] on div "Crear reserva sin correo electrónico" at bounding box center [378, 361] width 222 height 16
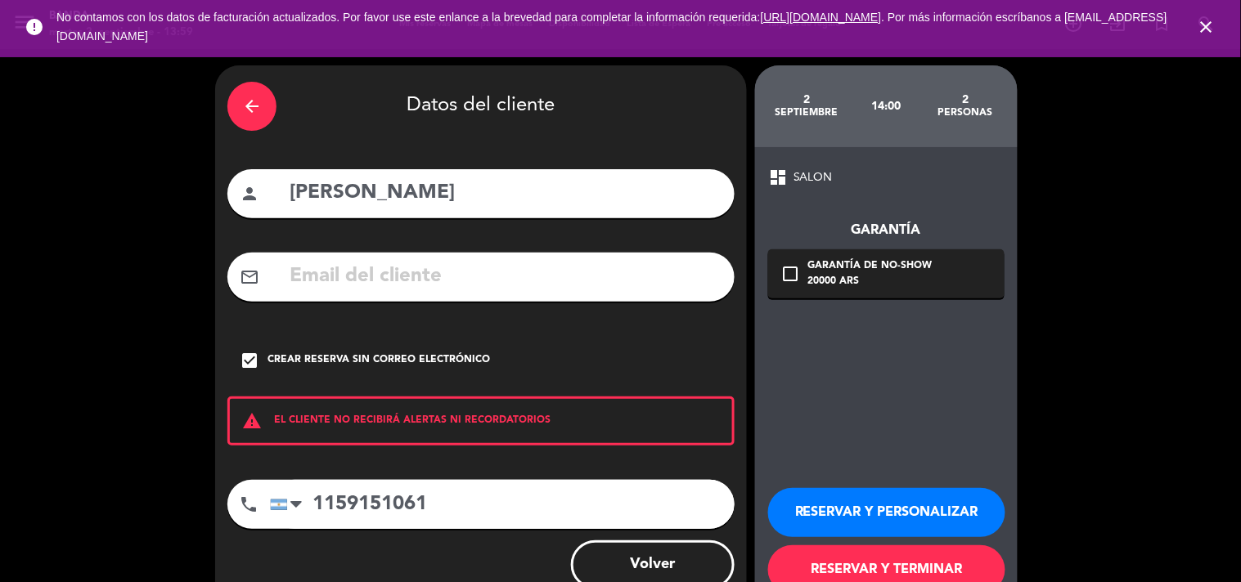
click at [892, 573] on button "RESERVAR Y TERMINAR" at bounding box center [886, 570] width 237 height 49
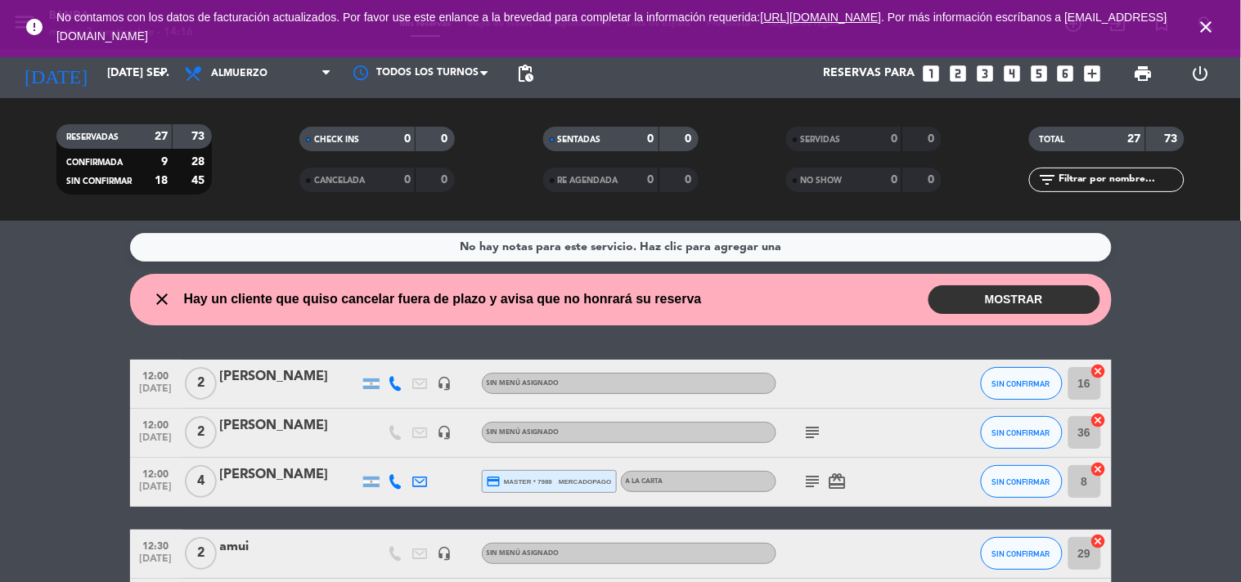
click at [967, 75] on icon "looks_two" at bounding box center [957, 73] width 21 height 21
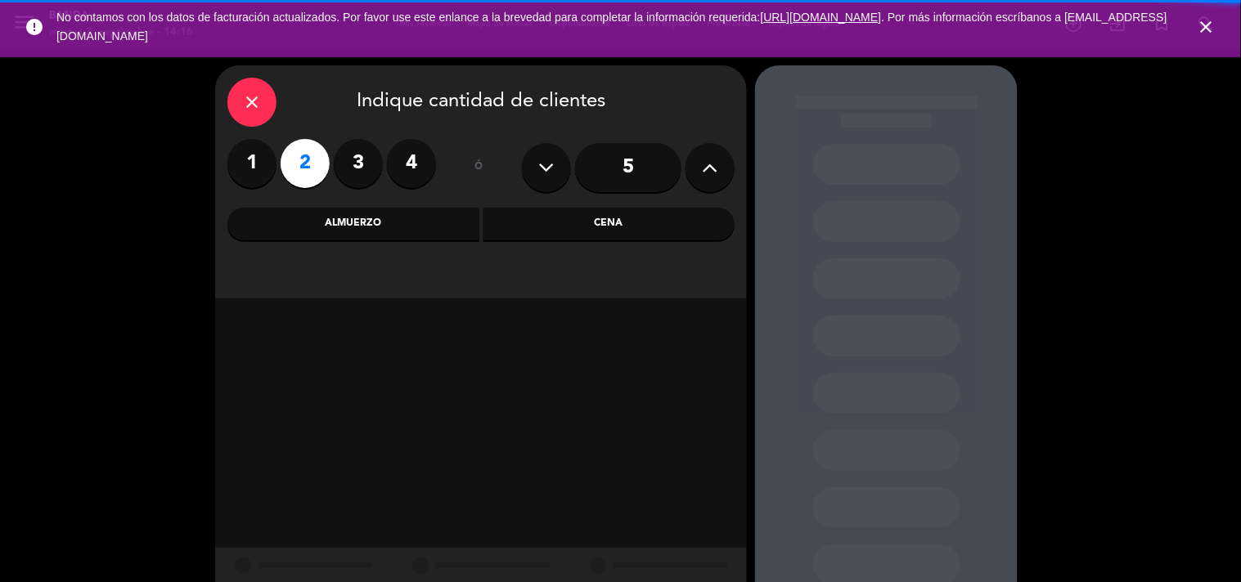
click at [356, 232] on div "Almuerzo" at bounding box center [353, 224] width 252 height 33
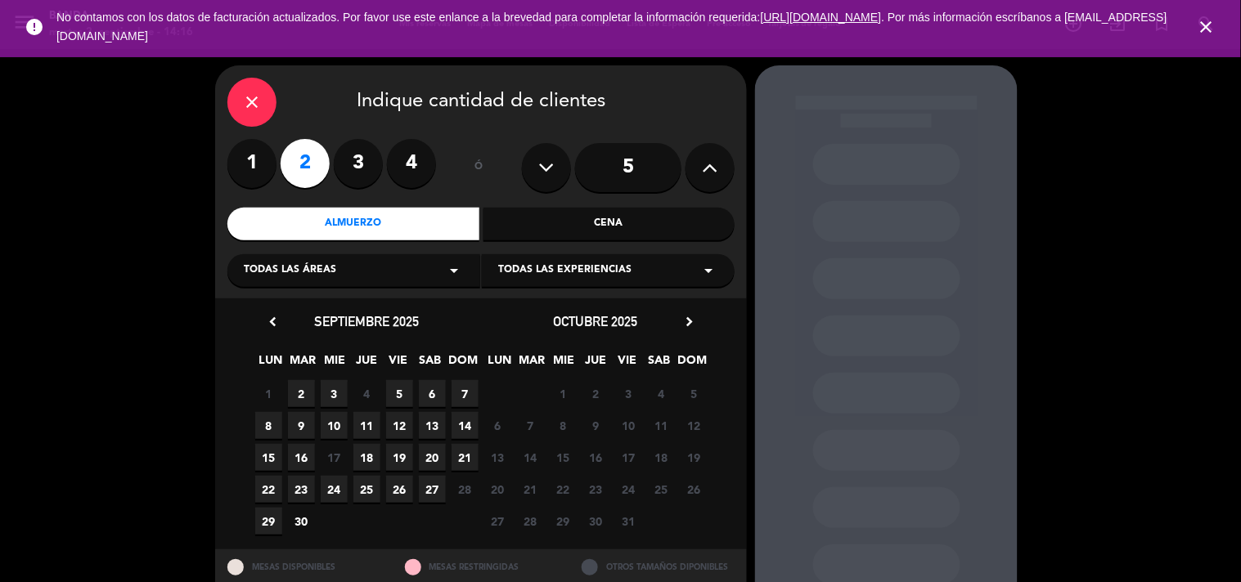
click at [299, 390] on span "2" at bounding box center [301, 393] width 27 height 27
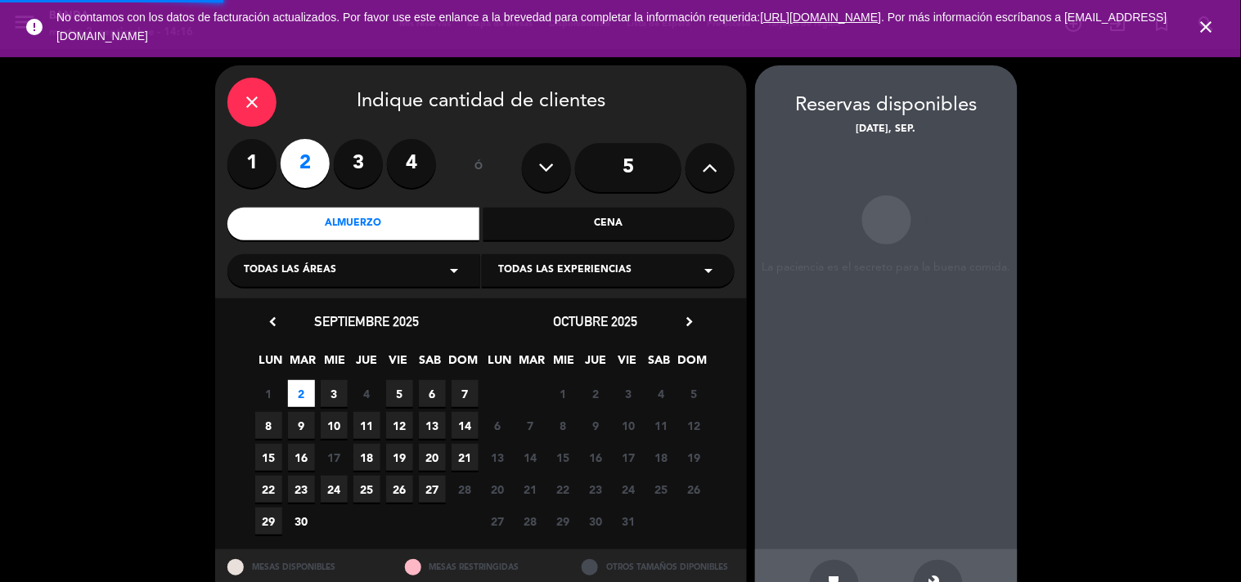
scroll to position [53, 0]
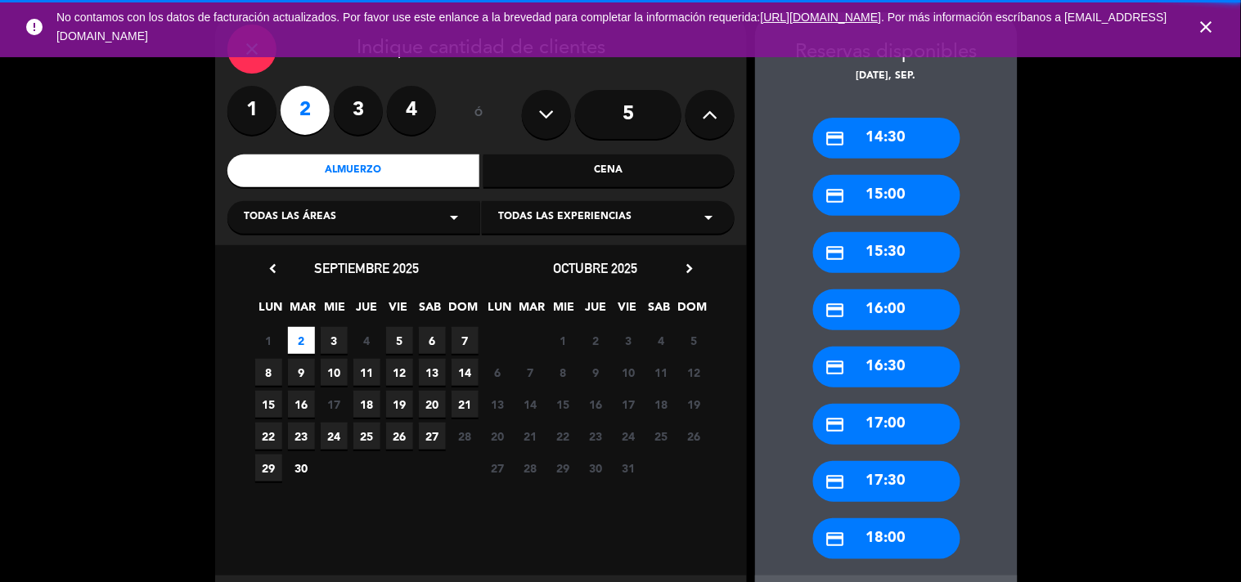
click at [902, 119] on div "credit_card 14:30" at bounding box center [886, 138] width 147 height 41
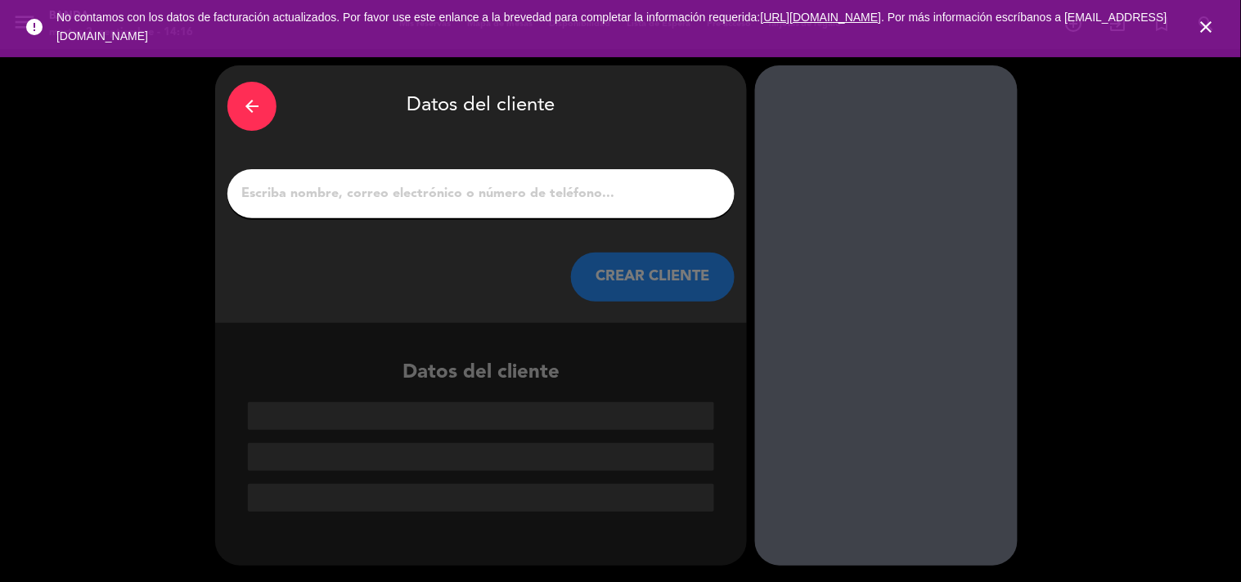
scroll to position [0, 0]
click at [495, 190] on input "1" at bounding box center [481, 193] width 483 height 23
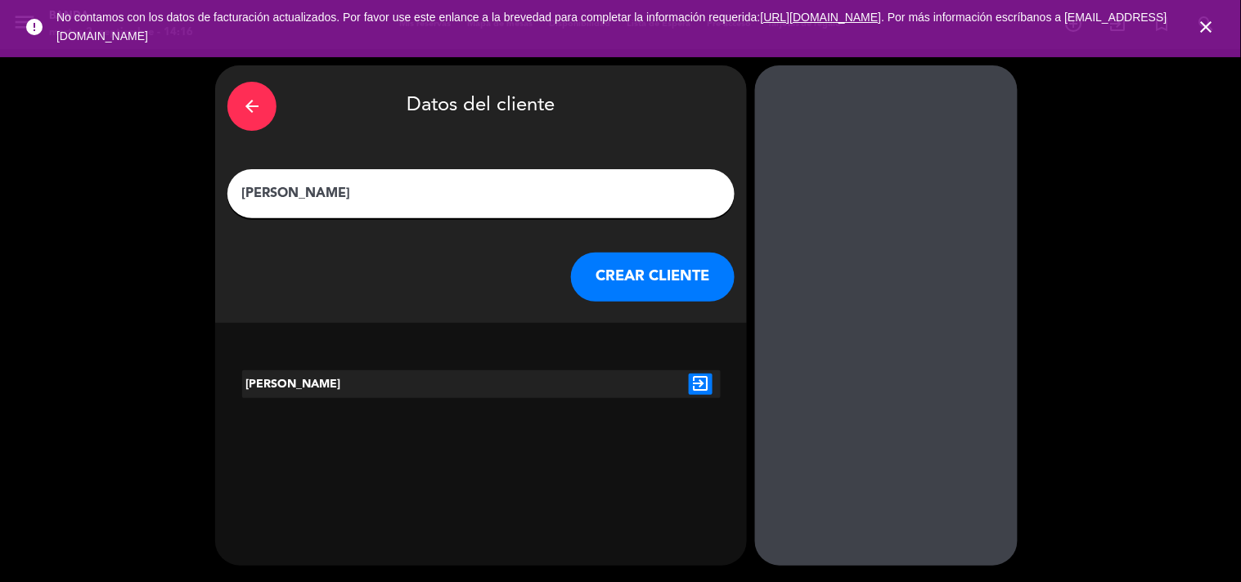
type input "[PERSON_NAME]"
click at [685, 264] on button "CREAR CLIENTE" at bounding box center [653, 277] width 164 height 49
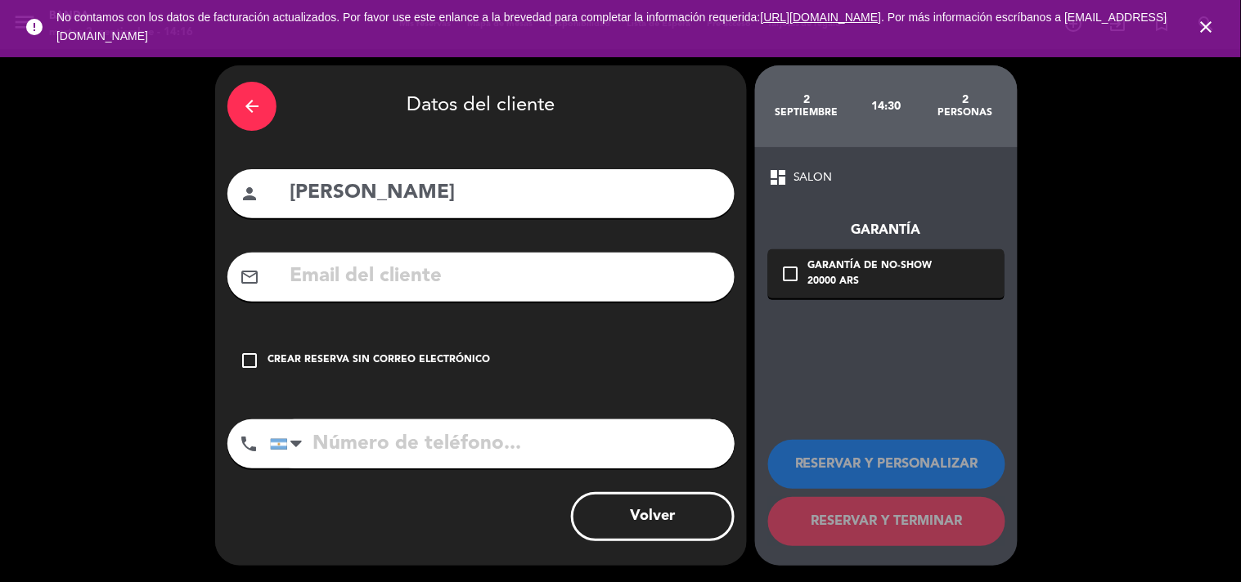
click at [371, 436] on input "tel" at bounding box center [502, 444] width 465 height 49
type input "1132475183"
click at [484, 370] on div "check_box_outline_blank Crear reserva sin correo electrónico" at bounding box center [480, 360] width 507 height 49
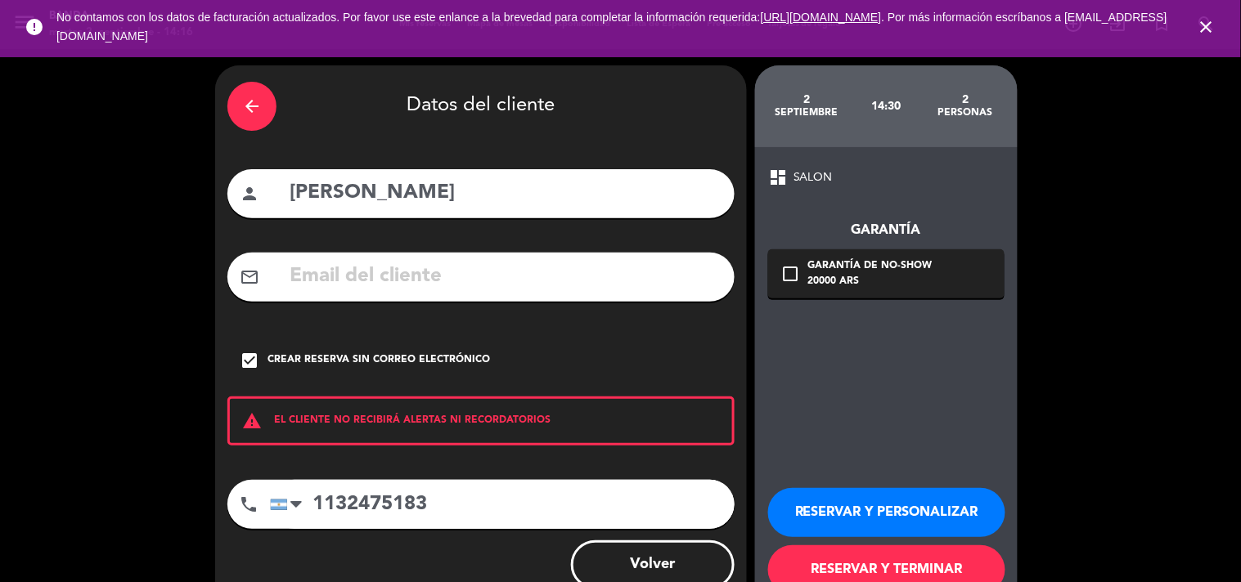
drag, startPoint x: 856, startPoint y: 402, endPoint x: 1032, endPoint y: 43, distance: 401.0
click at [993, 104] on div "[DATE] 14:30 2 personas dashboard SALON Garantía check_box_outline_blank Garant…" at bounding box center [886, 339] width 263 height 549
click at [897, 578] on button "RESERVAR Y TERMINAR" at bounding box center [886, 570] width 237 height 49
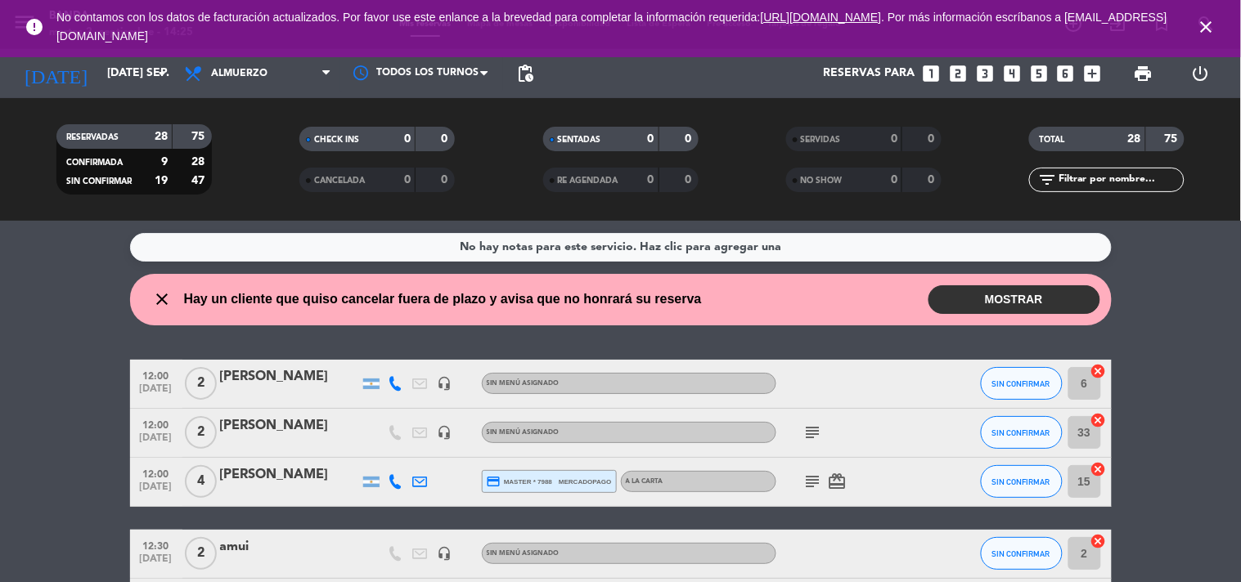
click at [955, 70] on icon "looks_two" at bounding box center [957, 73] width 21 height 21
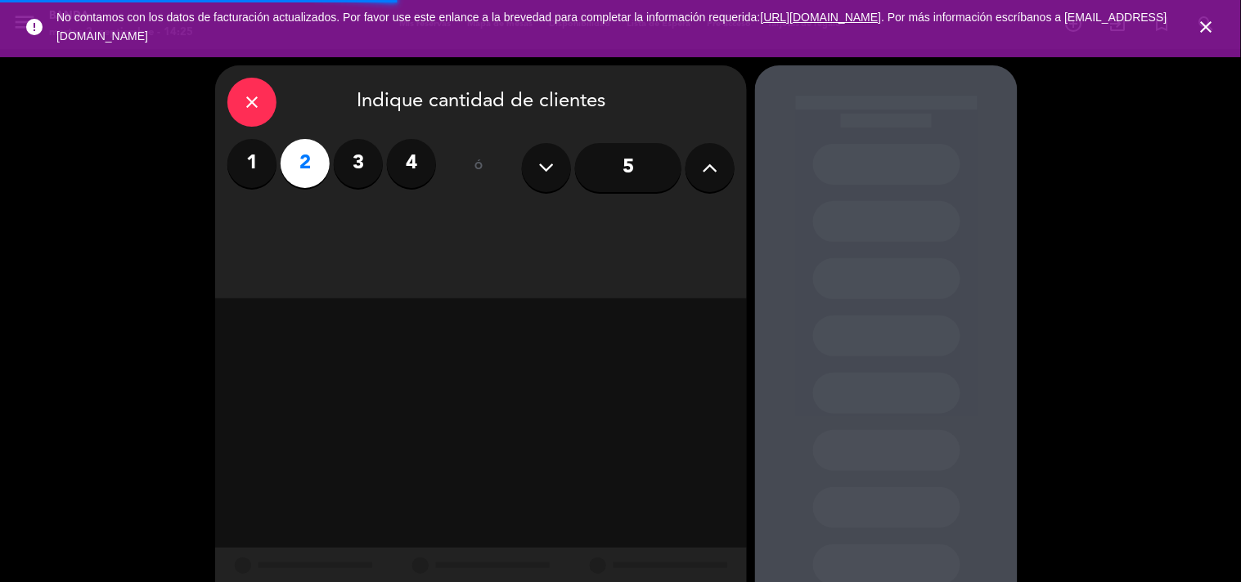
scroll to position [52, 0]
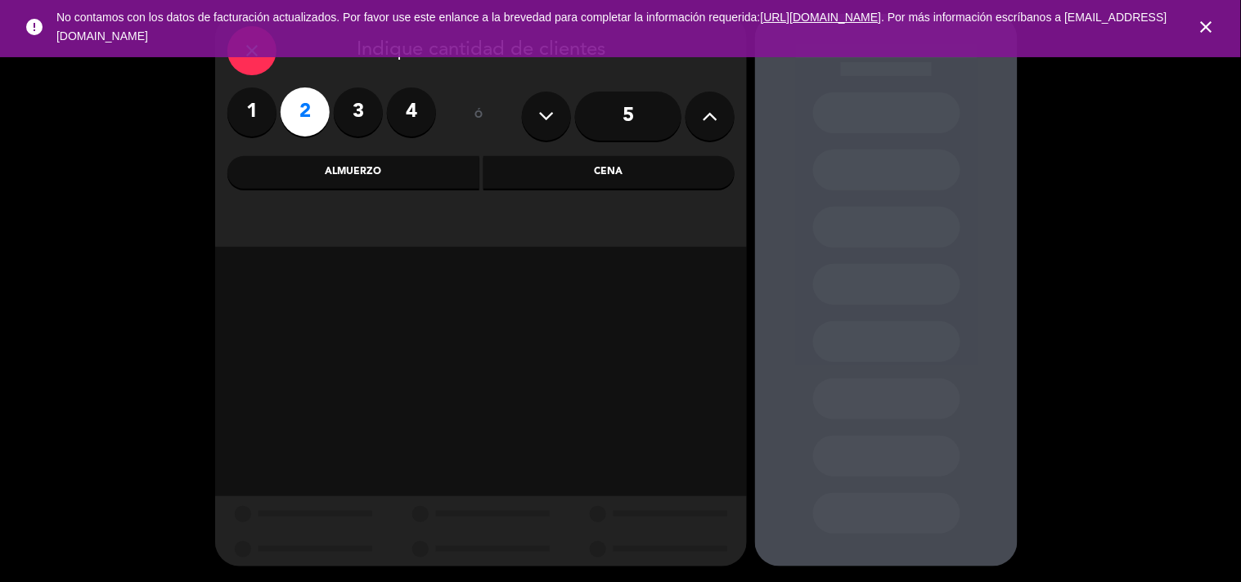
click at [393, 188] on div "Almuerzo" at bounding box center [353, 172] width 252 height 33
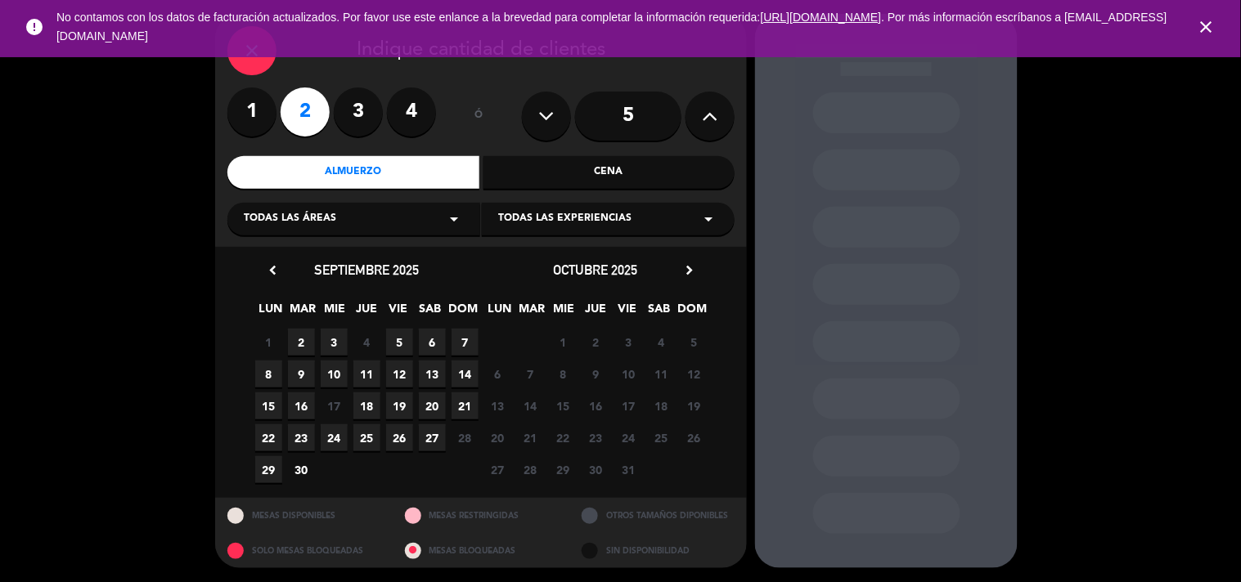
scroll to position [53, 0]
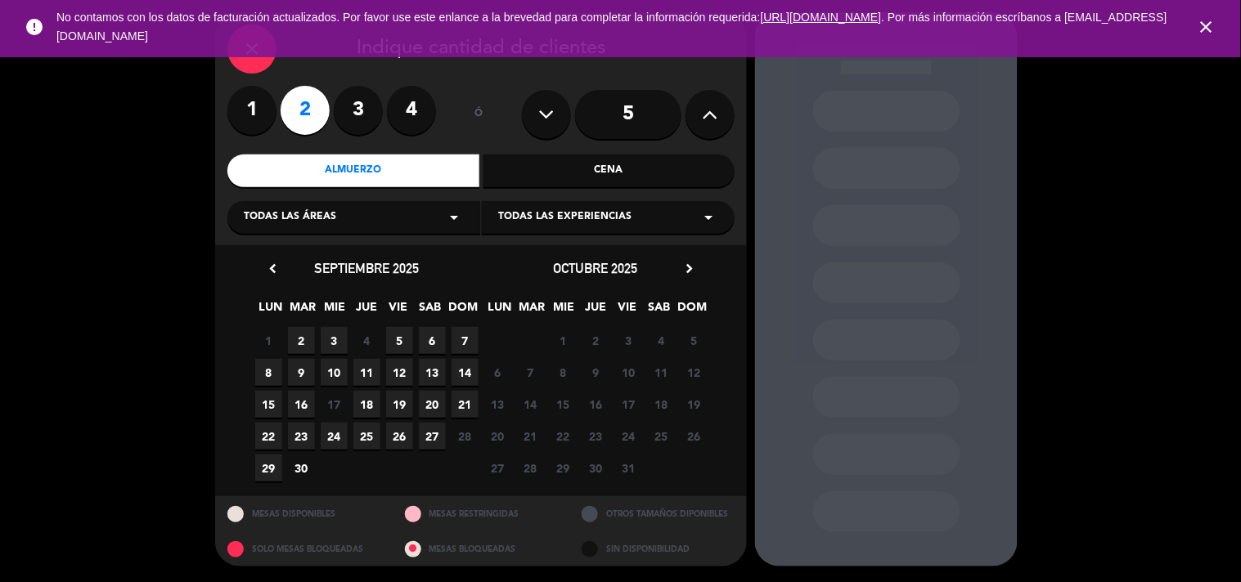
click at [303, 332] on span "2" at bounding box center [301, 340] width 27 height 27
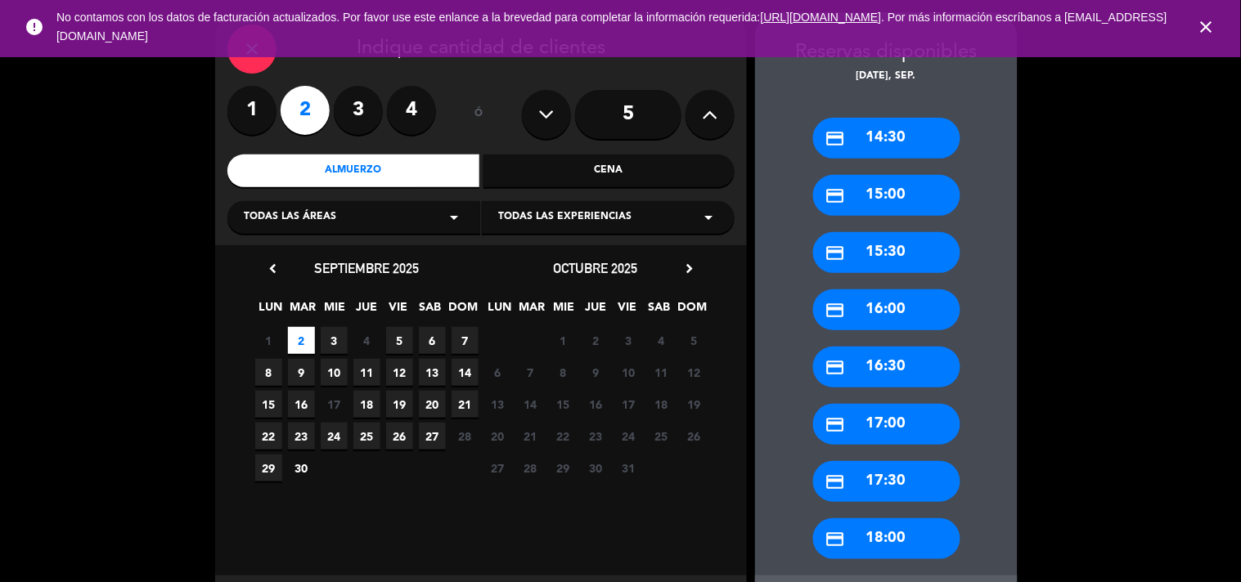
click at [893, 125] on div "credit_card 14:30" at bounding box center [886, 138] width 147 height 41
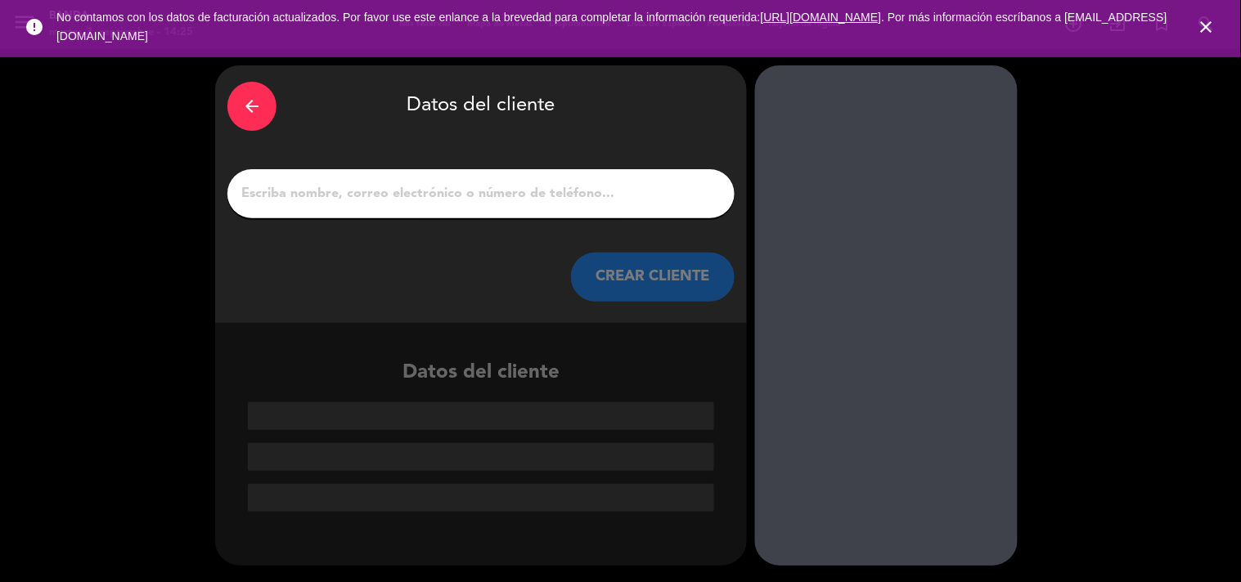
click at [602, 193] on input "1" at bounding box center [481, 193] width 483 height 23
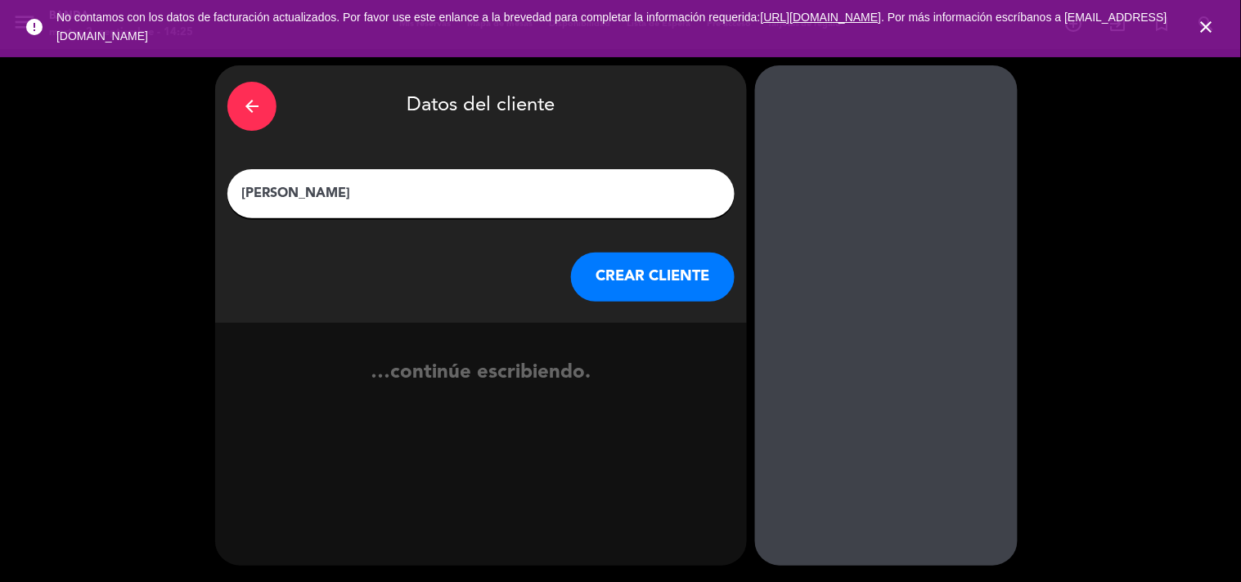
type input "[PERSON_NAME]"
click at [647, 266] on button "CREAR CLIENTE" at bounding box center [653, 277] width 164 height 49
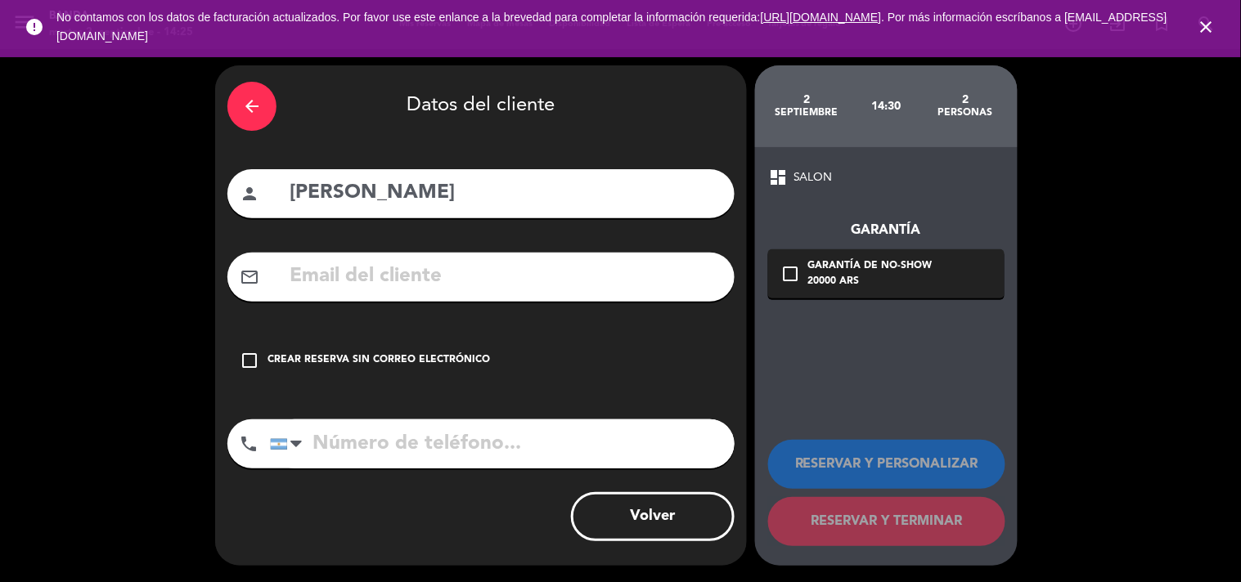
click at [340, 344] on div "check_box_outline_blank Crear reserva sin correo electrónico" at bounding box center [480, 360] width 507 height 49
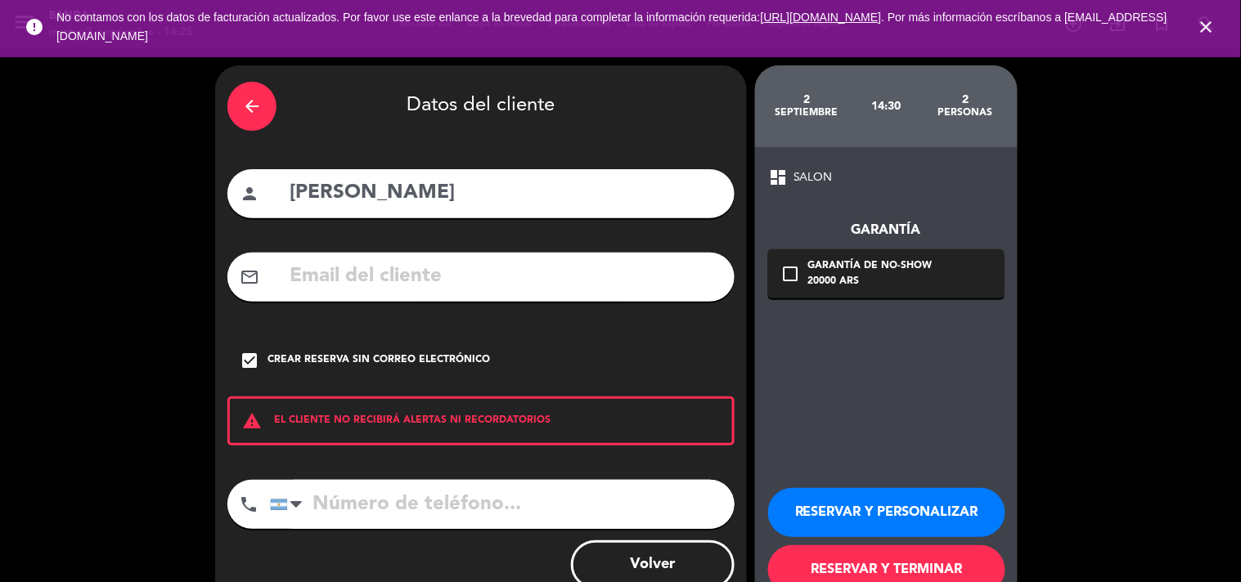
click at [360, 521] on input "tel" at bounding box center [502, 504] width 465 height 49
type input "3815160277"
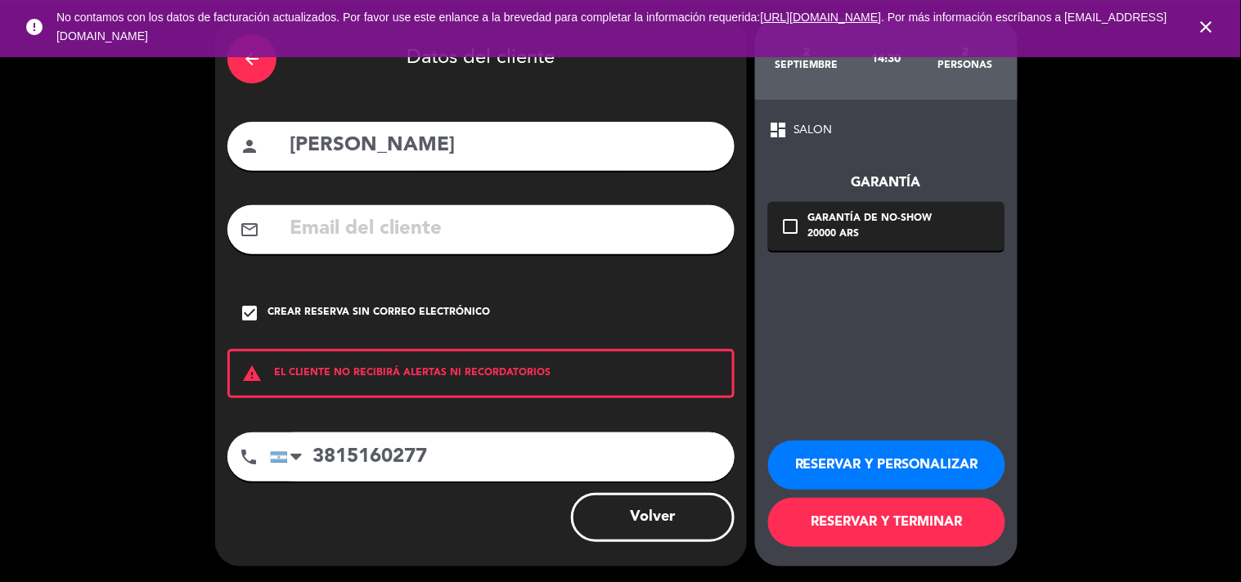
click at [873, 510] on button "RESERVAR Y TERMINAR" at bounding box center [886, 522] width 237 height 49
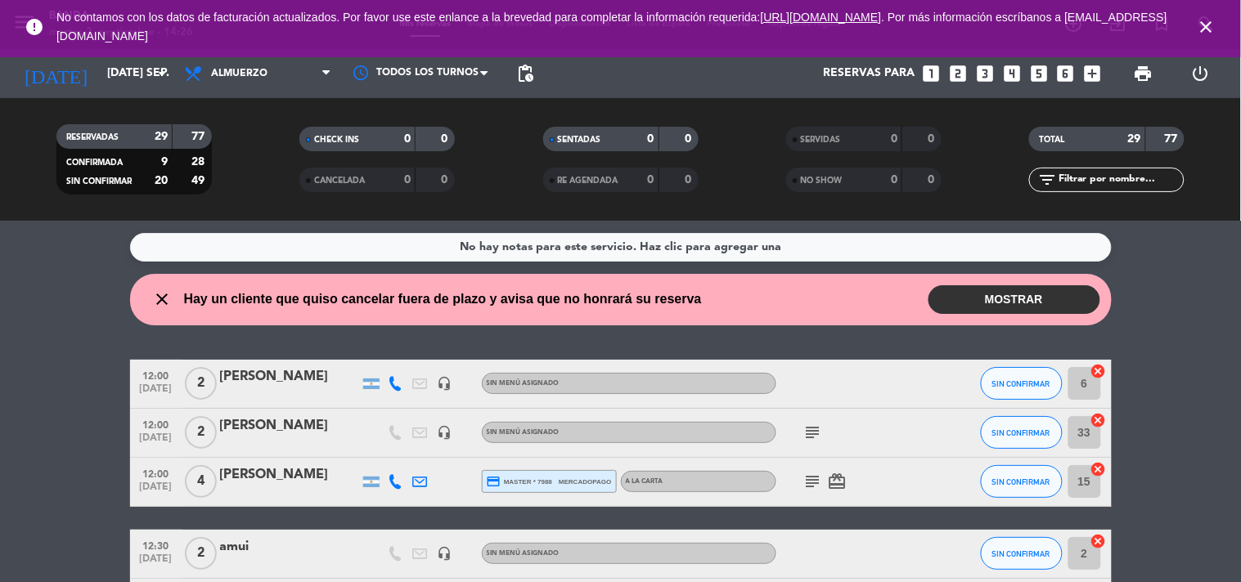
click at [937, 72] on icon "looks_one" at bounding box center [930, 73] width 21 height 21
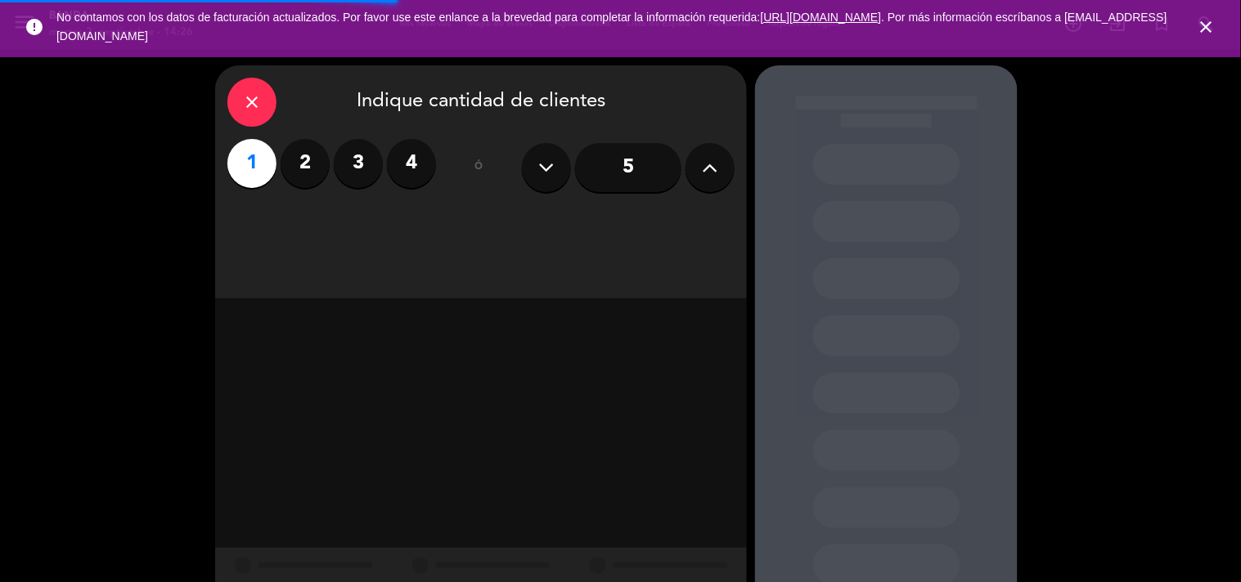
scroll to position [52, 0]
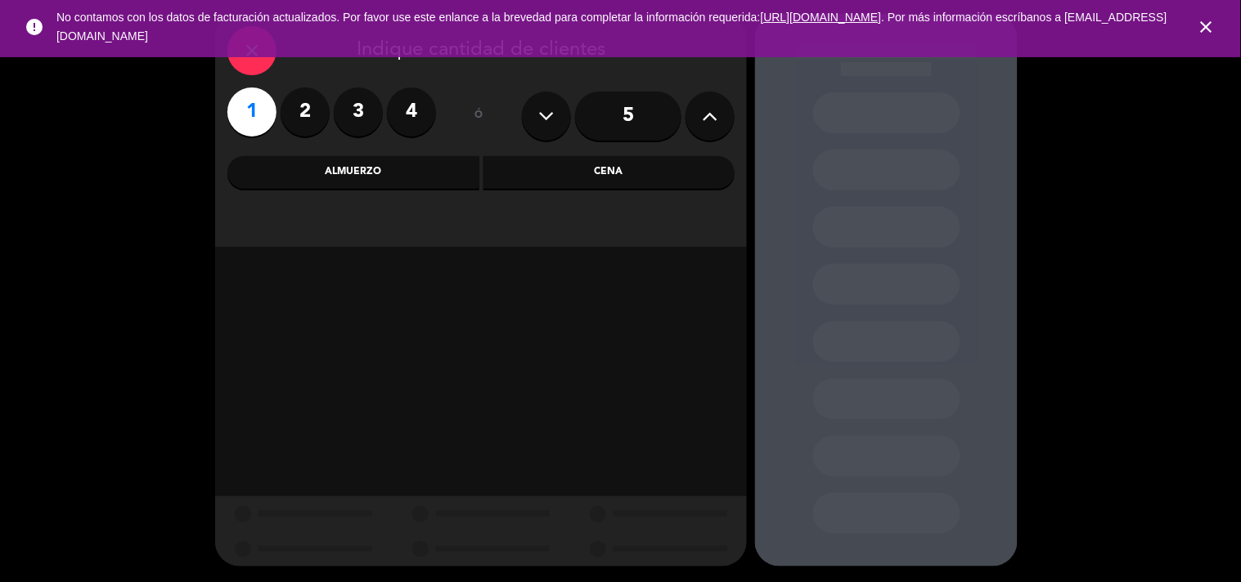
click at [1213, 19] on icon "close" at bounding box center [1207, 27] width 20 height 20
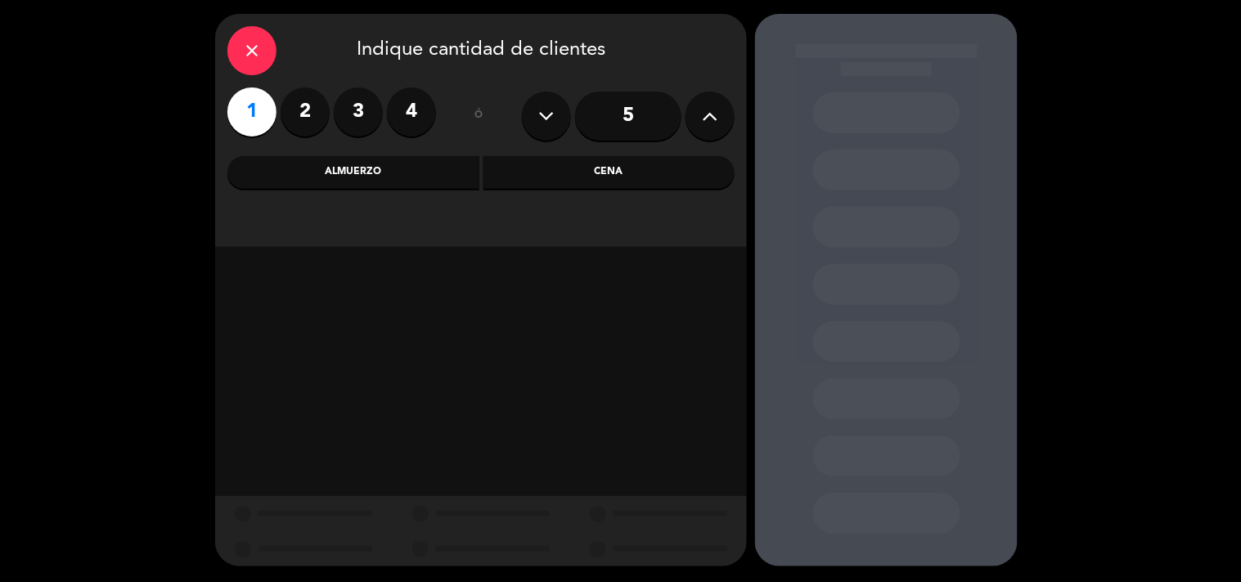
click at [407, 178] on div "Almuerzo" at bounding box center [353, 172] width 252 height 33
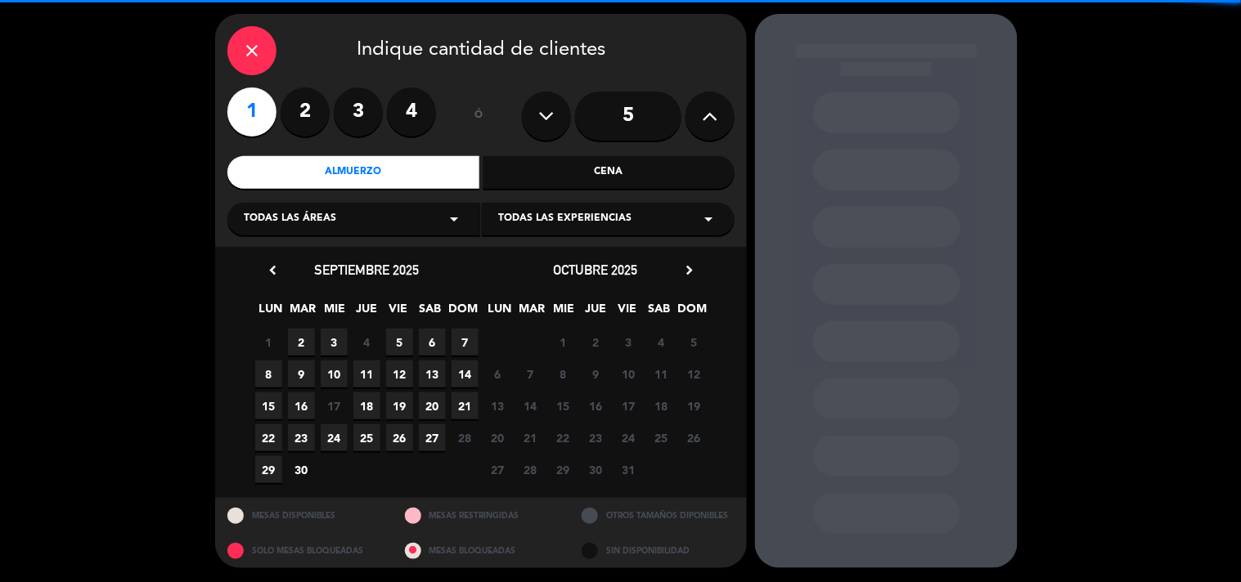
scroll to position [53, 0]
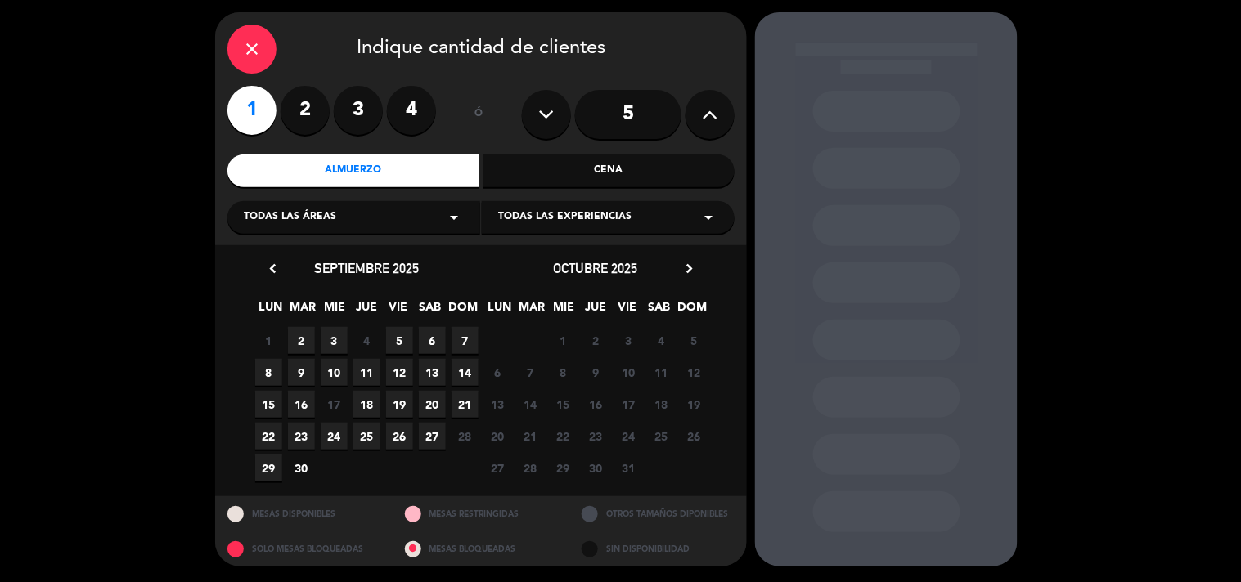
click at [303, 348] on span "2" at bounding box center [301, 340] width 27 height 27
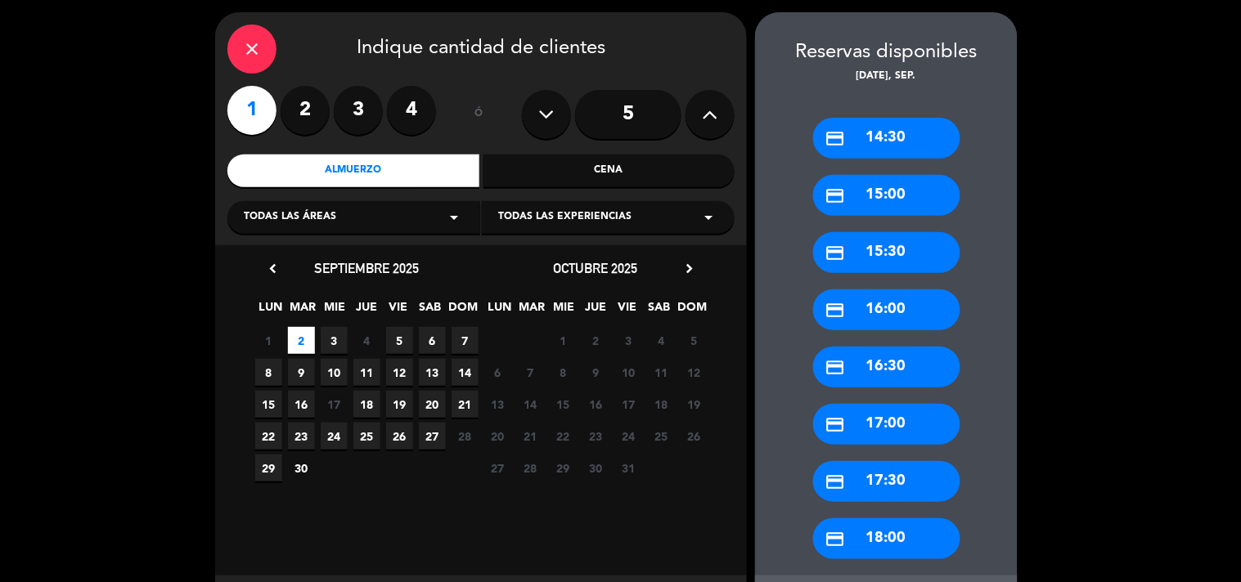
click at [839, 141] on icon "credit_card" at bounding box center [835, 138] width 20 height 20
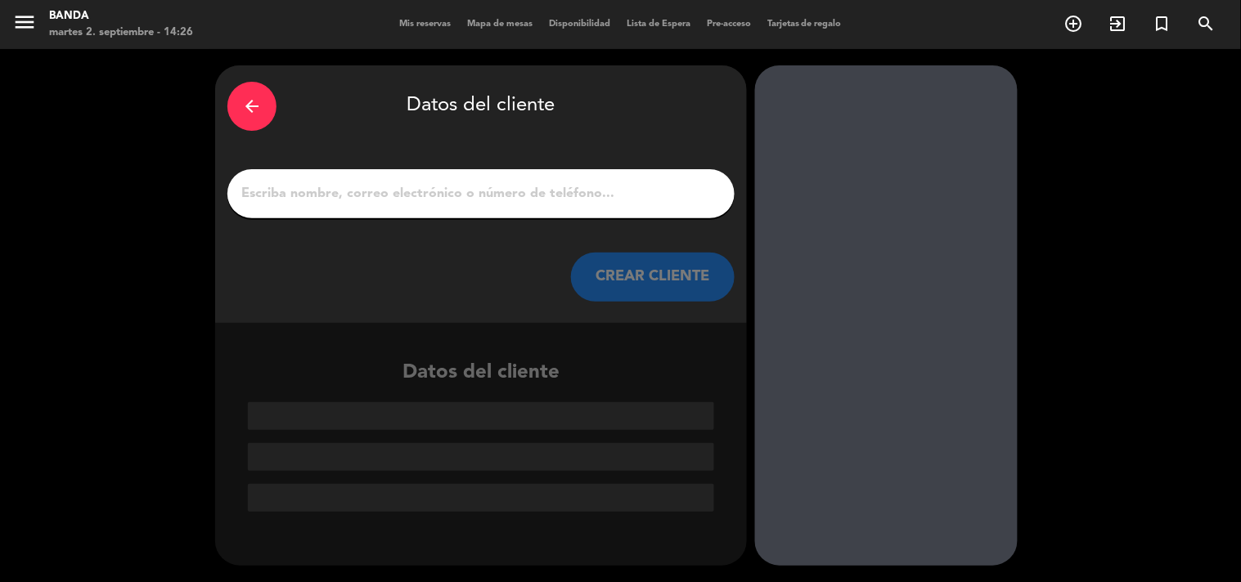
scroll to position [0, 0]
click at [434, 190] on input "1" at bounding box center [481, 193] width 483 height 23
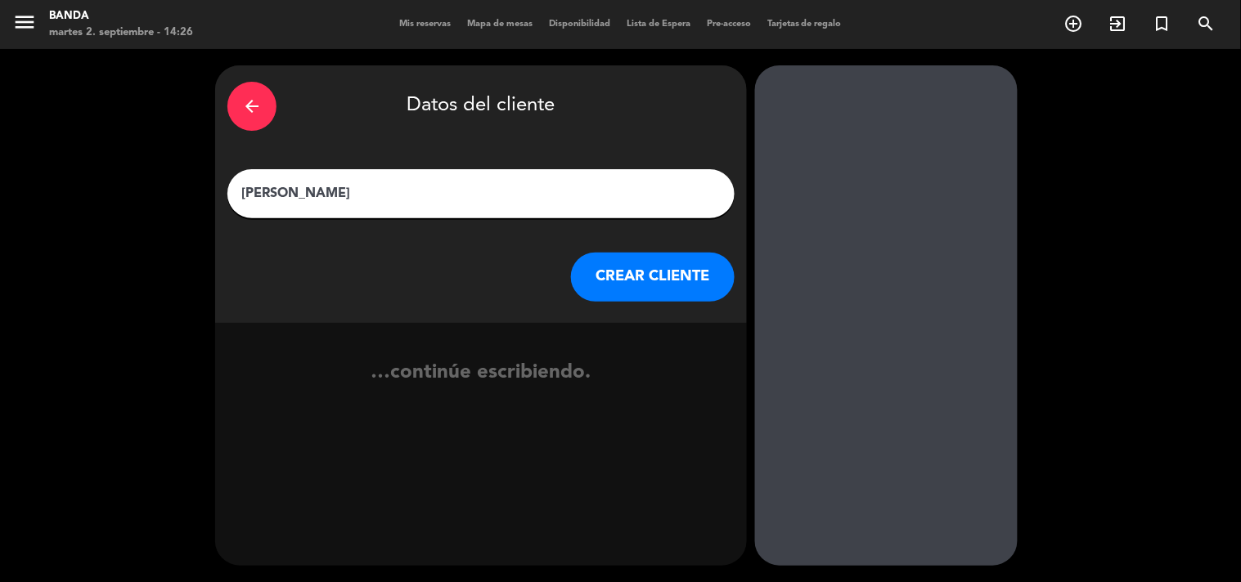
type input "[PERSON_NAME]"
click at [618, 311] on div "arrow_back Datos del cliente [PERSON_NAME] [PERSON_NAME] CLIENTE" at bounding box center [481, 194] width 532 height 258
click at [623, 287] on button "CREAR CLIENTE" at bounding box center [653, 277] width 164 height 49
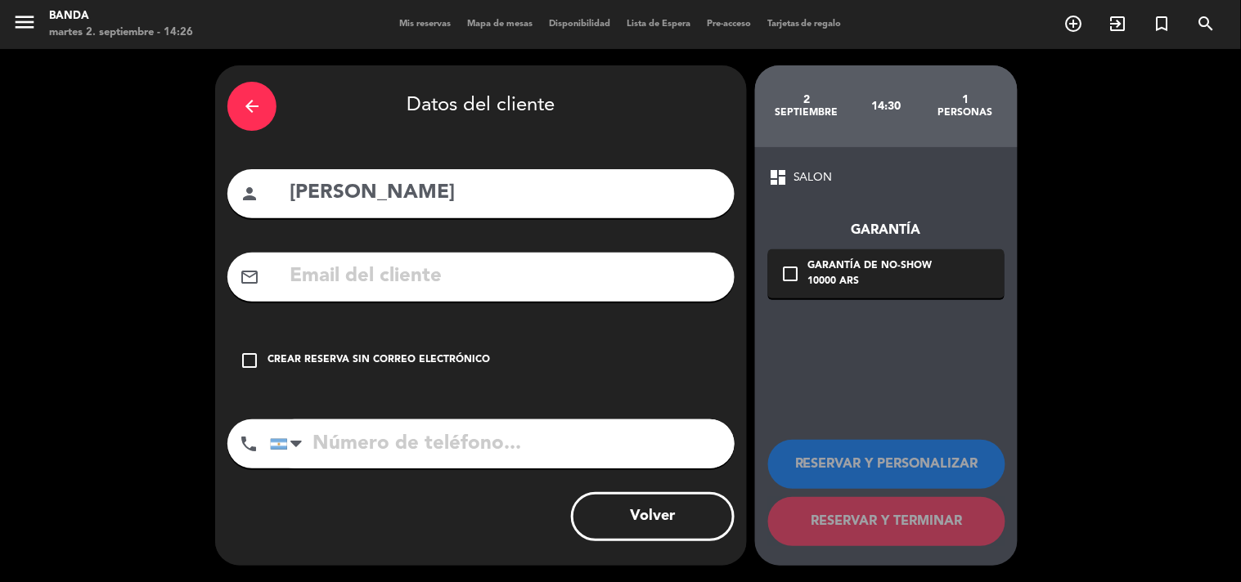
click at [393, 361] on div "Crear reserva sin correo electrónico" at bounding box center [378, 361] width 222 height 16
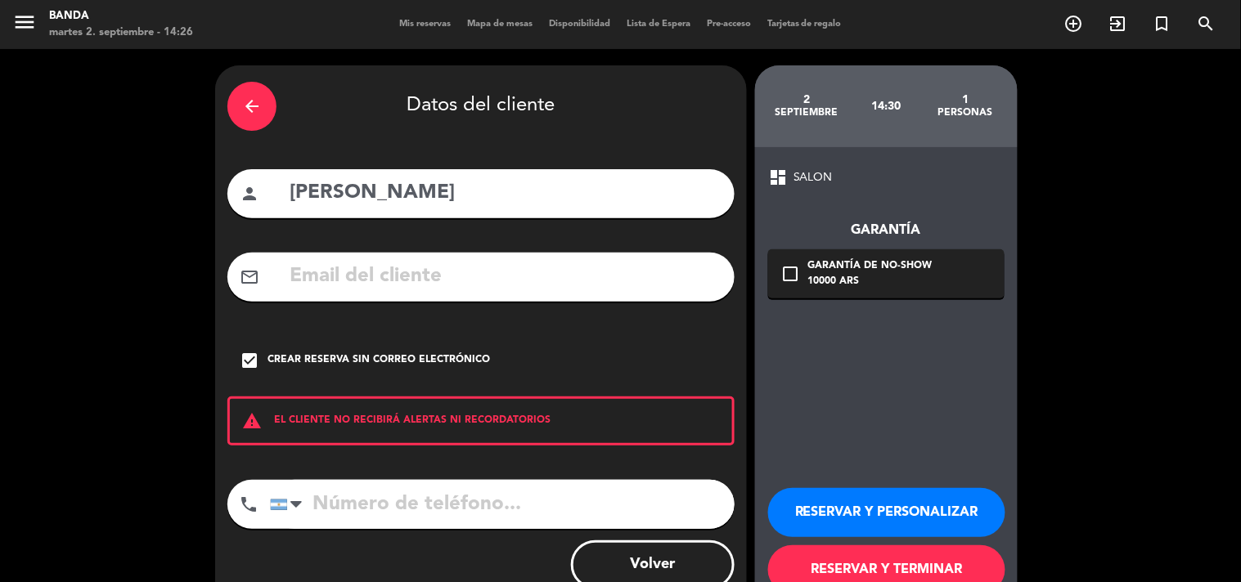
scroll to position [47, 0]
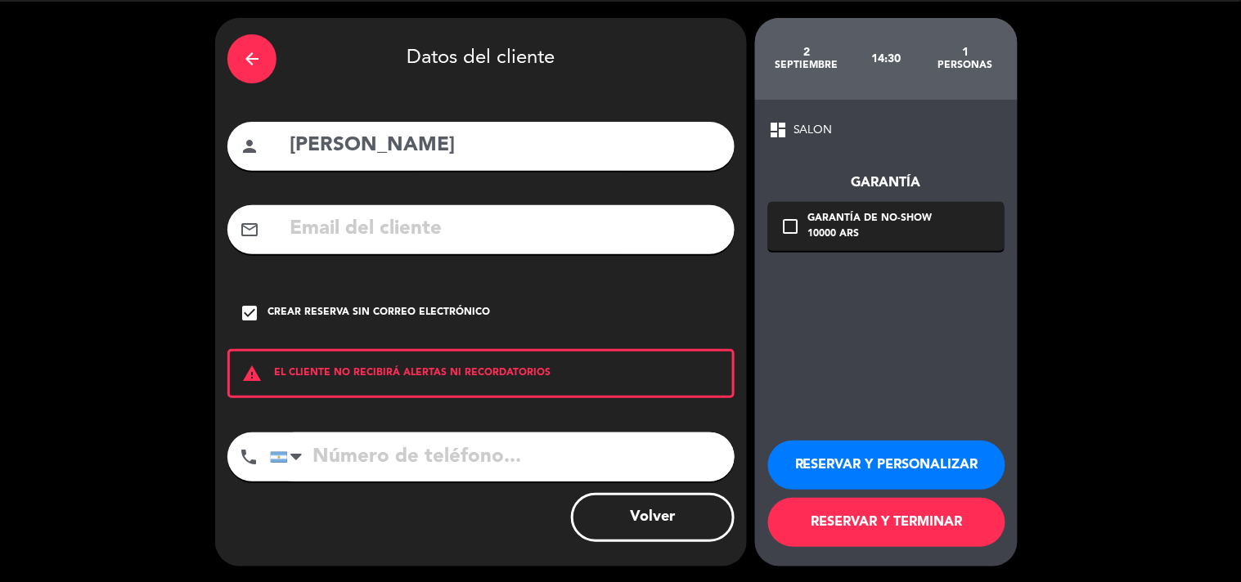
click at [892, 317] on div "dashboard SALON Garantía check_box_outline_blank Garantía de no-show 10000 ARS …" at bounding box center [886, 333] width 263 height 467
click at [558, 447] on input "tel" at bounding box center [502, 457] width 465 height 49
type input "1122590888"
click at [878, 537] on button "RESERVAR Y TERMINAR" at bounding box center [886, 522] width 237 height 49
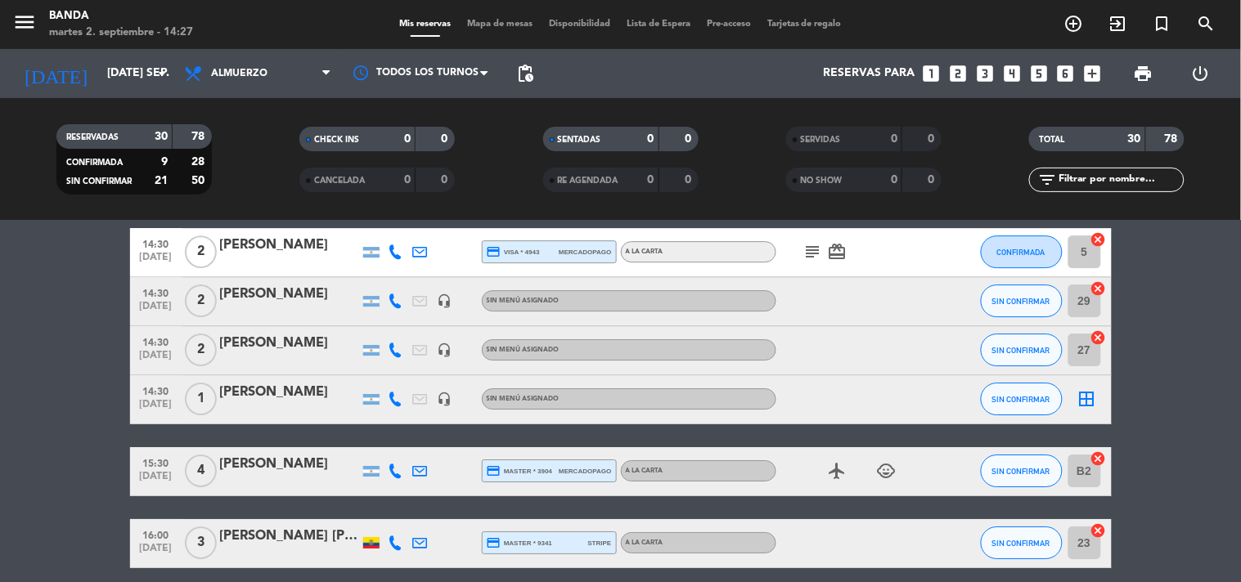
scroll to position [1375, 0]
click at [942, 70] on icon "looks_one" at bounding box center [930, 73] width 21 height 21
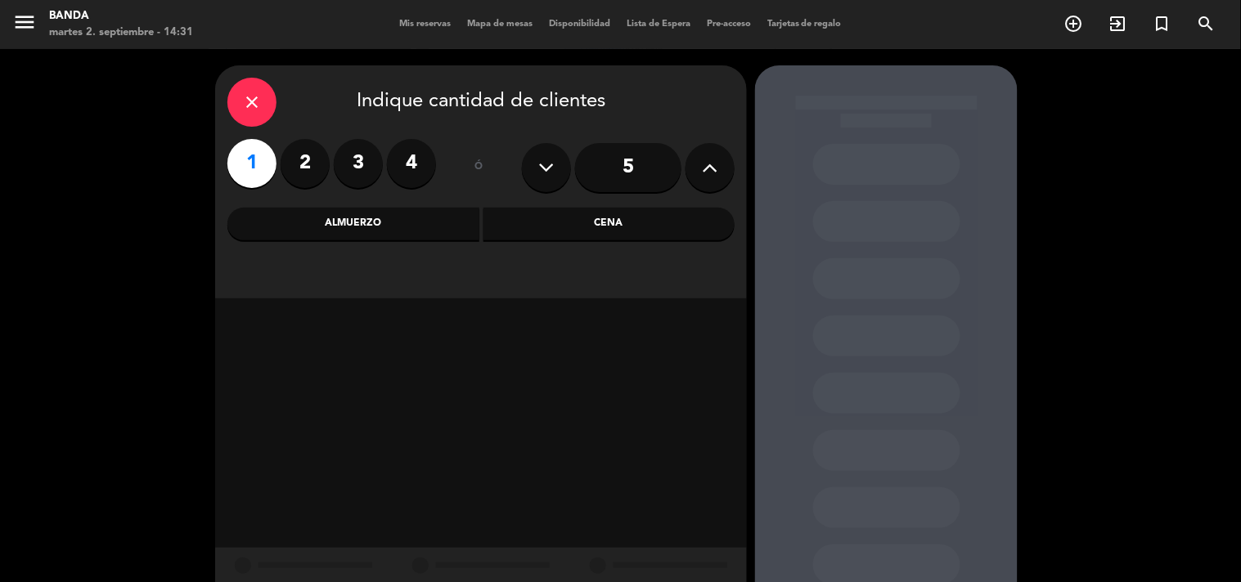
click at [407, 231] on div "Almuerzo" at bounding box center [353, 224] width 252 height 33
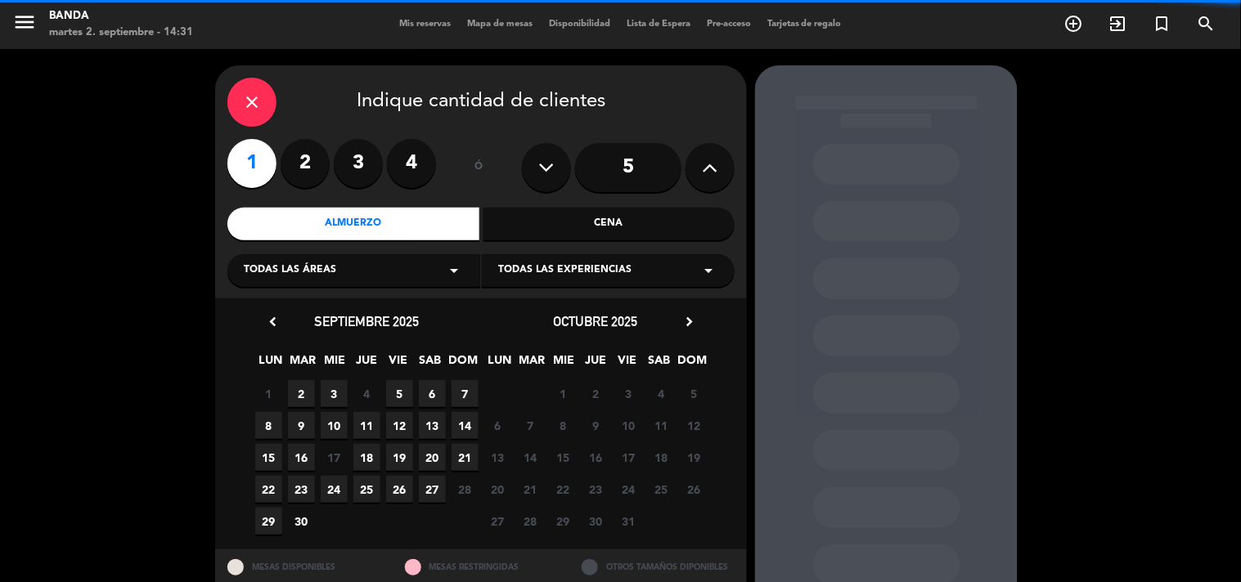
scroll to position [53, 0]
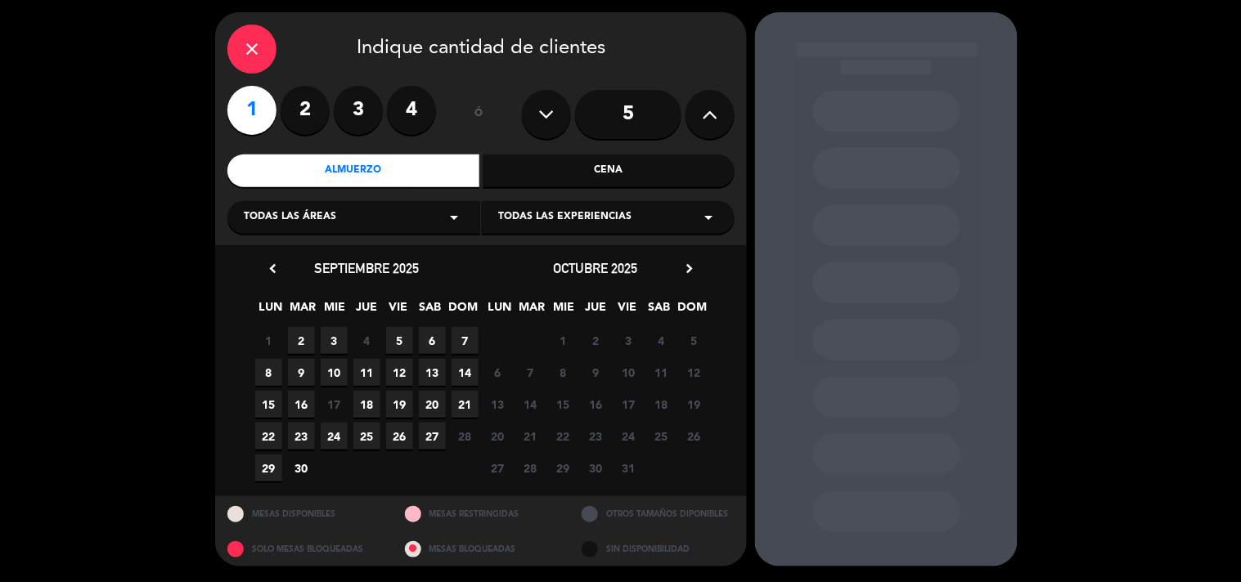
click at [295, 352] on span "2" at bounding box center [301, 340] width 27 height 27
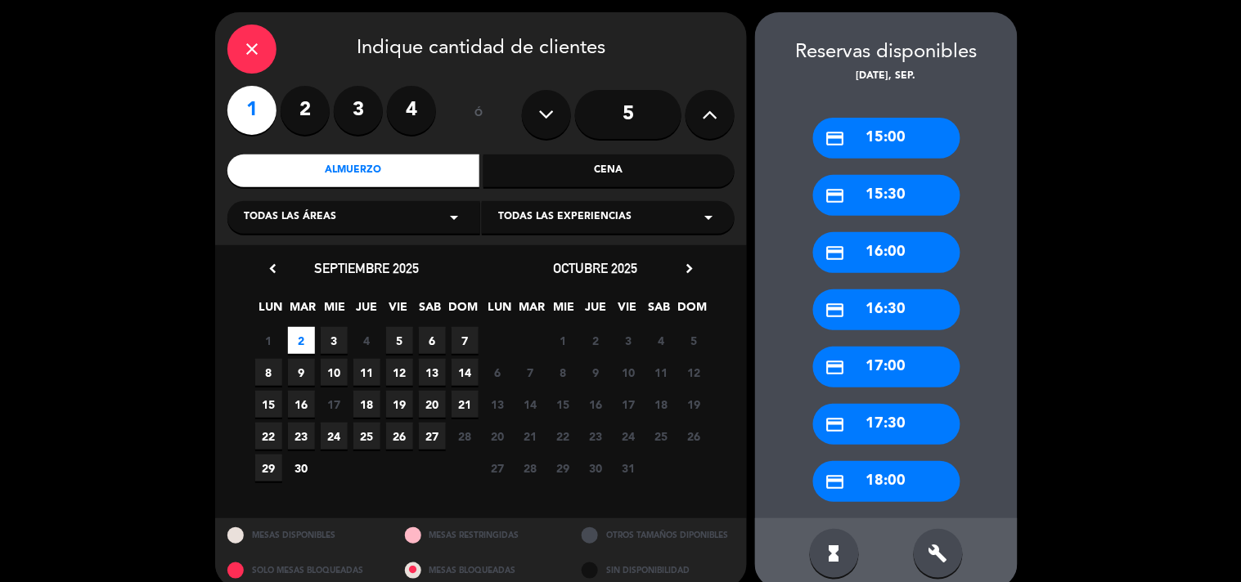
click at [878, 139] on div "credit_card 15:00" at bounding box center [886, 138] width 147 height 41
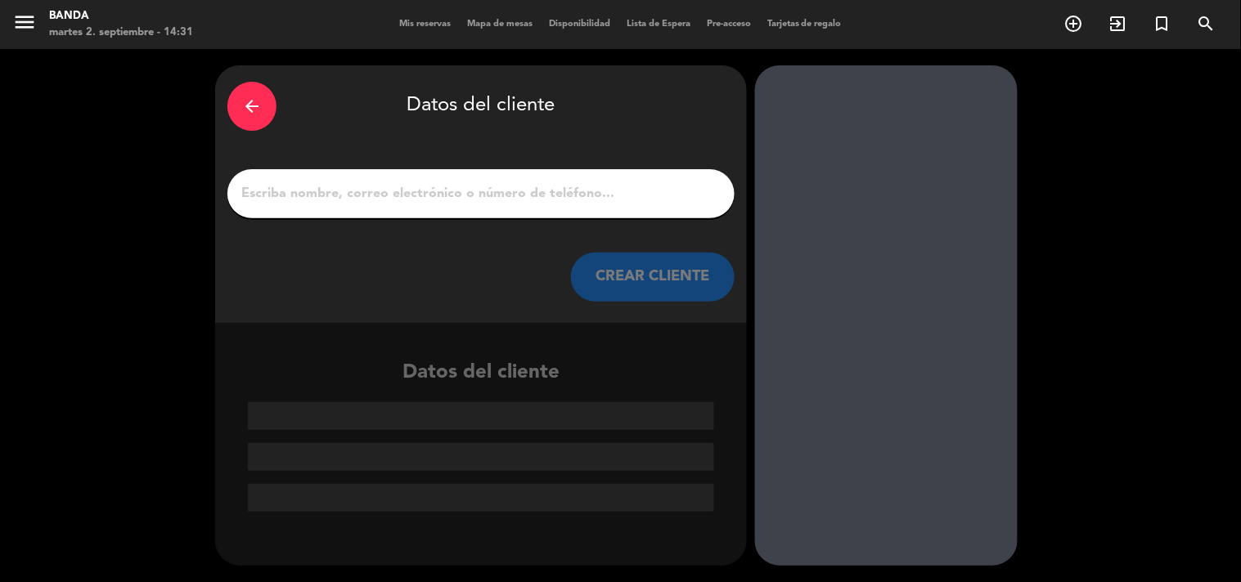
click at [551, 181] on div at bounding box center [480, 193] width 507 height 49
click at [549, 202] on input "1" at bounding box center [481, 193] width 483 height 23
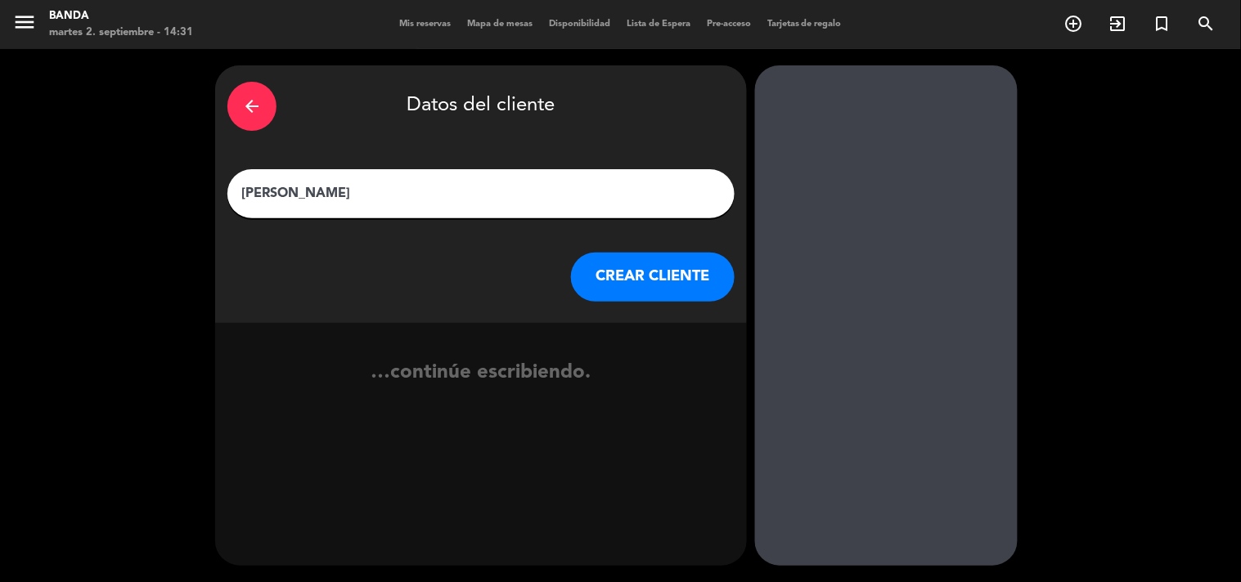
type input "[PERSON_NAME]"
click at [623, 276] on button "CREAR CLIENTE" at bounding box center [653, 277] width 164 height 49
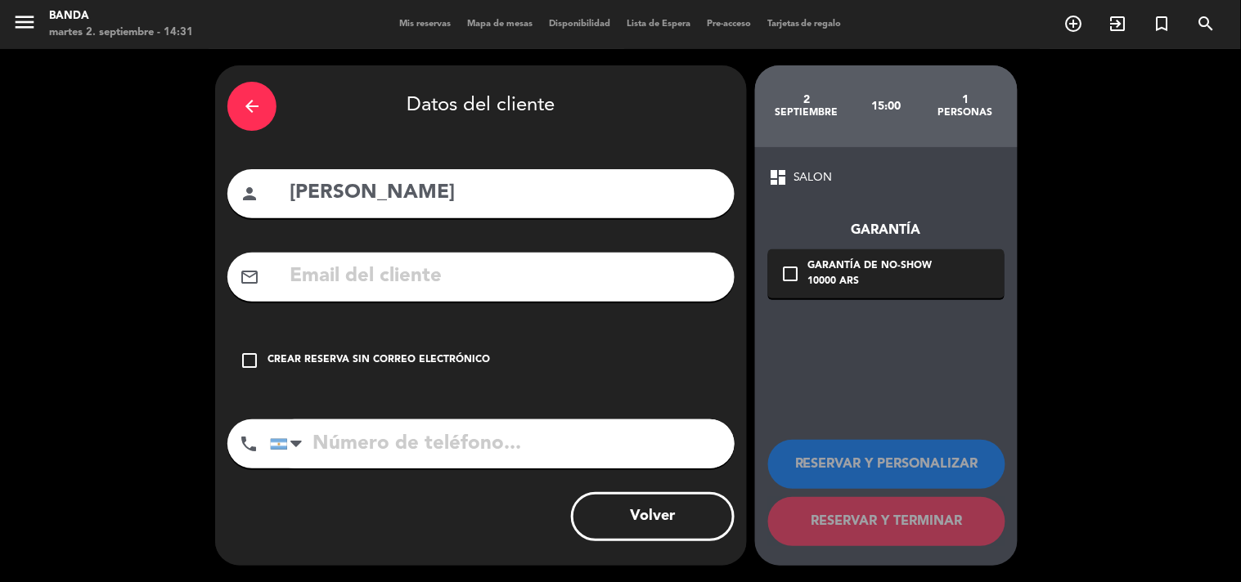
click at [345, 452] on input "tel" at bounding box center [502, 444] width 465 height 49
type input "1"
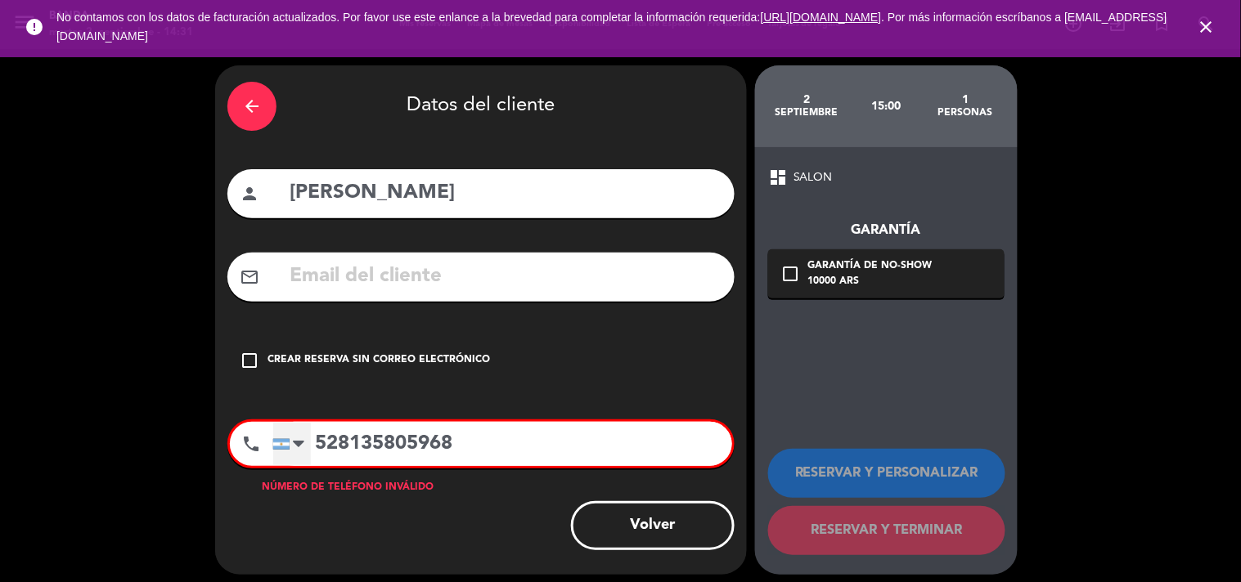
type input "528135805968"
click at [290, 452] on div at bounding box center [292, 444] width 38 height 43
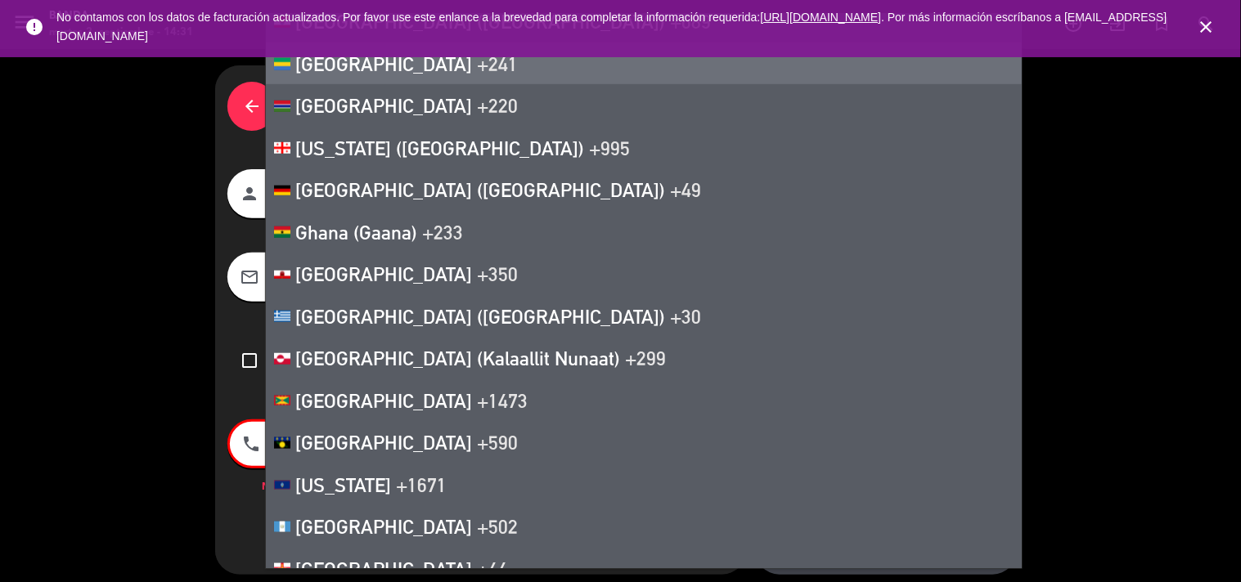
scroll to position [3400, 0]
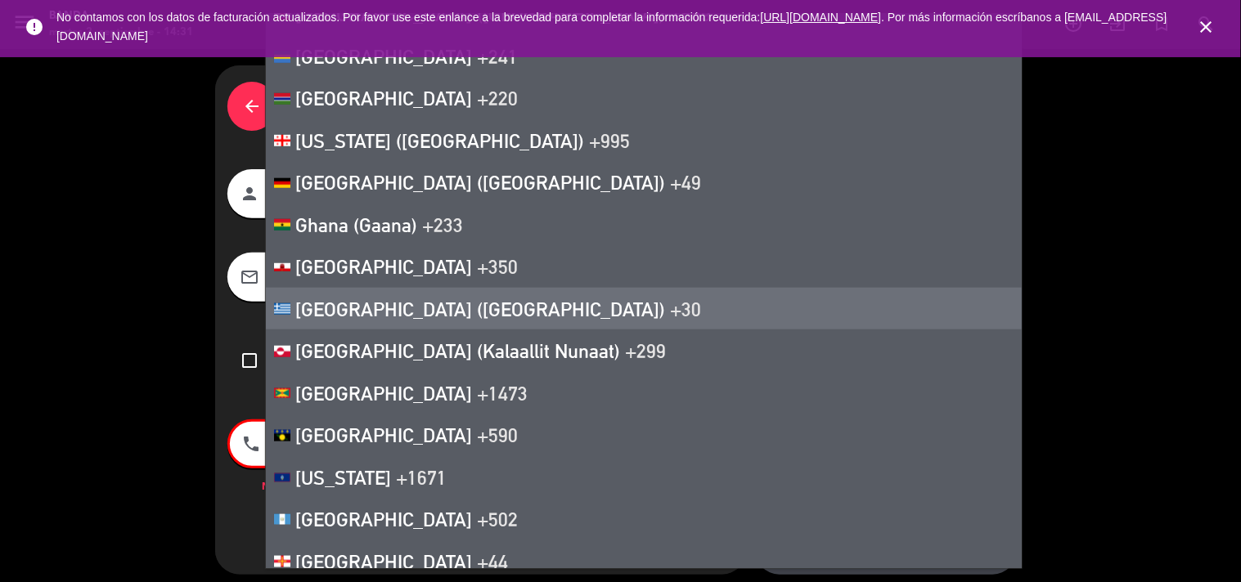
click at [840, 190] on div "Garantía check_box_outline_blank Garantía de no-show 10000 ARS" at bounding box center [886, 242] width 236 height 111
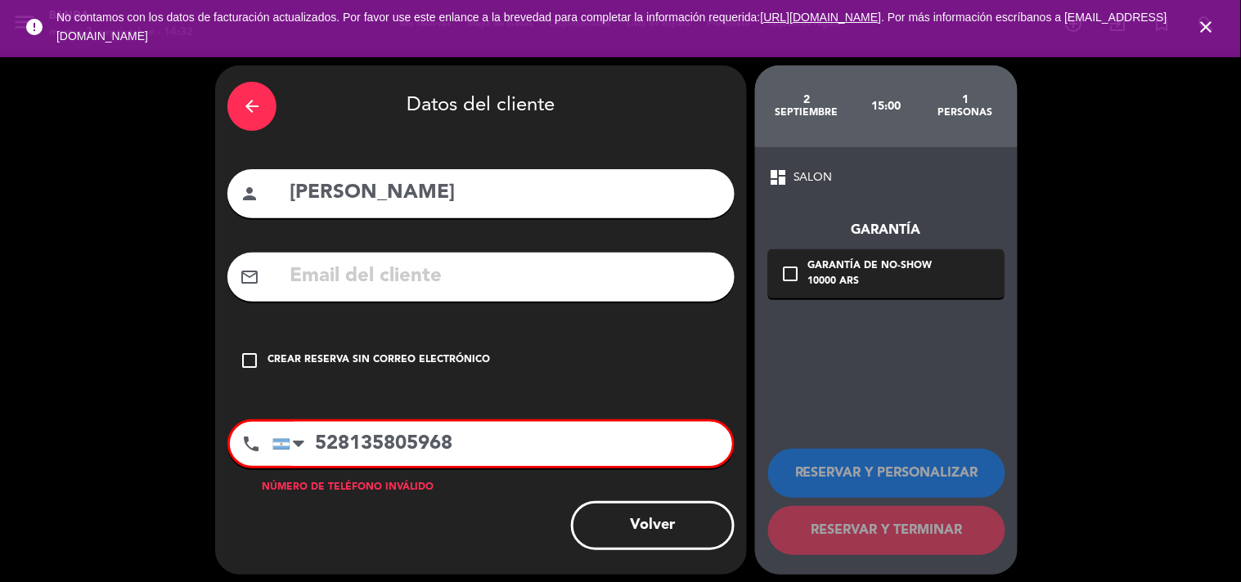
drag, startPoint x: 492, startPoint y: 434, endPoint x: 215, endPoint y: 444, distance: 276.7
click at [215, 444] on div "arrow_back Datos del cliente person [PERSON_NAME] mail_outline check_box_outlin…" at bounding box center [481, 320] width 532 height 510
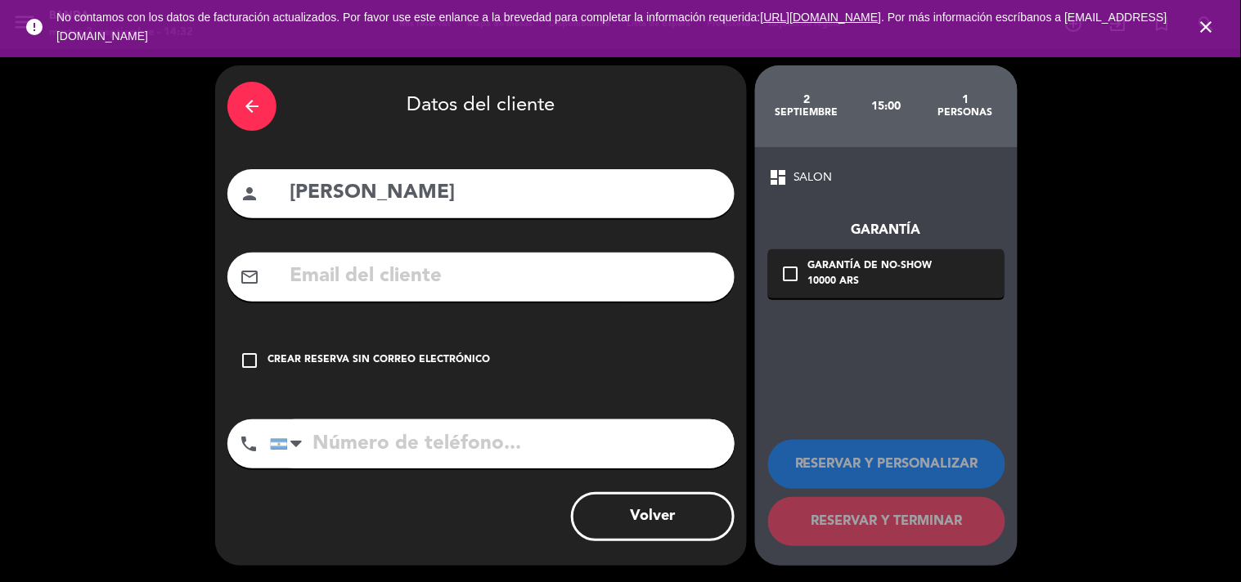
click at [344, 361] on div "Crear reserva sin correo electrónico" at bounding box center [378, 361] width 222 height 16
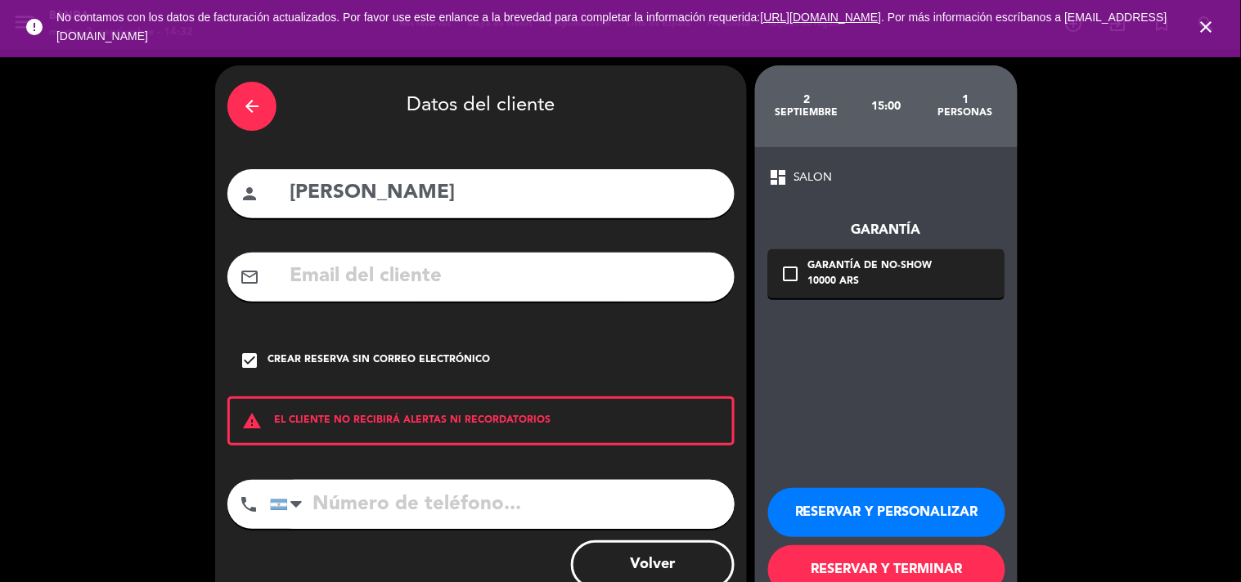
scroll to position [47, 0]
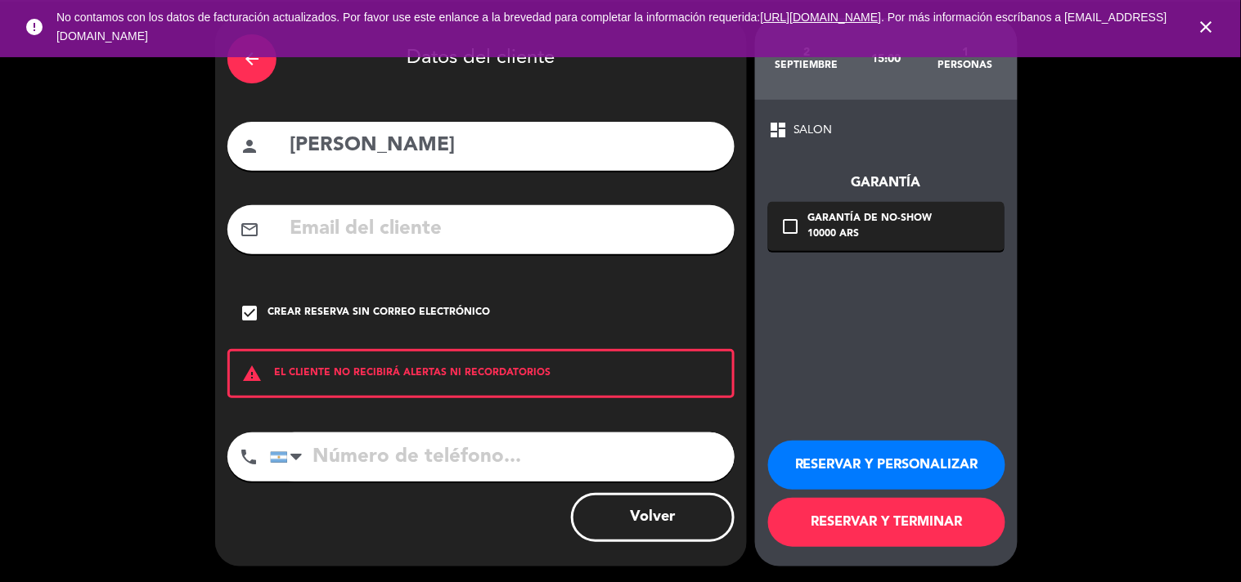
click at [877, 533] on button "RESERVAR Y TERMINAR" at bounding box center [886, 522] width 237 height 49
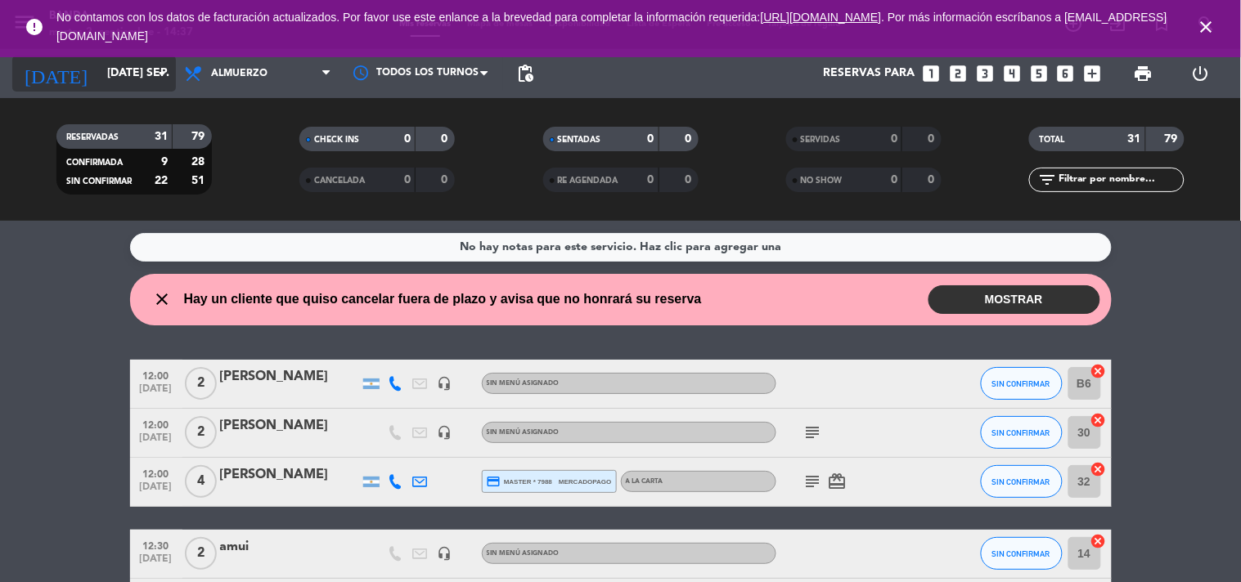
click at [156, 75] on icon "arrow_drop_down" at bounding box center [162, 74] width 20 height 20
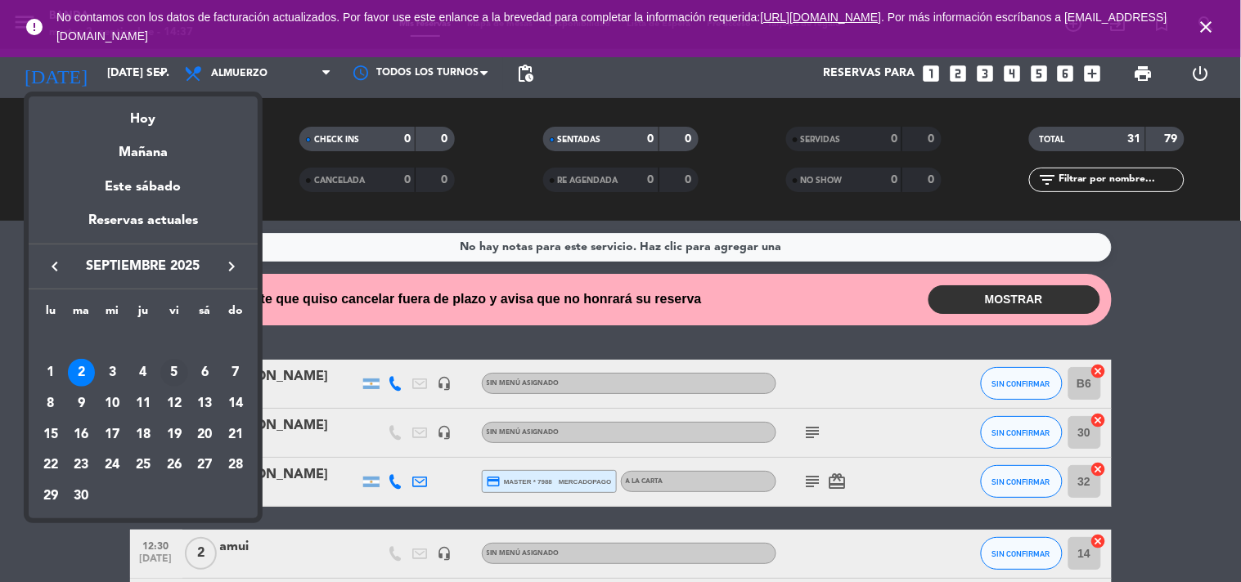
click at [168, 365] on div "5" at bounding box center [174, 373] width 28 height 28
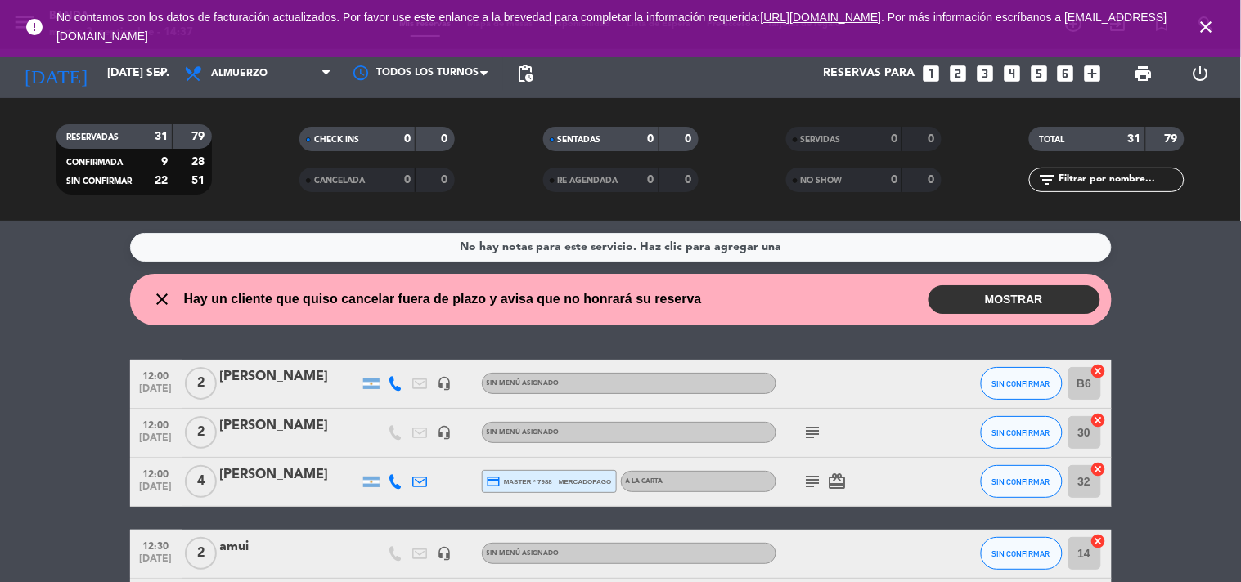
type input "[DATE]"
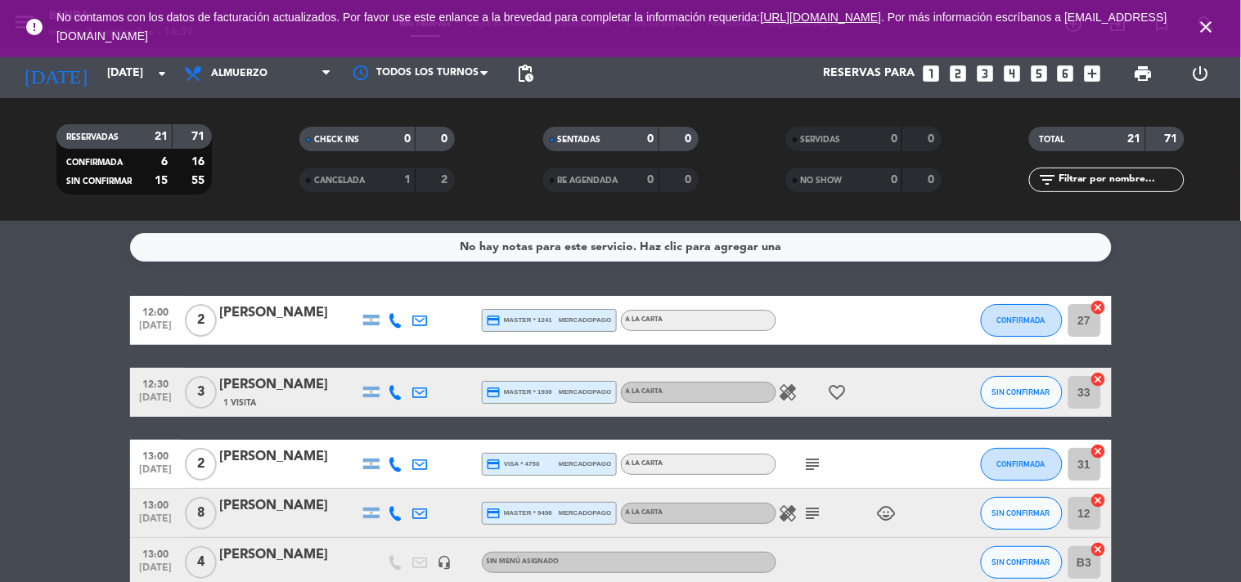
click at [960, 76] on icon "looks_two" at bounding box center [957, 73] width 21 height 21
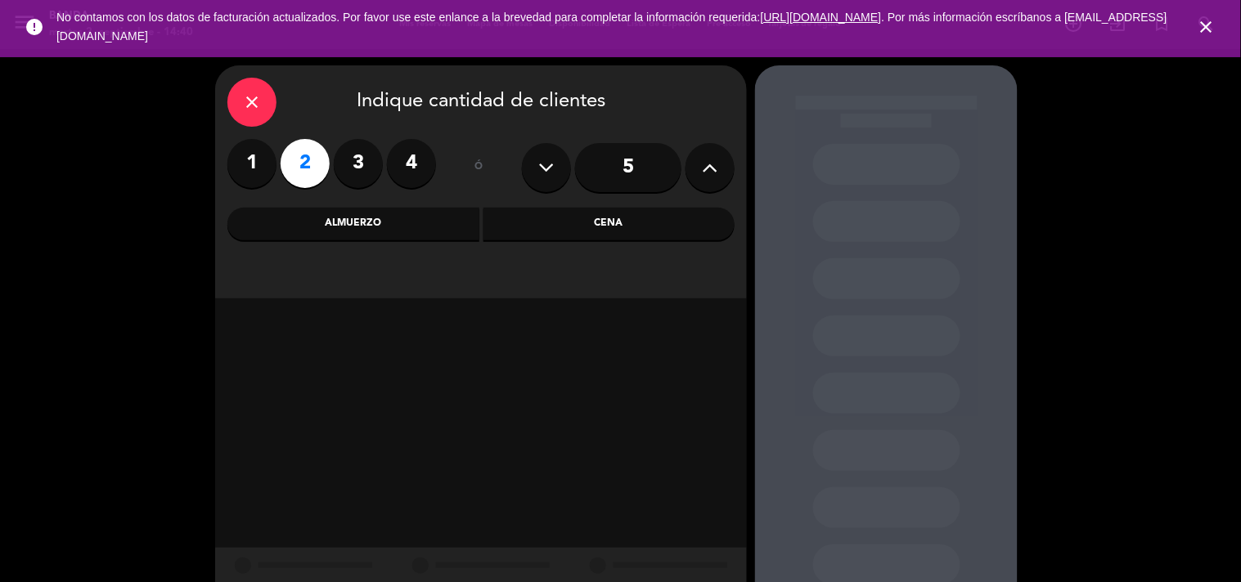
click at [446, 214] on div "Almuerzo" at bounding box center [353, 224] width 252 height 33
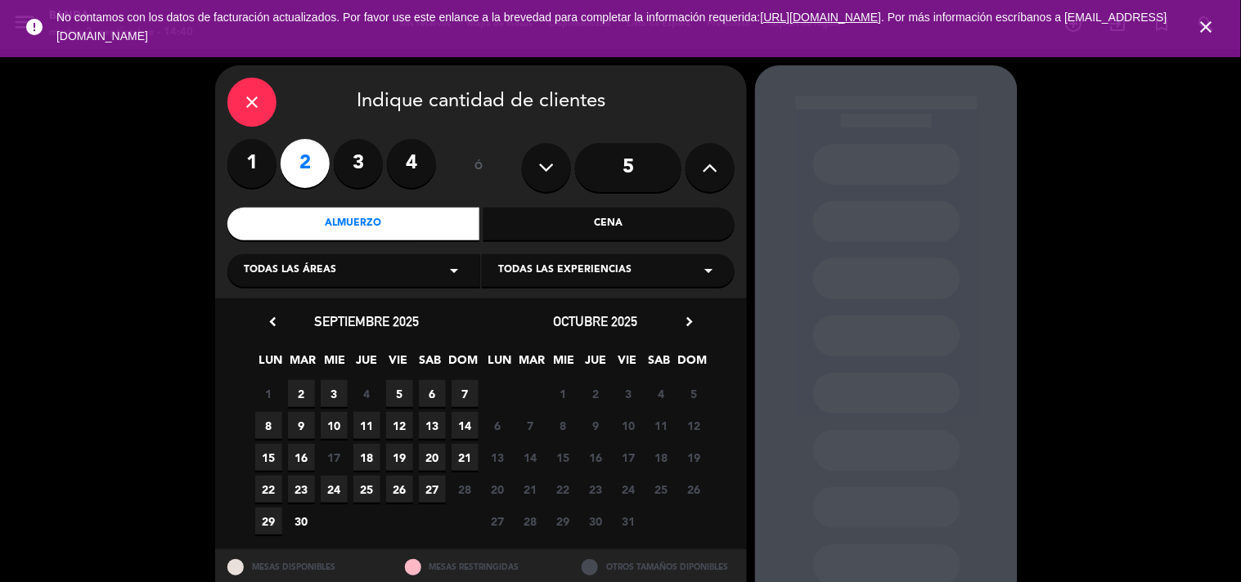
click at [300, 393] on span "2" at bounding box center [301, 393] width 27 height 27
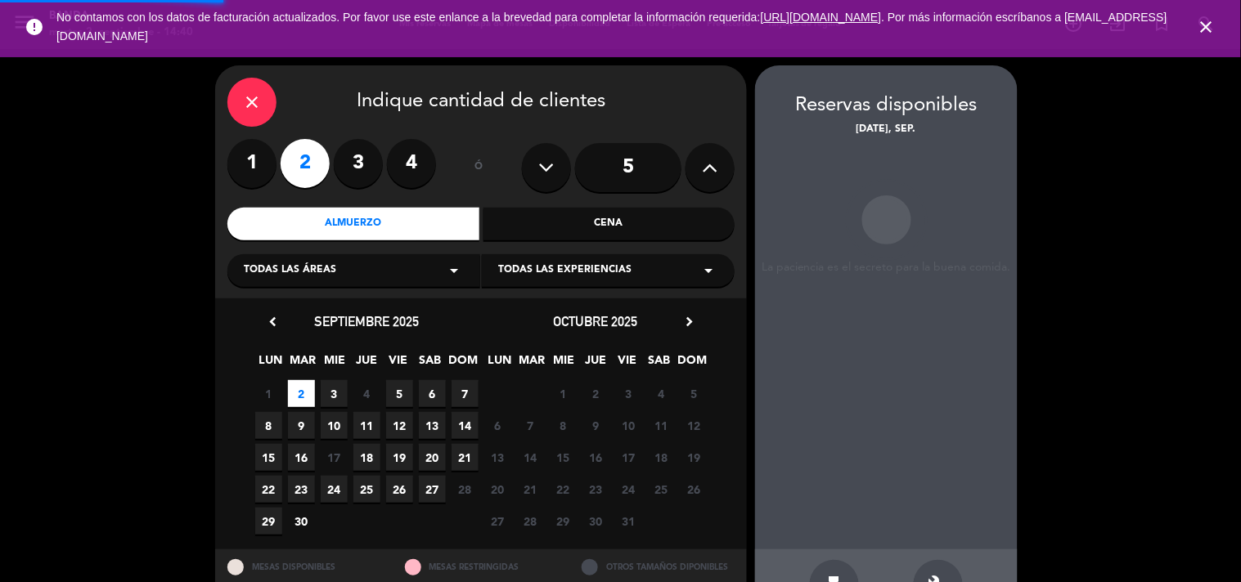
scroll to position [53, 0]
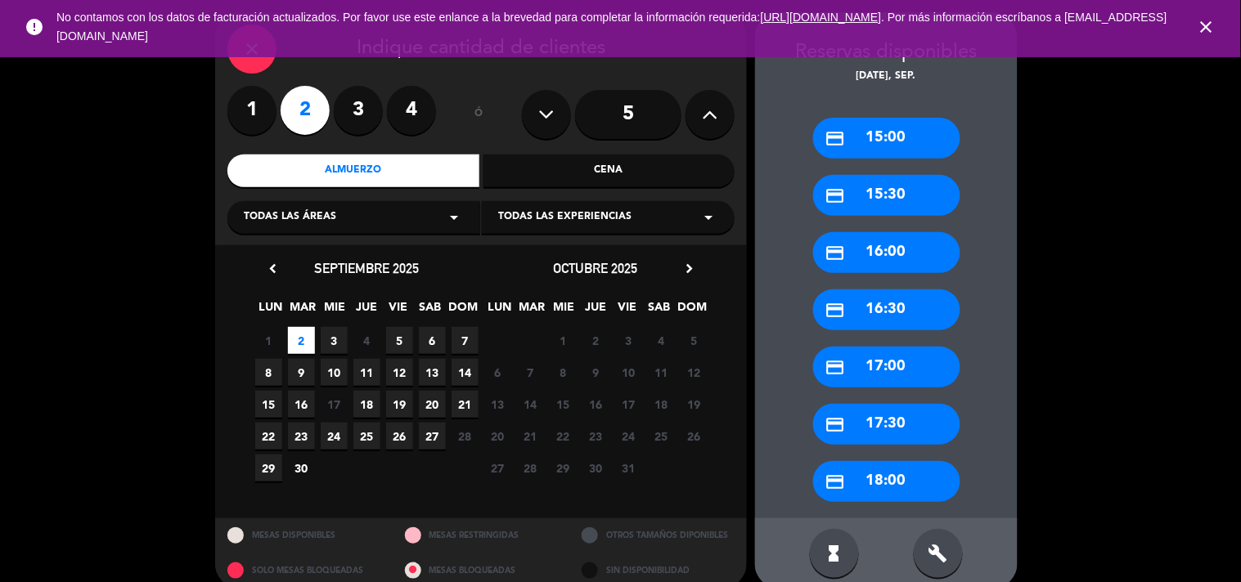
click at [888, 151] on div "credit_card 15:00" at bounding box center [886, 138] width 147 height 41
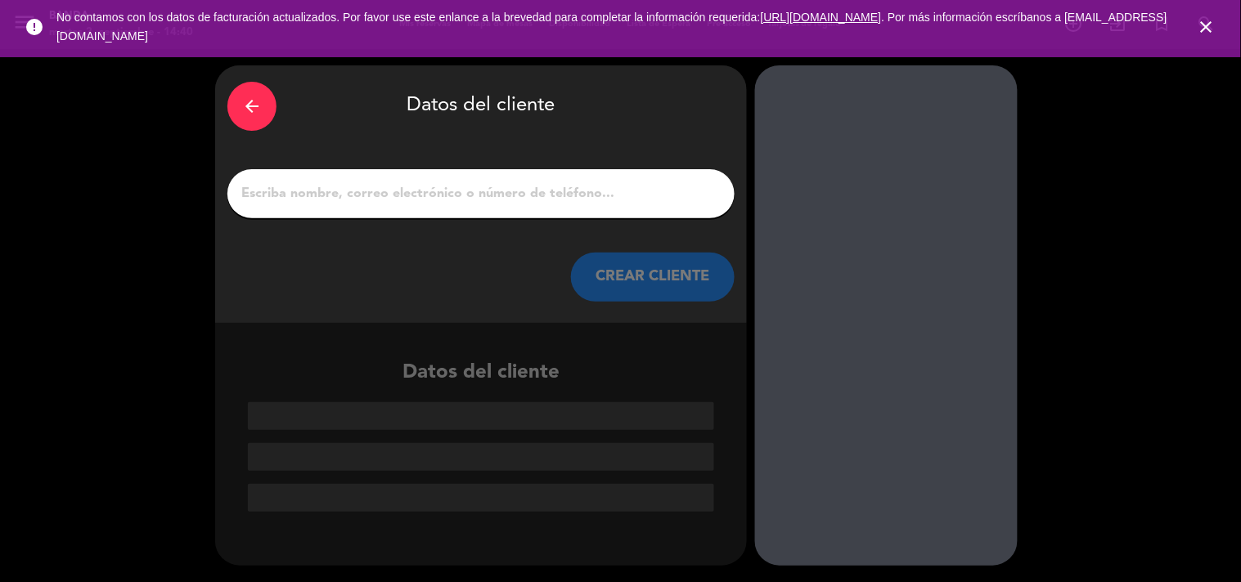
scroll to position [0, 0]
click at [576, 198] on input "1" at bounding box center [481, 193] width 483 height 23
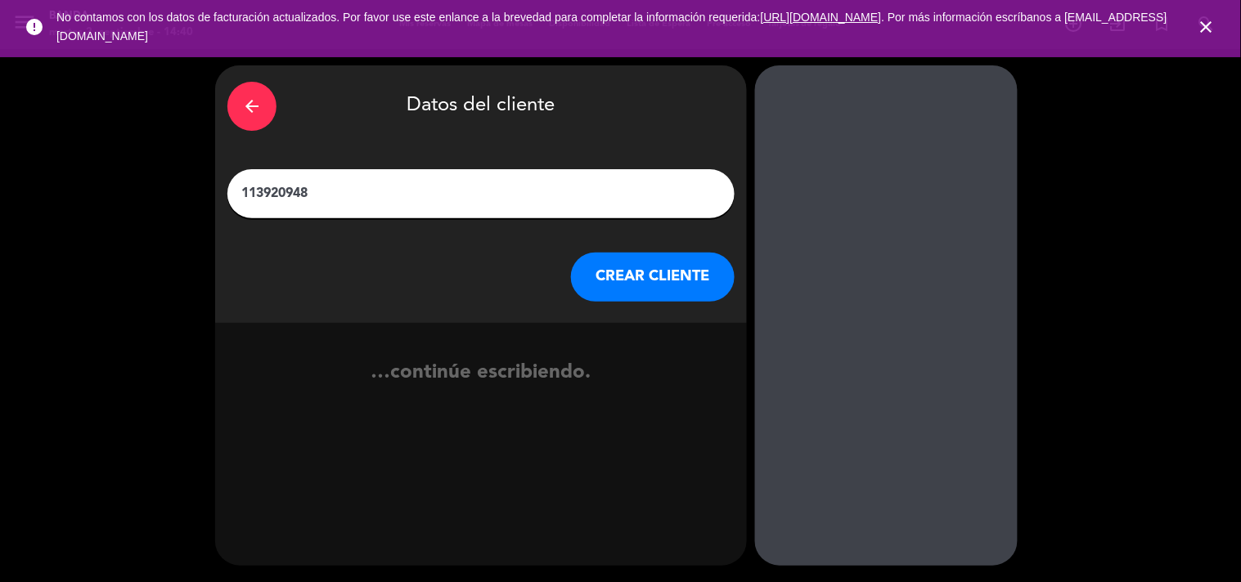
type input "1139209487"
click at [279, 191] on input "1139209487" at bounding box center [481, 193] width 483 height 23
type input "aldana sr"
click at [636, 271] on button "CREAR CLIENTE" at bounding box center [653, 277] width 164 height 49
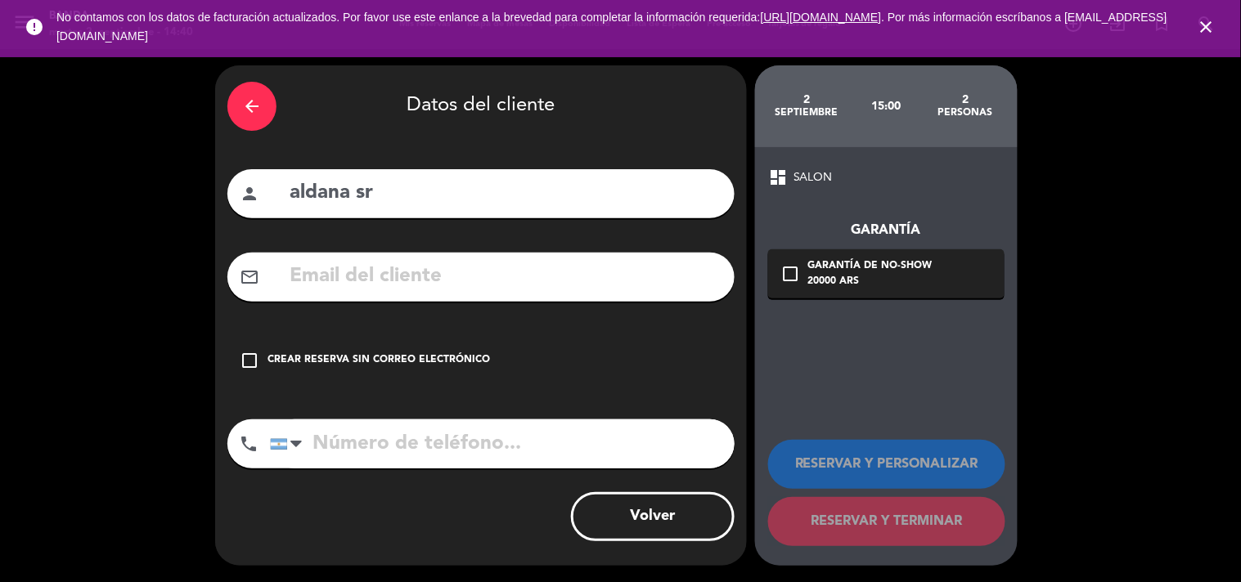
click at [397, 362] on div "Crear reserva sin correo electrónico" at bounding box center [378, 361] width 222 height 16
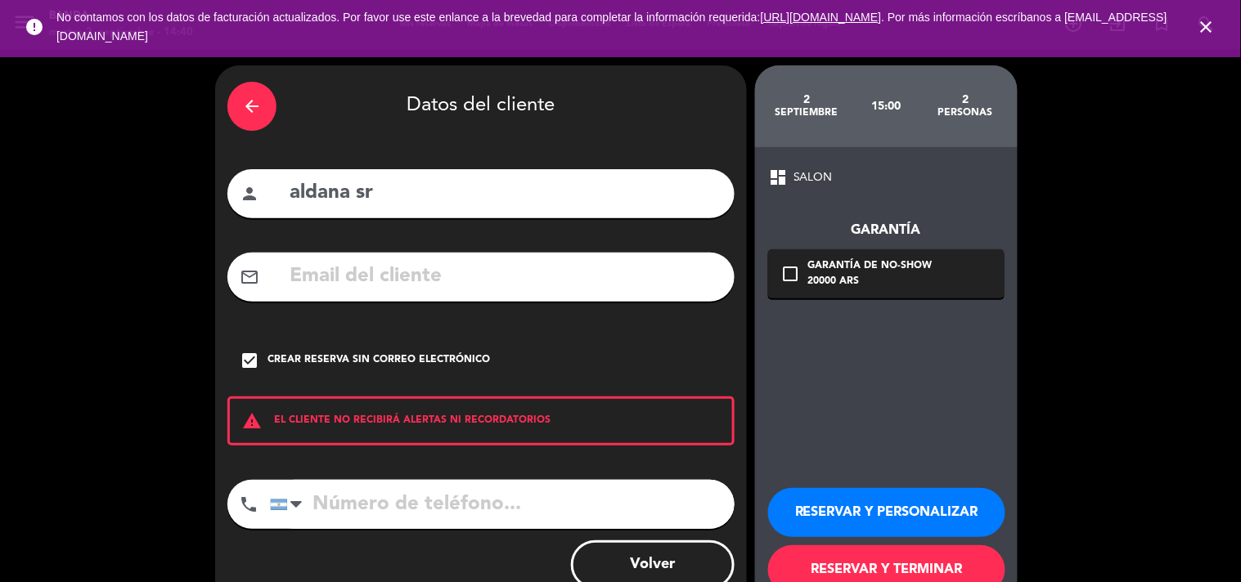
scroll to position [47, 0]
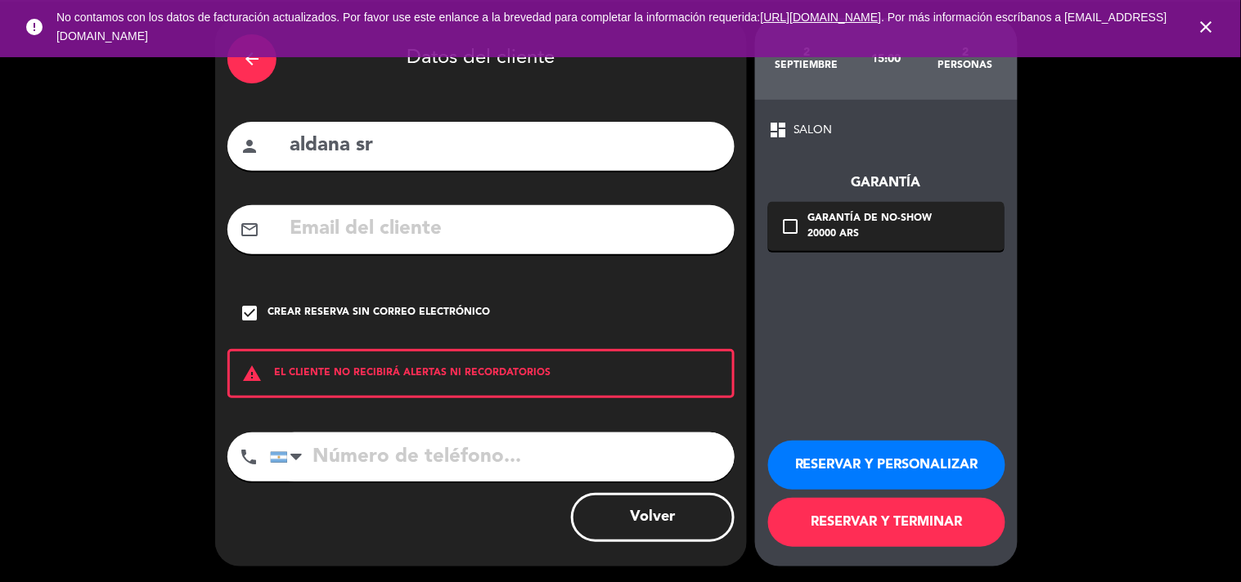
click at [892, 518] on button "RESERVAR Y TERMINAR" at bounding box center [886, 522] width 237 height 49
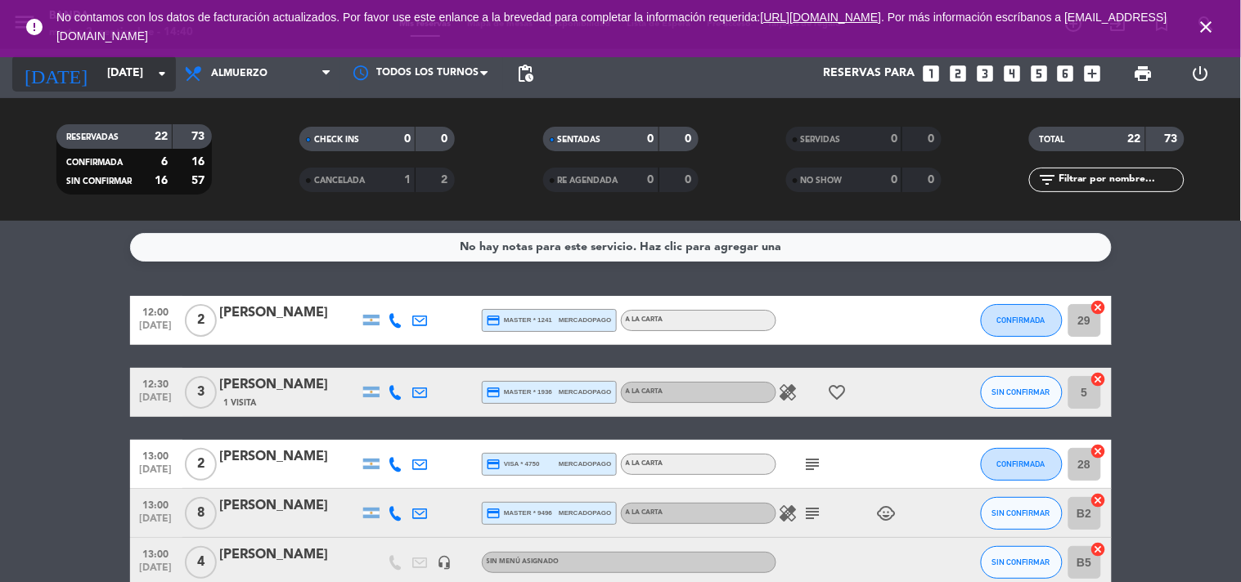
click at [142, 75] on input "[DATE]" at bounding box center [176, 73] width 155 height 29
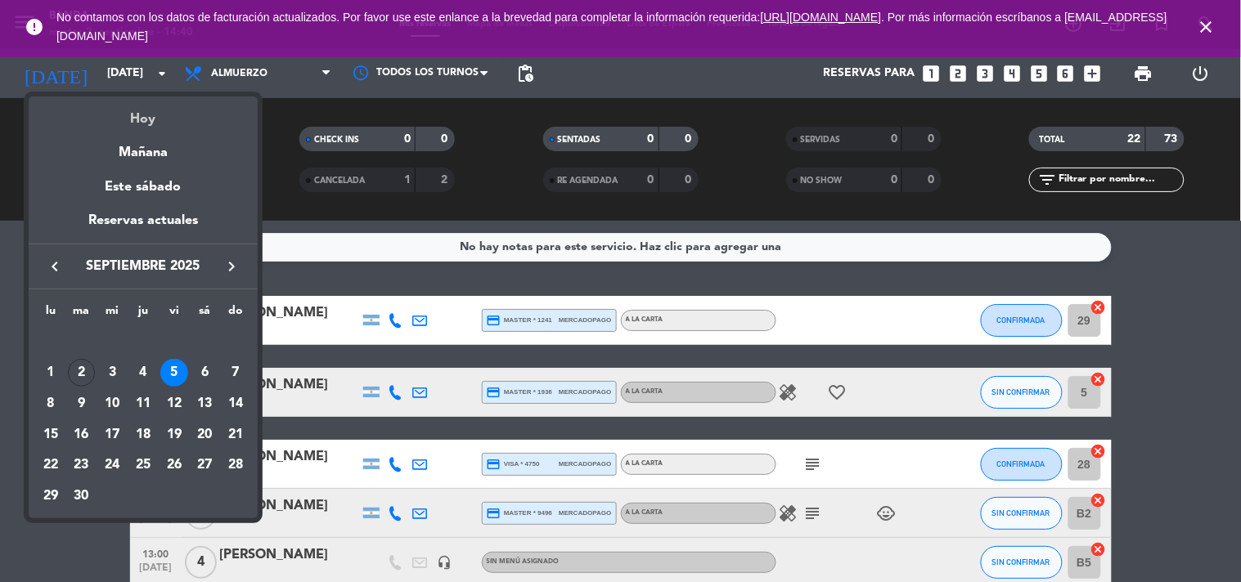
click at [162, 115] on div "Hoy" at bounding box center [143, 114] width 229 height 34
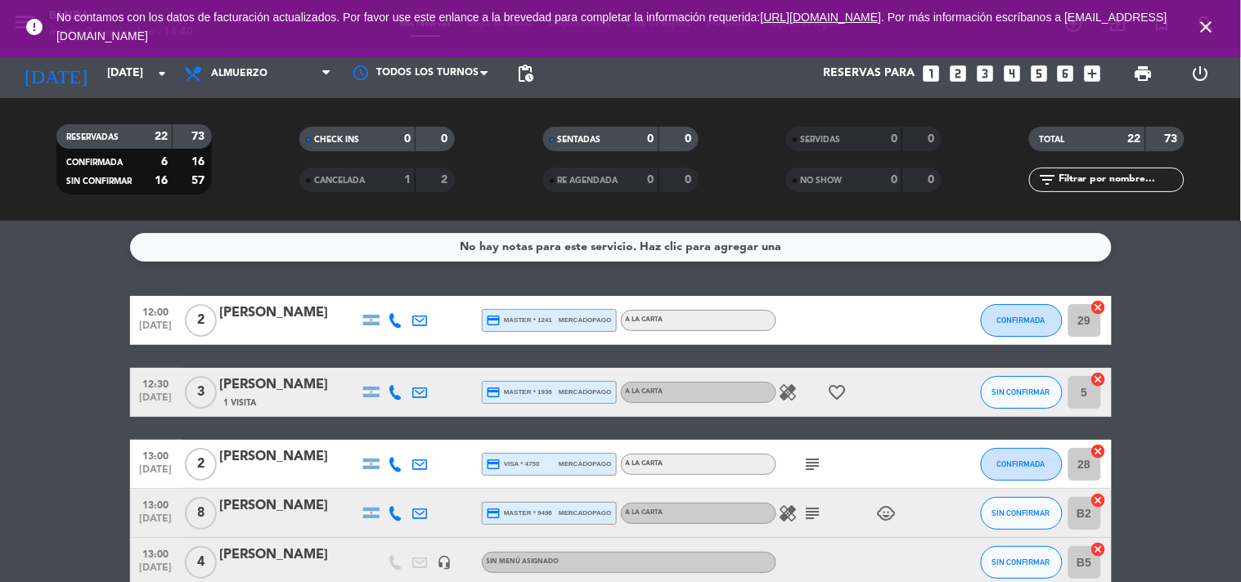
type input "[DATE] sep."
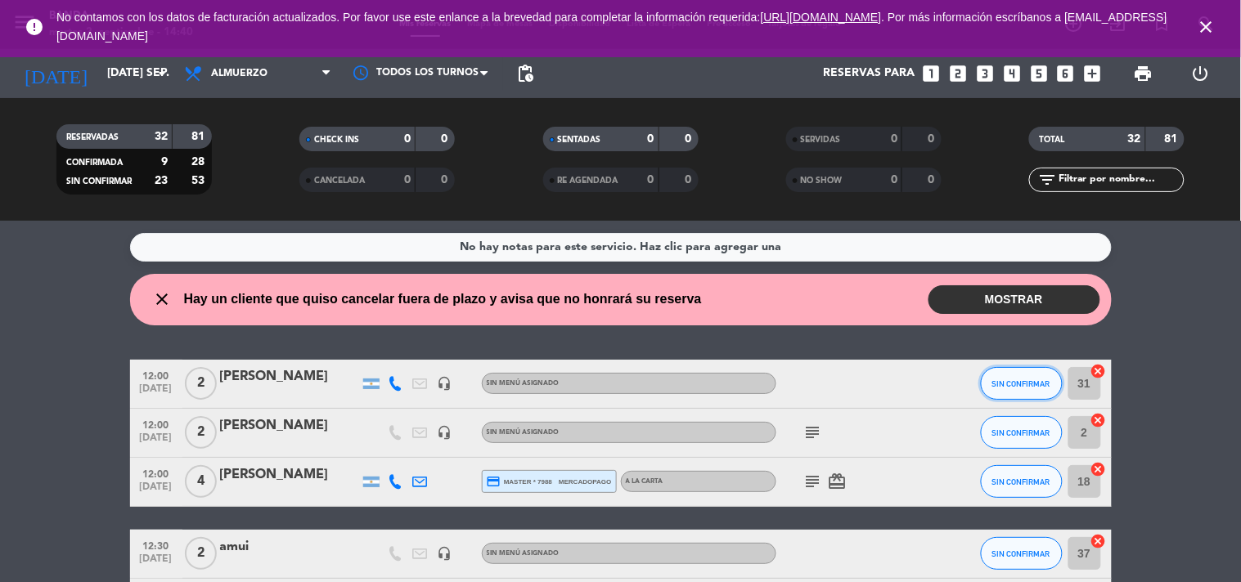
click at [1018, 388] on button "SIN CONFIRMAR" at bounding box center [1022, 383] width 82 height 33
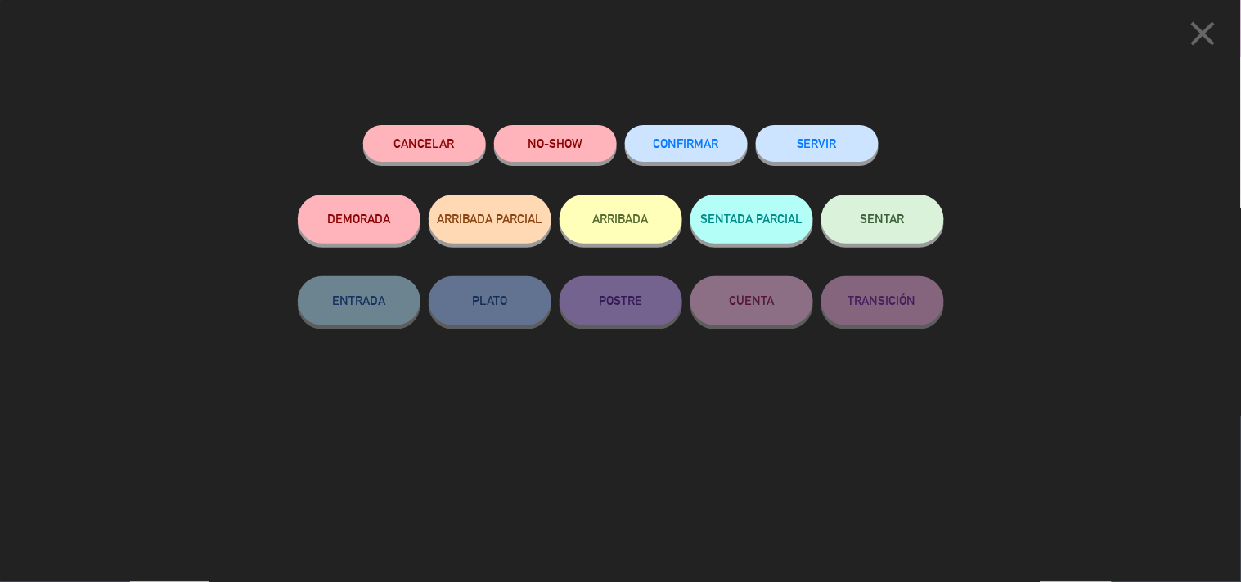
click at [853, 134] on button "SERVIR" at bounding box center [817, 143] width 123 height 37
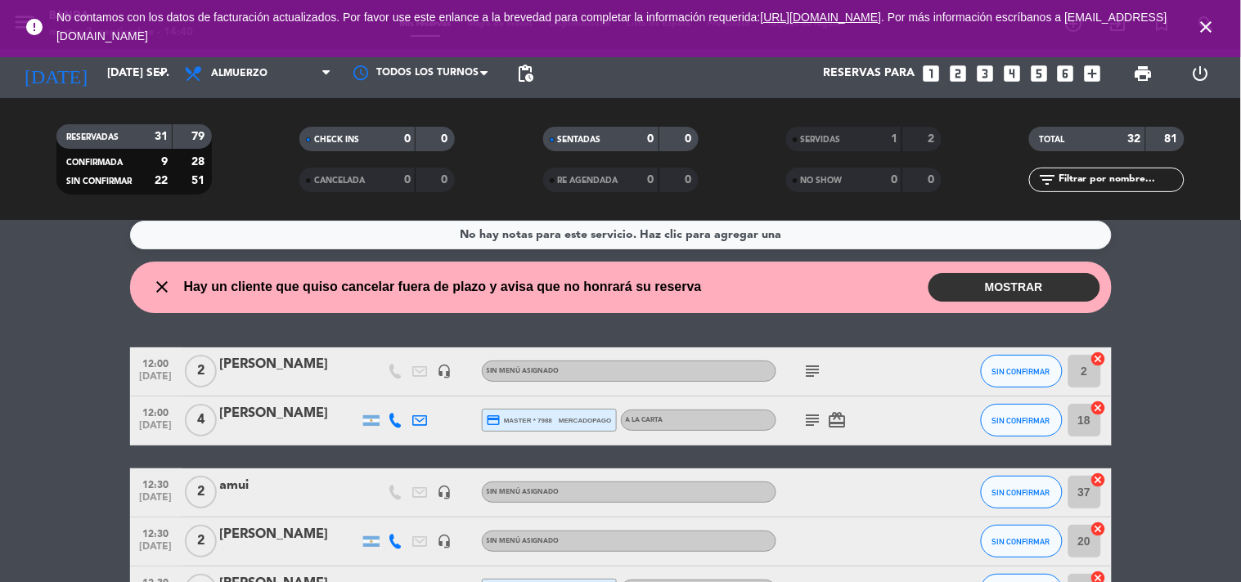
scroll to position [13, 0]
click at [1008, 366] on span "SIN CONFIRMAR" at bounding box center [1021, 370] width 58 height 9
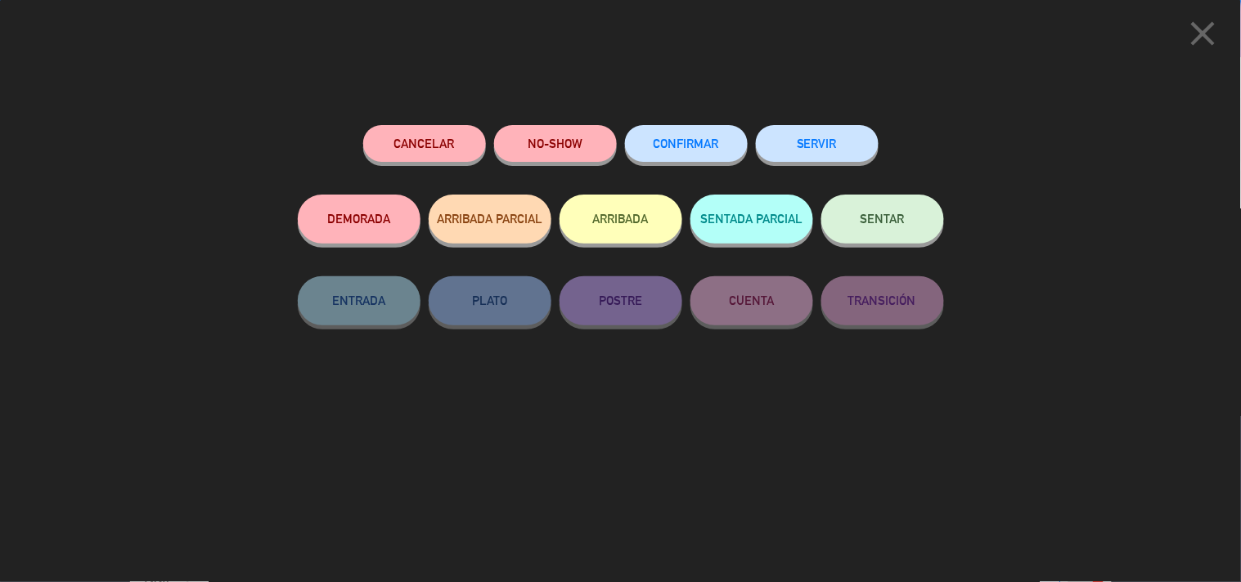
click at [852, 136] on button "SERVIR" at bounding box center [817, 143] width 123 height 37
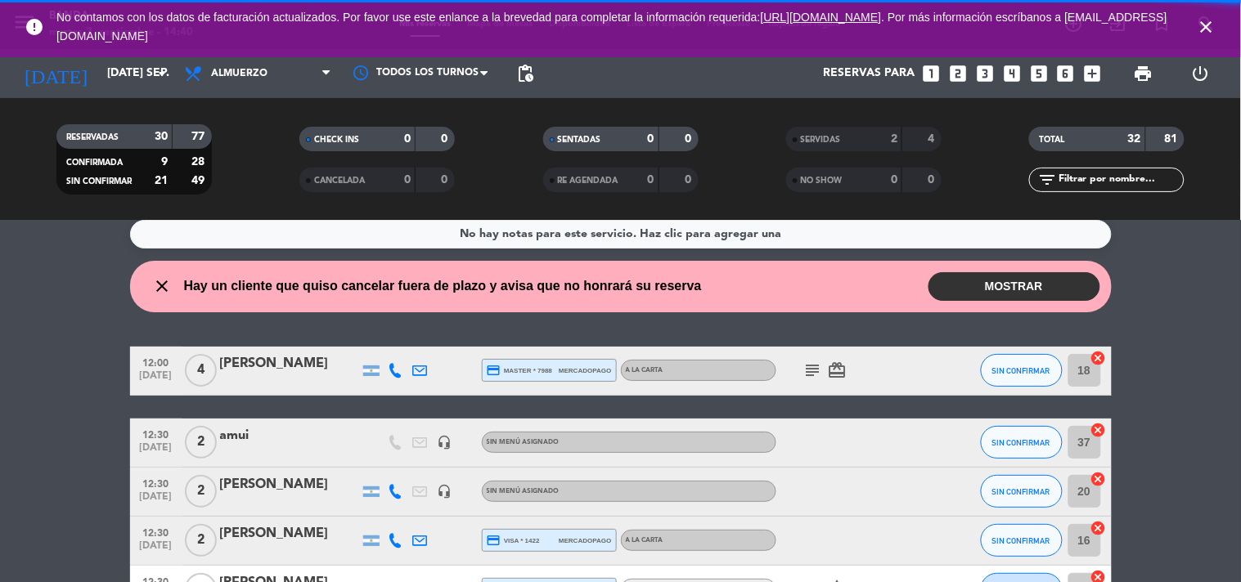
scroll to position [18, 0]
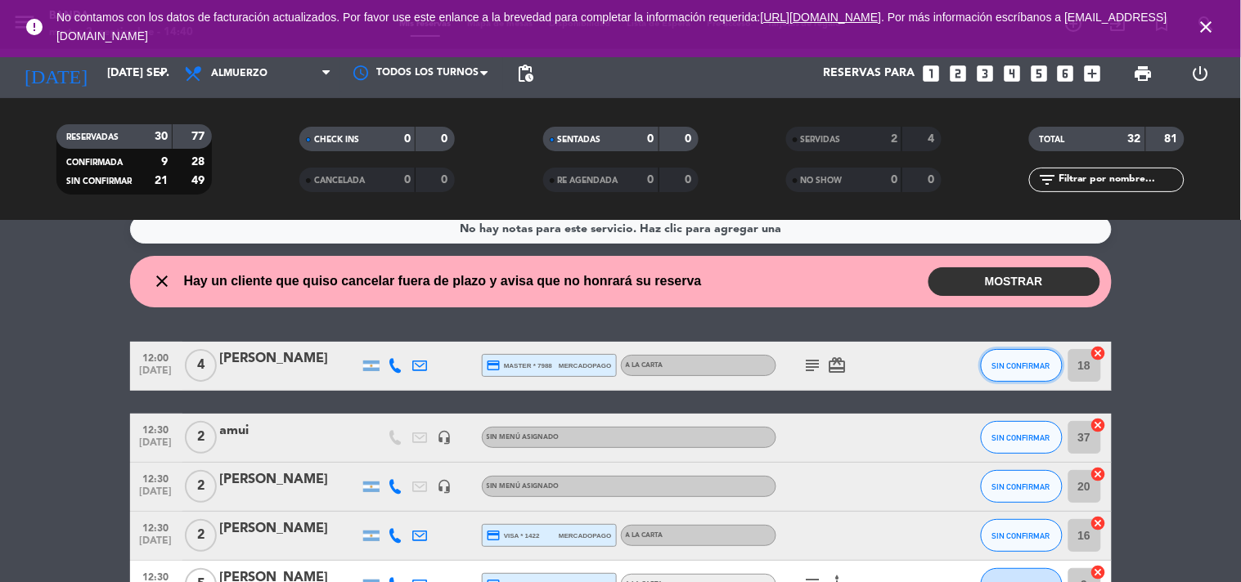
click at [1014, 365] on span "SIN CONFIRMAR" at bounding box center [1021, 366] width 58 height 9
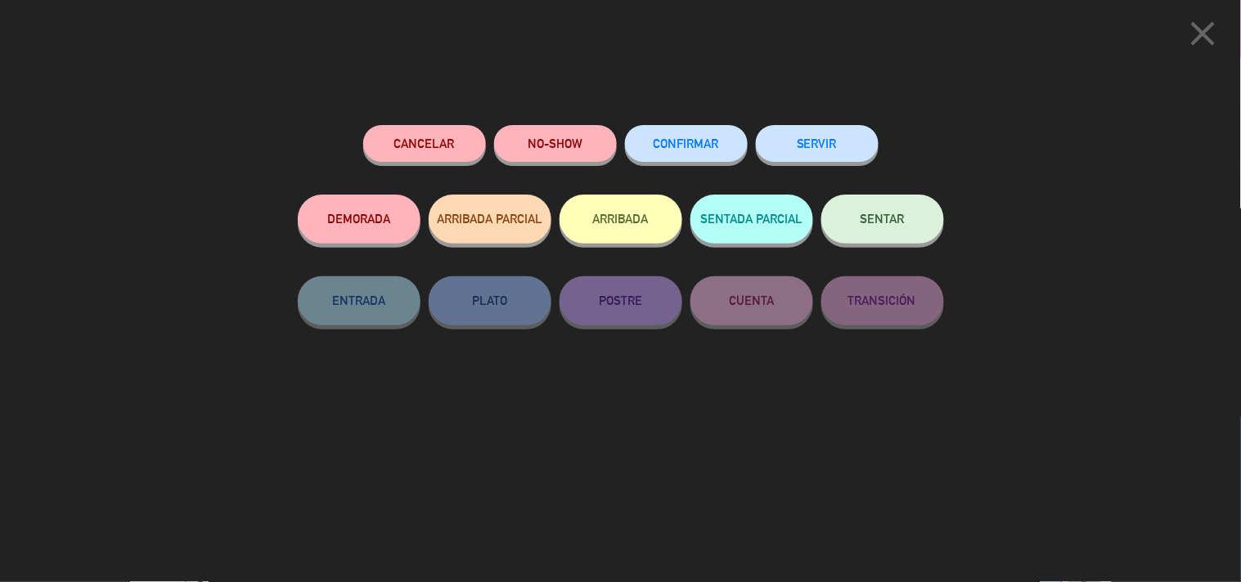
click at [852, 134] on button "SERVIR" at bounding box center [817, 143] width 123 height 37
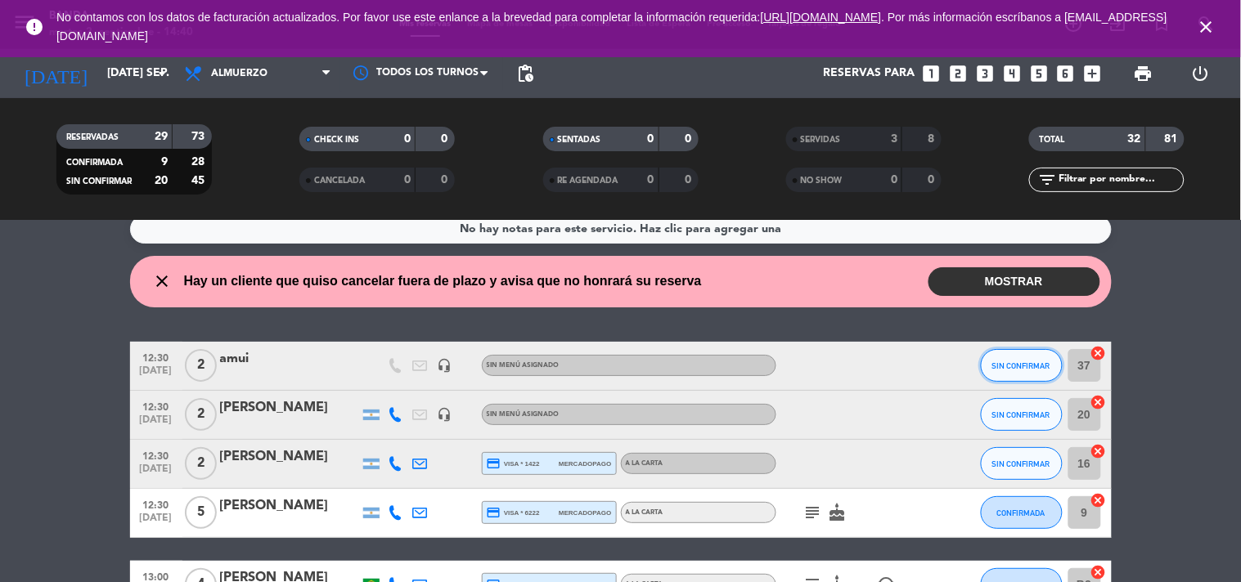
click at [1002, 362] on span "SIN CONFIRMAR" at bounding box center [1021, 366] width 58 height 9
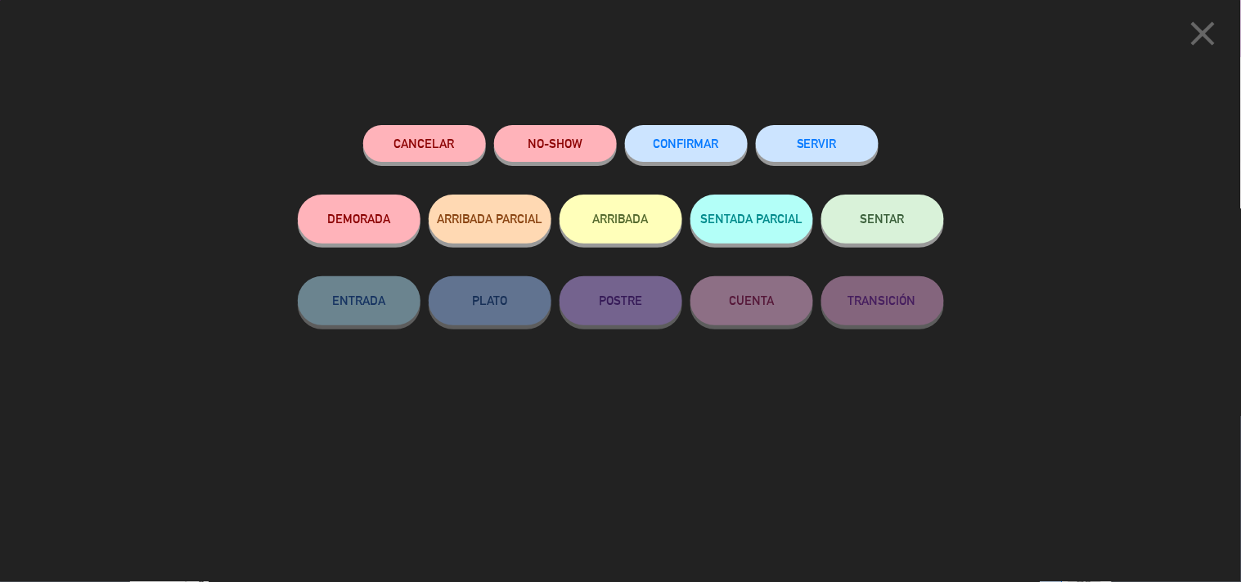
click at [818, 124] on div "Cancelar NO-SHOW CONFIRMAR SERVIR DEMORADA ARRIBADA PARCIAL ARRIBADA SENTADA PA…" at bounding box center [620, 348] width 669 height 469
click at [811, 142] on button "SERVIR" at bounding box center [817, 143] width 123 height 37
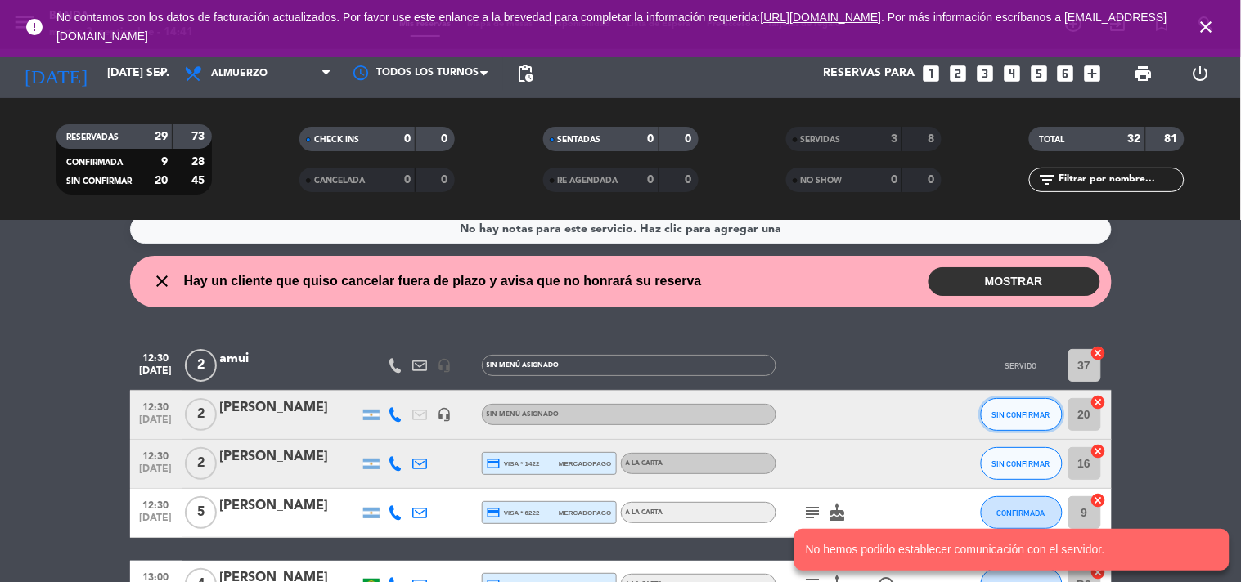
click at [1032, 398] on button "SIN CONFIRMAR" at bounding box center [1022, 414] width 82 height 33
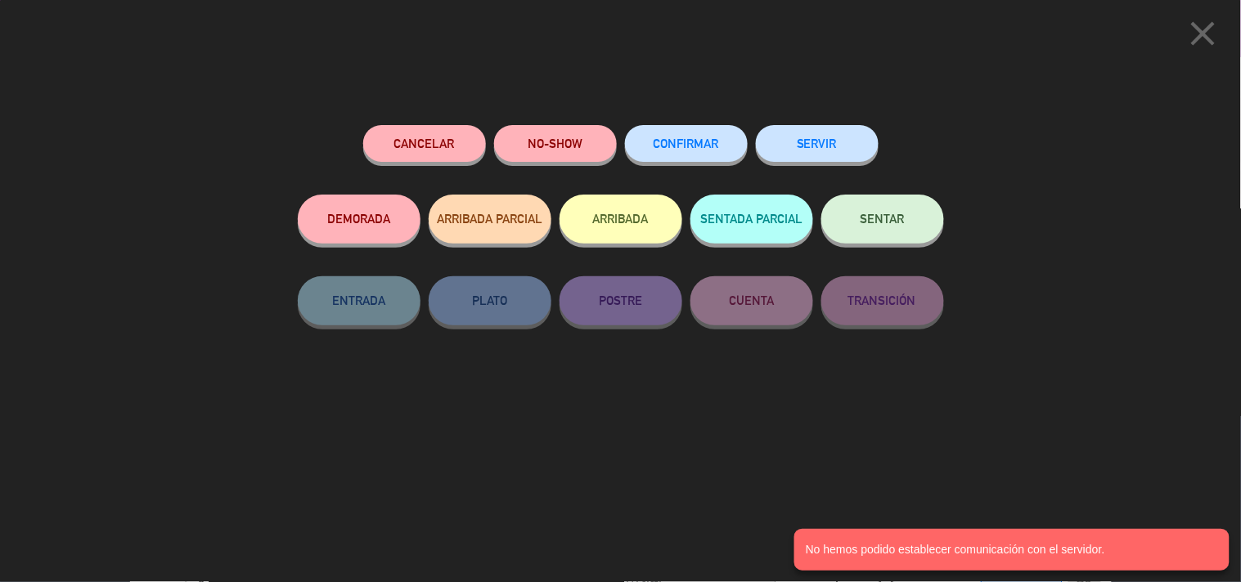
click at [856, 152] on button "SERVIR" at bounding box center [817, 143] width 123 height 37
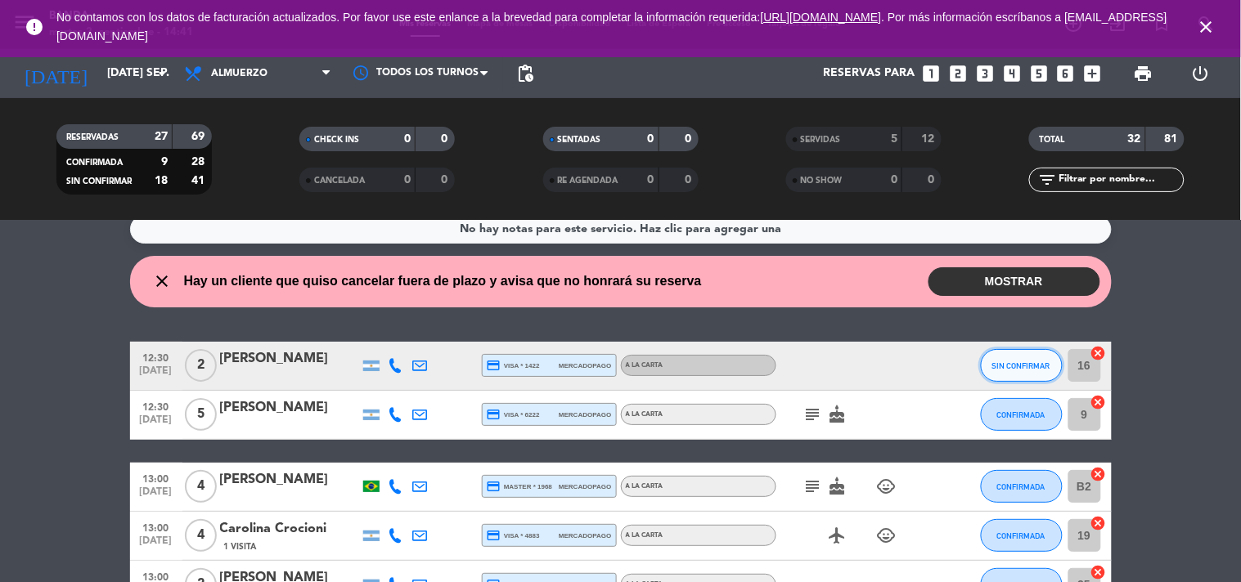
click at [1031, 366] on span "SIN CONFIRMAR" at bounding box center [1021, 366] width 58 height 9
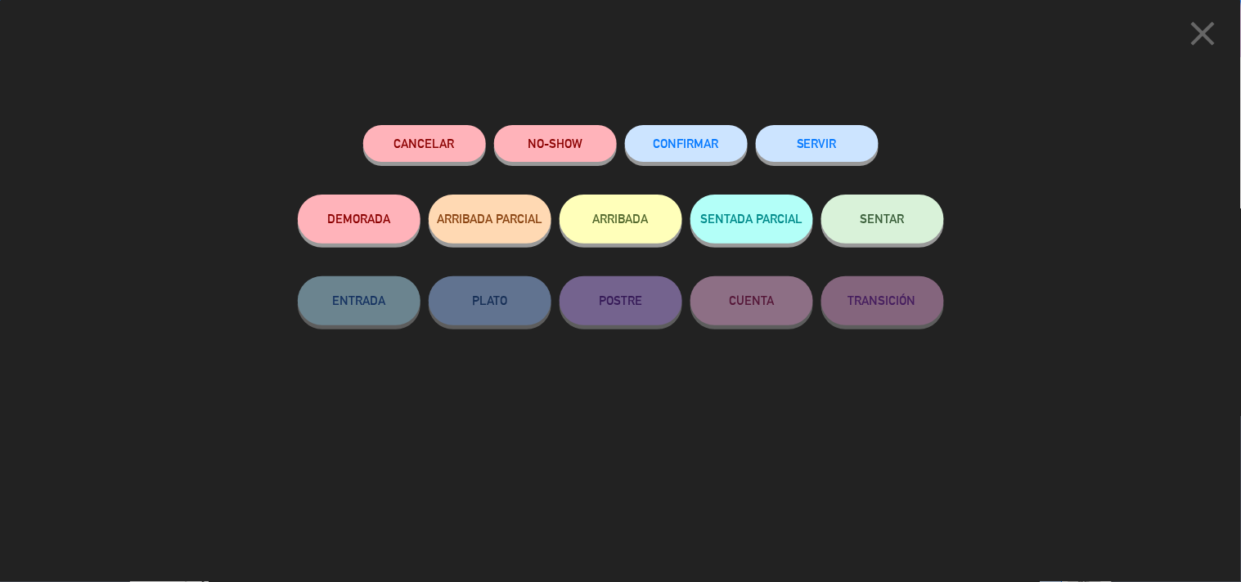
click at [822, 139] on button "SERVIR" at bounding box center [817, 143] width 123 height 37
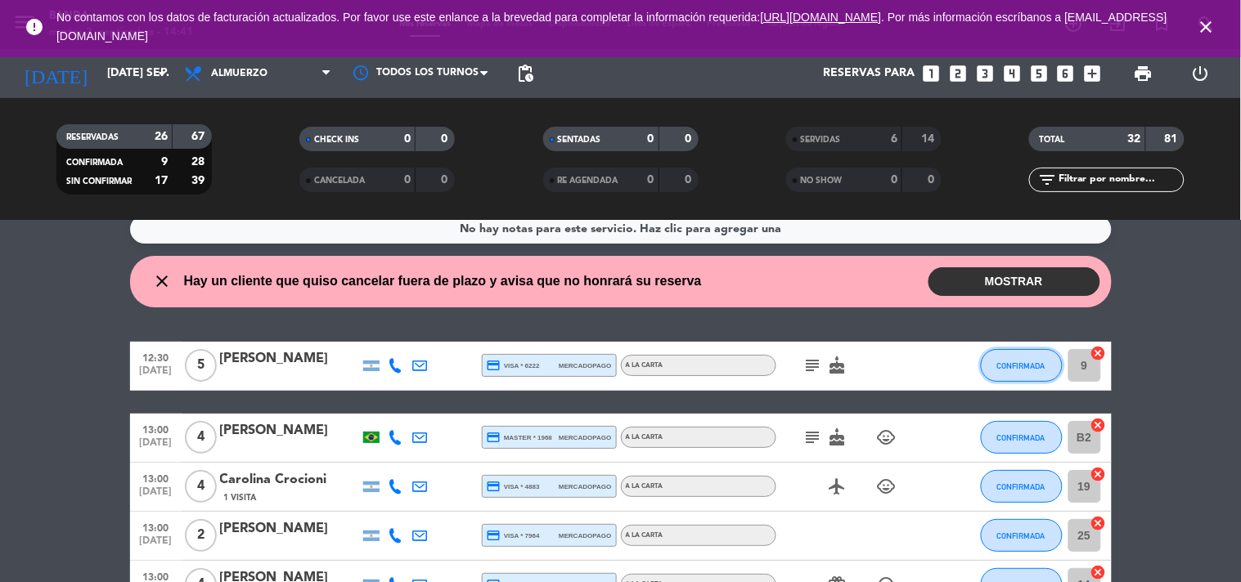
click at [1010, 380] on button "CONFIRMADA" at bounding box center [1022, 365] width 82 height 33
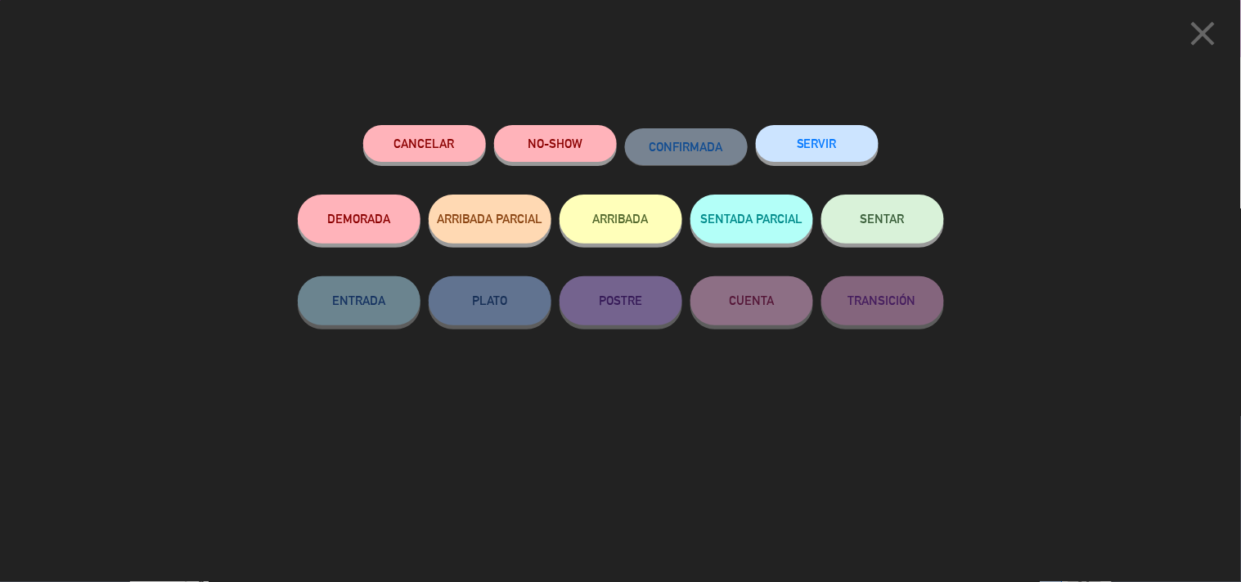
click at [856, 125] on div "SERVIR" at bounding box center [817, 160] width 123 height 70
click at [843, 151] on button "SERVIR" at bounding box center [817, 143] width 123 height 37
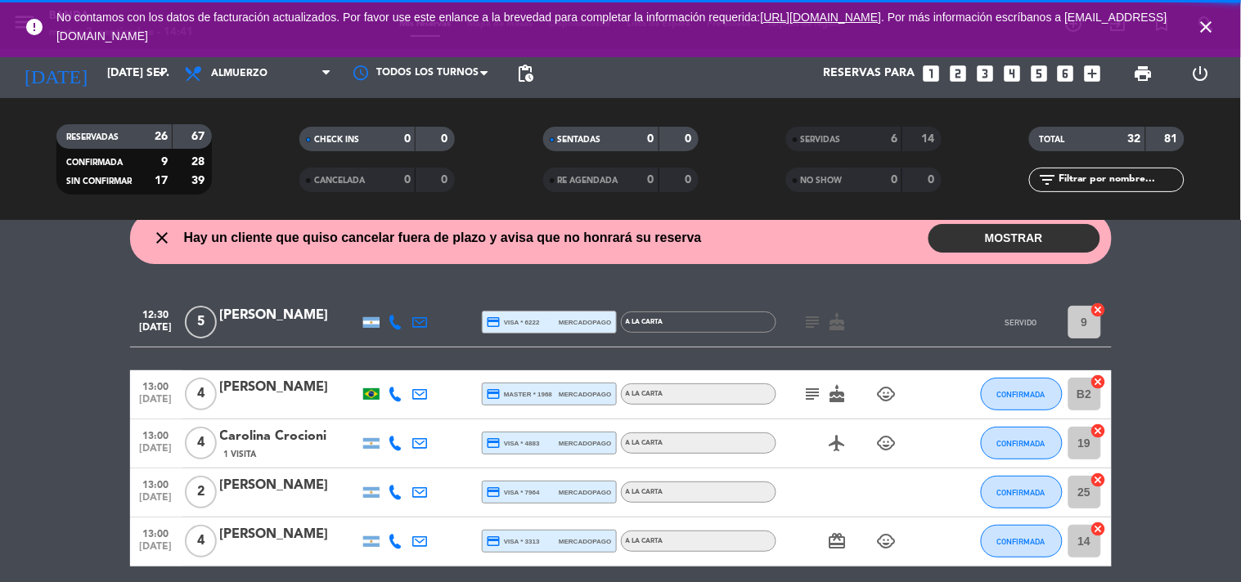
scroll to position [62, 0]
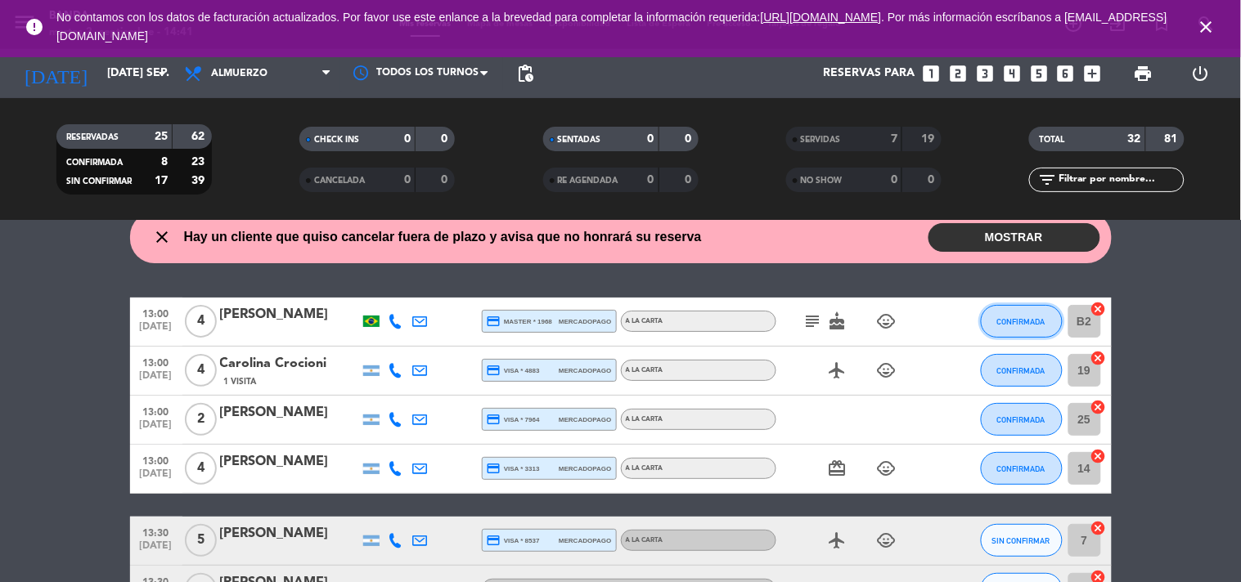
click at [1006, 332] on button "CONFIRMADA" at bounding box center [1022, 321] width 82 height 33
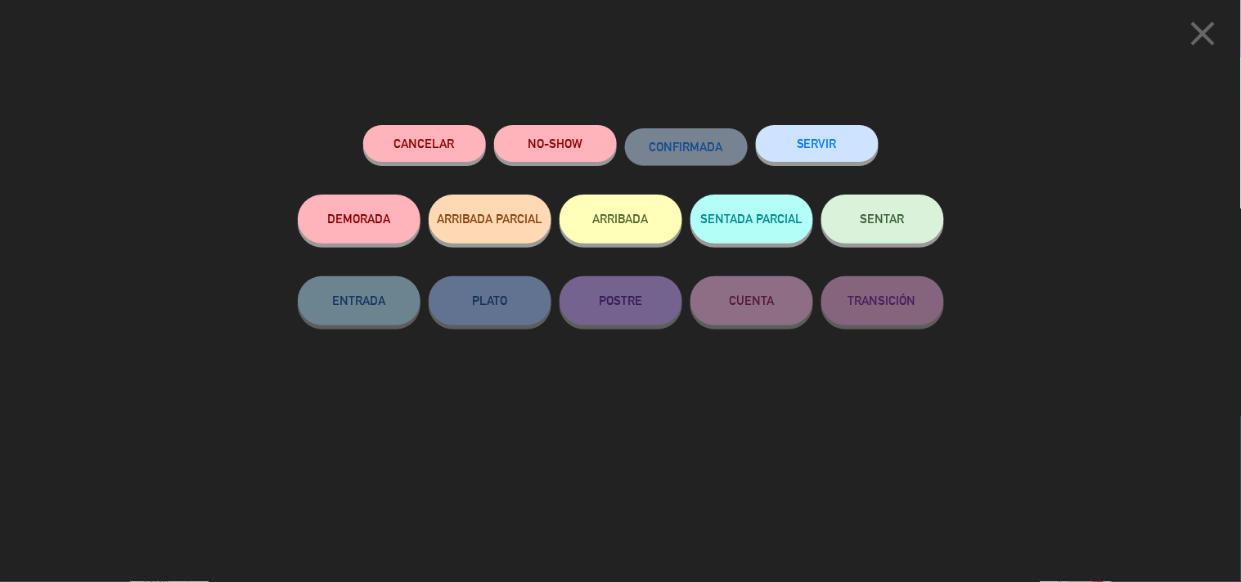
click at [862, 144] on button "SERVIR" at bounding box center [817, 143] width 123 height 37
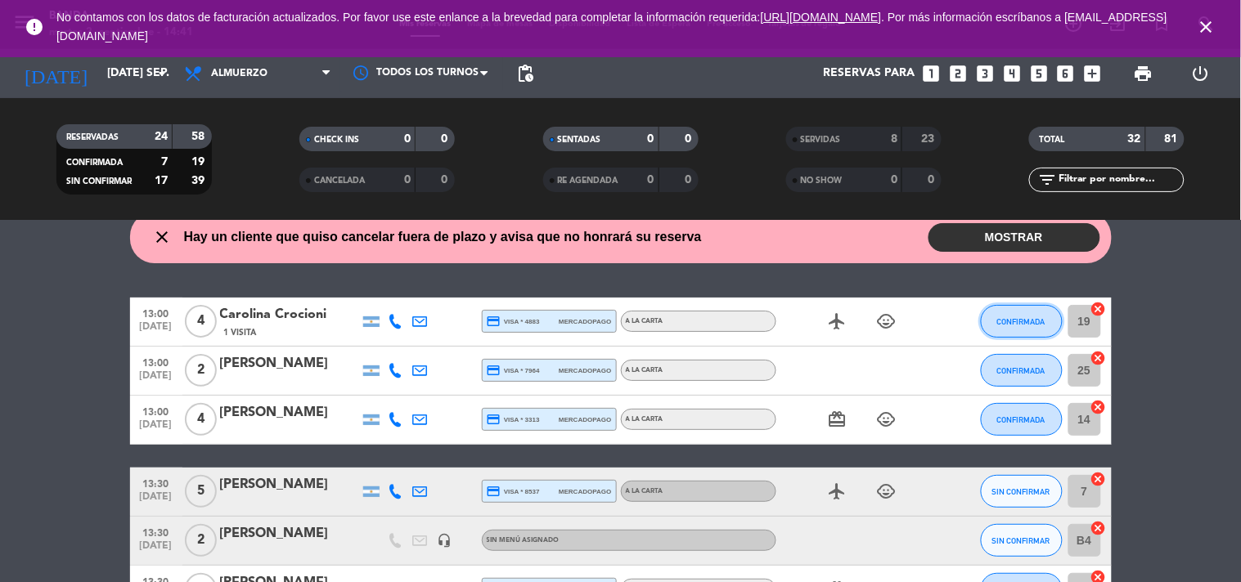
click at [1008, 317] on span "CONFIRMADA" at bounding box center [1021, 321] width 48 height 9
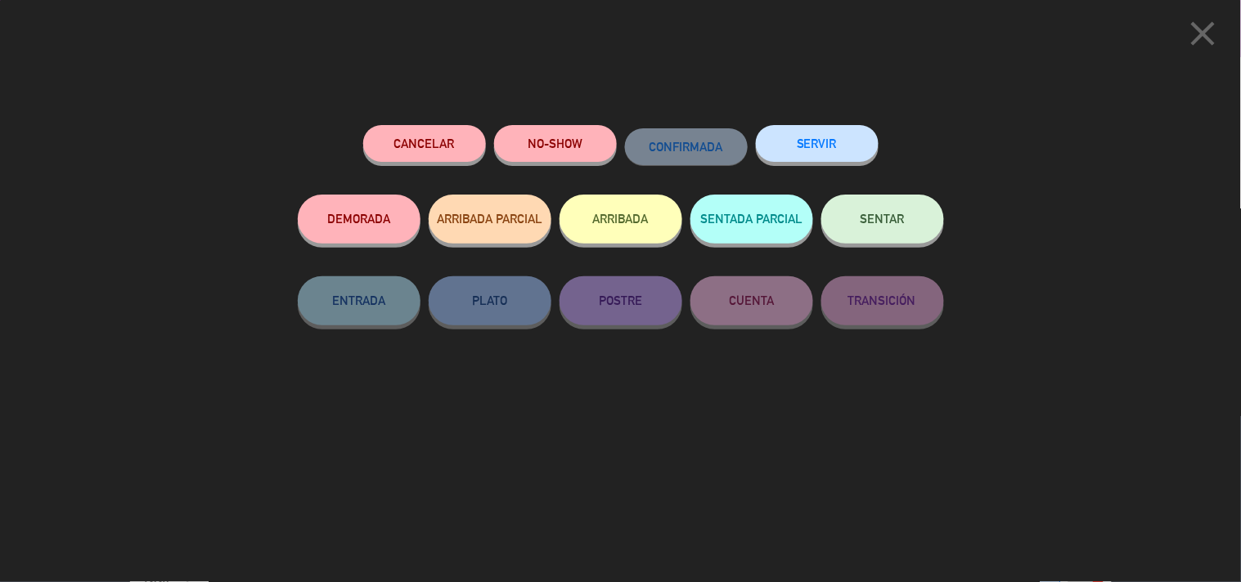
click at [833, 147] on button "SERVIR" at bounding box center [817, 143] width 123 height 37
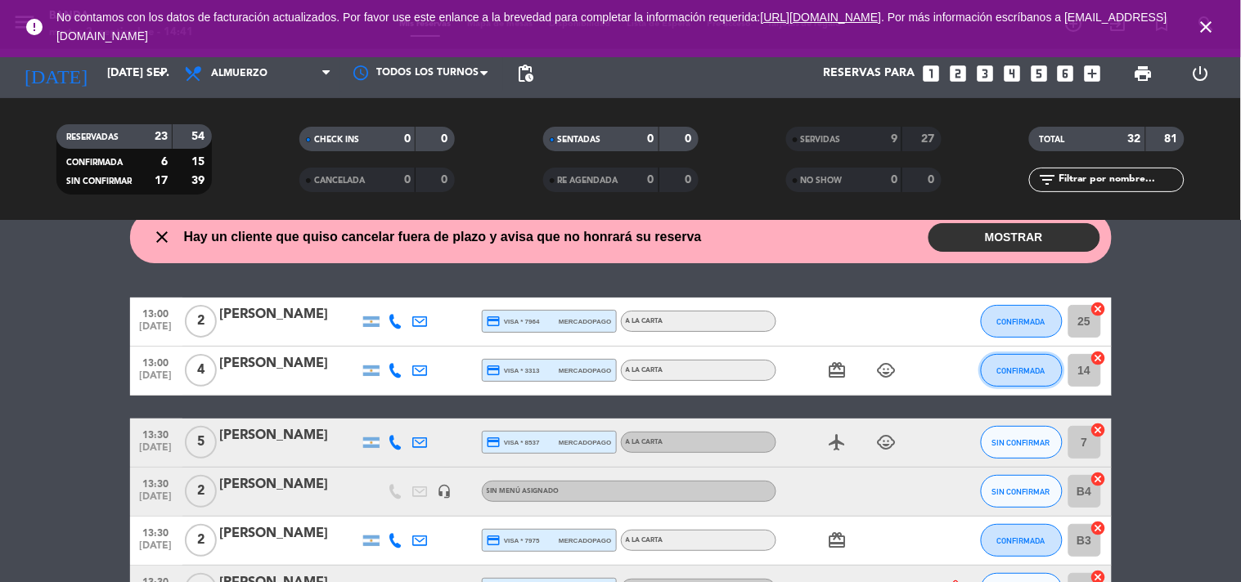
click at [1005, 370] on span "CONFIRMADA" at bounding box center [1021, 370] width 48 height 9
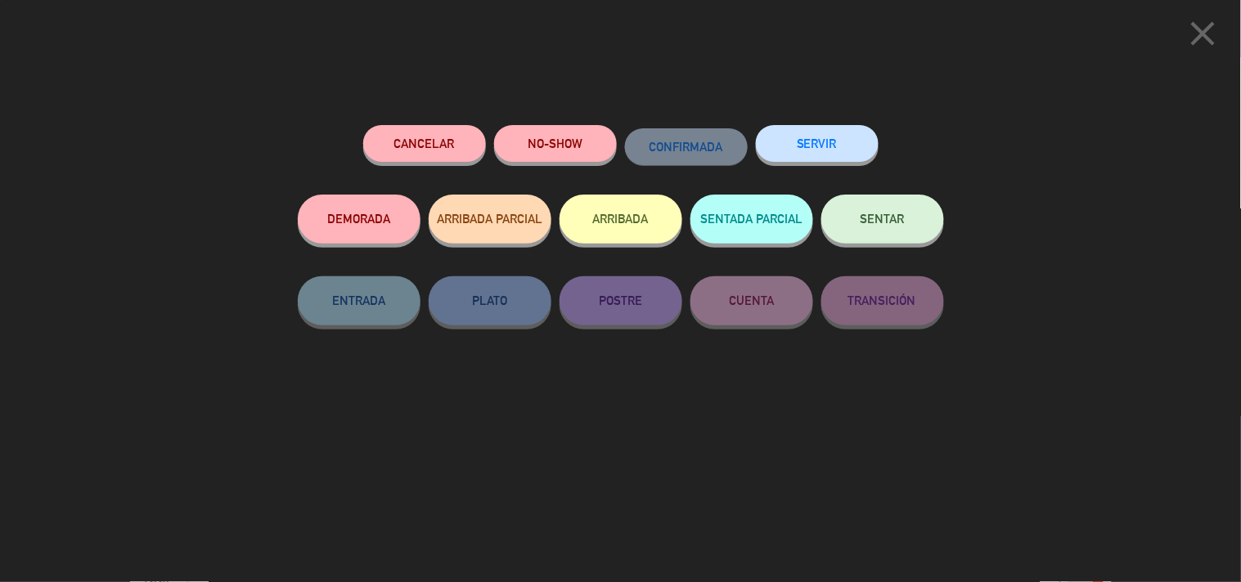
click at [824, 141] on button "SERVIR" at bounding box center [817, 143] width 123 height 37
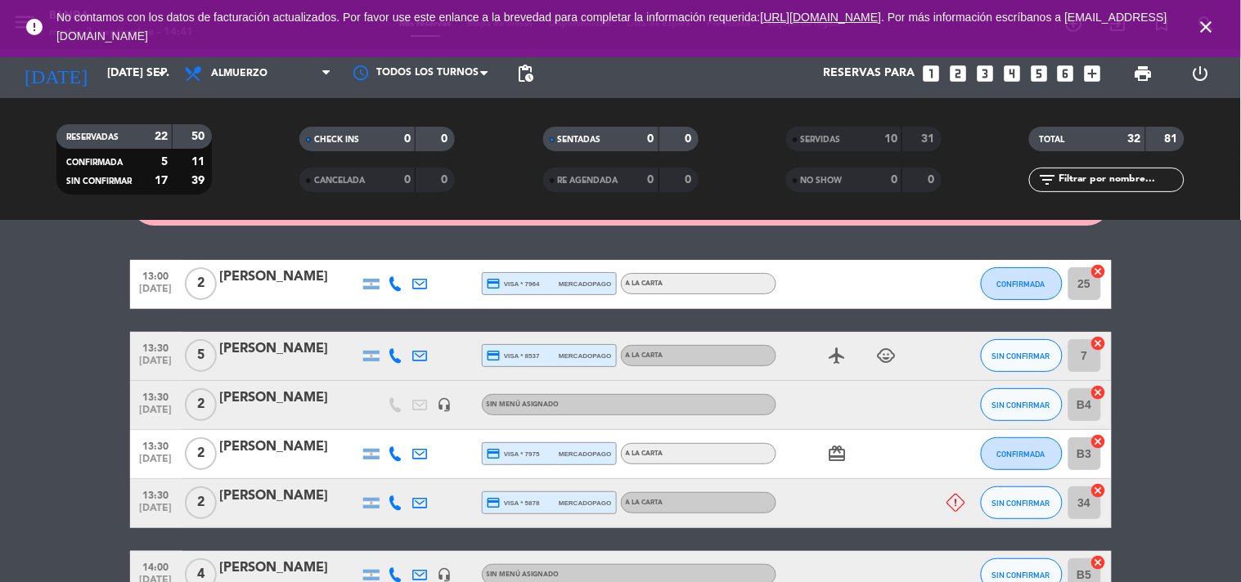
scroll to position [101, 0]
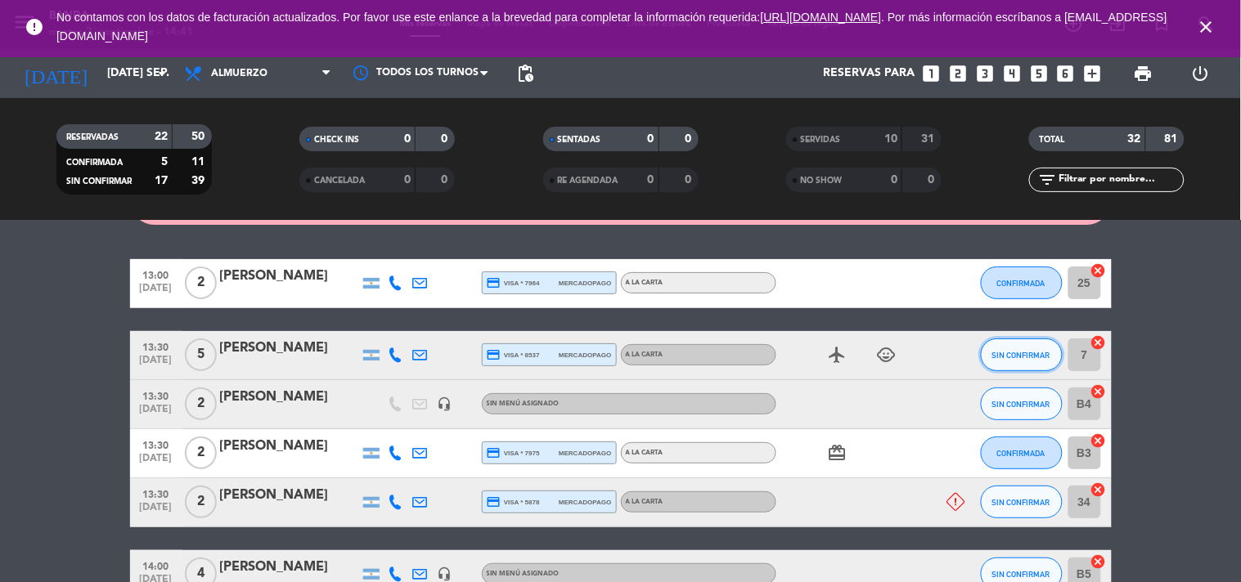
click at [987, 341] on button "SIN CONFIRMAR" at bounding box center [1022, 355] width 82 height 33
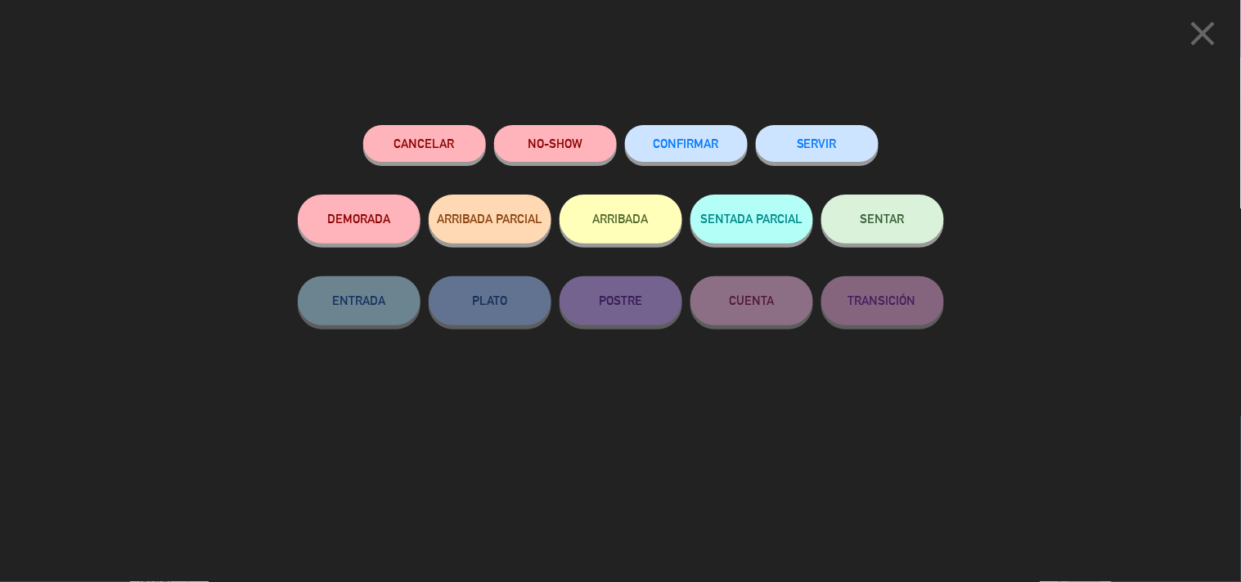
click at [826, 137] on button "SERVIR" at bounding box center [817, 143] width 123 height 37
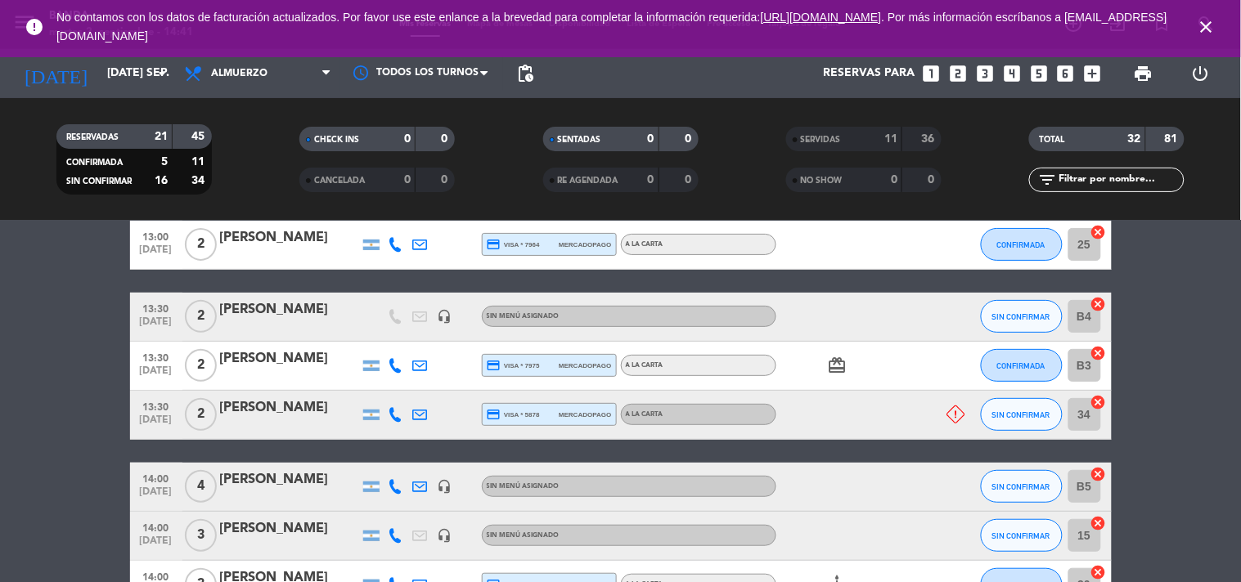
scroll to position [140, 0]
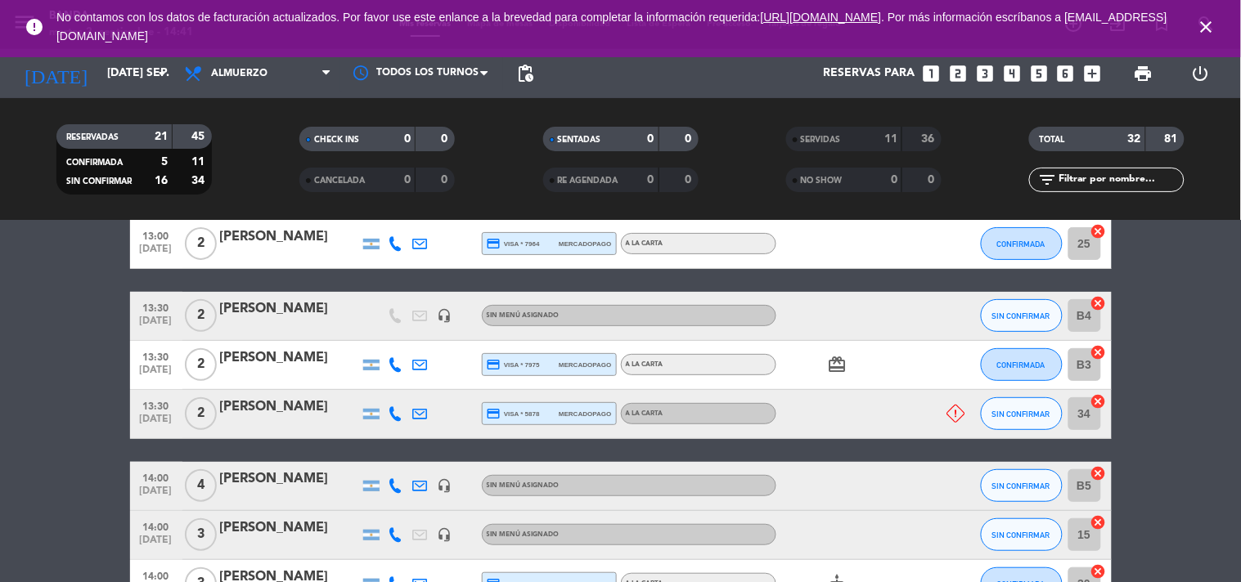
click at [1061, 308] on div "SIN CONFIRMAR" at bounding box center [1022, 316] width 82 height 48
click at [1032, 308] on button "SIN CONFIRMAR" at bounding box center [1022, 315] width 82 height 33
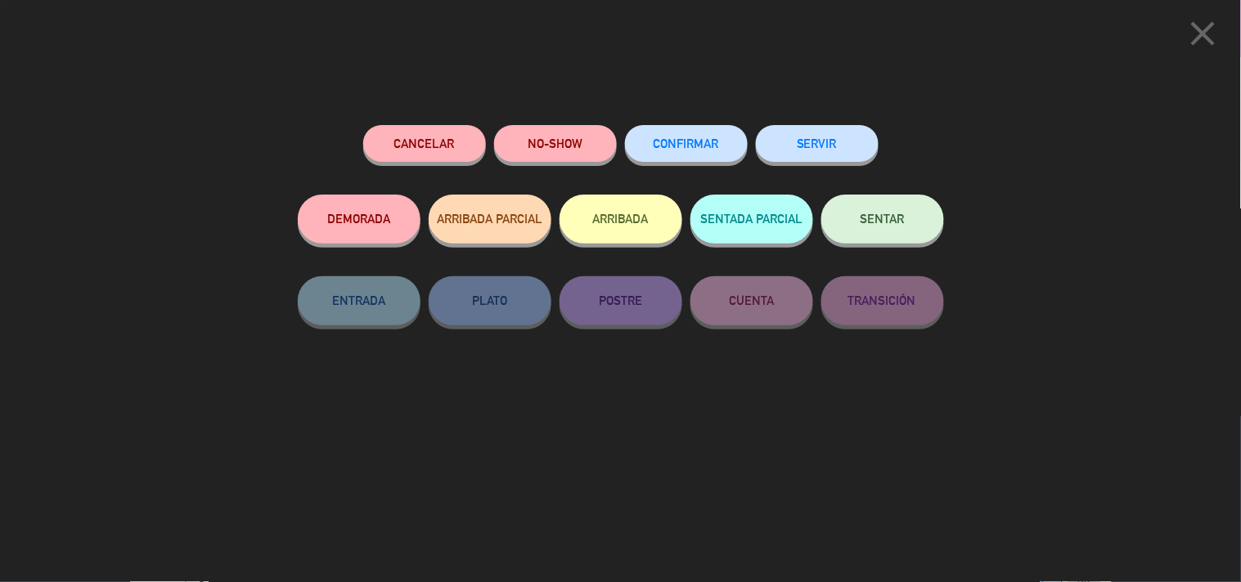
click at [841, 120] on div "Cancelar NO-SHOW CONFIRMAR SERVIR DEMORADA ARRIBADA PARCIAL ARRIBADA SENTADA PA…" at bounding box center [620, 348] width 669 height 469
click at [832, 135] on button "SERVIR" at bounding box center [817, 143] width 123 height 37
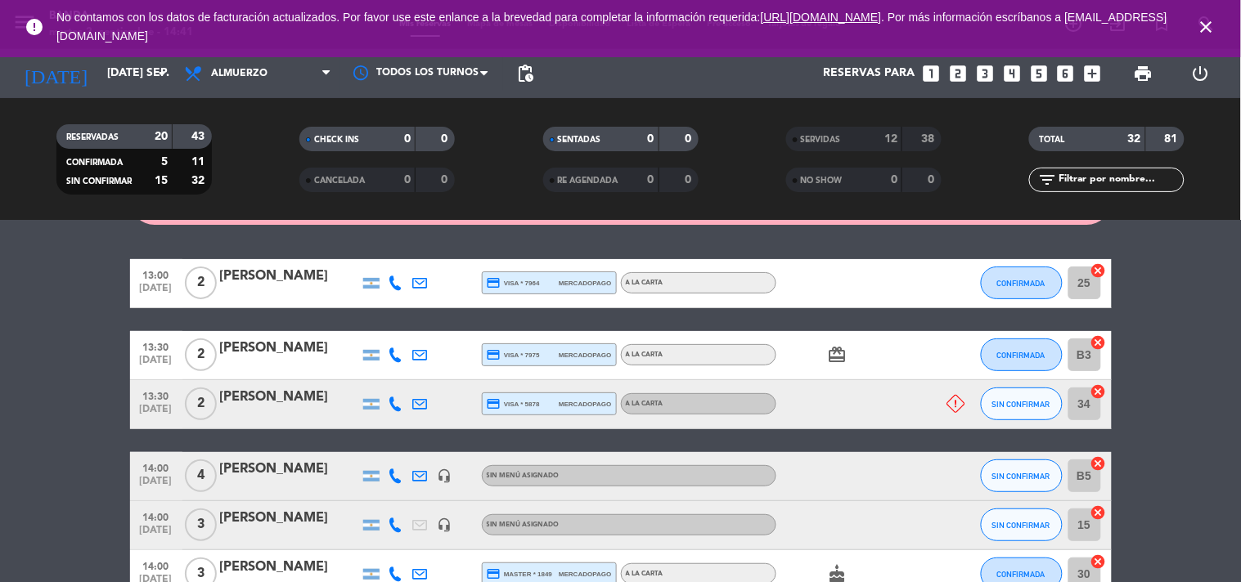
scroll to position [98, 0]
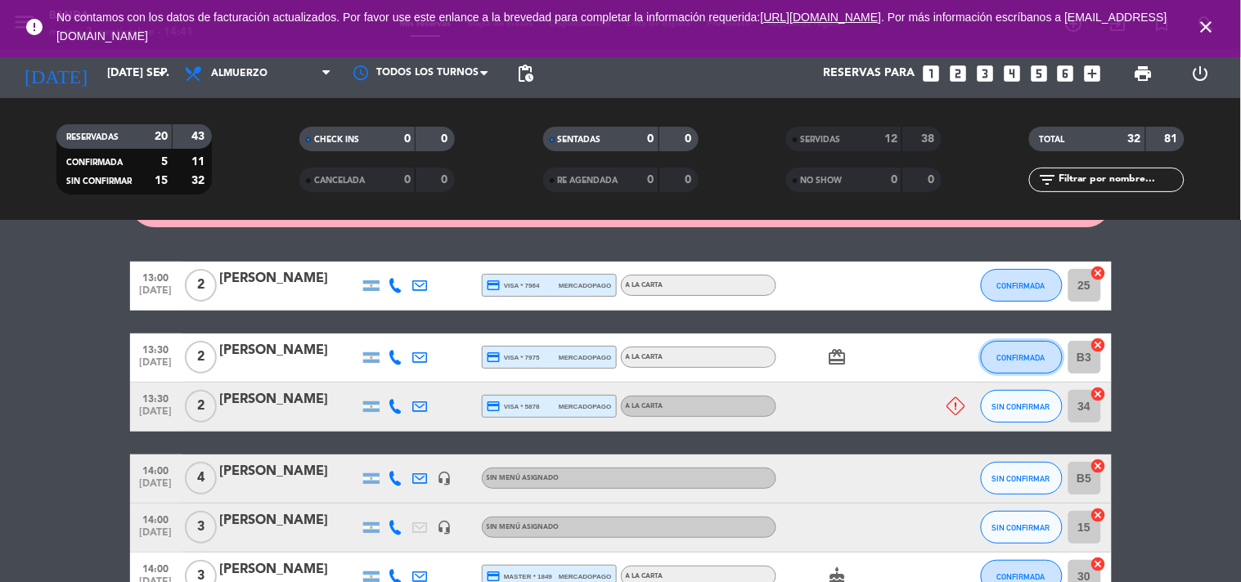
click at [1019, 353] on span "CONFIRMADA" at bounding box center [1021, 357] width 48 height 9
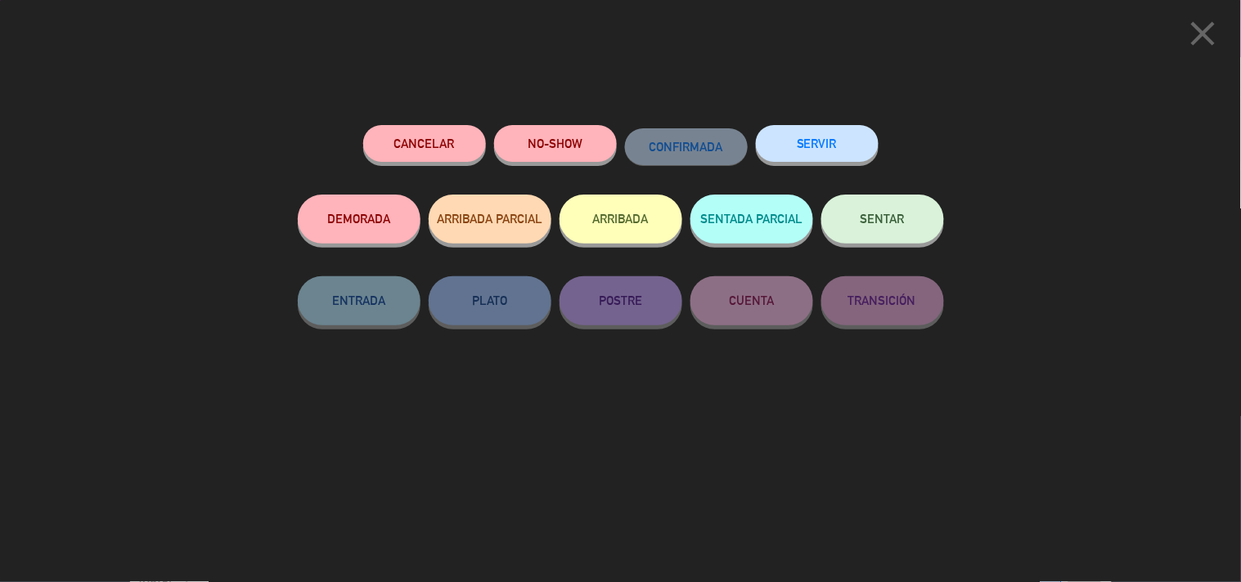
click at [827, 137] on button "SERVIR" at bounding box center [817, 143] width 123 height 37
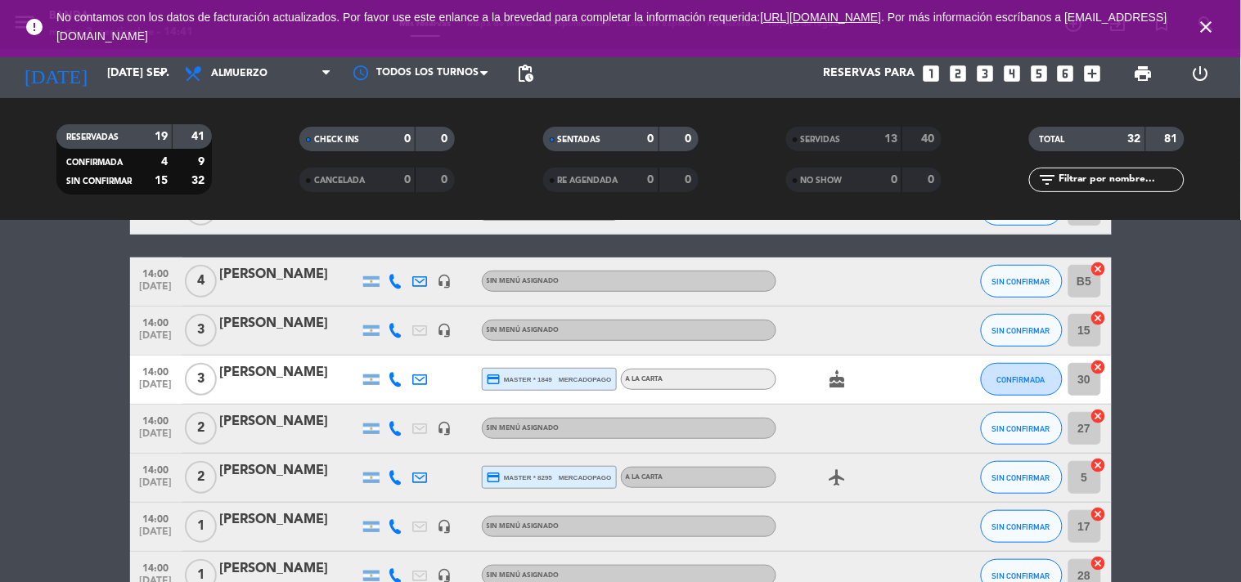
scroll to position [248, 0]
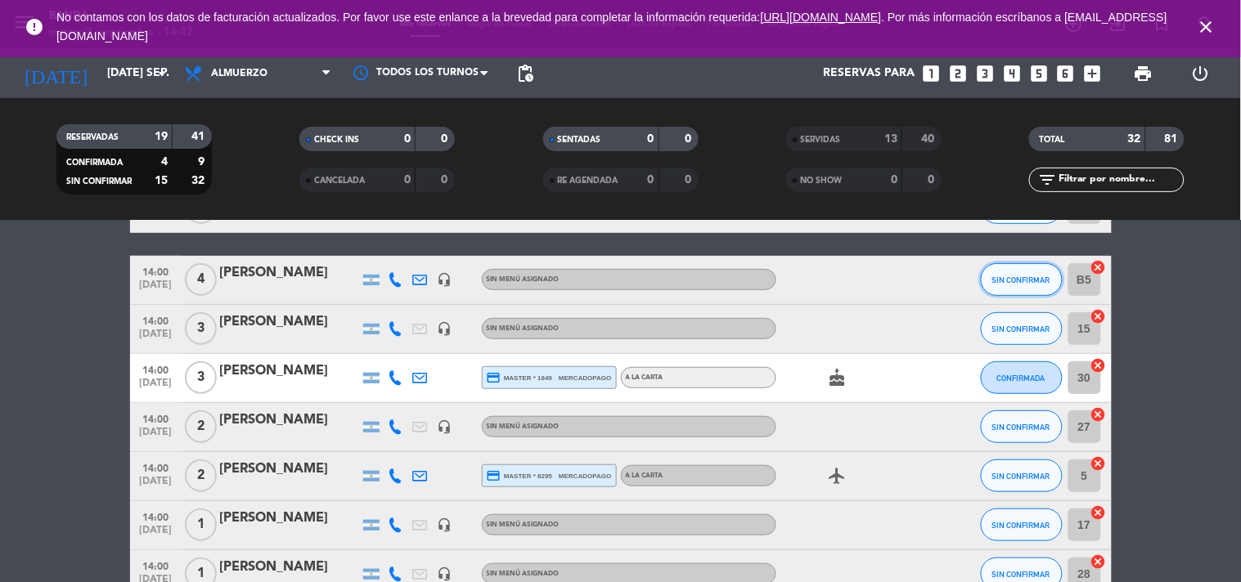
click at [1025, 287] on button "SIN CONFIRMAR" at bounding box center [1022, 279] width 82 height 33
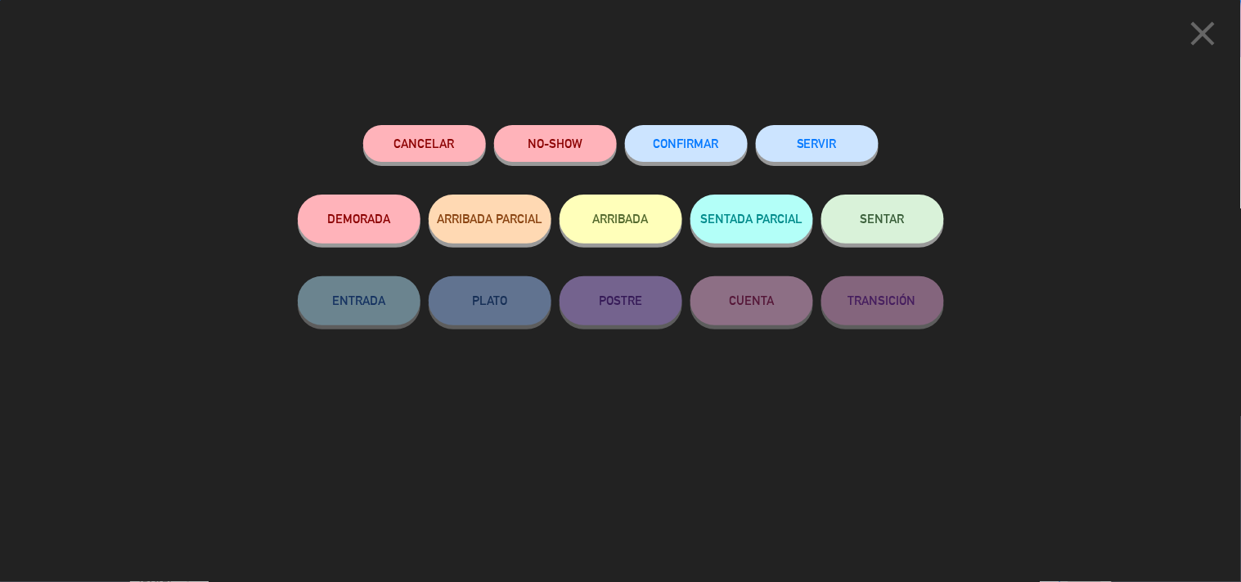
click at [838, 134] on button "SERVIR" at bounding box center [817, 143] width 123 height 37
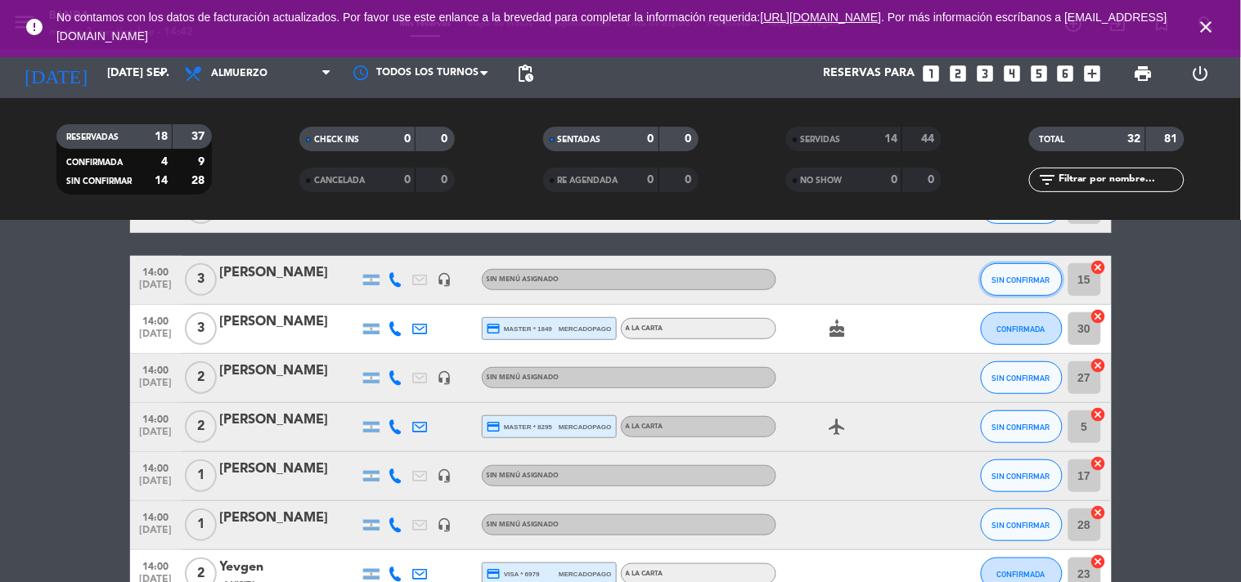
click at [1021, 283] on span "SIN CONFIRMAR" at bounding box center [1021, 280] width 58 height 9
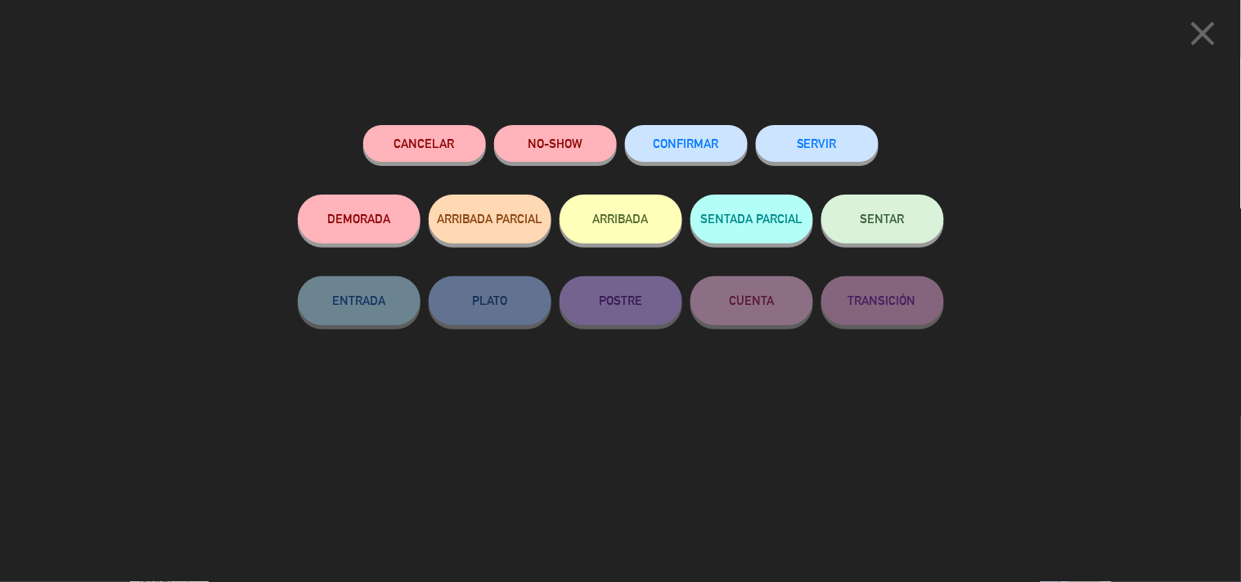
click at [861, 143] on button "SERVIR" at bounding box center [817, 143] width 123 height 37
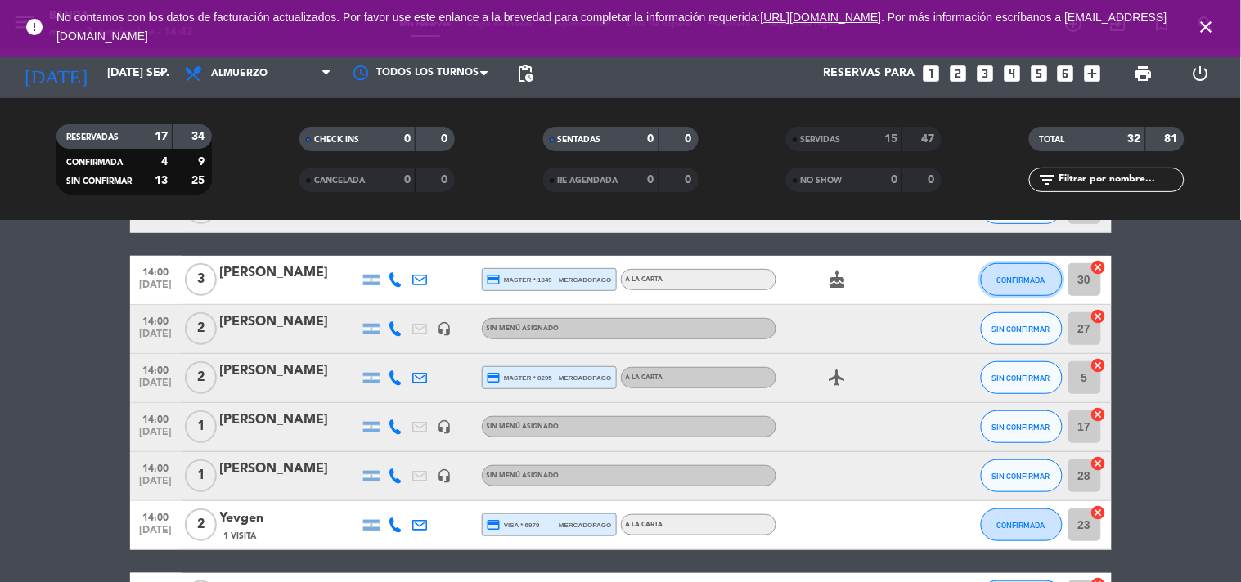
click at [1015, 283] on span "CONFIRMADA" at bounding box center [1021, 280] width 48 height 9
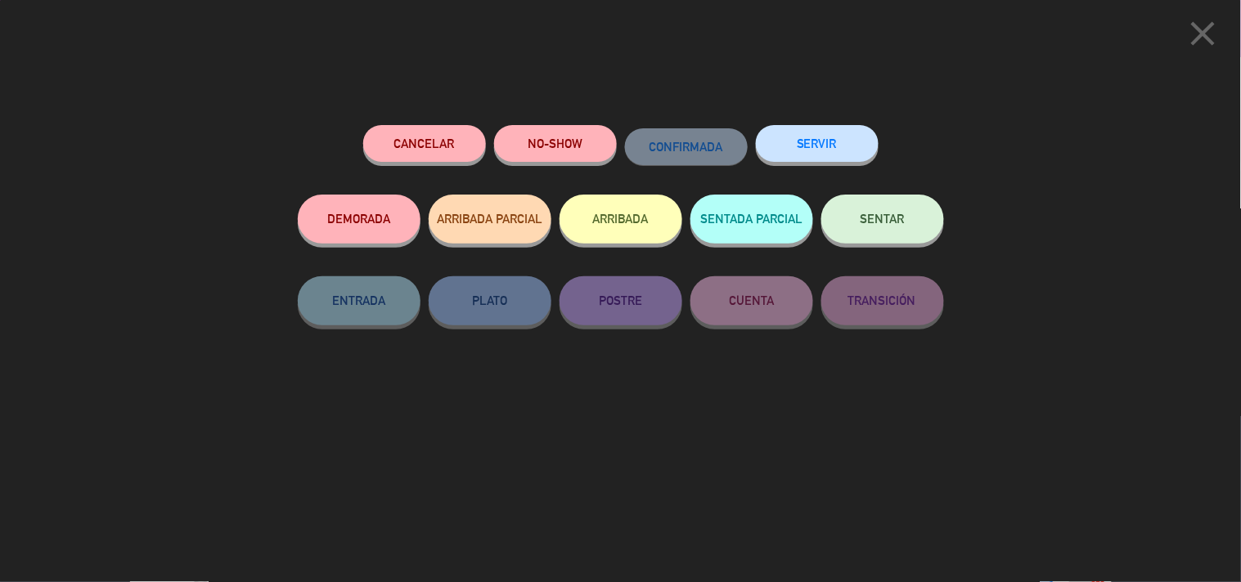
click at [792, 135] on button "SERVIR" at bounding box center [817, 143] width 123 height 37
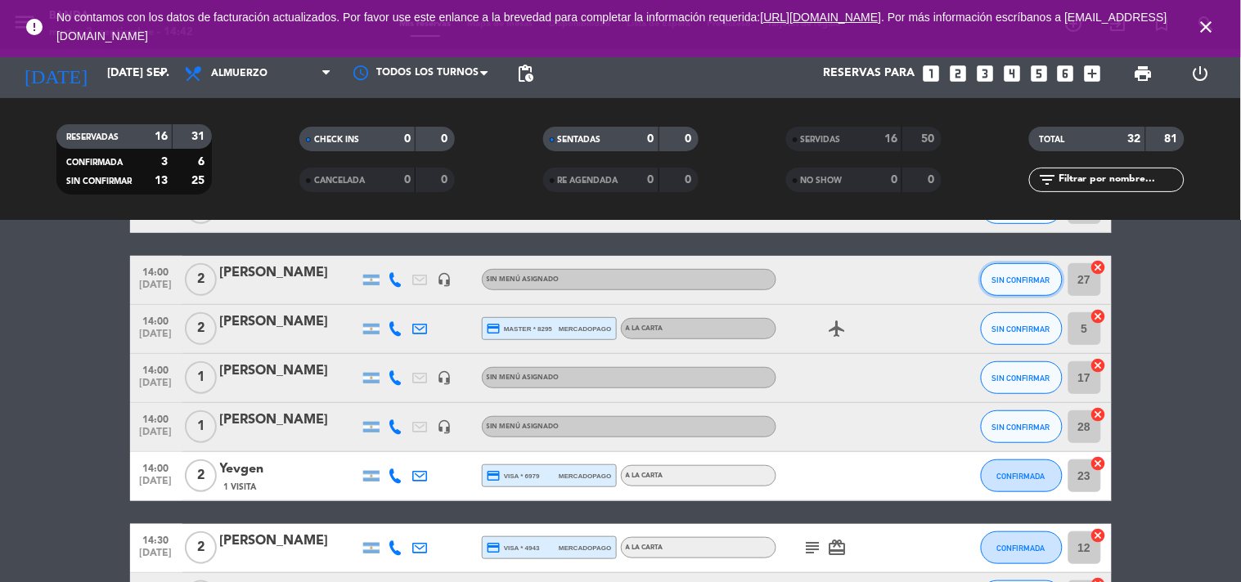
click at [1027, 270] on button "SIN CONFIRMAR" at bounding box center [1022, 279] width 82 height 33
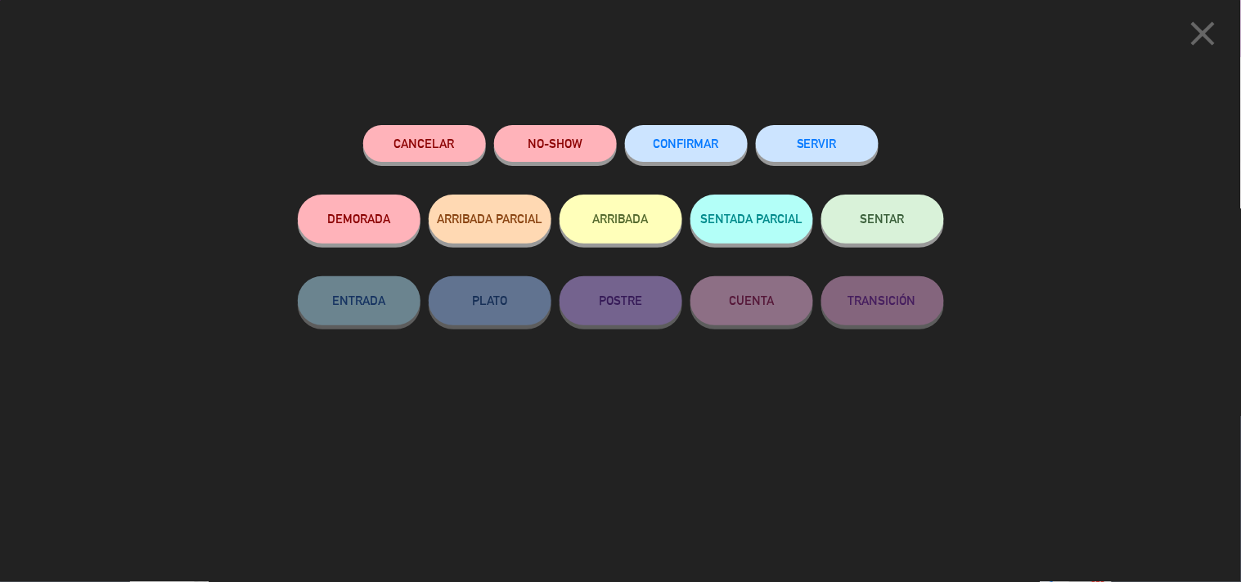
click at [824, 132] on button "SERVIR" at bounding box center [817, 143] width 123 height 37
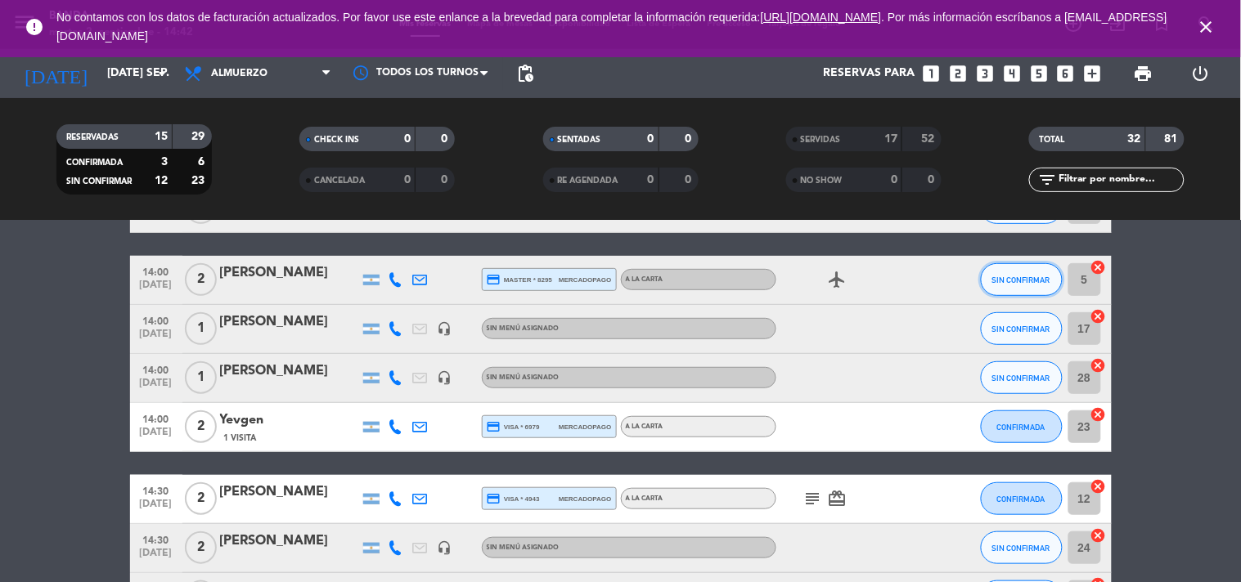
click at [1004, 291] on button "SIN CONFIRMAR" at bounding box center [1022, 279] width 82 height 33
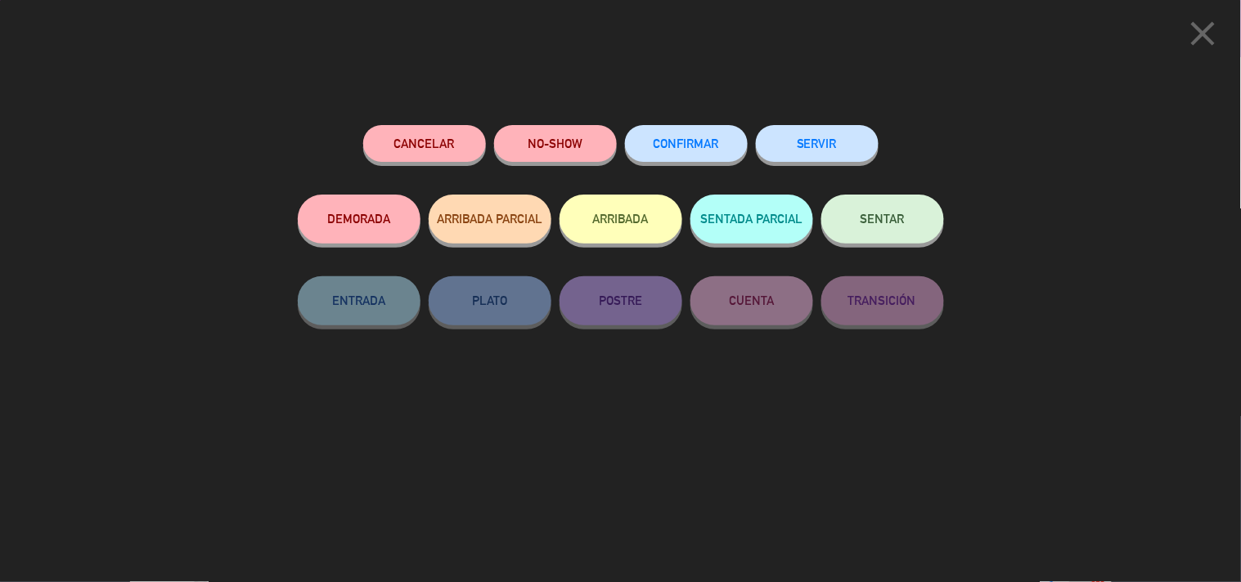
click at [831, 144] on button "SERVIR" at bounding box center [817, 143] width 123 height 37
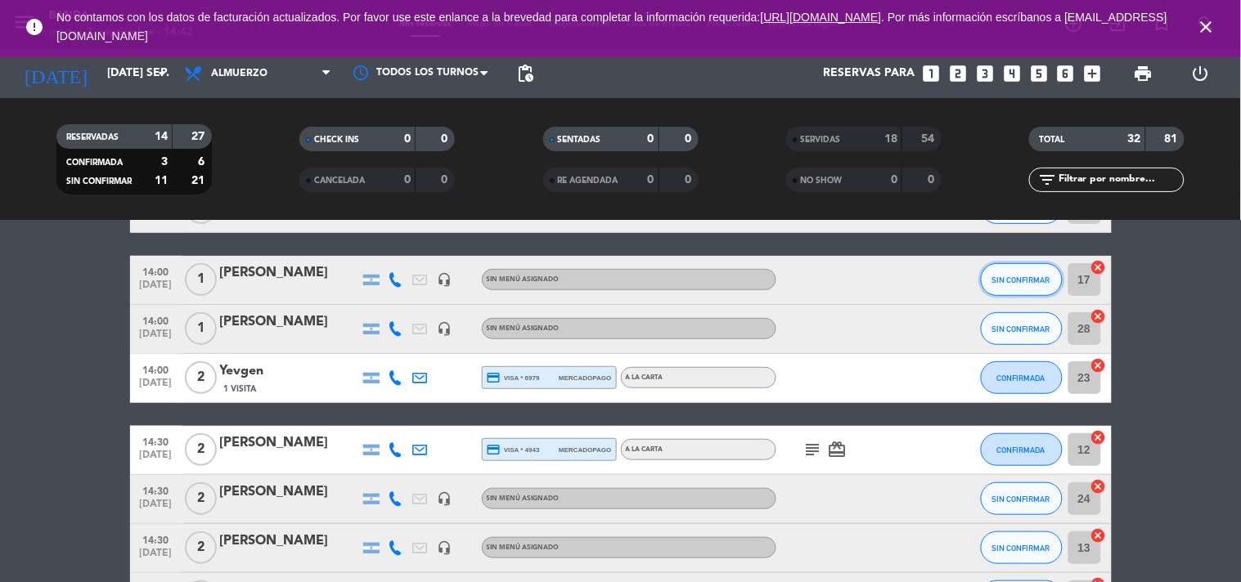
click at [1032, 280] on span "SIN CONFIRMAR" at bounding box center [1021, 280] width 58 height 9
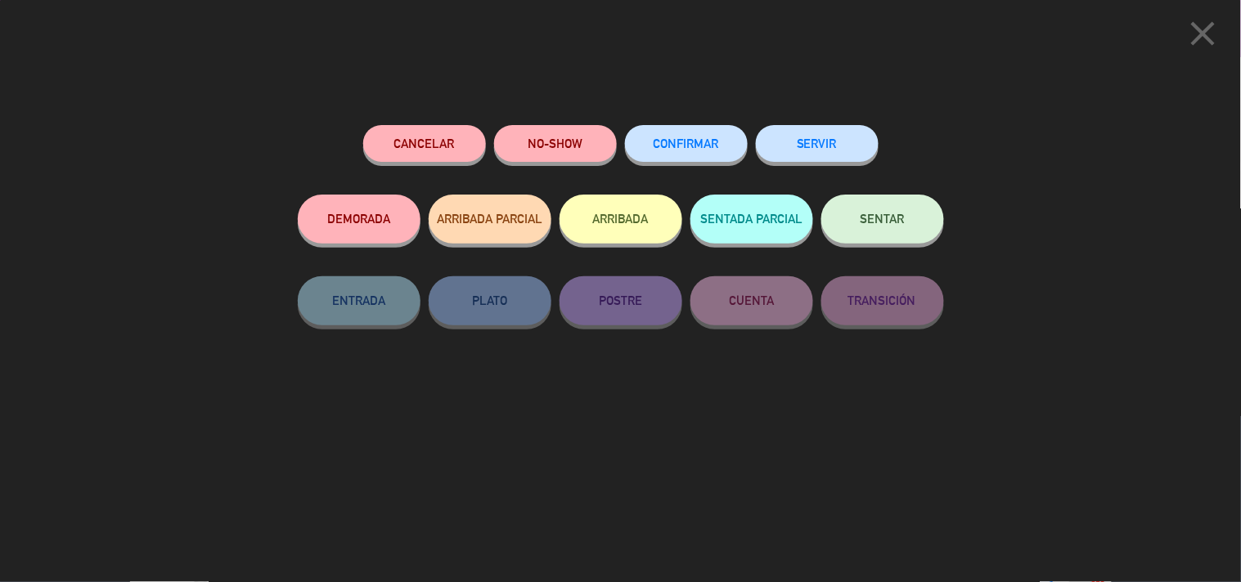
click at [845, 158] on button "SERVIR" at bounding box center [817, 143] width 123 height 37
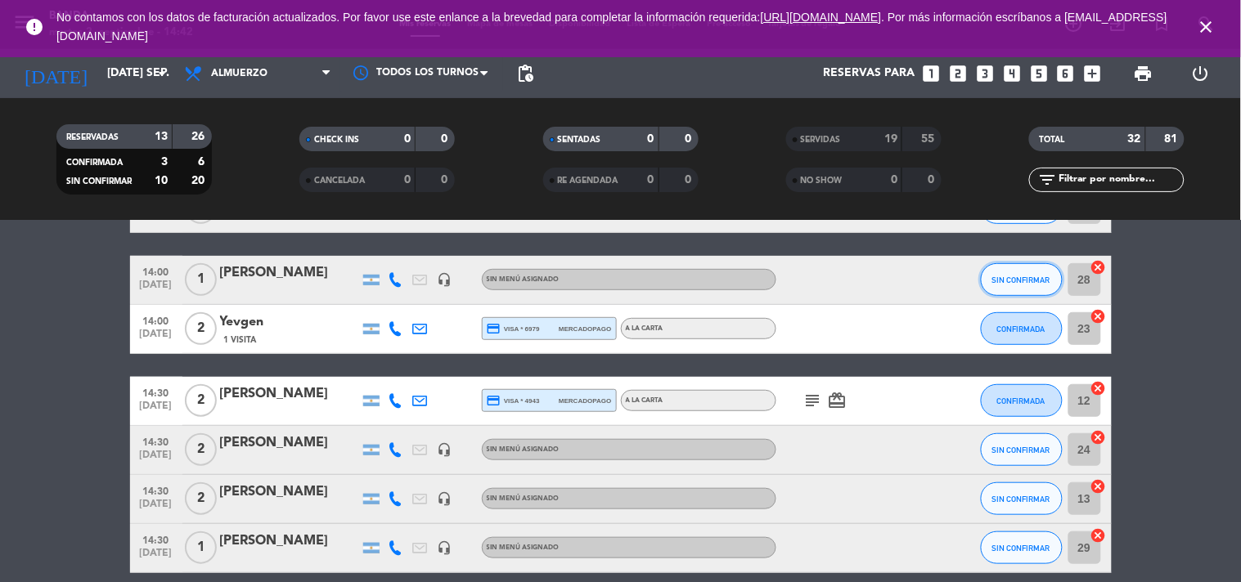
click at [1016, 278] on span "SIN CONFIRMAR" at bounding box center [1021, 280] width 58 height 9
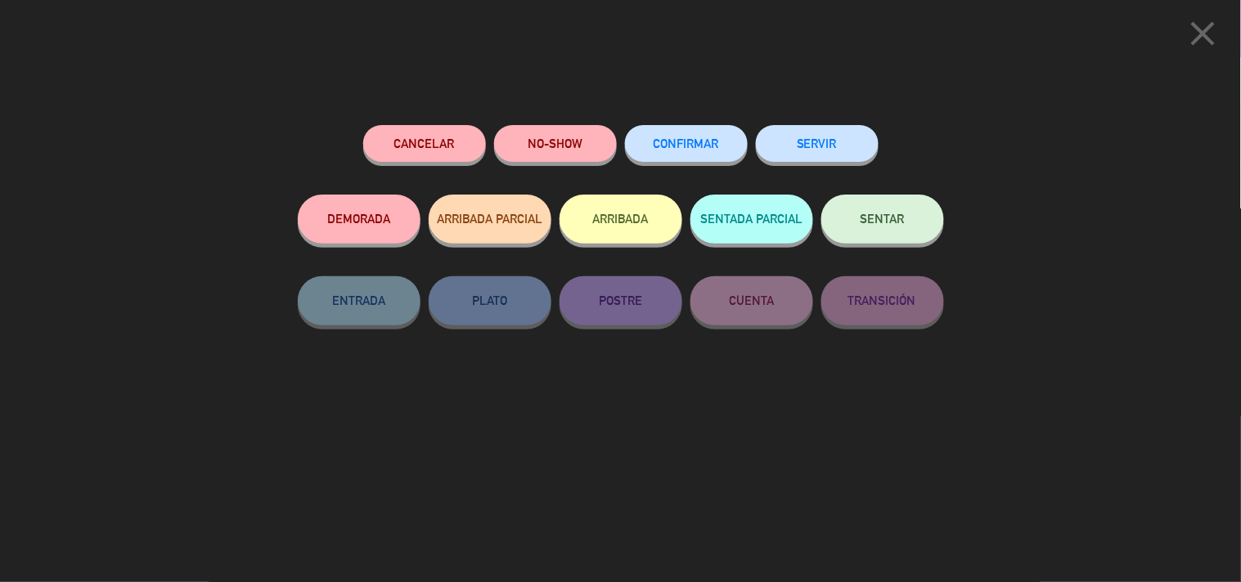
click at [800, 141] on button "SERVIR" at bounding box center [817, 143] width 123 height 37
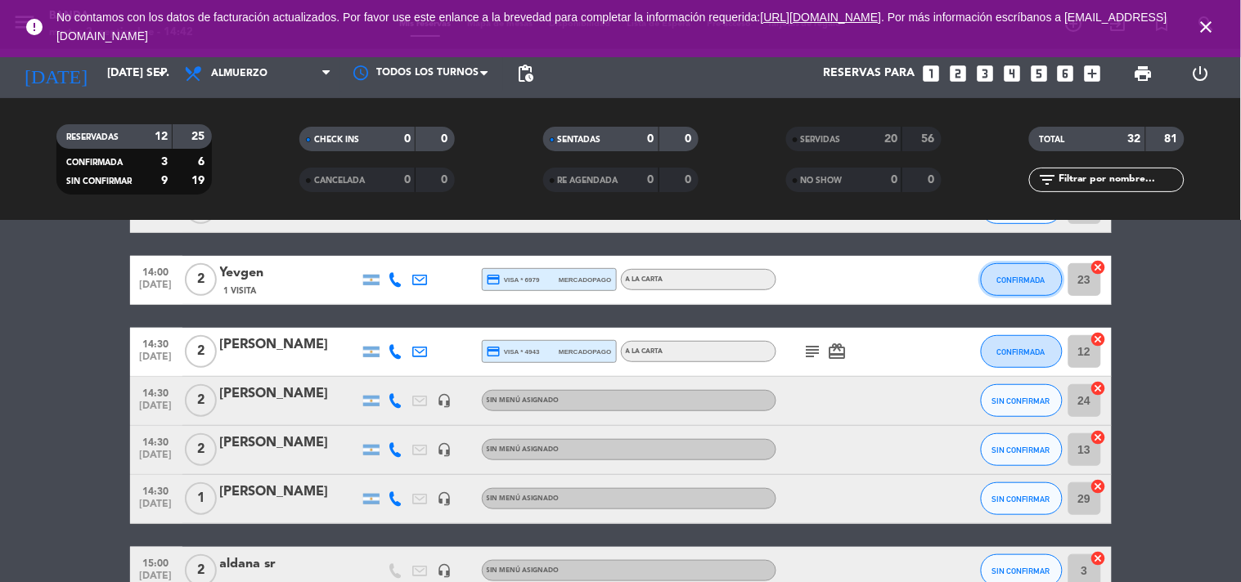
click at [1031, 288] on button "CONFIRMADA" at bounding box center [1022, 279] width 82 height 33
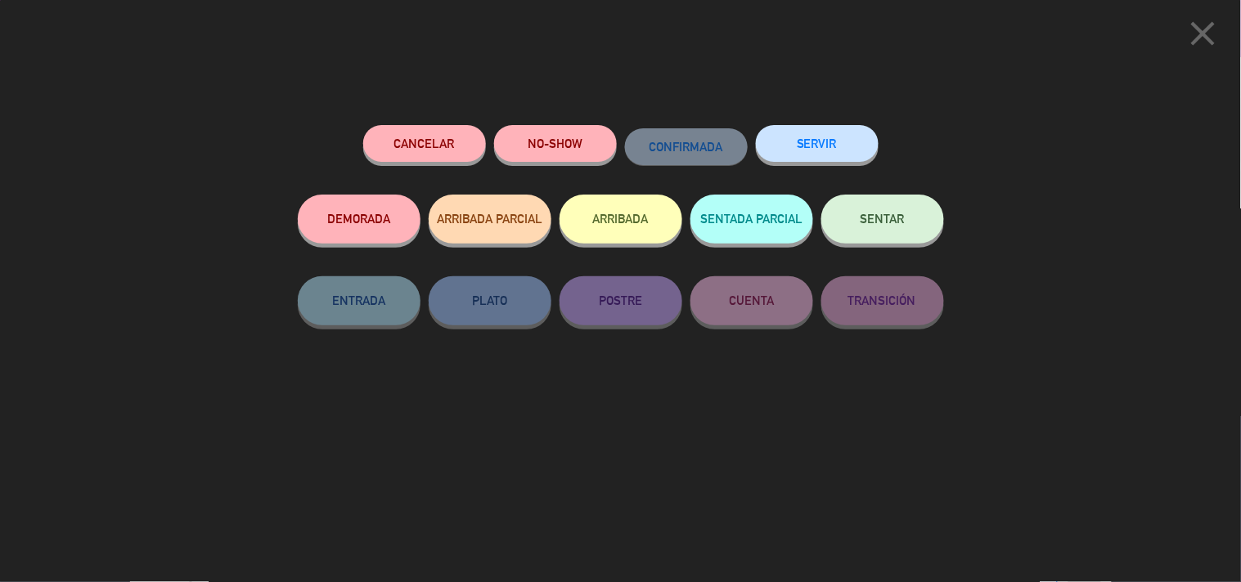
click at [841, 137] on button "SERVIR" at bounding box center [817, 143] width 123 height 37
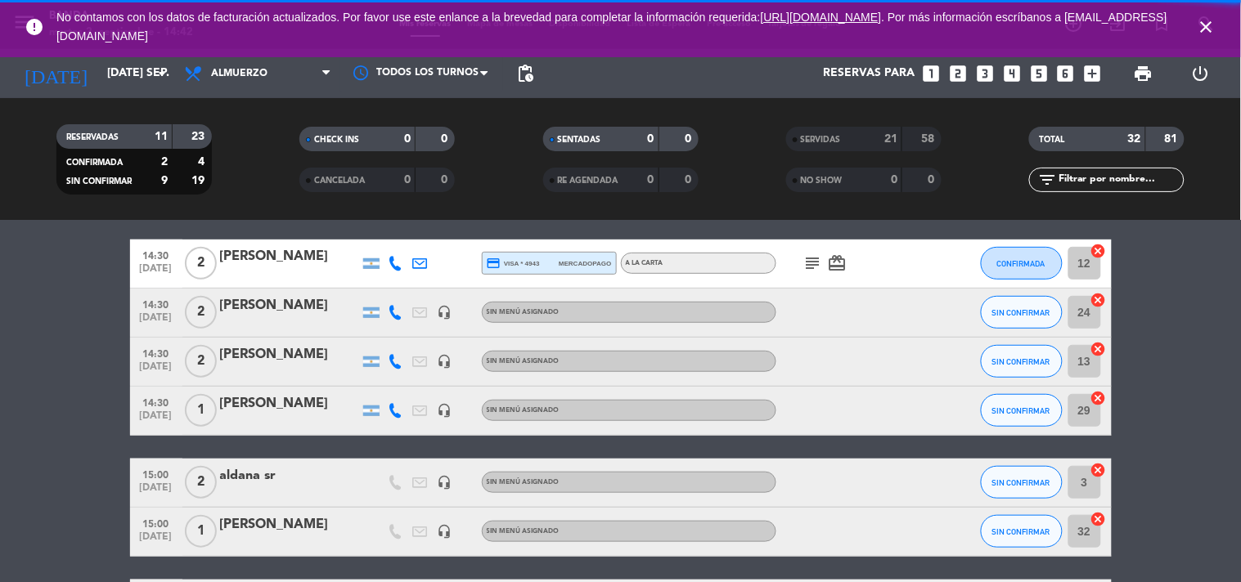
scroll to position [265, 0]
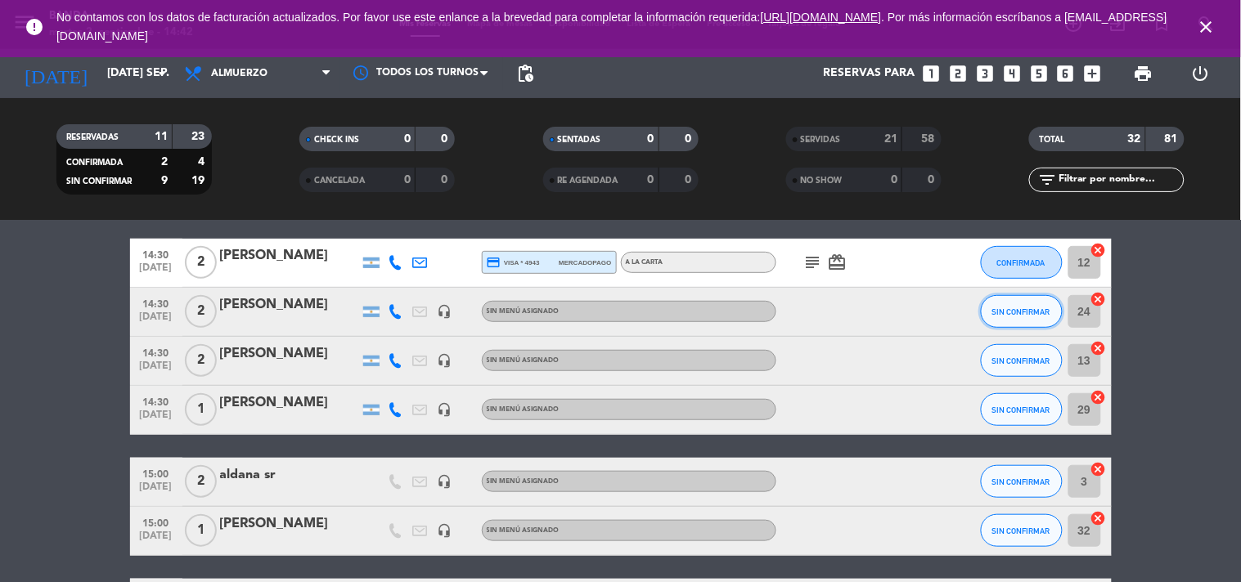
click at [1050, 314] on button "SIN CONFIRMAR" at bounding box center [1022, 311] width 82 height 33
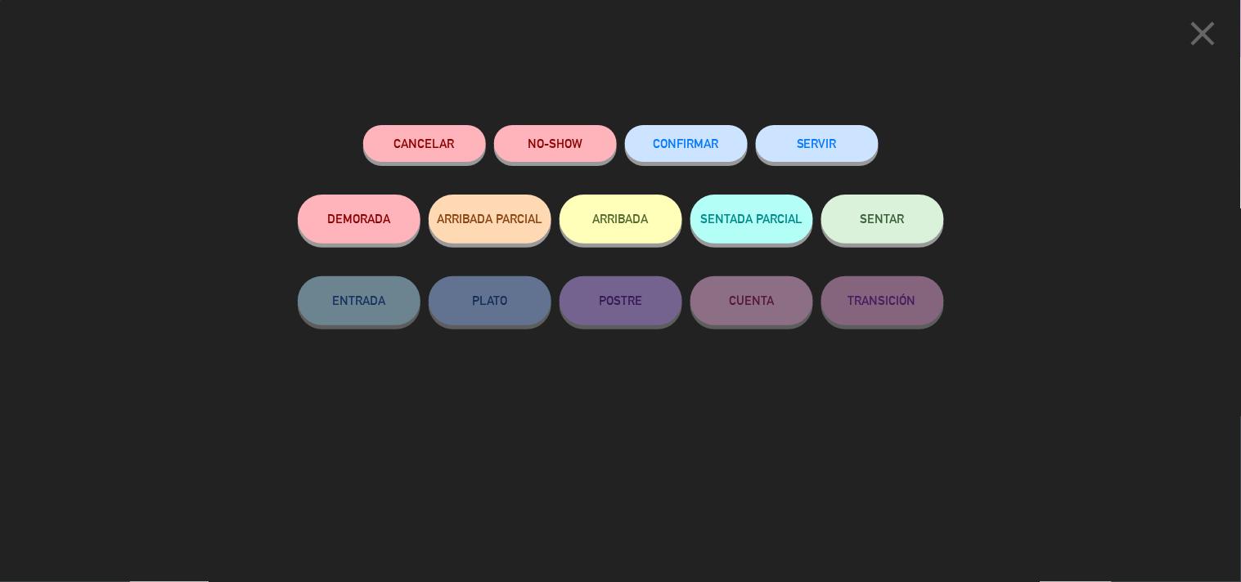
click at [846, 154] on button "SERVIR" at bounding box center [817, 143] width 123 height 37
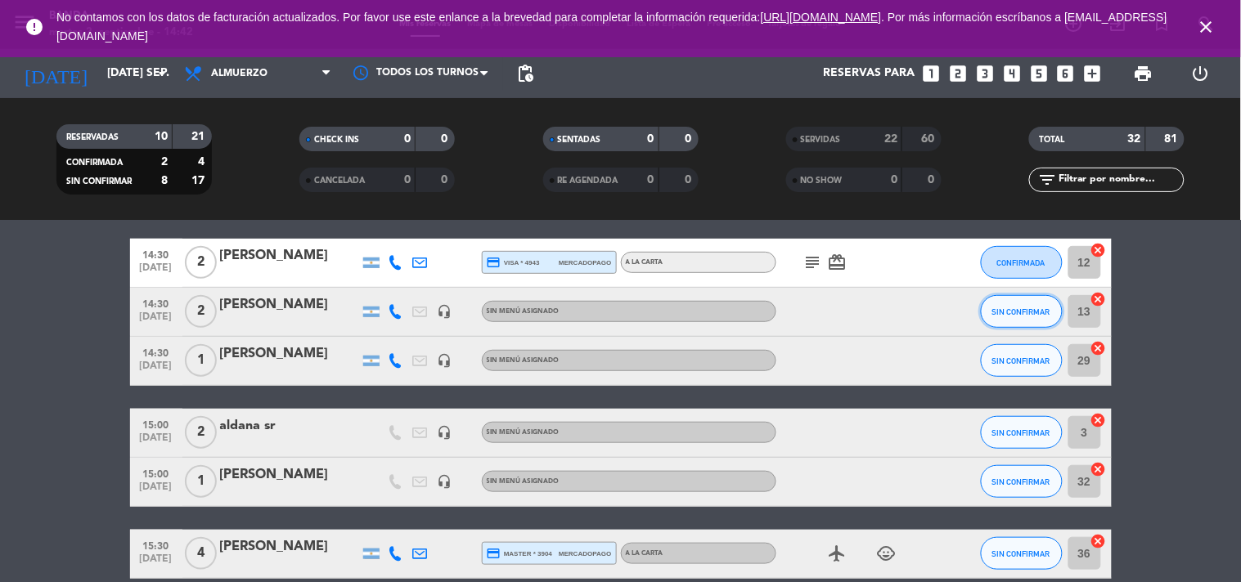
click at [1016, 325] on button "SIN CONFIRMAR" at bounding box center [1022, 311] width 82 height 33
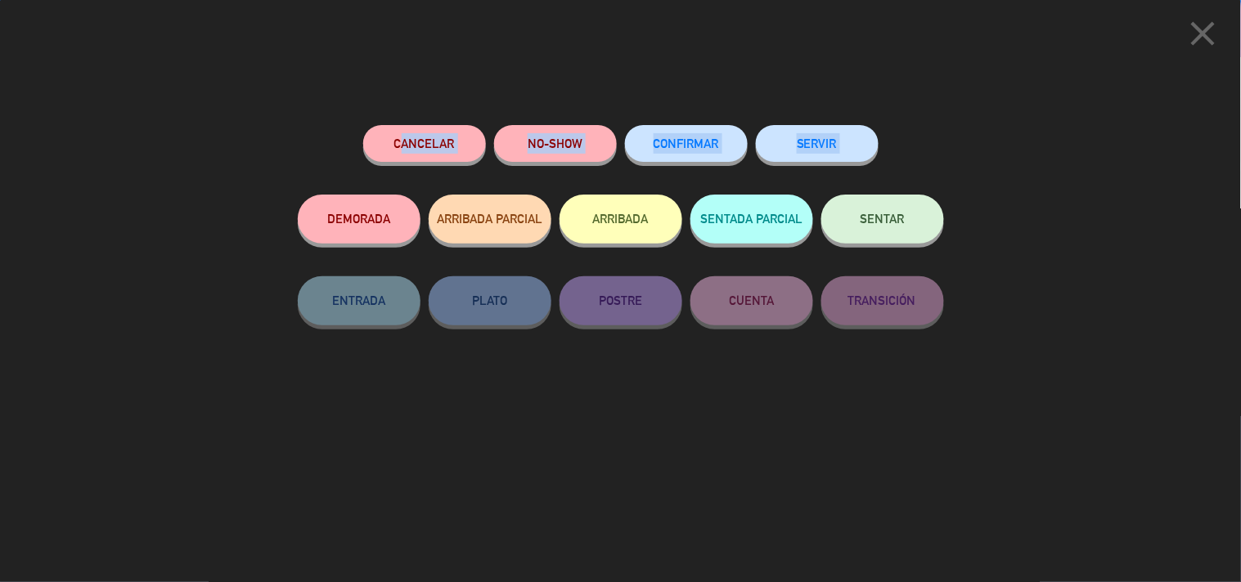
drag, startPoint x: 1016, startPoint y: 325, endPoint x: 833, endPoint y: 155, distance: 249.5
click at [833, 155] on div "close Cancelar NO-SHOW CONFIRMAR SERVIR DEMORADA ARRIBADA PARCIAL ARRIBADA SENT…" at bounding box center [620, 291] width 1241 height 582
click at [857, 160] on button "SERVIR" at bounding box center [817, 143] width 123 height 37
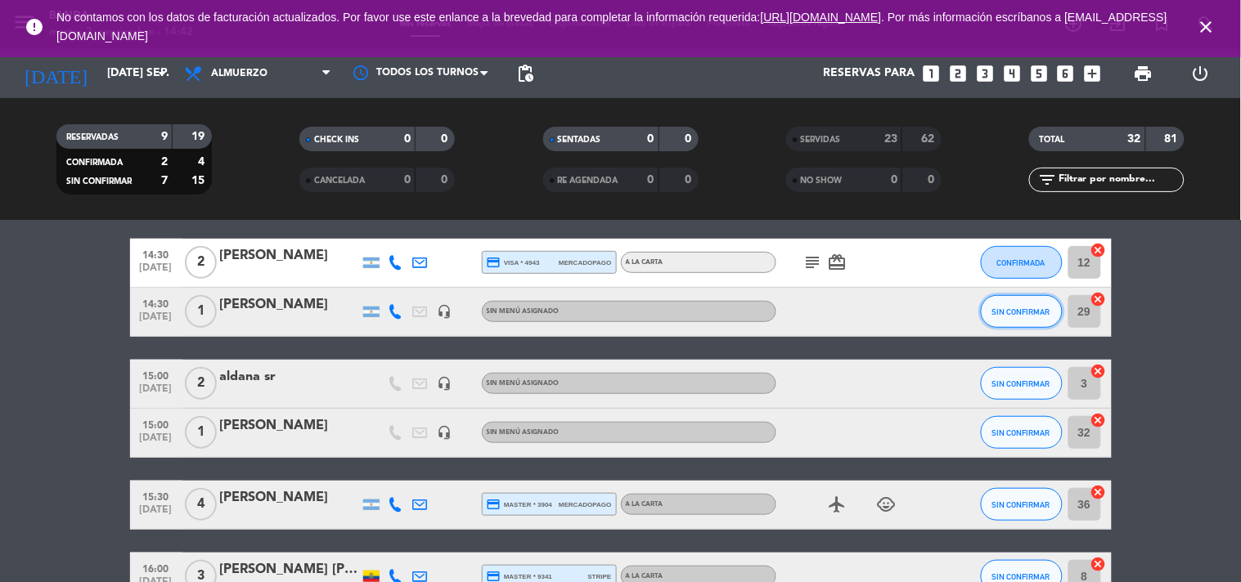
click at [1026, 325] on button "SIN CONFIRMAR" at bounding box center [1022, 311] width 82 height 33
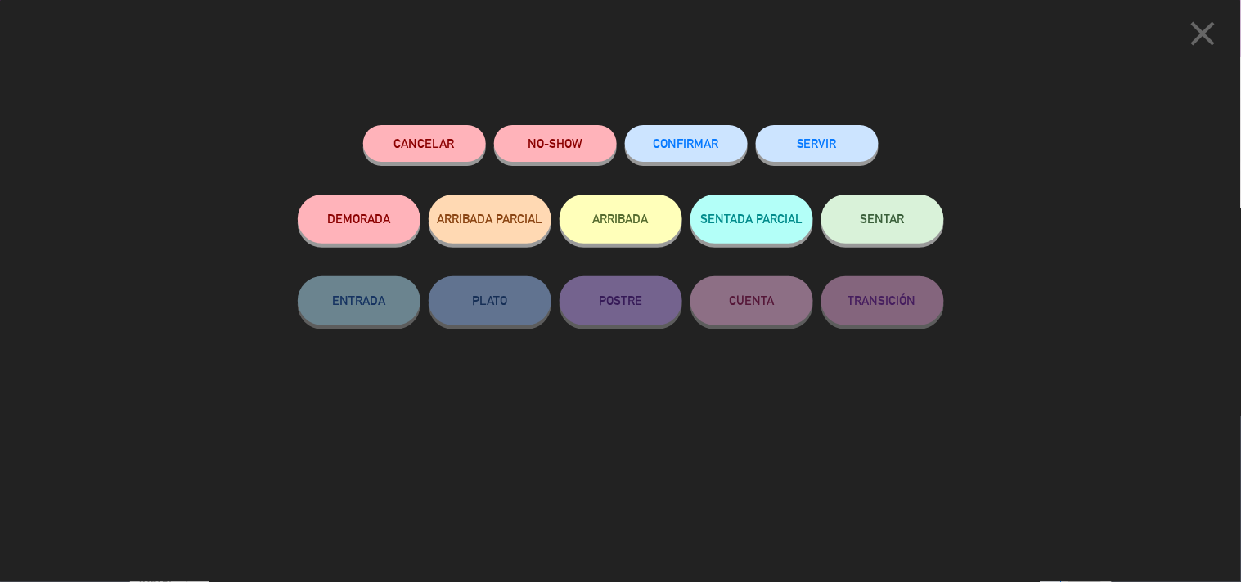
click at [851, 140] on button "SERVIR" at bounding box center [817, 143] width 123 height 37
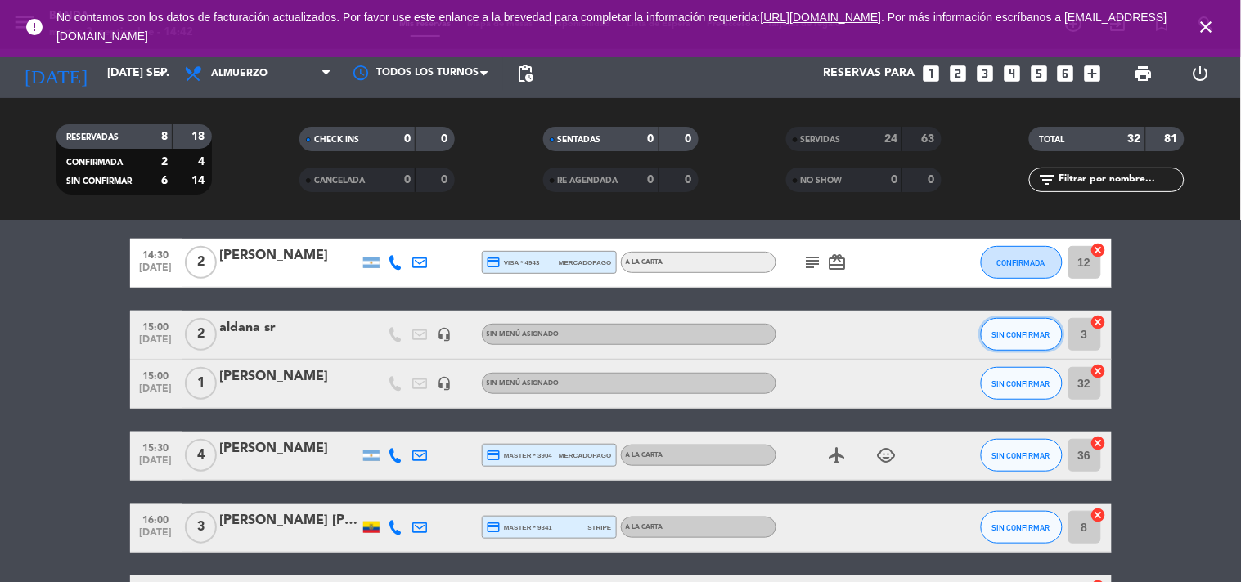
click at [1016, 324] on button "SIN CONFIRMAR" at bounding box center [1022, 334] width 82 height 33
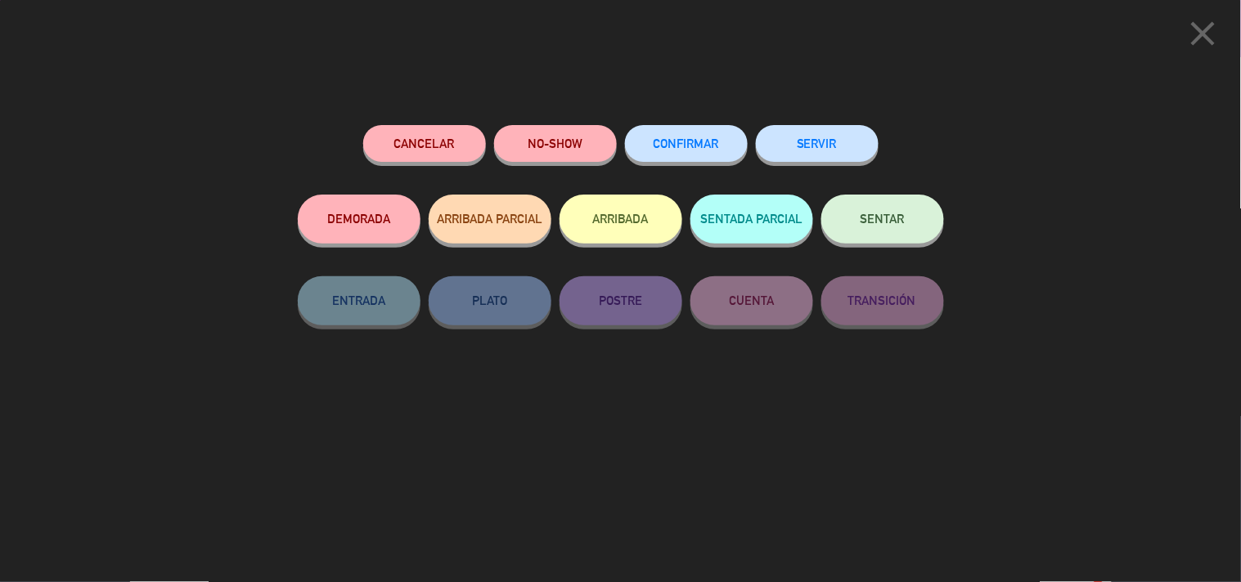
click at [862, 145] on button "SERVIR" at bounding box center [817, 143] width 123 height 37
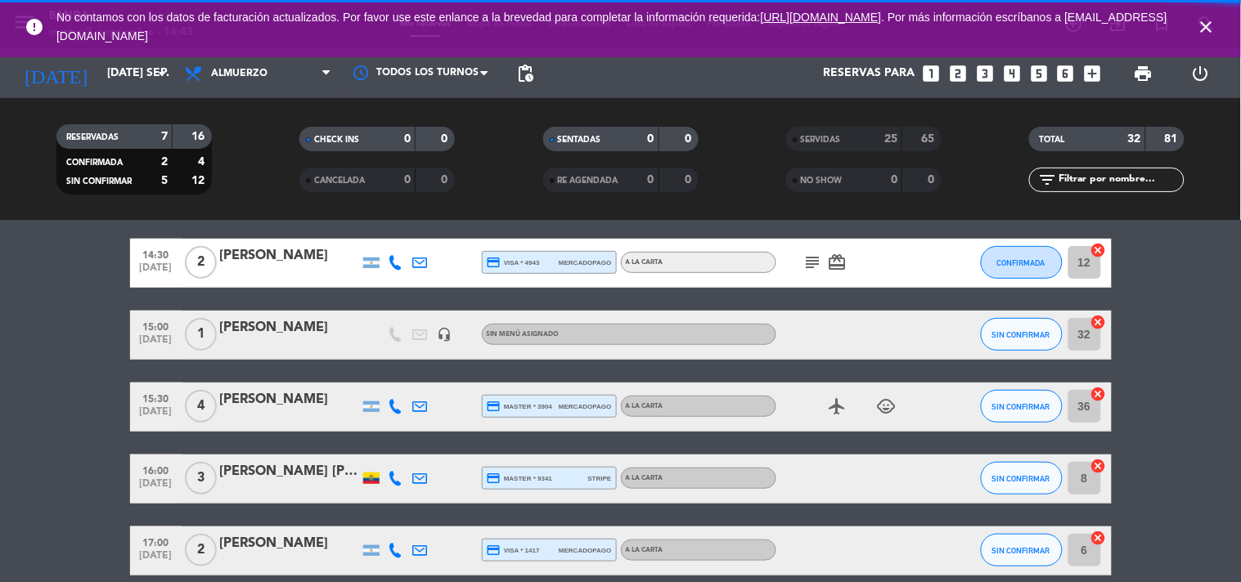
scroll to position [282, 0]
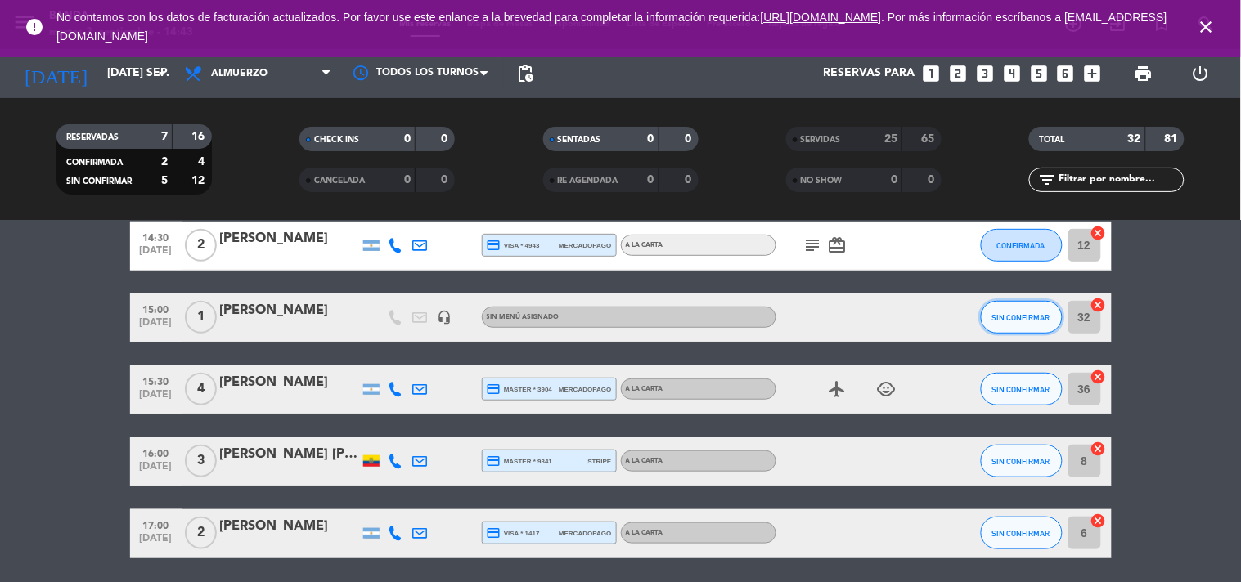
click at [1023, 319] on span "SIN CONFIRMAR" at bounding box center [1021, 317] width 58 height 9
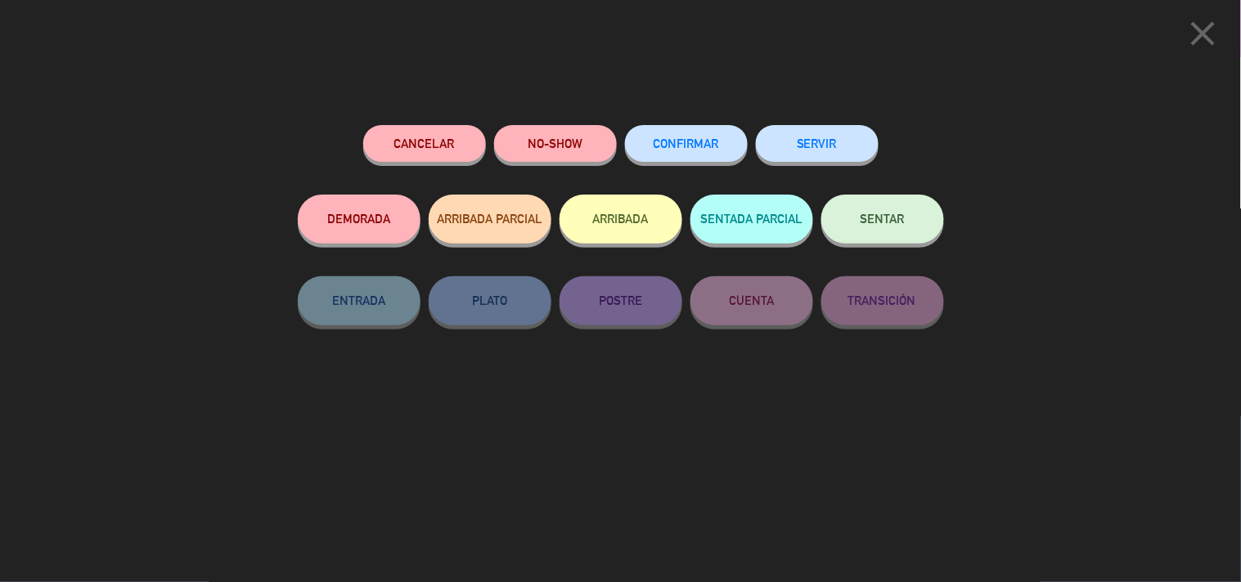
click at [846, 137] on button "SERVIR" at bounding box center [817, 143] width 123 height 37
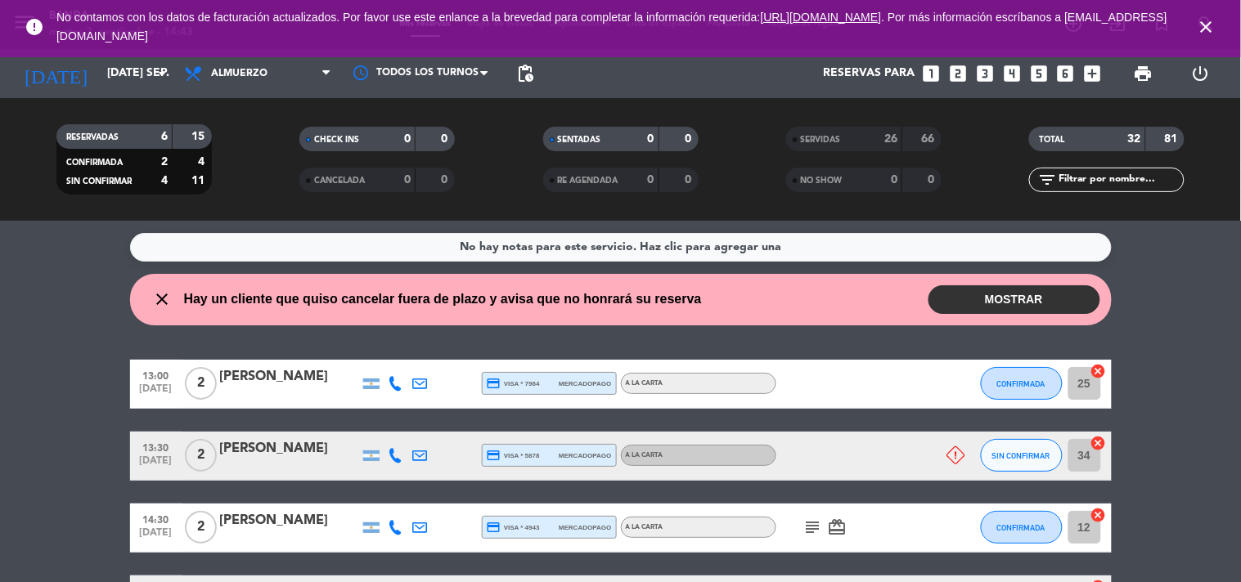
scroll to position [1, 0]
click at [1203, 27] on icon "close" at bounding box center [1207, 27] width 20 height 20
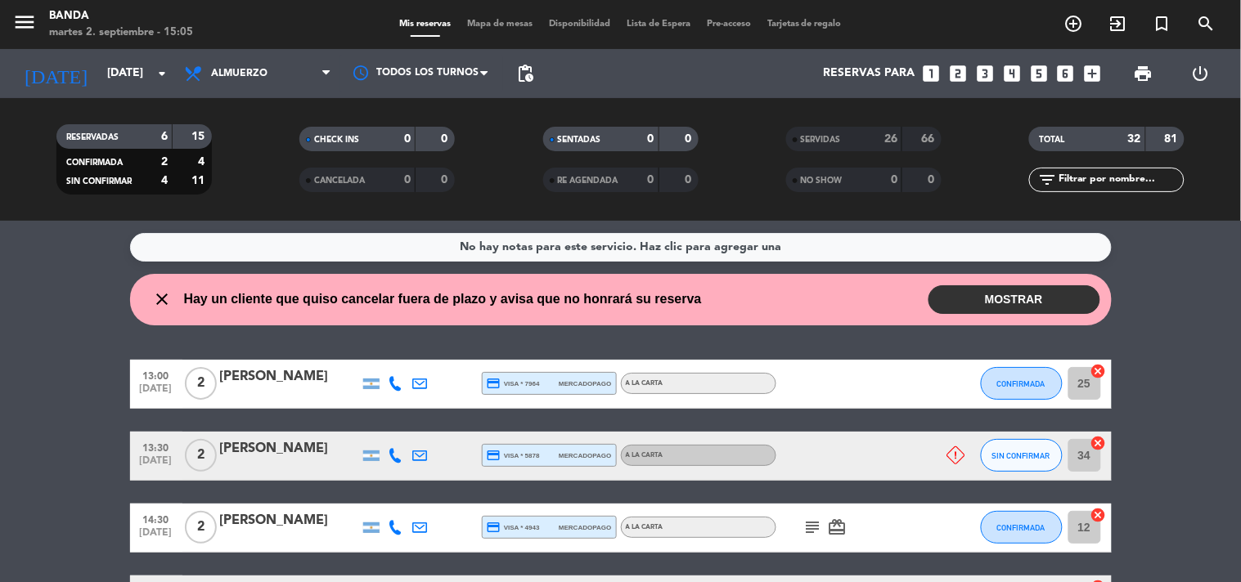
click at [1129, 270] on div "No hay notas para este servicio. Haz clic para agregar una close Hay un cliente…" at bounding box center [620, 402] width 1241 height 362
click at [159, 299] on icon "close" at bounding box center [163, 300] width 20 height 20
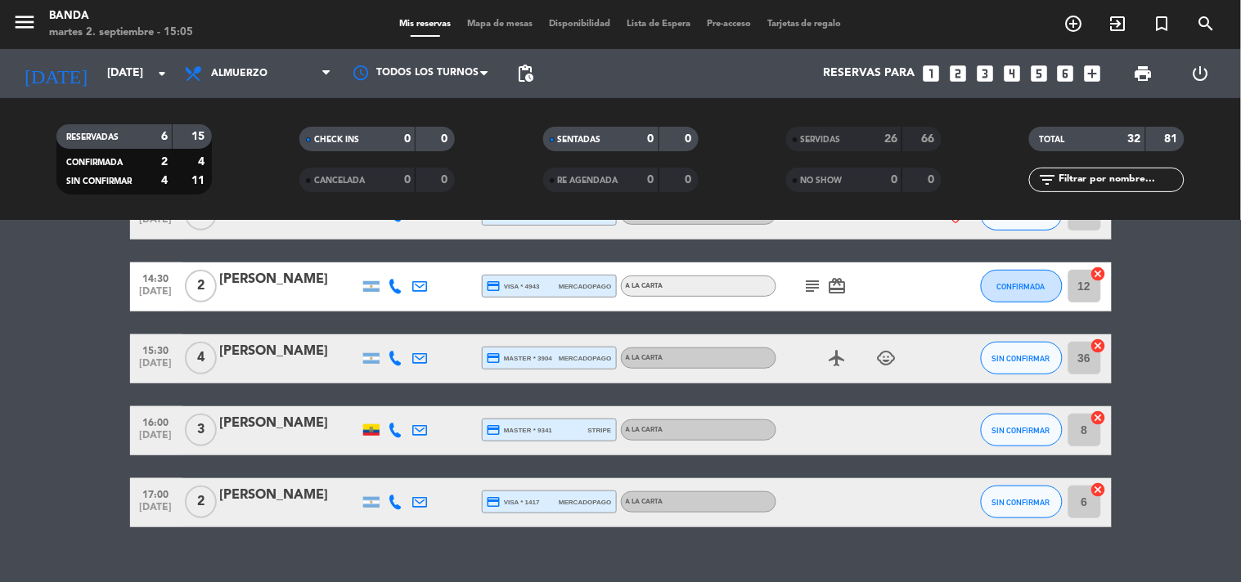
scroll to position [256, 0]
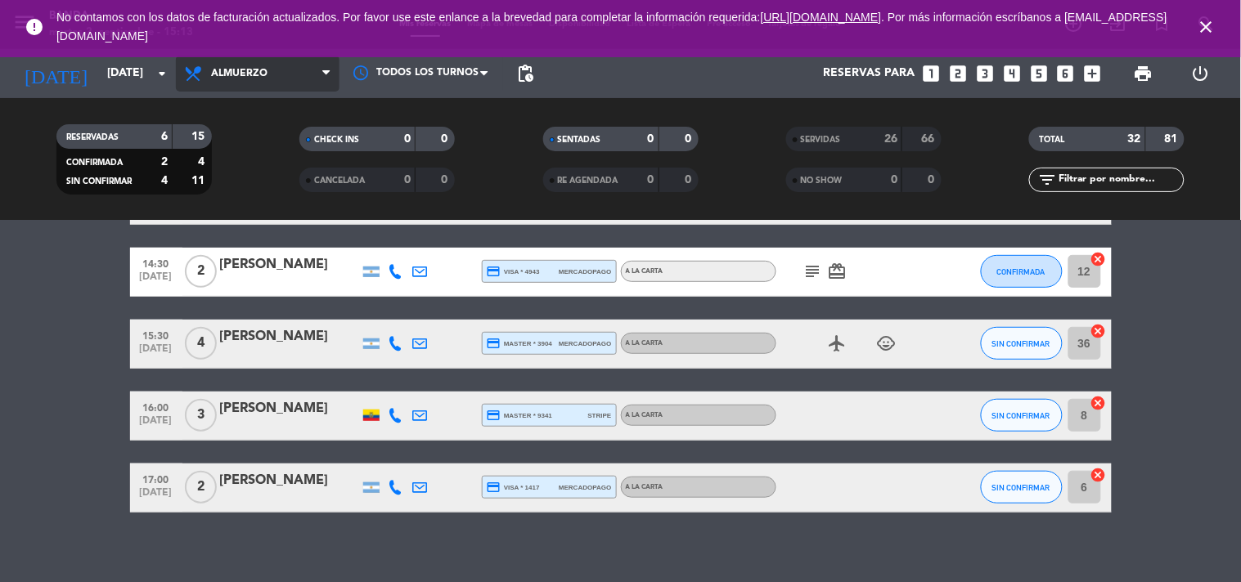
click at [260, 74] on span "Almuerzo" at bounding box center [239, 73] width 56 height 11
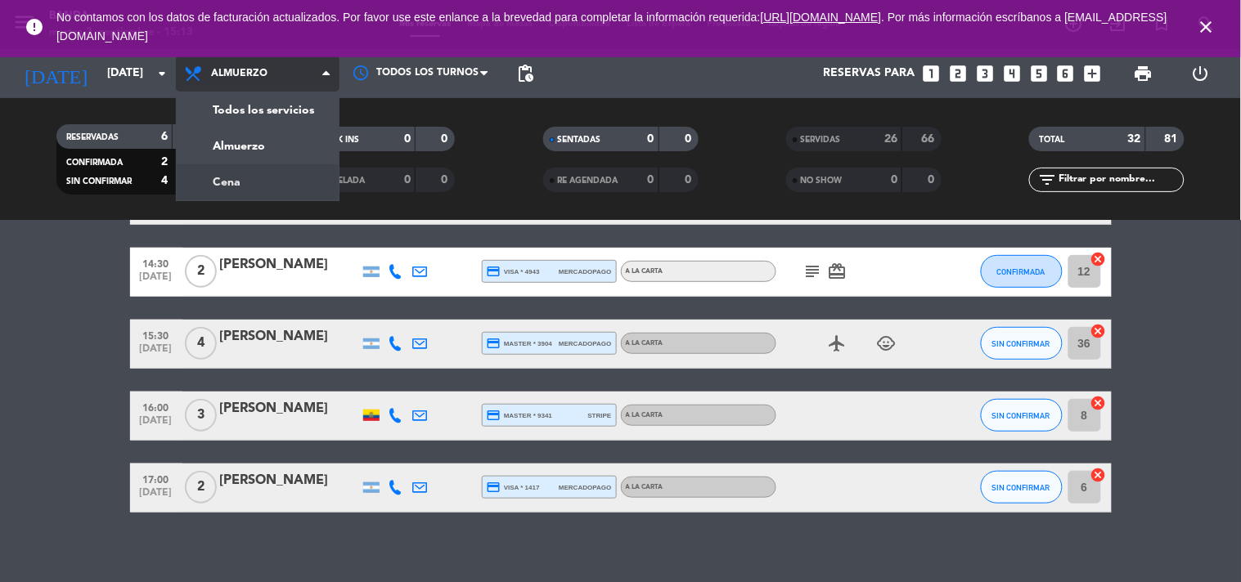
click at [263, 178] on div "menu Banda [DATE] 2. septiembre - 15:13 Mis reservas Mapa de mesas Disponibilid…" at bounding box center [620, 110] width 1241 height 221
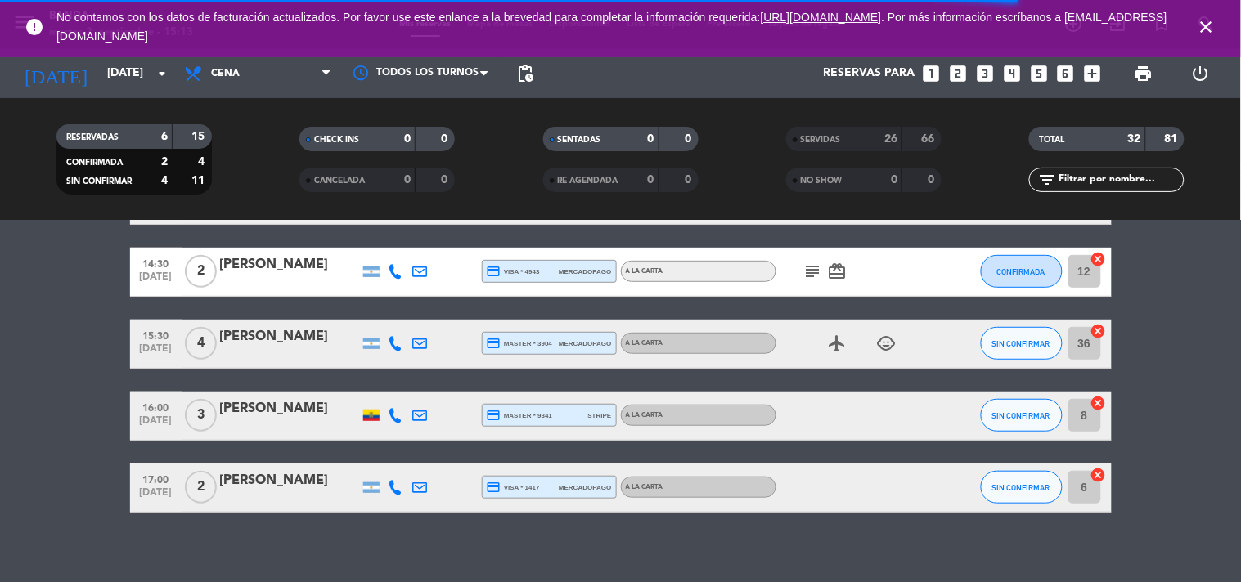
click at [1207, 28] on icon "close" at bounding box center [1207, 27] width 20 height 20
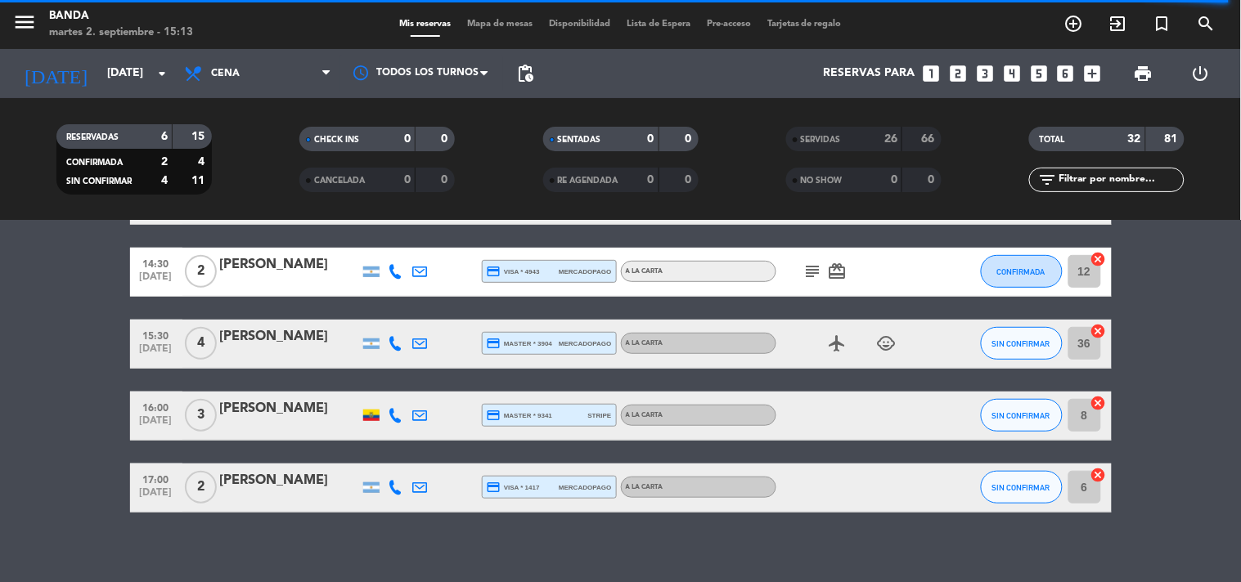
scroll to position [0, 0]
